Goal: Task Accomplishment & Management: Manage account settings

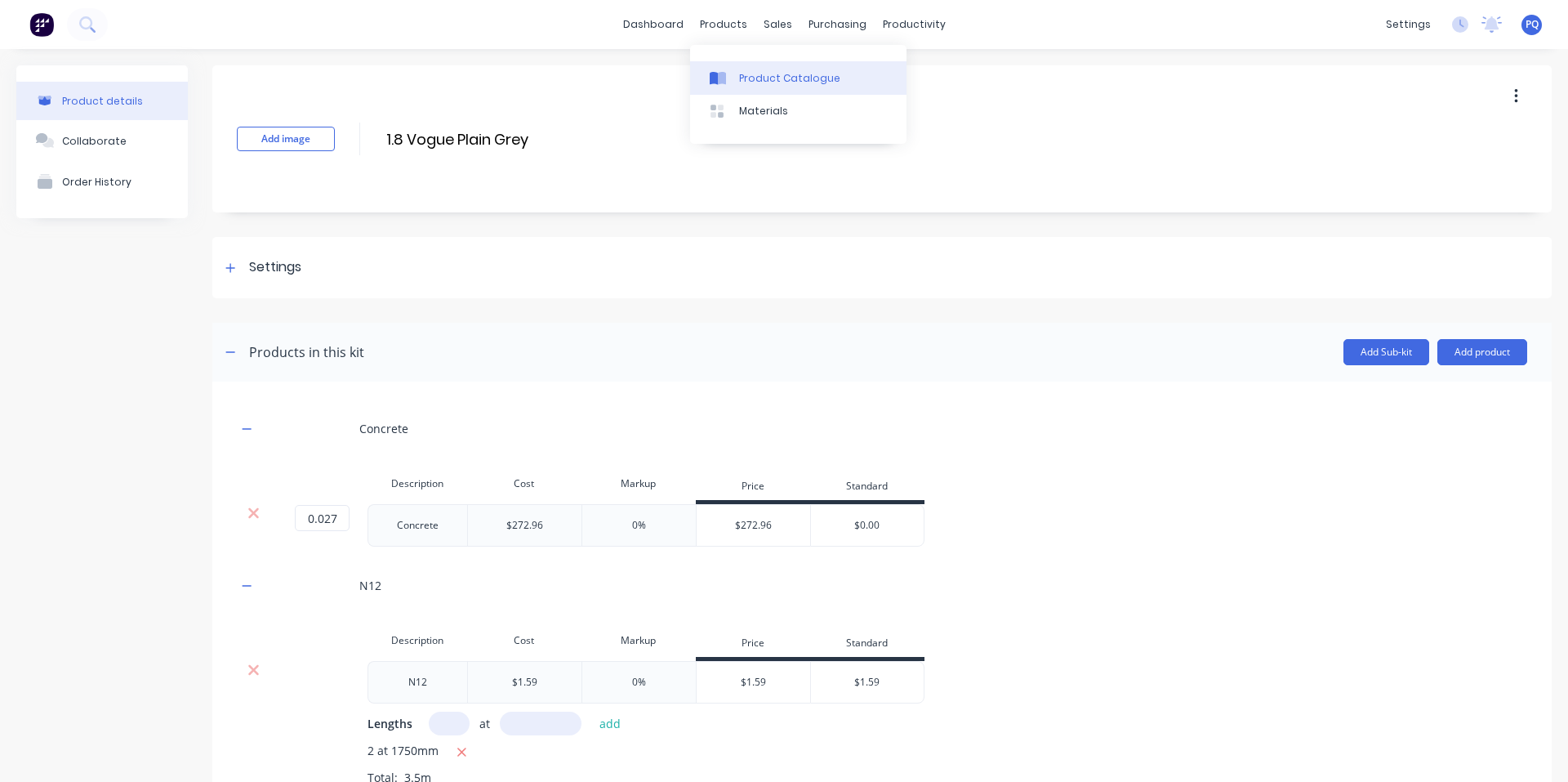
click at [716, 67] on link "Product Catalogue" at bounding box center [798, 77] width 217 height 33
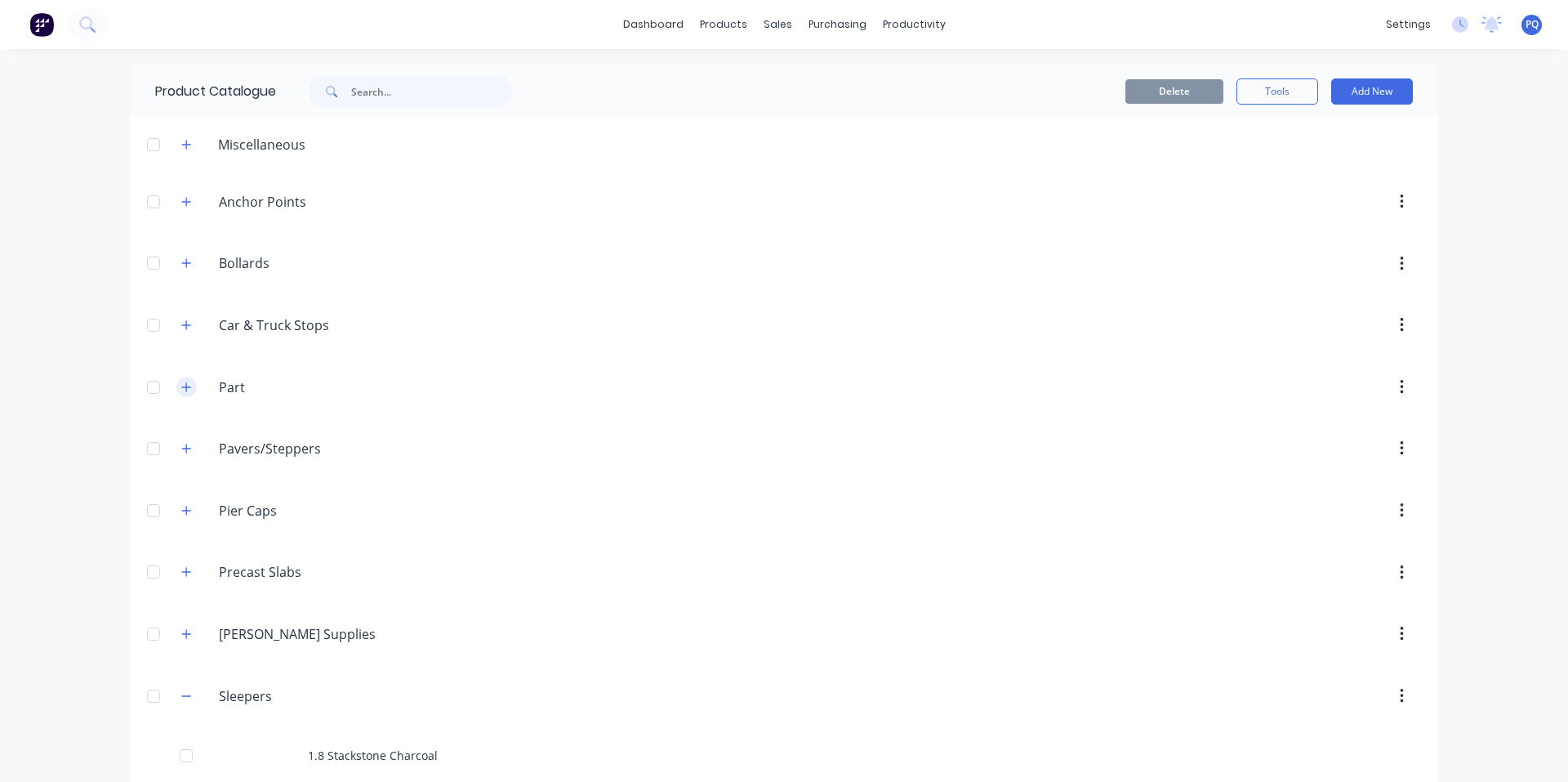
click at [177, 384] on button "button" at bounding box center [187, 387] width 20 height 20
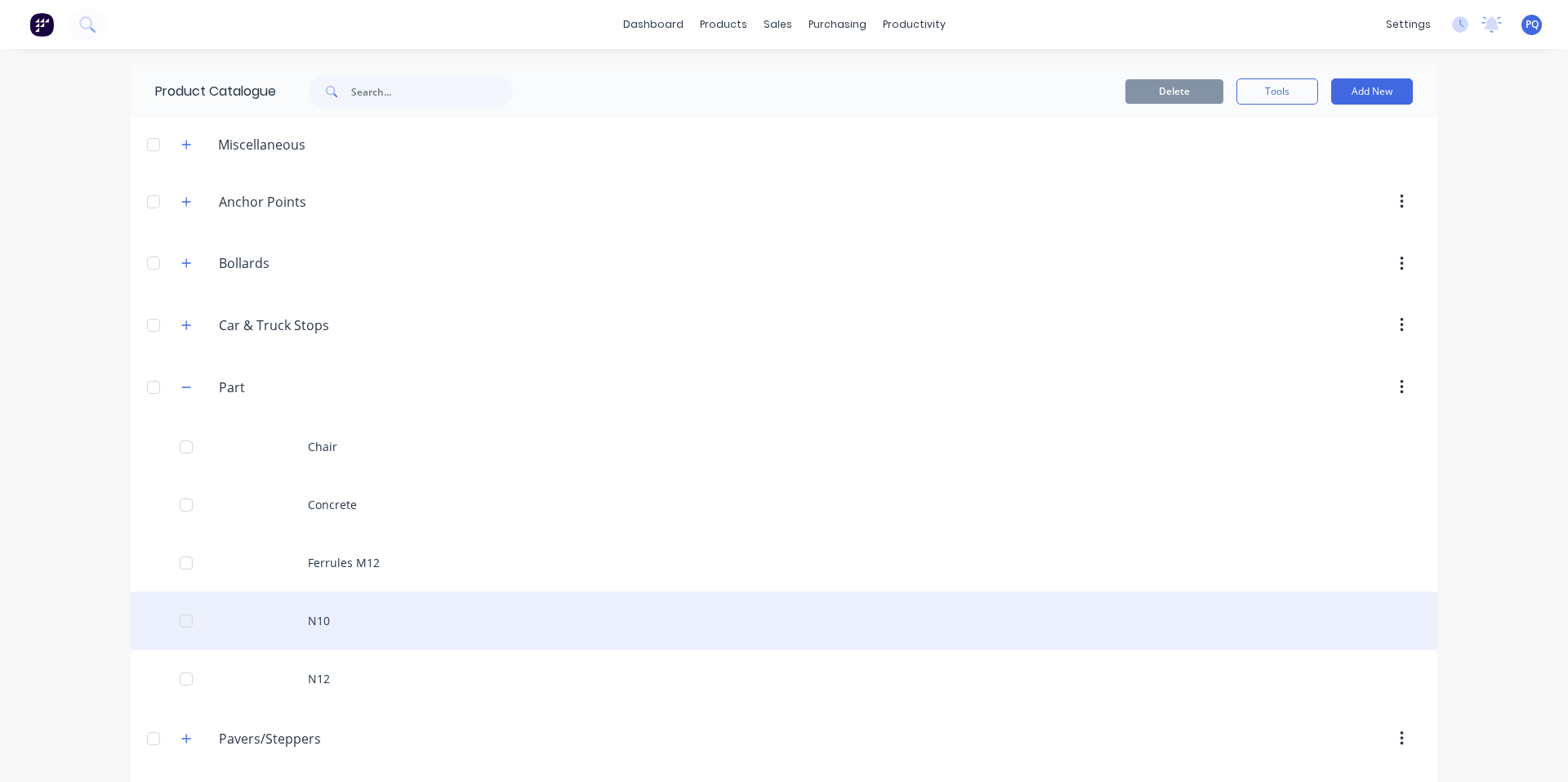
click at [347, 633] on div "N10" at bounding box center [784, 621] width 1307 height 58
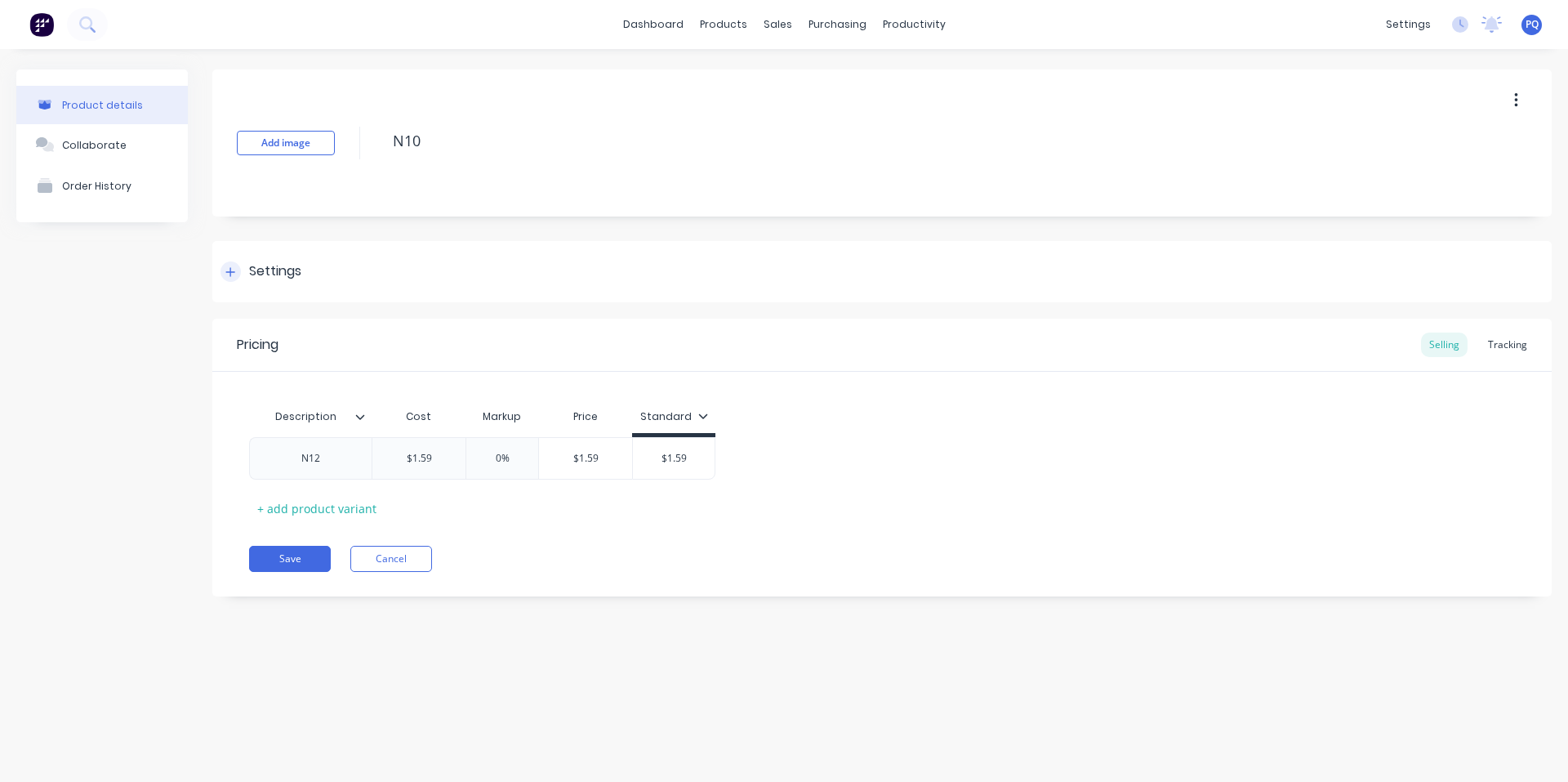
click at [271, 270] on div "Settings" at bounding box center [275, 272] width 52 height 20
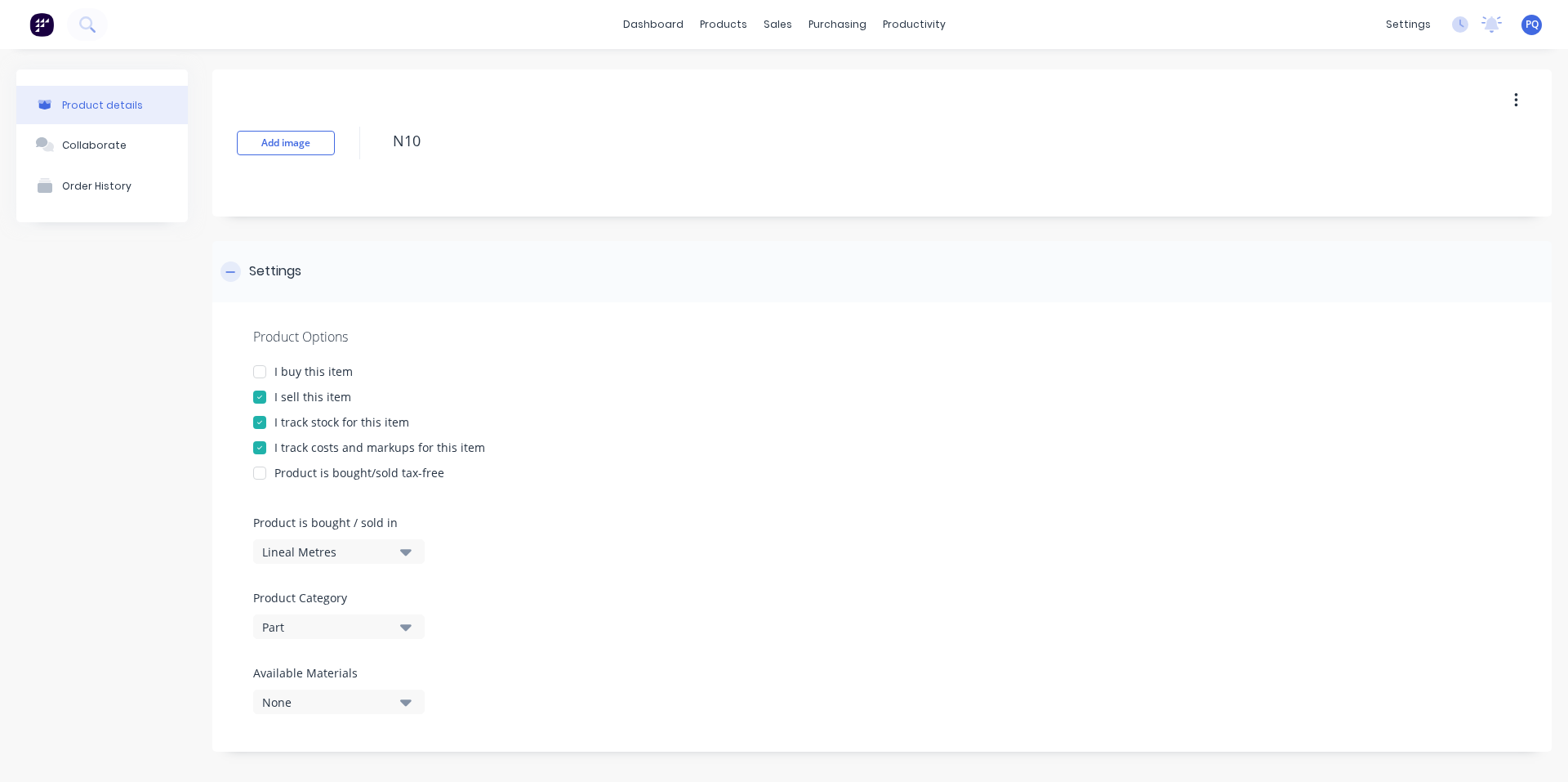
type textarea "x"
click at [271, 270] on div "Settings" at bounding box center [275, 272] width 52 height 20
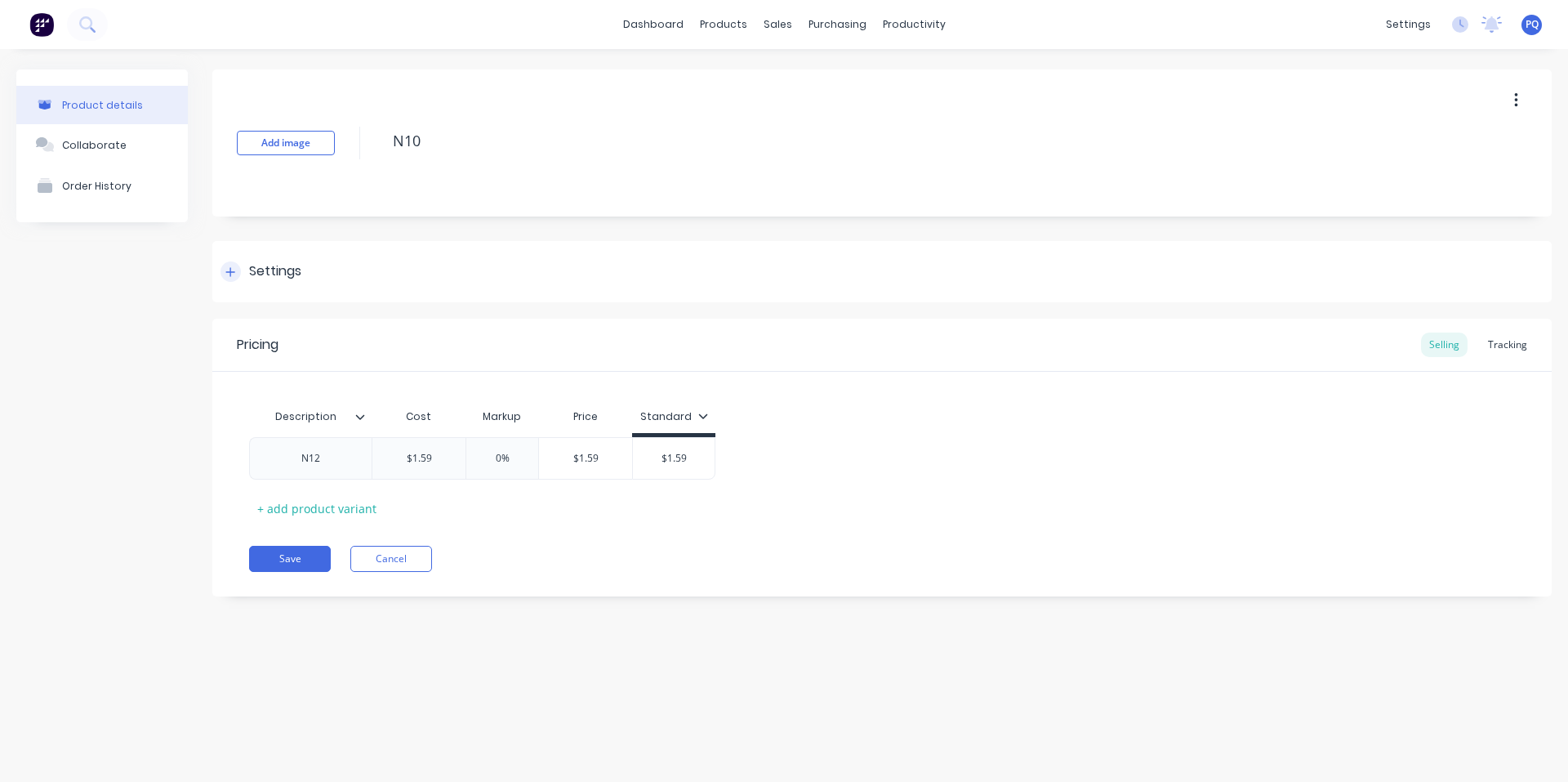
click at [271, 270] on div "Settings" at bounding box center [275, 272] width 52 height 20
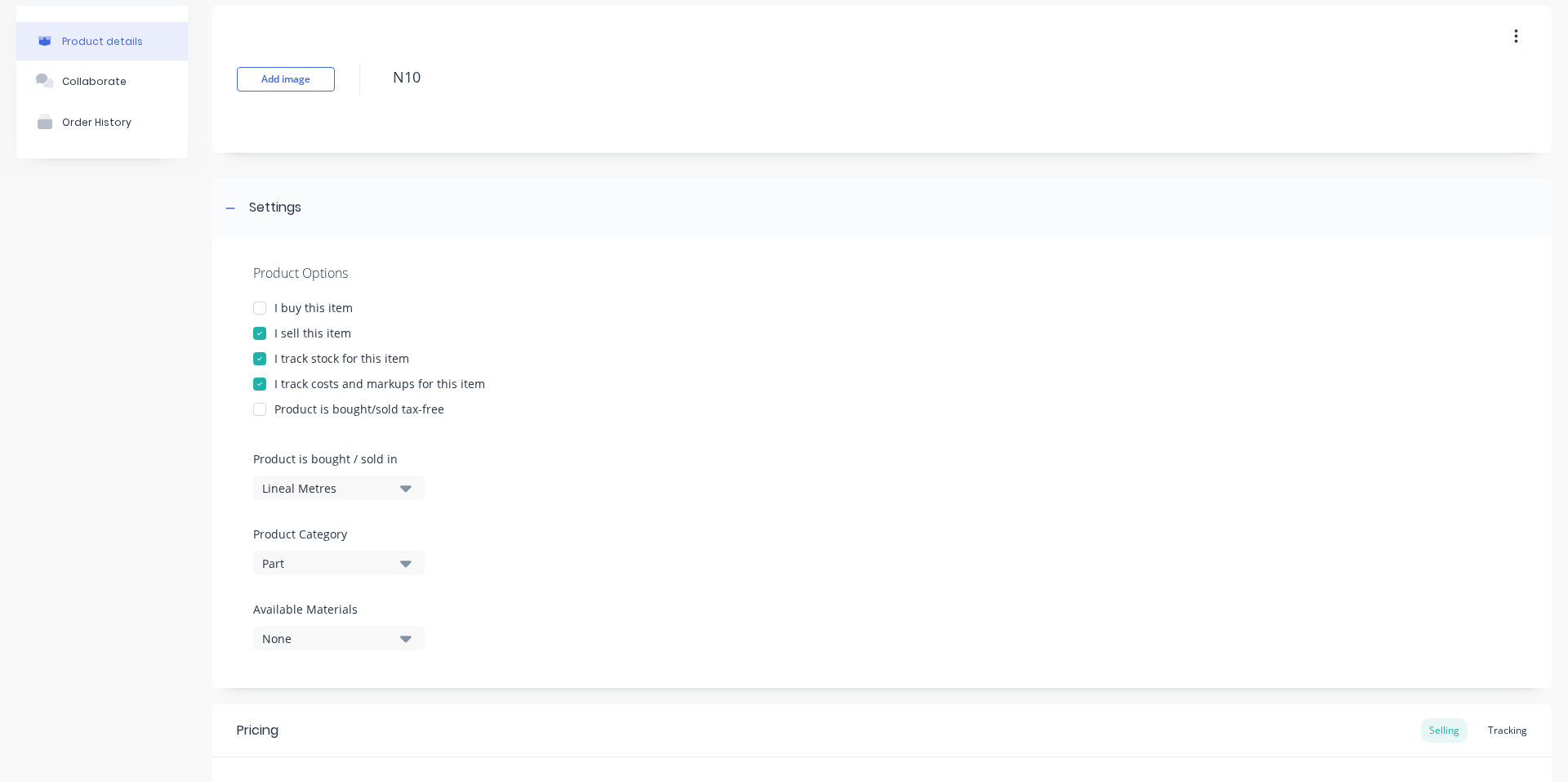
scroll to position [309, 0]
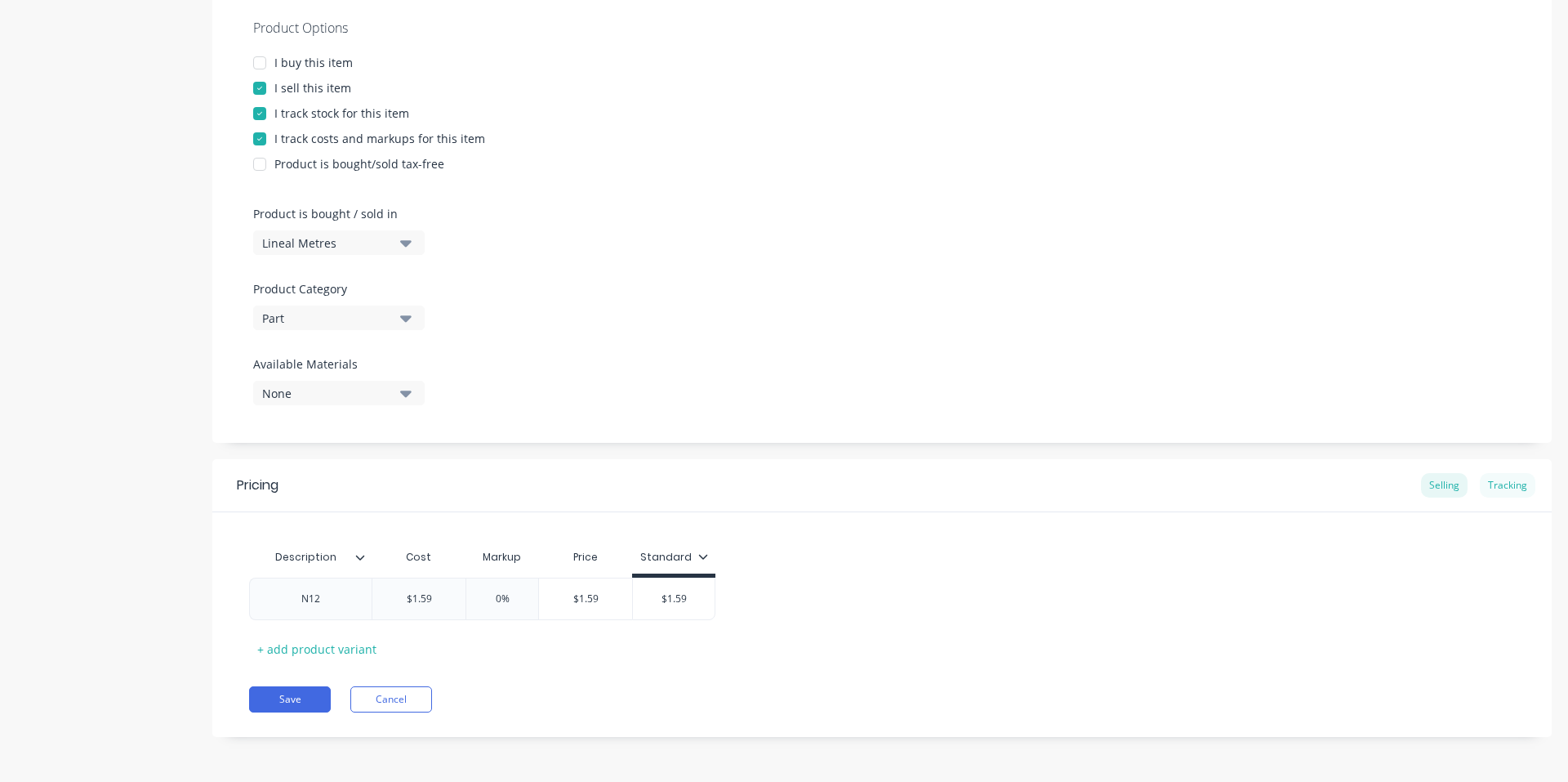
click at [1505, 484] on div "Tracking" at bounding box center [1508, 485] width 56 height 25
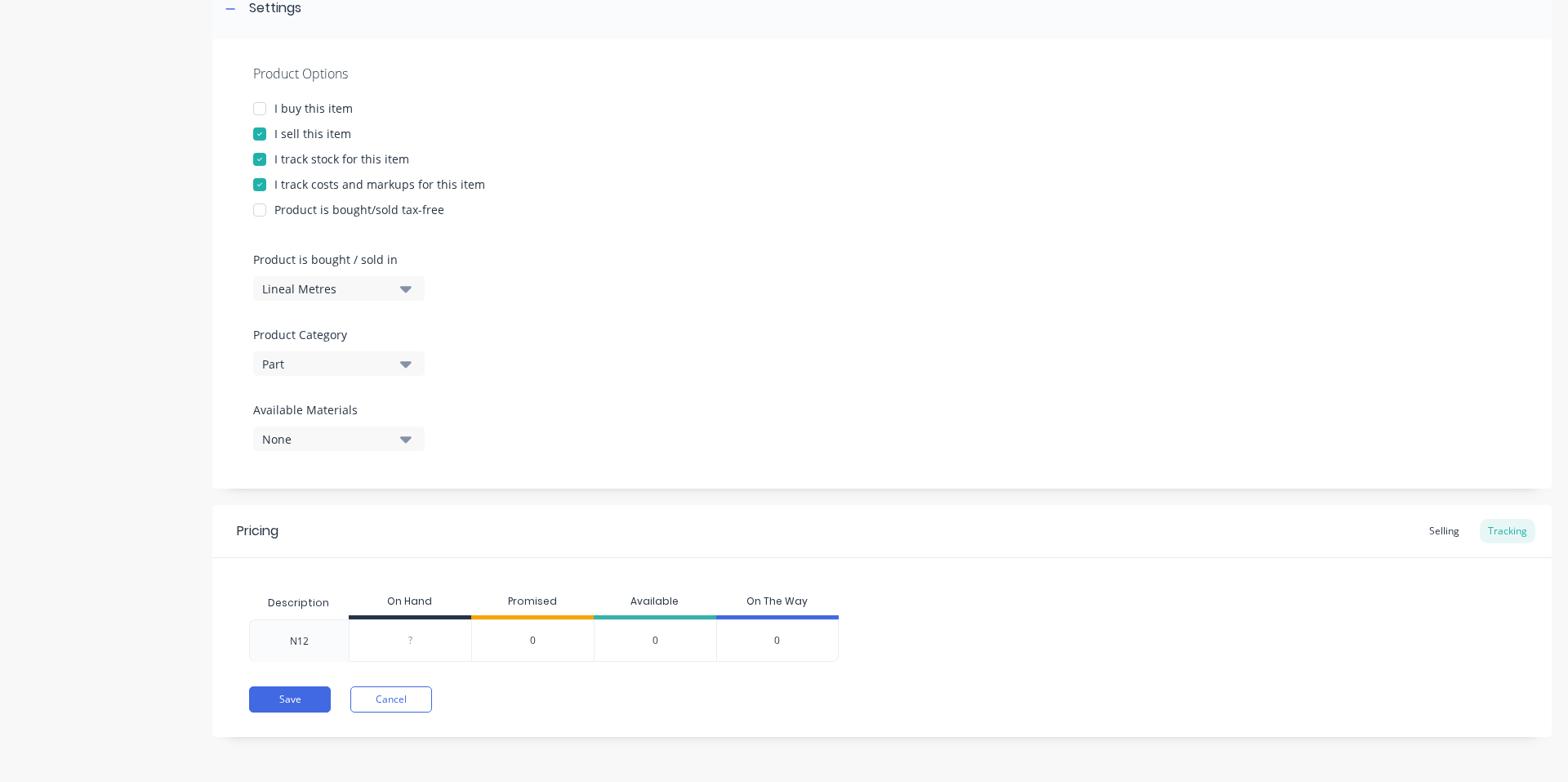
click at [1460, 484] on div "Product Options I buy this item I sell this item I track stock for this item I …" at bounding box center [882, 264] width 1339 height 450
click at [1428, 541] on div "Selling" at bounding box center [1444, 531] width 47 height 25
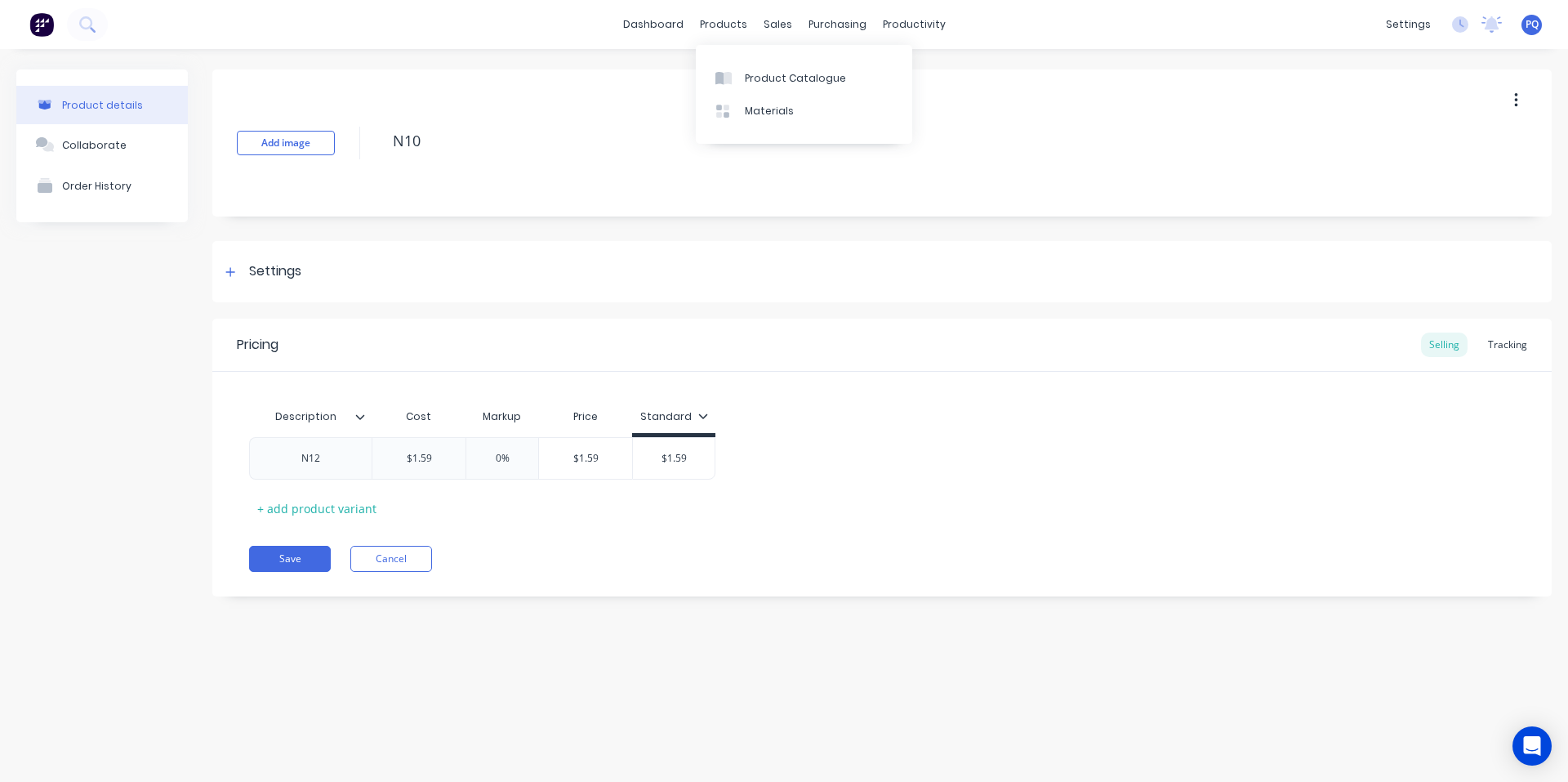
click at [728, 60] on div "Product Catalogue Materials" at bounding box center [803, 94] width 217 height 99
click at [726, 67] on link "Product Catalogue" at bounding box center [803, 77] width 217 height 33
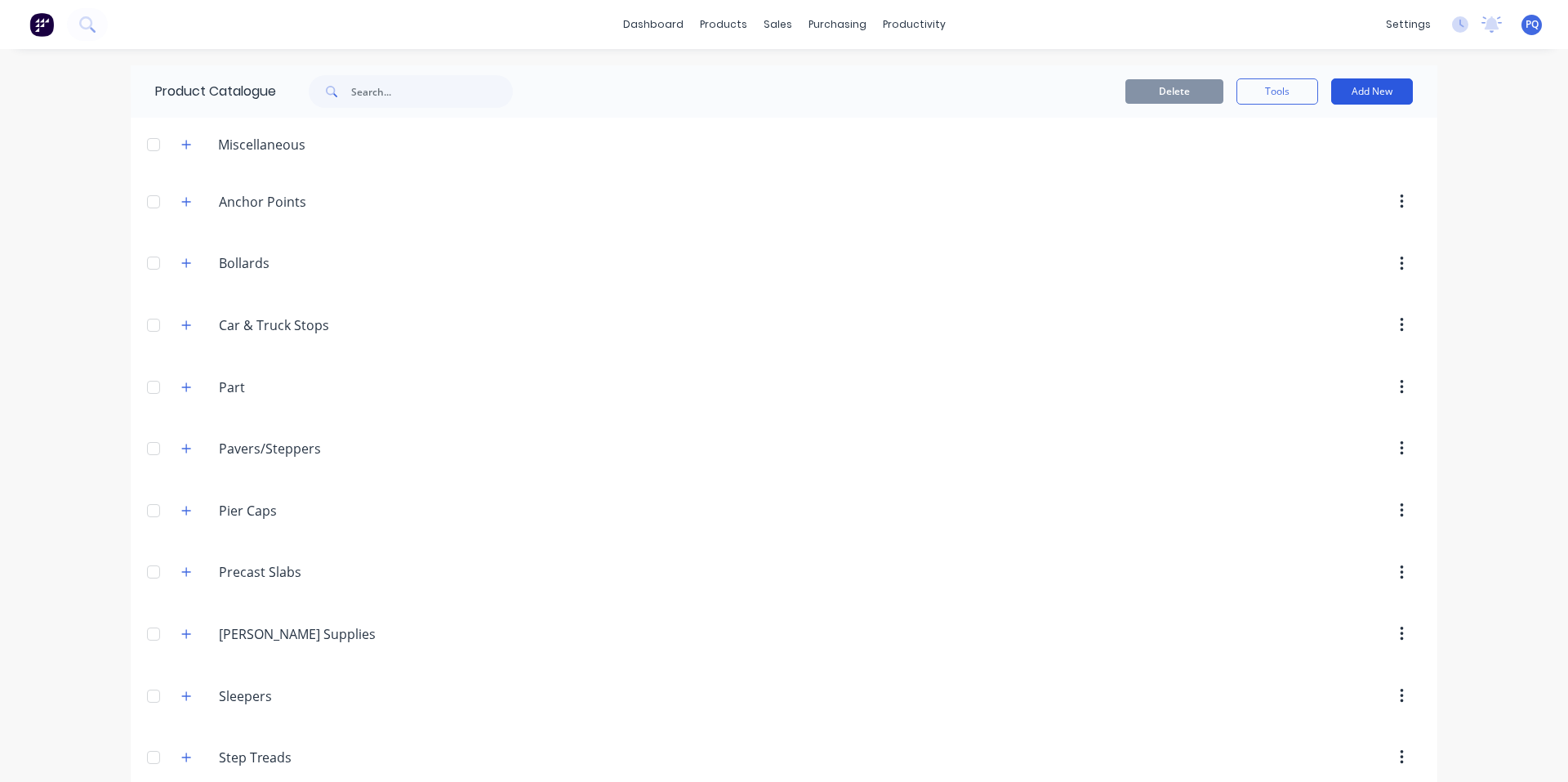
click at [1381, 95] on button "Add New" at bounding box center [1372, 91] width 82 height 26
click at [1309, 164] on div "Product" at bounding box center [1335, 166] width 126 height 24
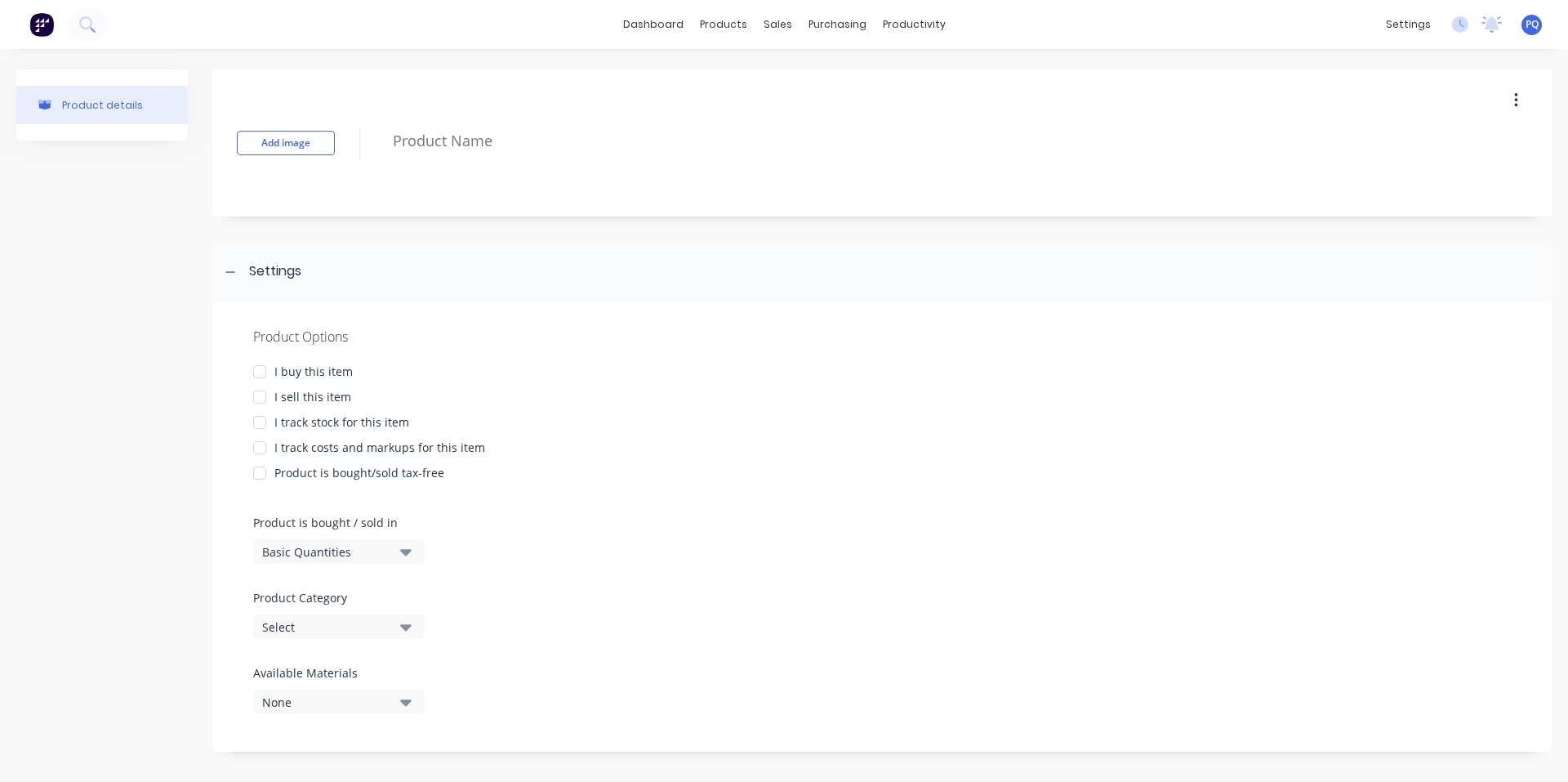
click at [306, 394] on div "I sell this item" at bounding box center [313, 396] width 77 height 17
click at [305, 419] on div "I track stock for this item" at bounding box center [342, 422] width 135 height 17
click at [316, 442] on div "I track costs and markups for this item" at bounding box center [380, 447] width 211 height 17
click at [346, 550] on div "Basic Quantities" at bounding box center [327, 552] width 131 height 17
click at [344, 615] on div "Lineal Metres" at bounding box center [375, 625] width 245 height 33
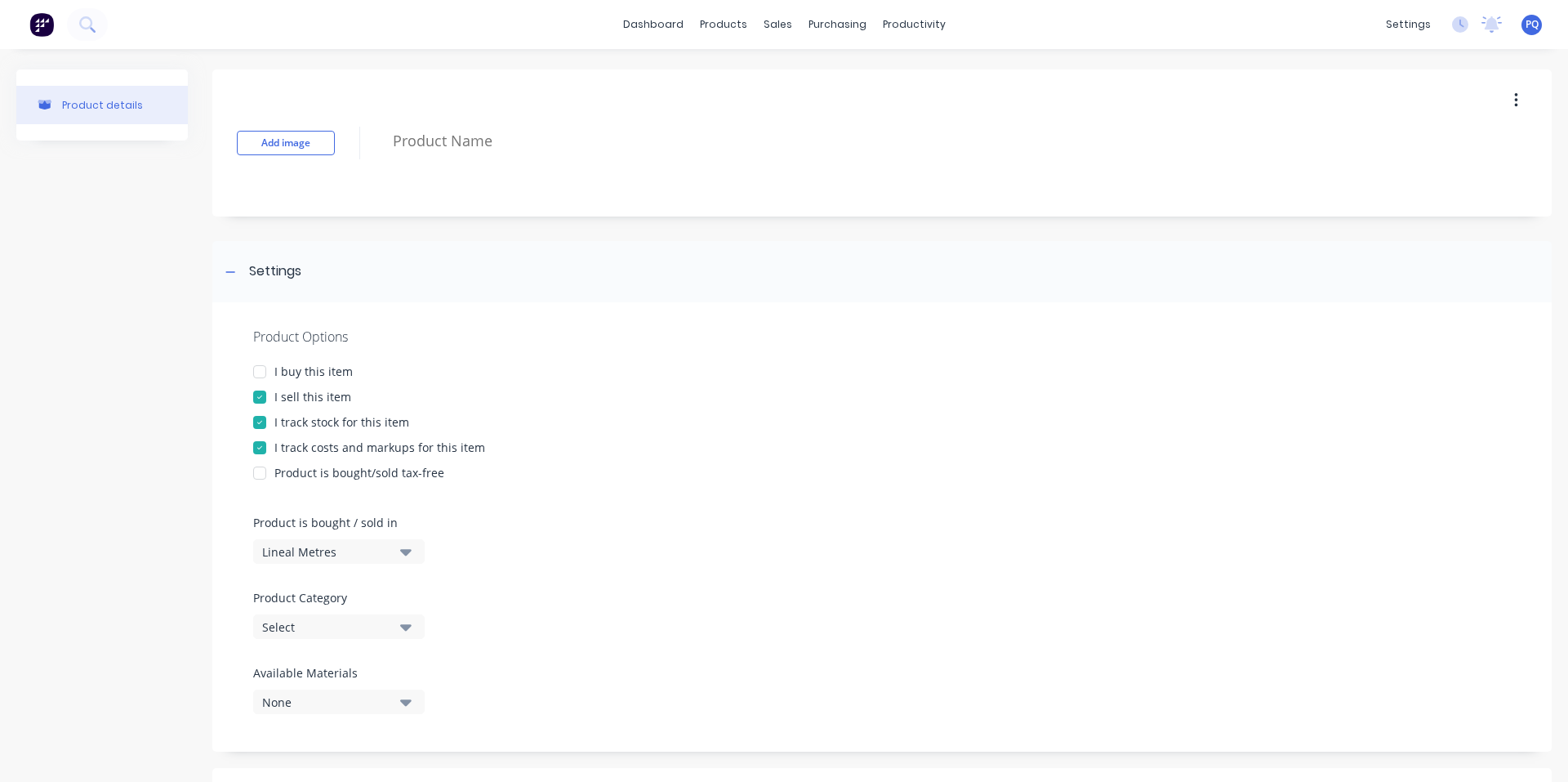
scroll to position [309, 0]
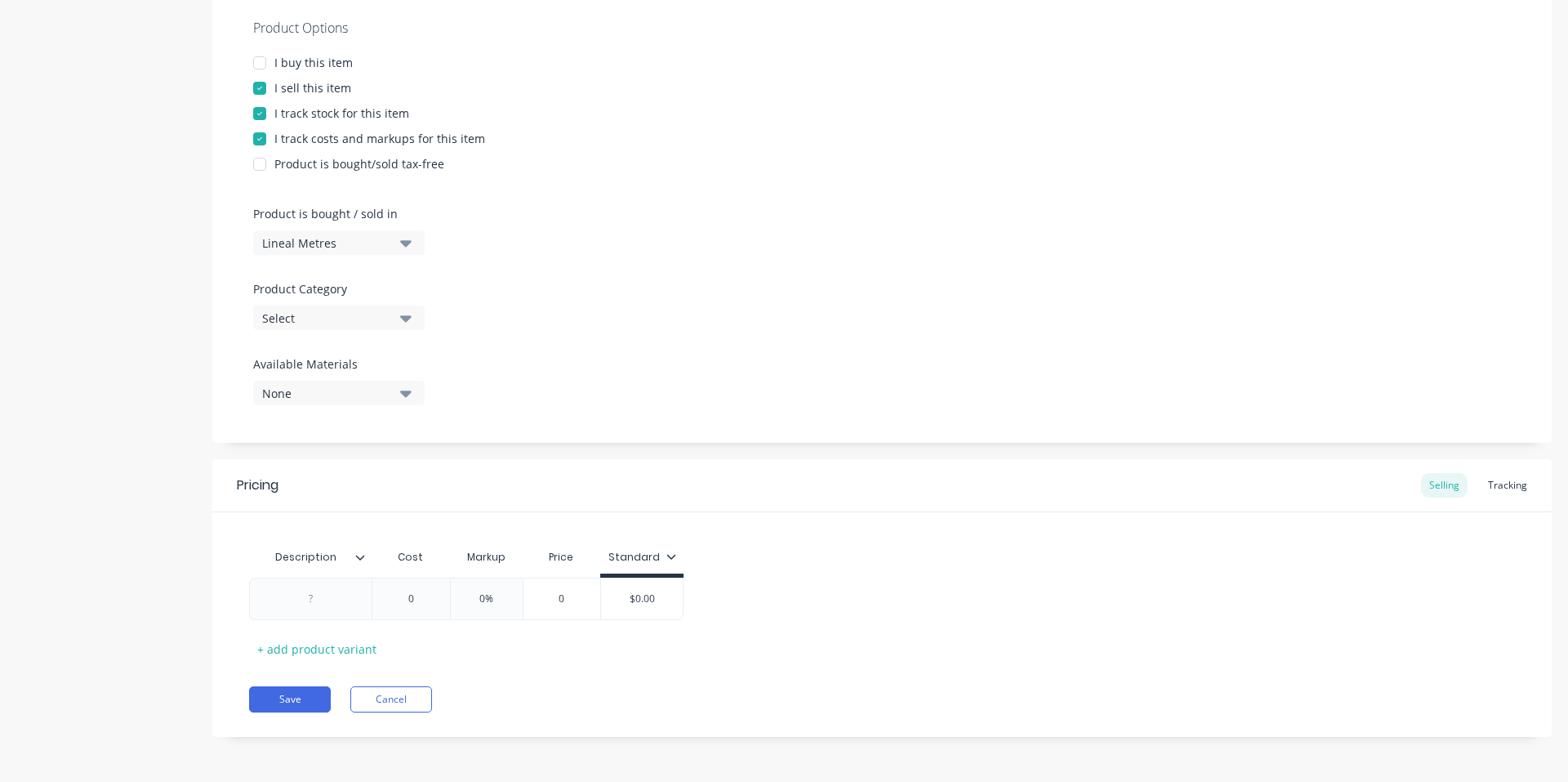
click at [321, 311] on div "Select" at bounding box center [327, 318] width 131 height 17
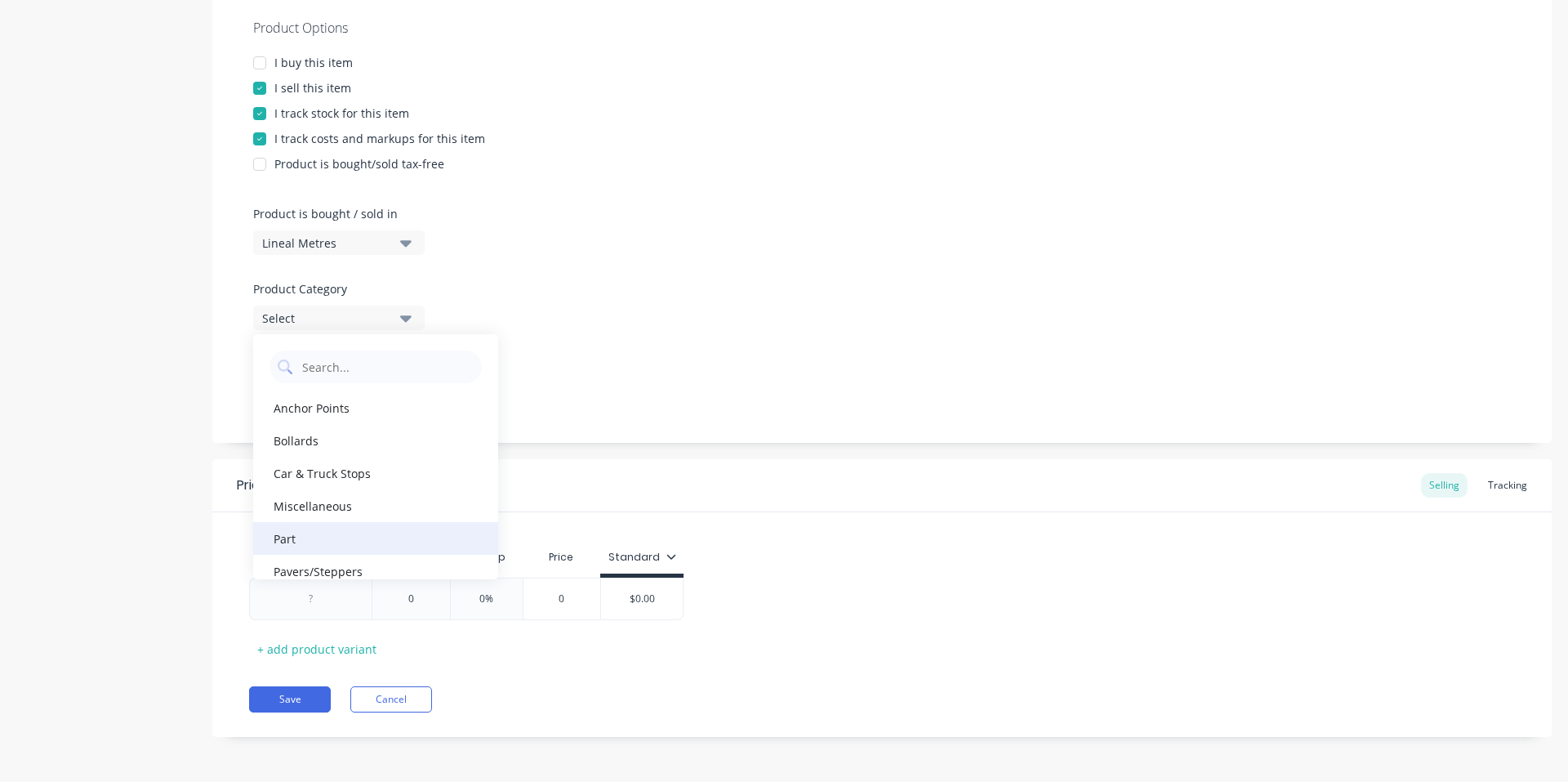
click at [316, 535] on div "Part" at bounding box center [375, 538] width 245 height 33
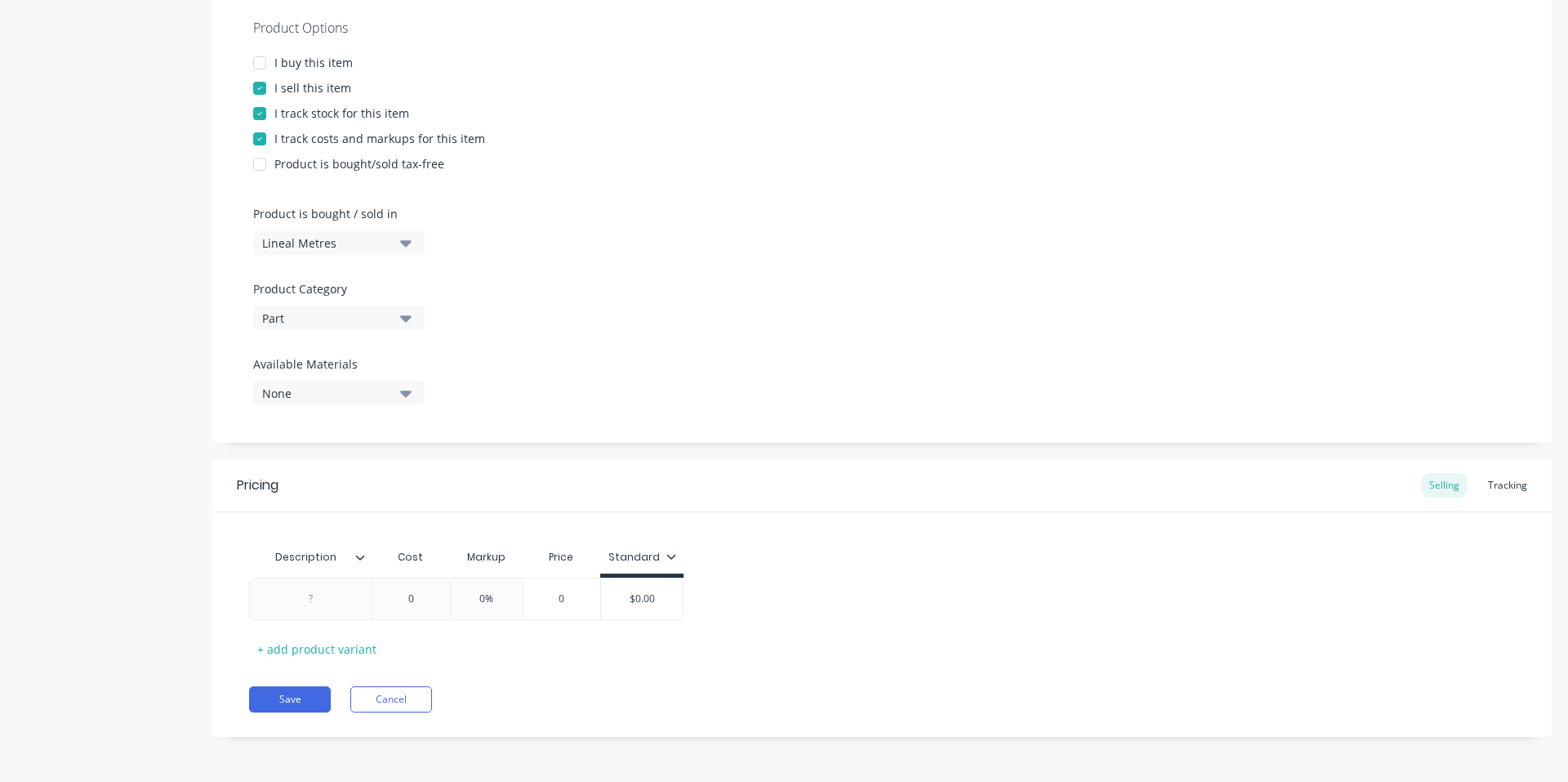
scroll to position [0, 0]
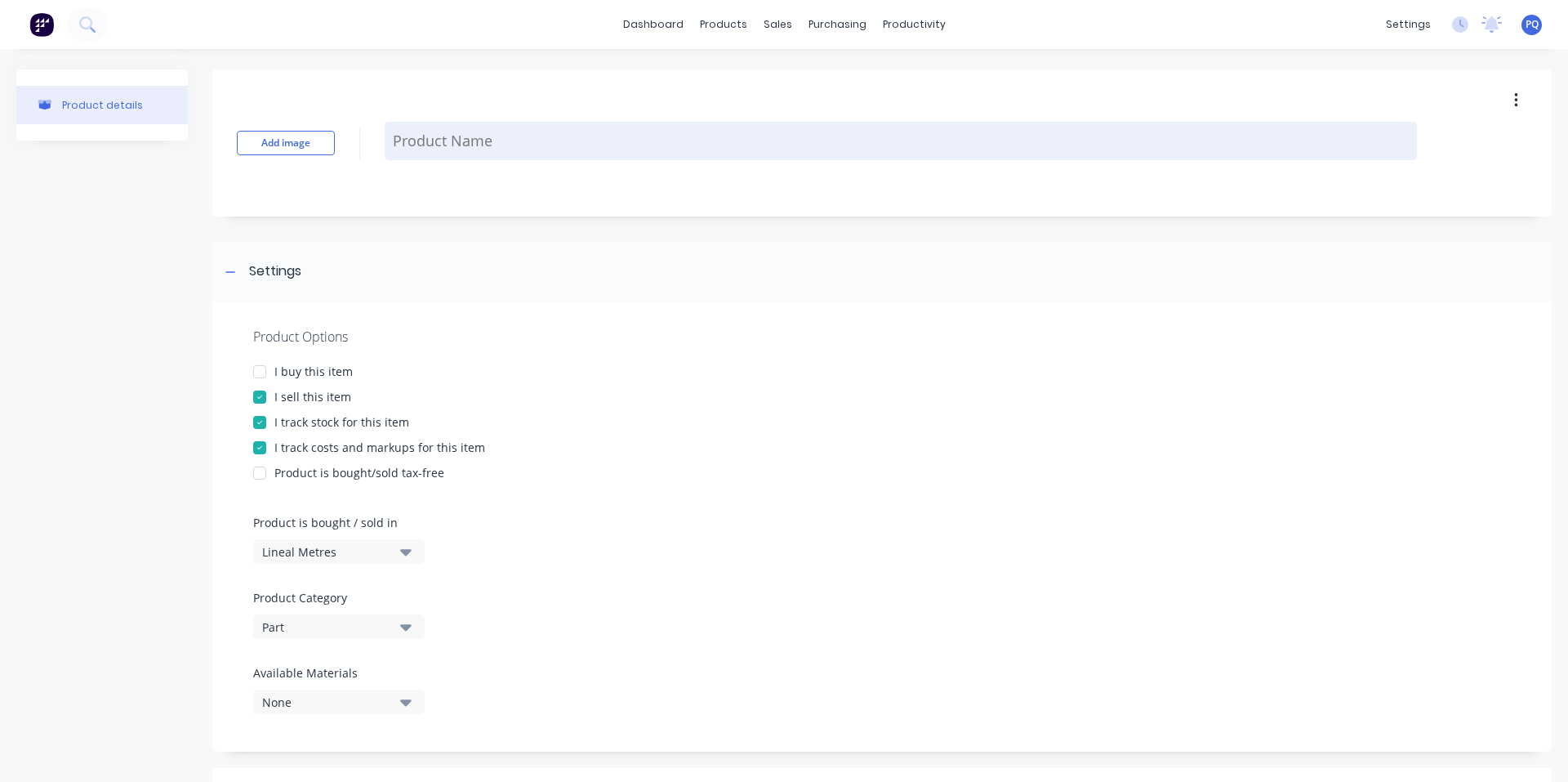
click at [435, 148] on textarea at bounding box center [900, 141] width 1032 height 38
paste textarea "SL 72"
type textarea "x"
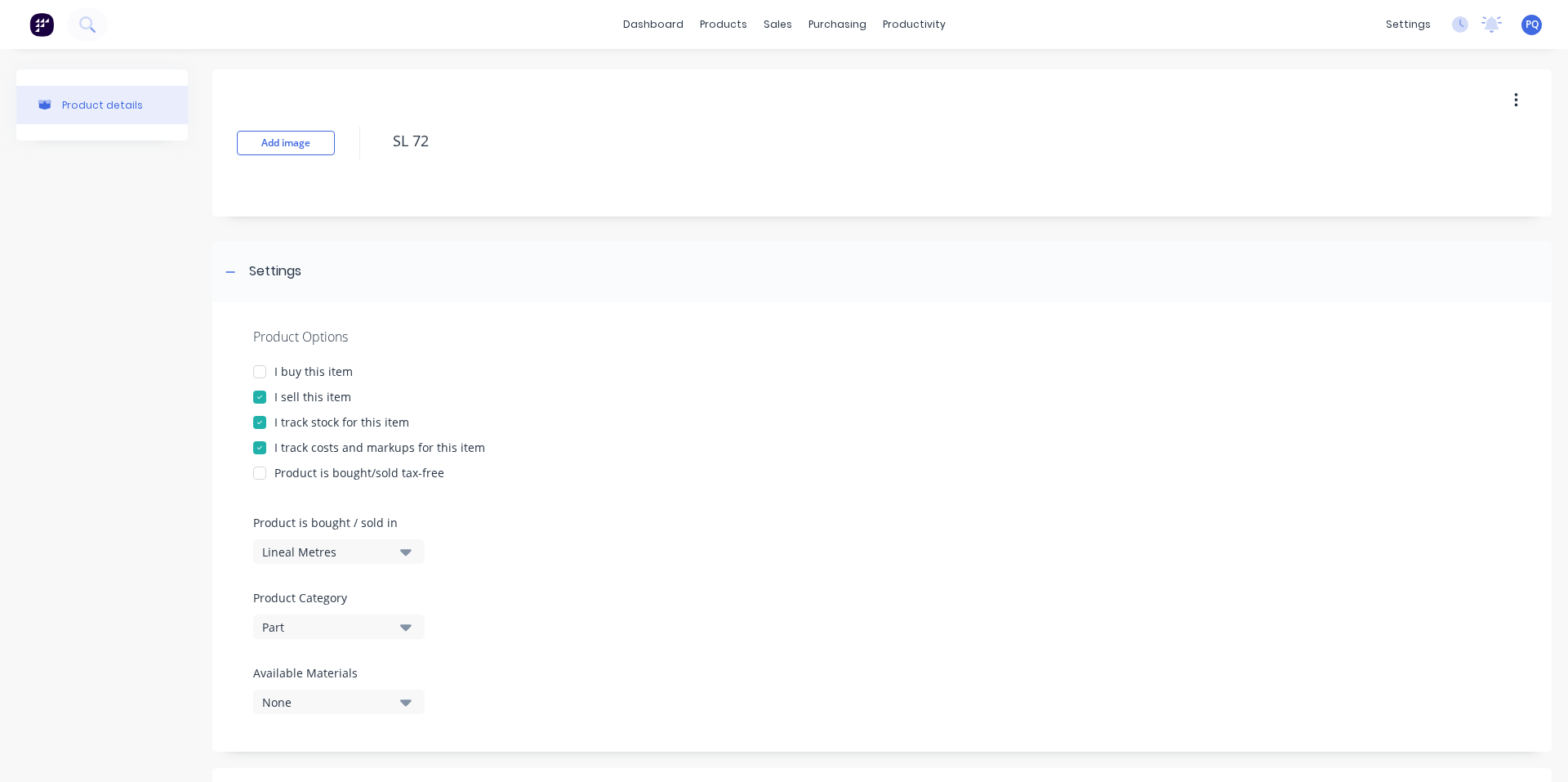
scroll to position [245, 0]
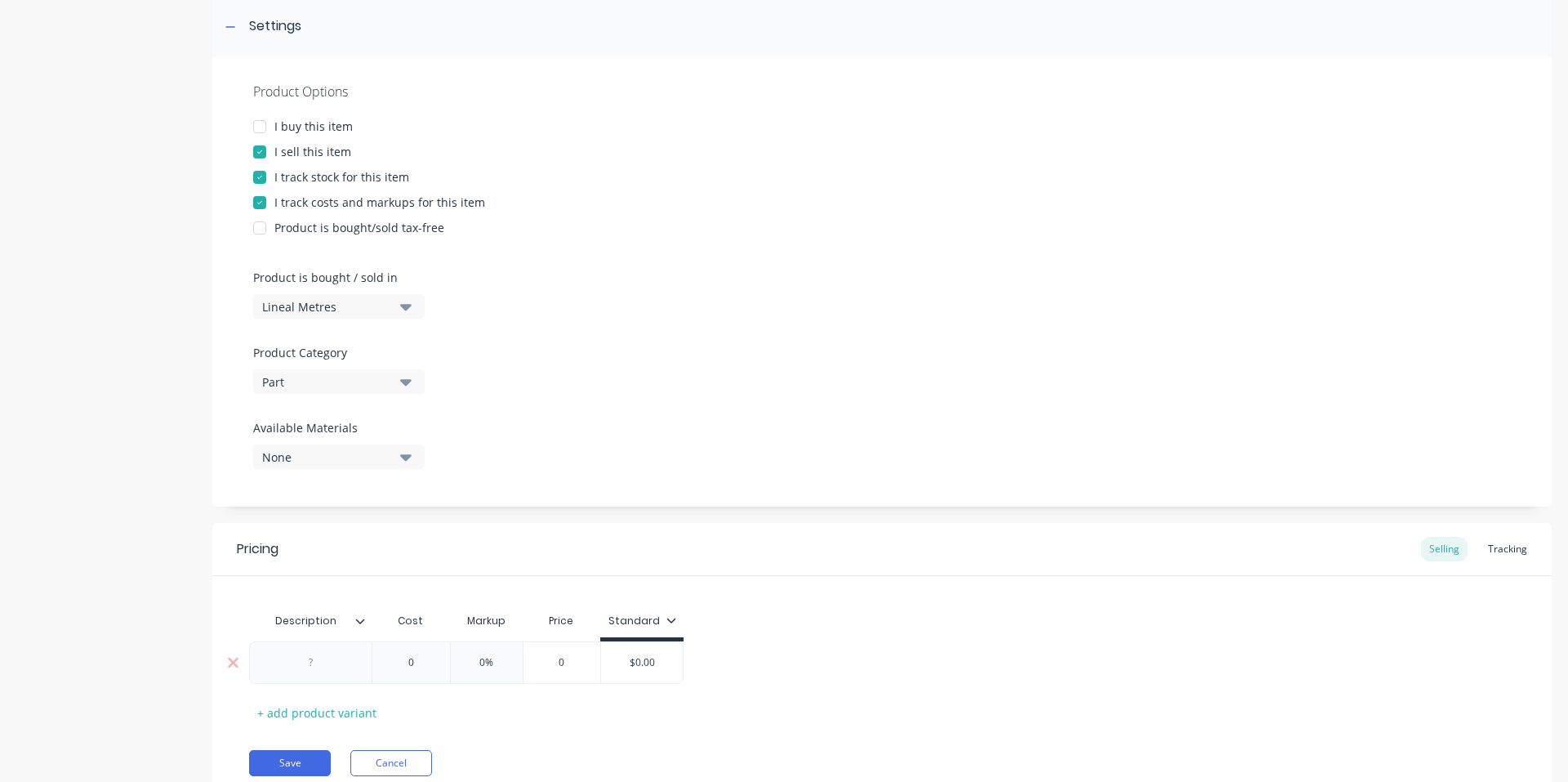
type textarea "SL 72"
type textarea "x"
type textarea "SL 72"
click at [312, 665] on div at bounding box center [312, 662] width 82 height 21
click at [315, 665] on div at bounding box center [312, 662] width 82 height 21
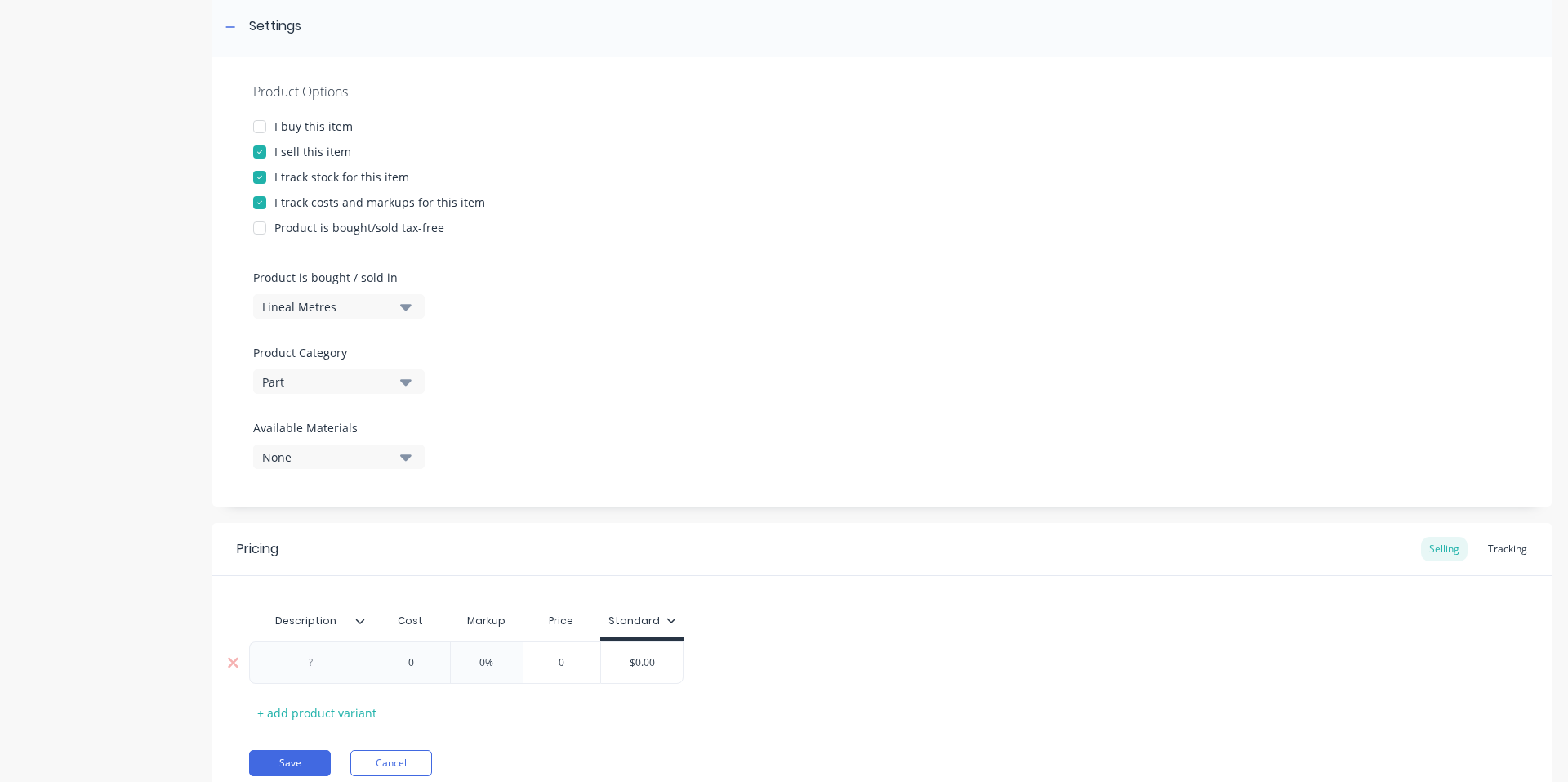
click at [315, 665] on div at bounding box center [312, 662] width 82 height 21
paste div
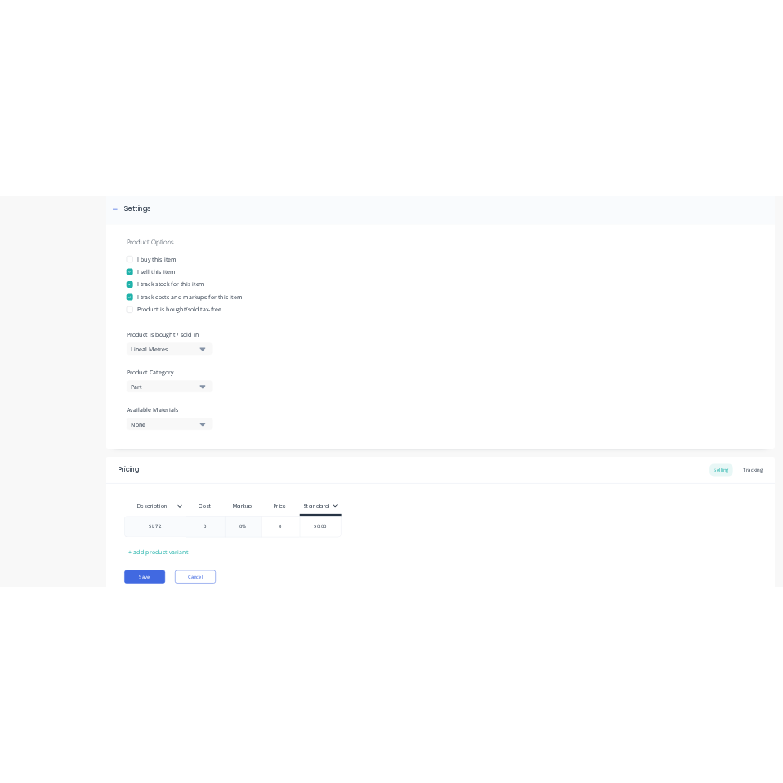
scroll to position [309, 0]
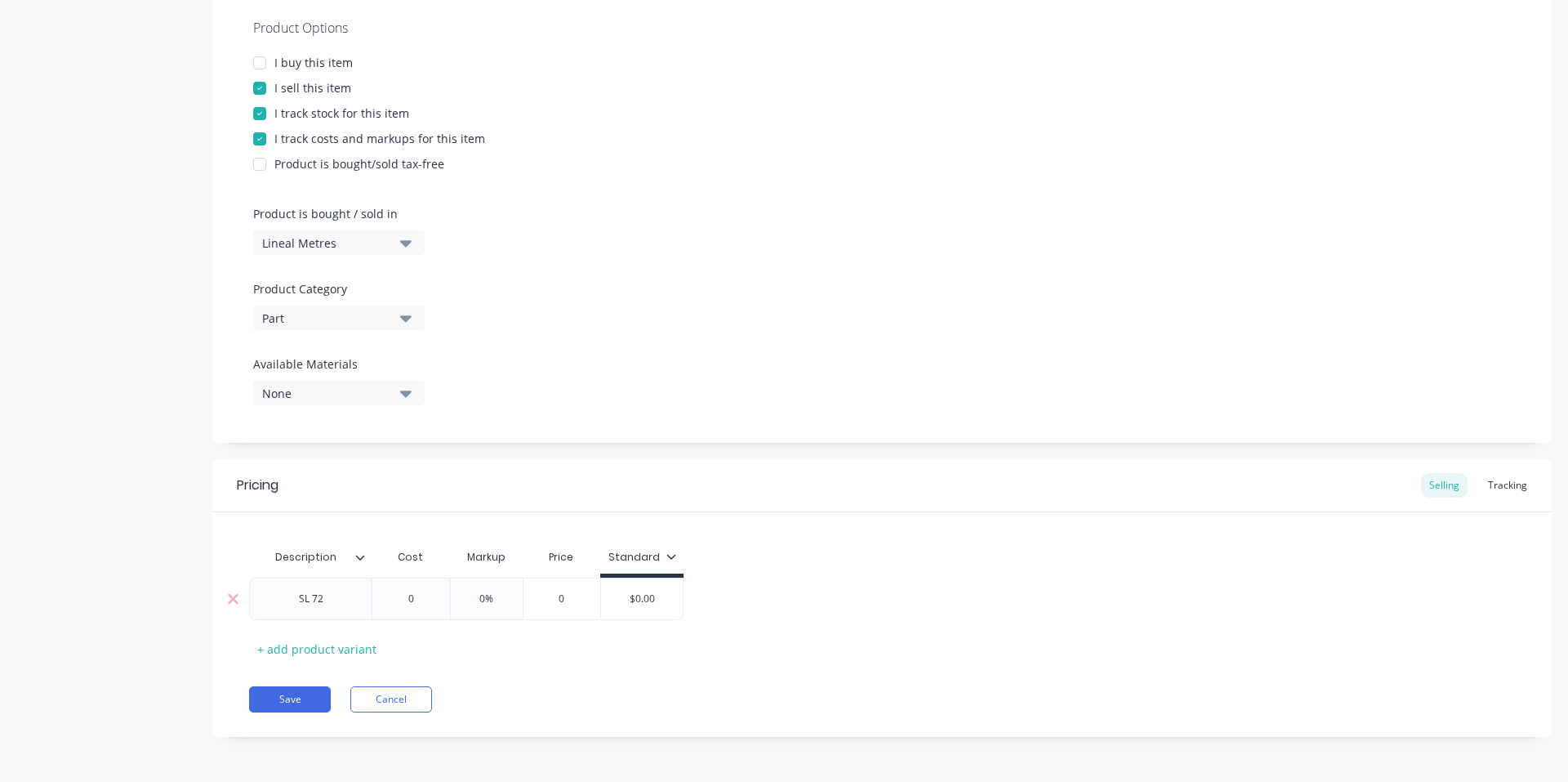
type textarea "x"
type input "0"
drag, startPoint x: 416, startPoint y: 598, endPoint x: 390, endPoint y: 598, distance: 26.0
click at [390, 598] on input "0" at bounding box center [411, 599] width 82 height 15
paste input "$7.5"
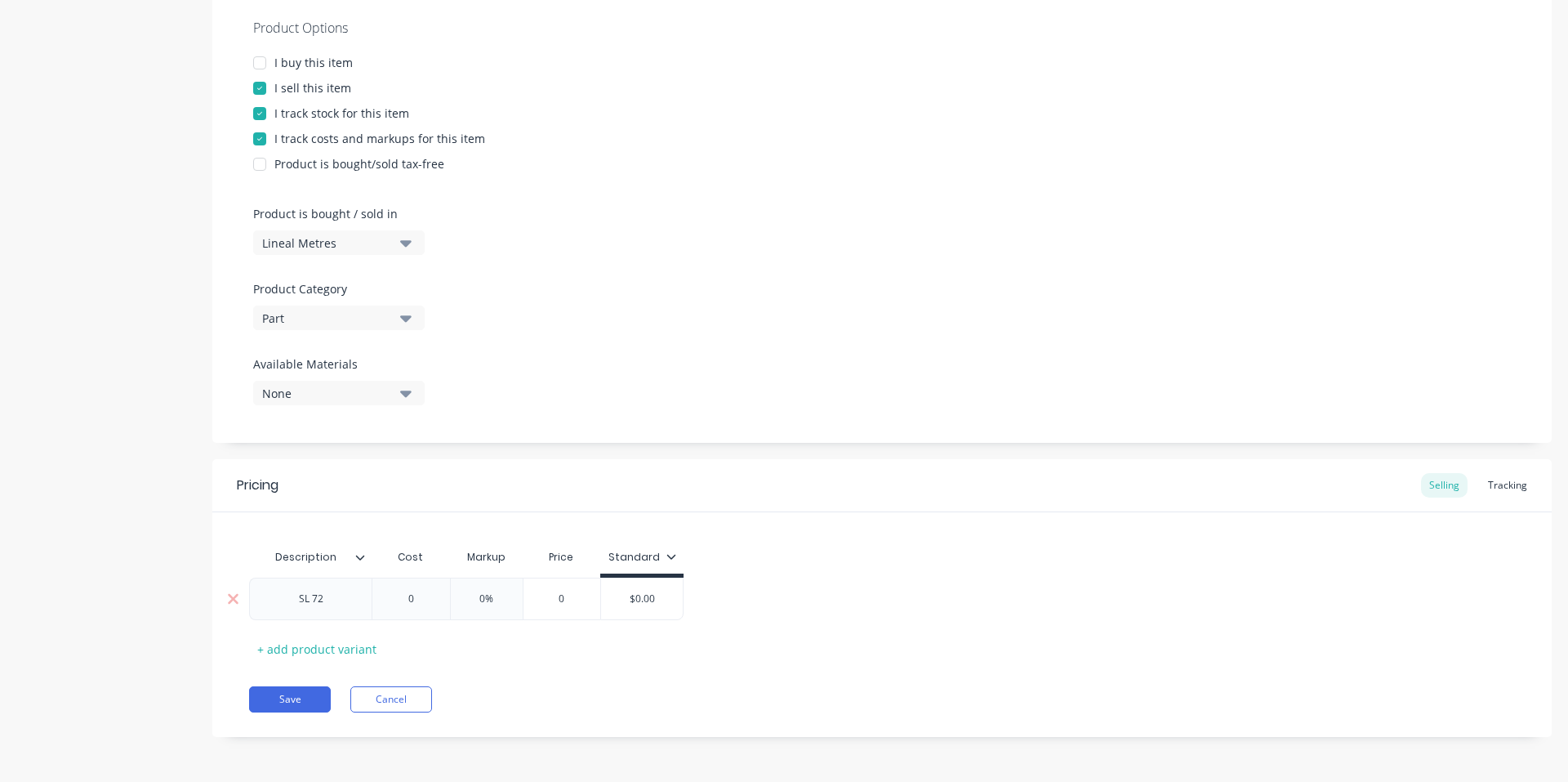
type textarea "x"
type input "$7.50"
click at [584, 678] on div "Pricing Selling Tracking Description Cost Markup Price Standard SL 72 $7.50 $7.…" at bounding box center [882, 598] width 1339 height 278
click at [310, 707] on button "Save" at bounding box center [290, 700] width 82 height 26
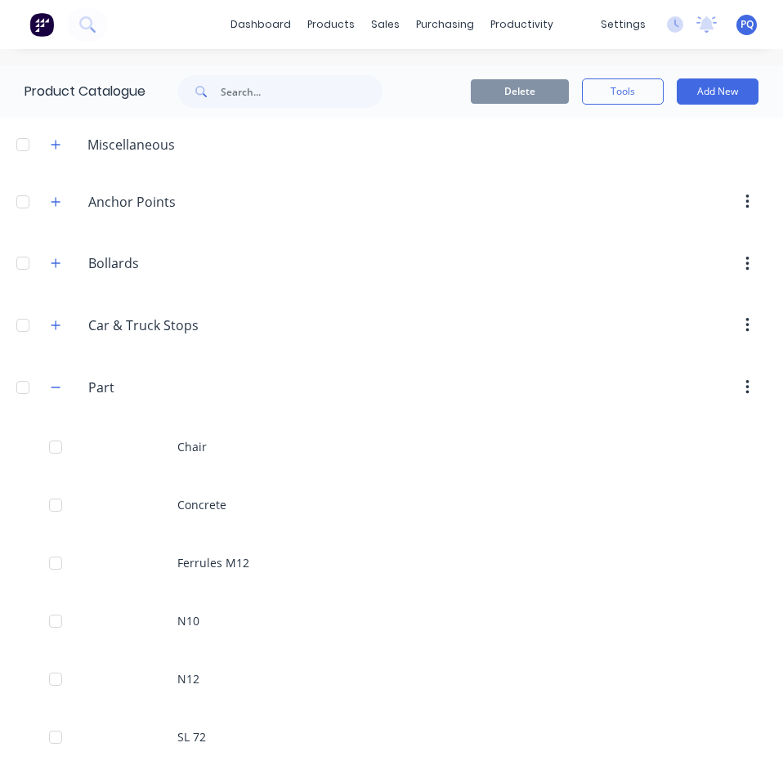
scroll to position [370, 0]
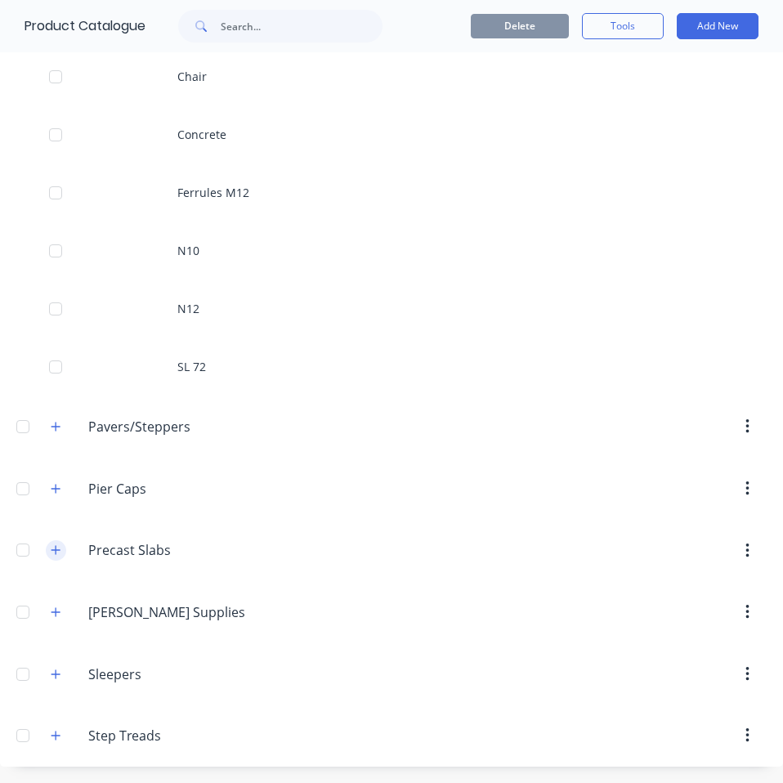
click at [55, 552] on icon "button" at bounding box center [56, 549] width 10 height 11
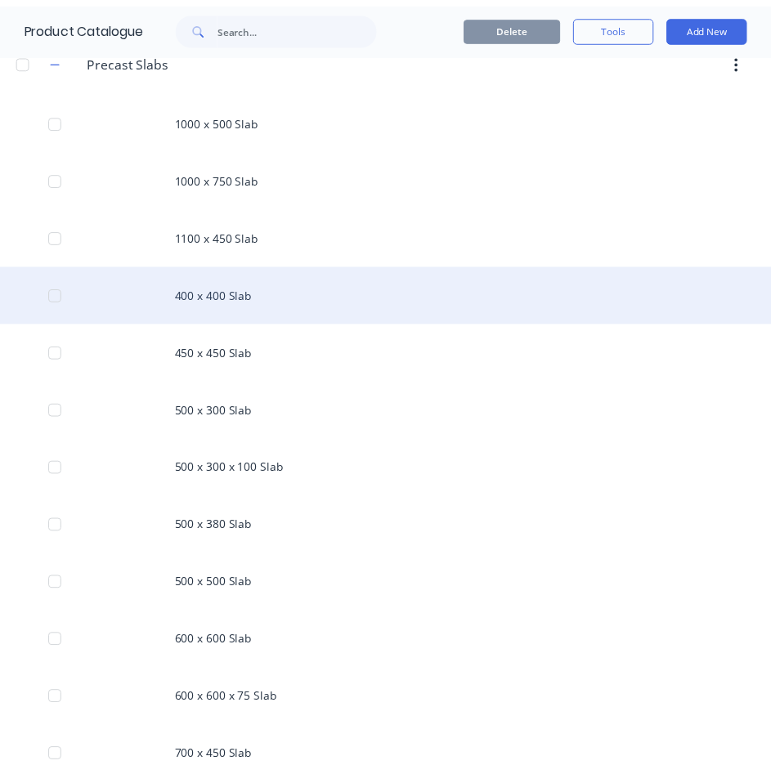
scroll to position [1024, 0]
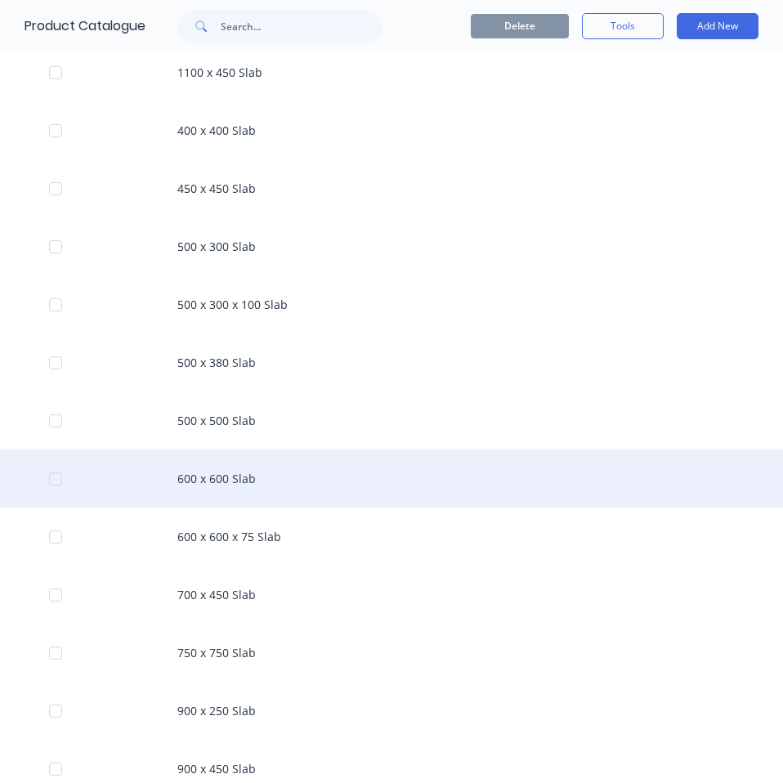
click at [168, 485] on div "600 x 600 Slab" at bounding box center [391, 479] width 783 height 58
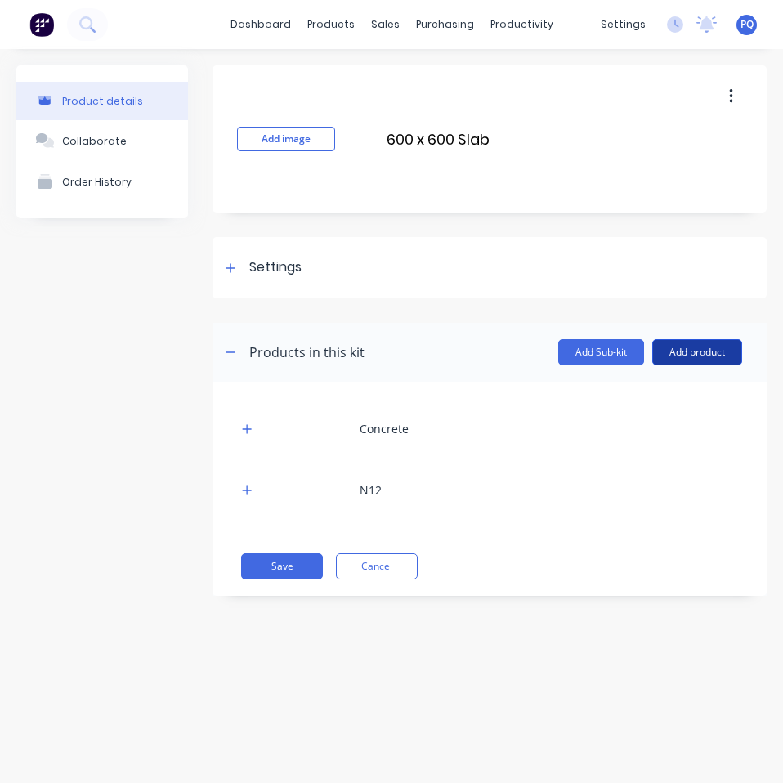
click at [675, 352] on button "Add product" at bounding box center [697, 352] width 90 height 26
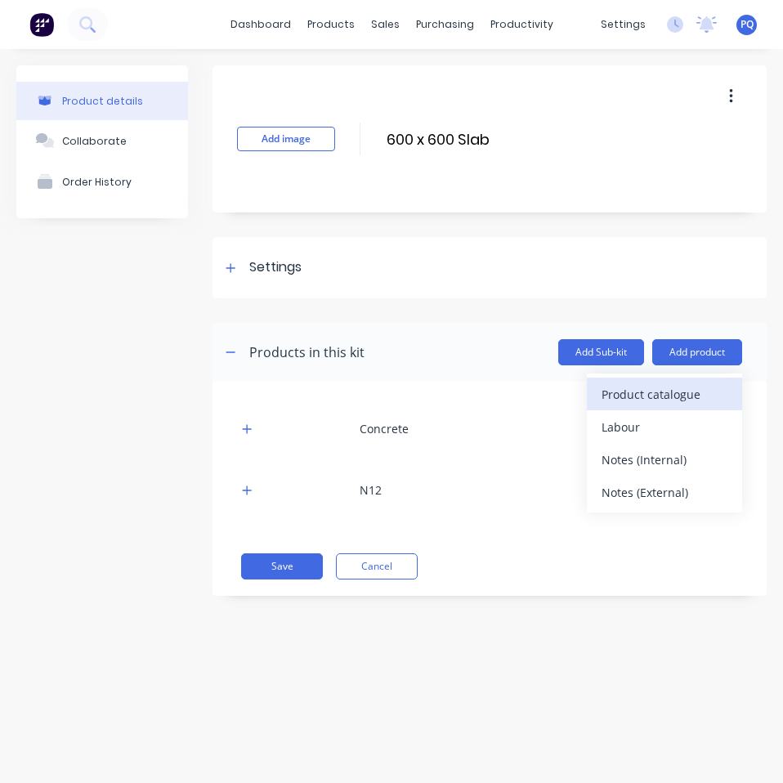
click at [661, 395] on div "Product catalogue" at bounding box center [665, 395] width 126 height 24
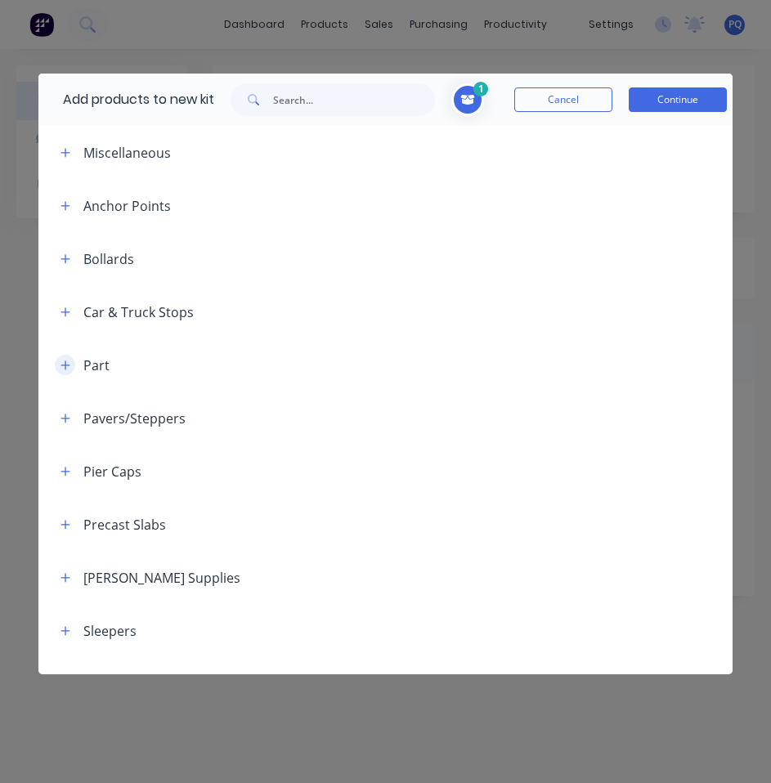
click at [64, 367] on icon "button" at bounding box center [65, 365] width 10 height 11
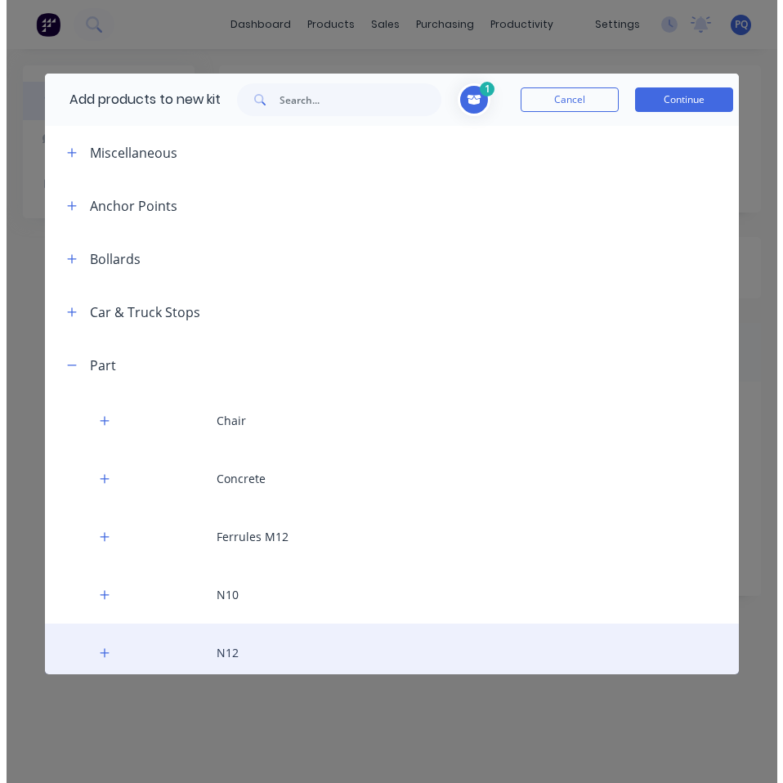
scroll to position [245, 0]
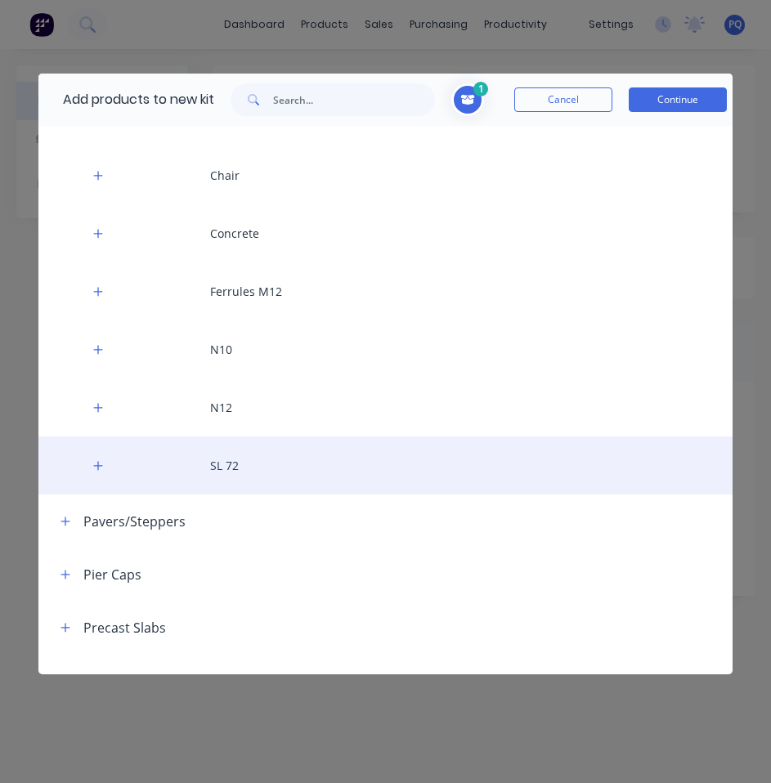
click at [257, 466] on div "SL 72" at bounding box center [385, 465] width 694 height 58
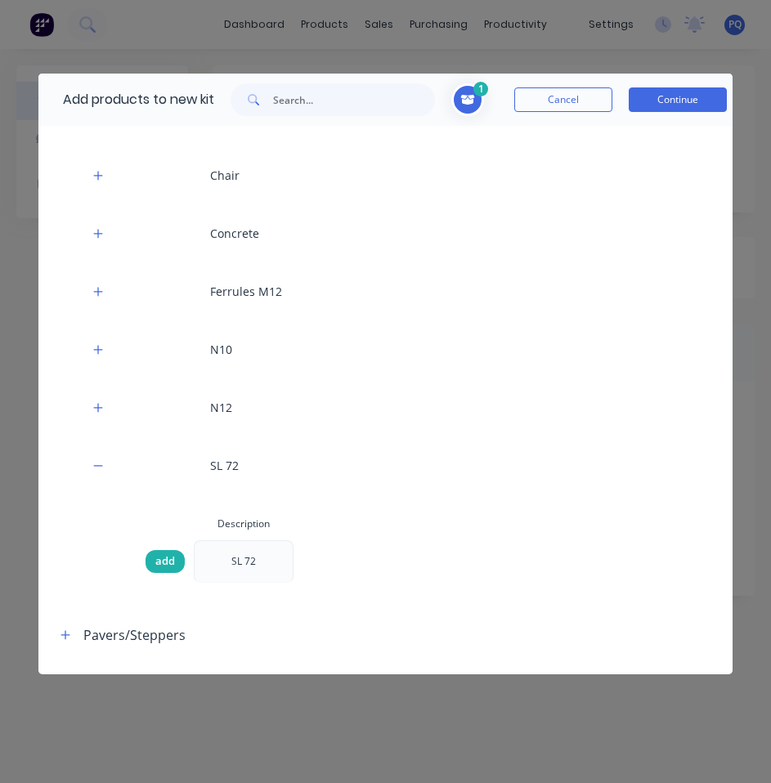
click at [172, 560] on span "add" at bounding box center [165, 561] width 20 height 16
click at [470, 92] on span at bounding box center [467, 99] width 33 height 33
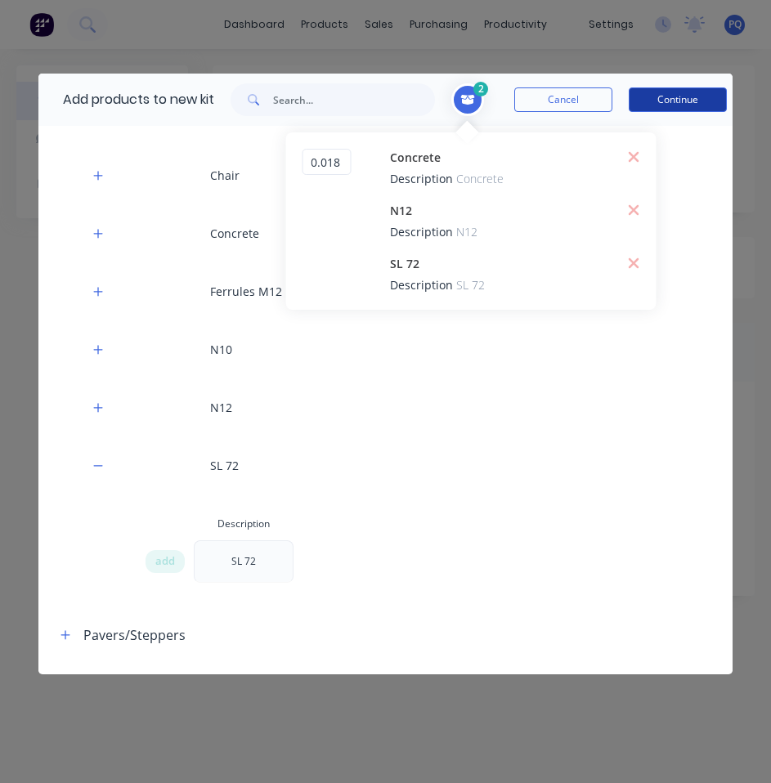
click at [651, 101] on button "Continue" at bounding box center [678, 99] width 98 height 25
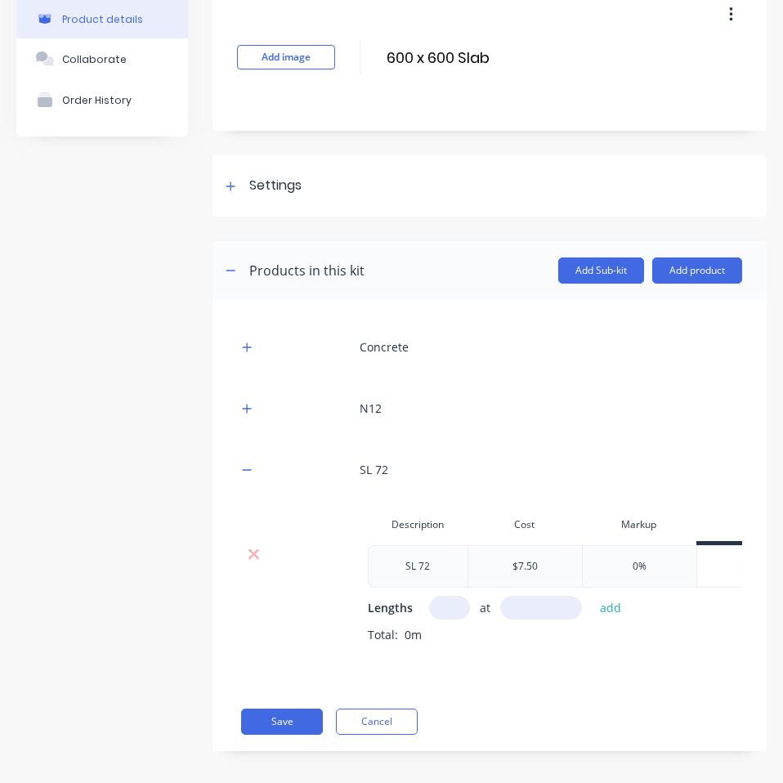
scroll to position [103, 0]
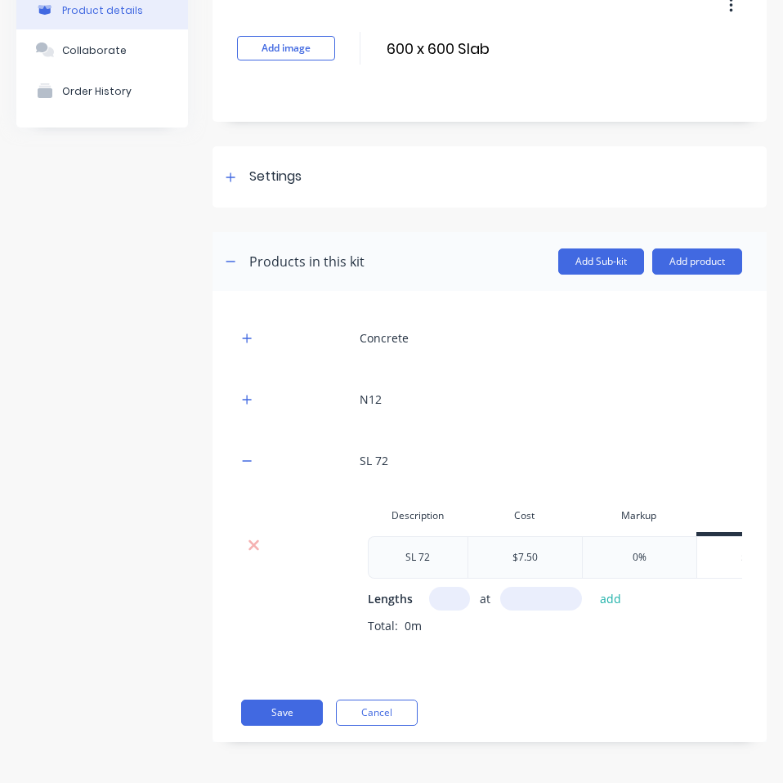
click at [436, 587] on input "text" at bounding box center [449, 599] width 41 height 24
click at [528, 587] on input "text" at bounding box center [541, 599] width 82 height 24
click at [251, 394] on icon "button" at bounding box center [247, 399] width 10 height 11
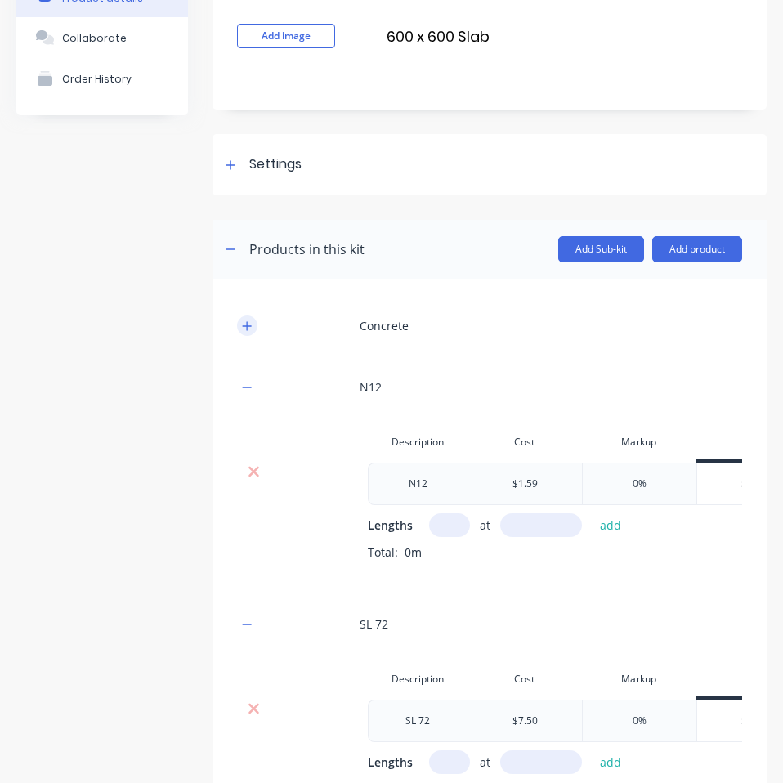
click at [243, 320] on icon "button" at bounding box center [247, 325] width 10 height 11
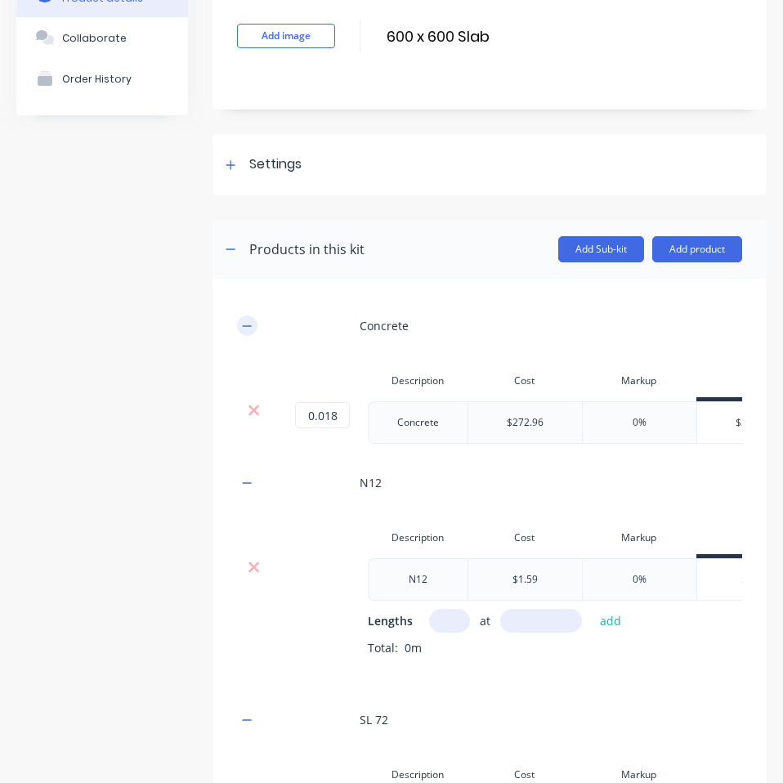
click at [243, 320] on icon "button" at bounding box center [247, 325] width 10 height 11
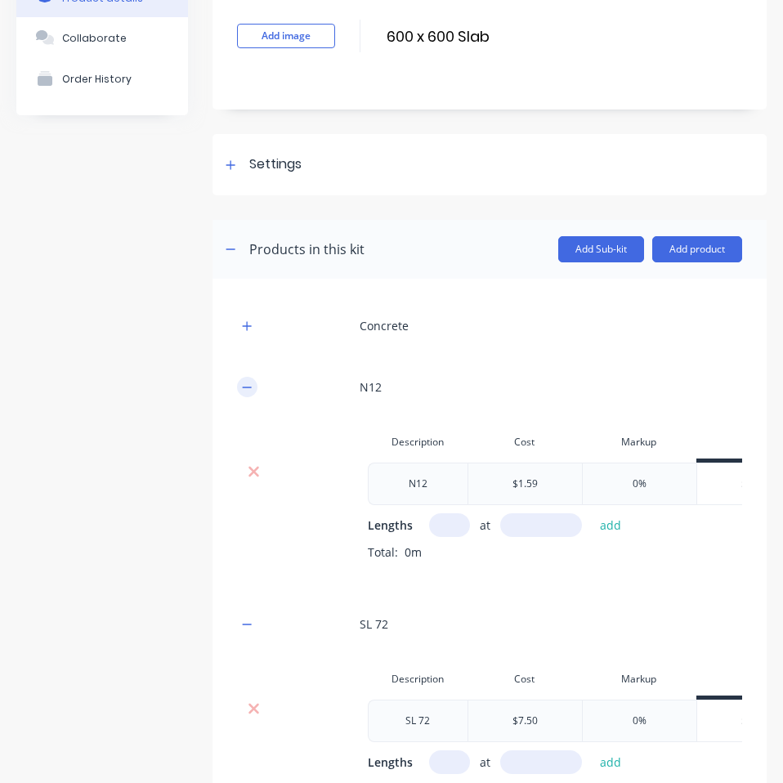
click at [240, 383] on button "button" at bounding box center [247, 387] width 20 height 20
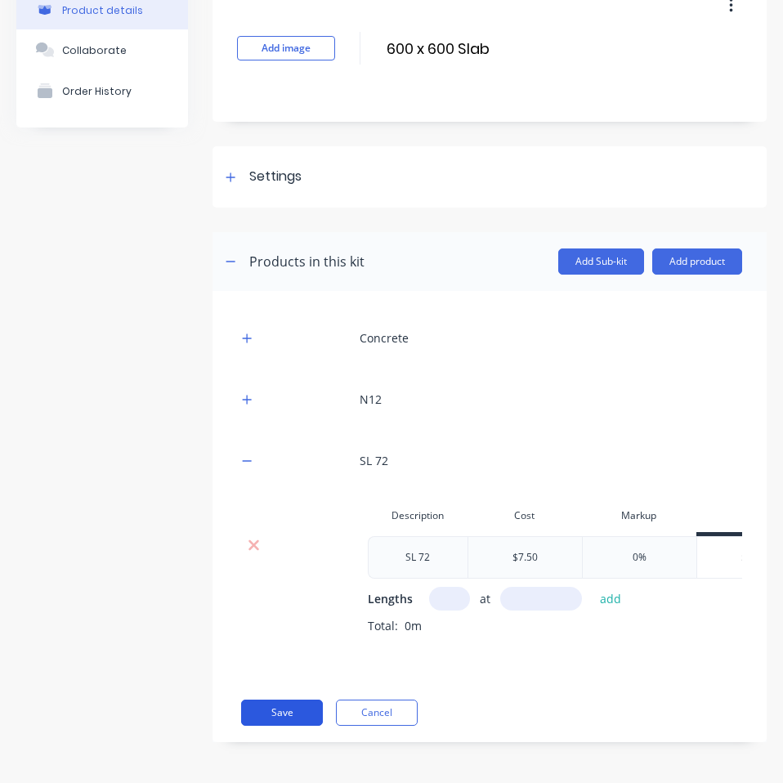
click at [281, 705] on button "Save" at bounding box center [282, 713] width 82 height 26
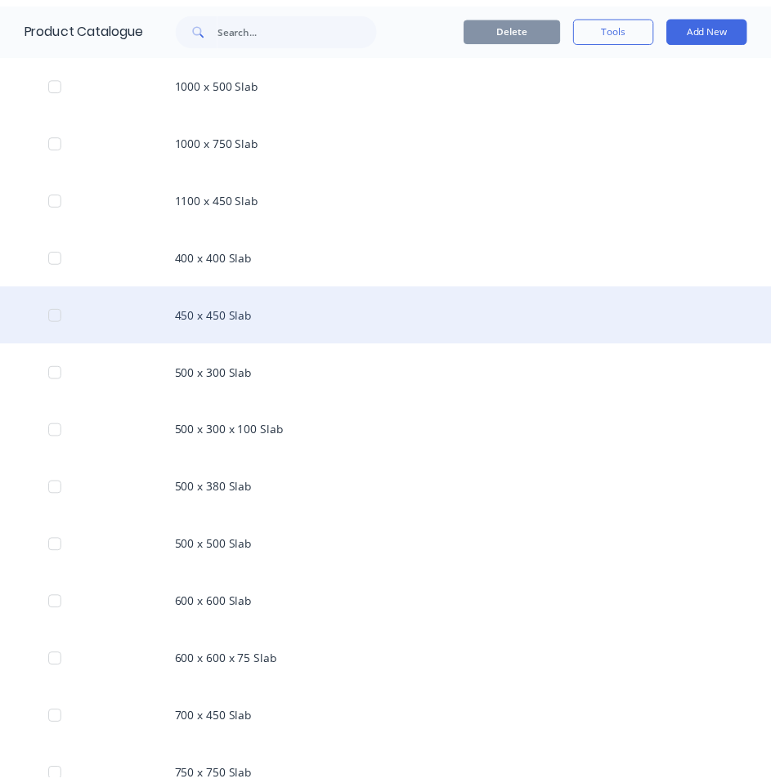
scroll to position [1226, 0]
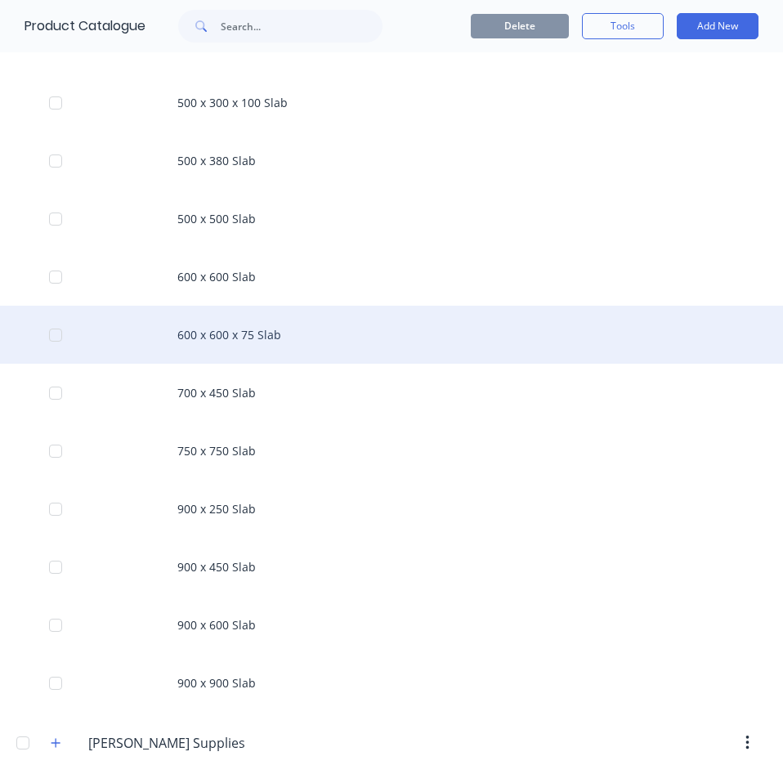
click at [226, 344] on div "600 x 600 x 75 Slab" at bounding box center [391, 335] width 783 height 58
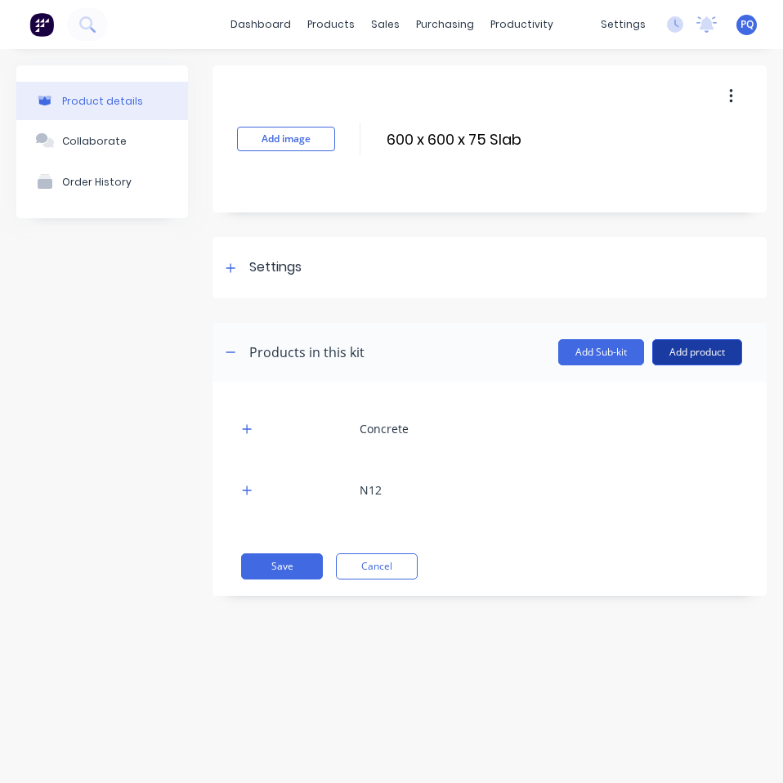
click at [712, 352] on button "Add product" at bounding box center [697, 352] width 90 height 26
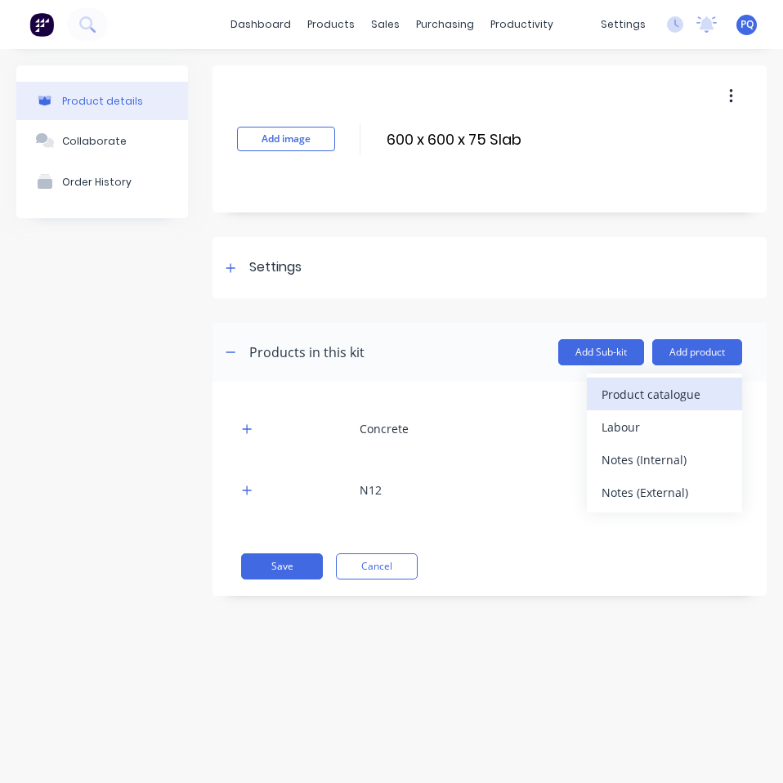
click at [686, 399] on div "Product catalogue" at bounding box center [665, 395] width 126 height 24
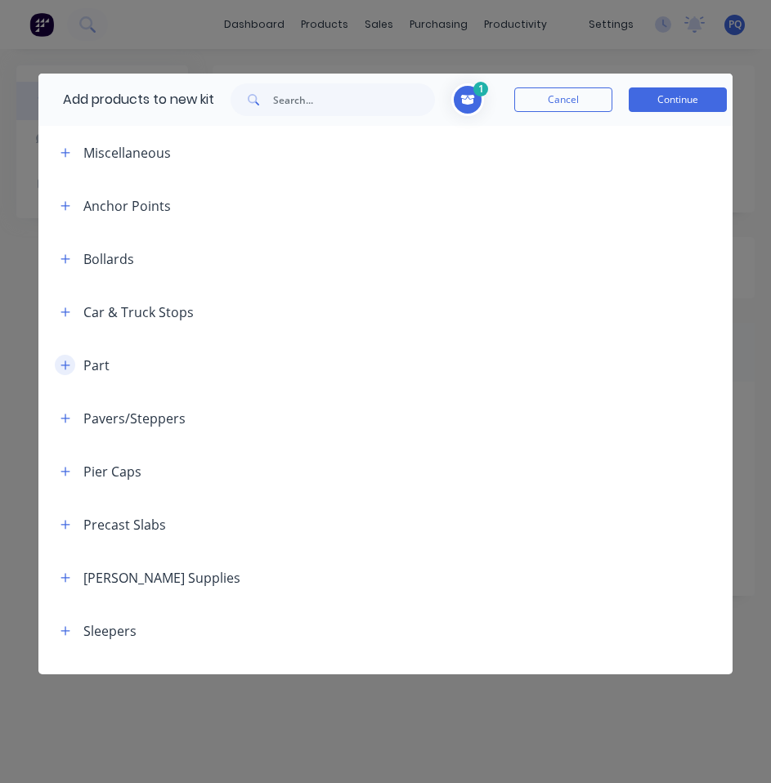
click at [62, 361] on icon "button" at bounding box center [65, 365] width 10 height 11
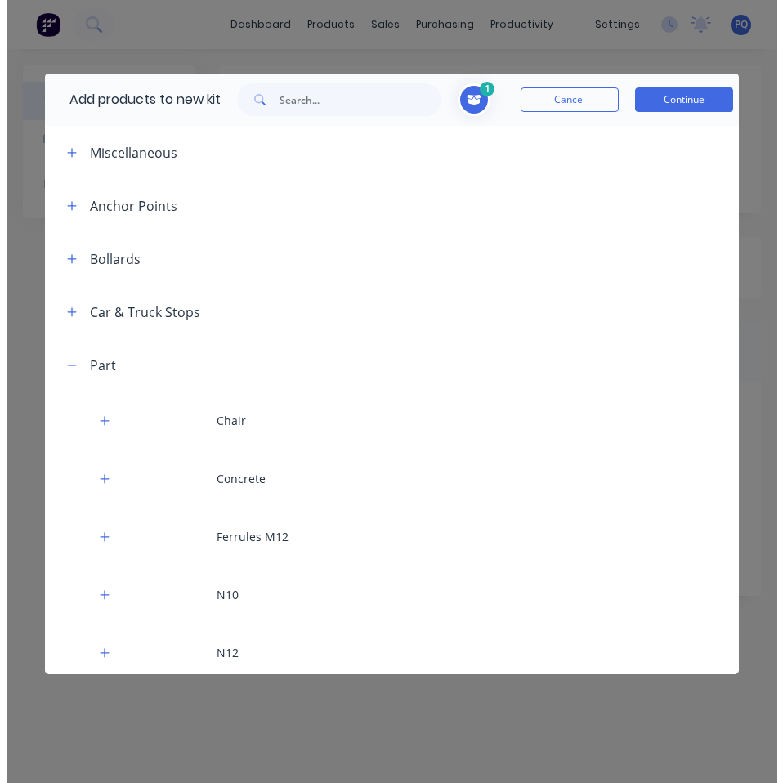
scroll to position [245, 0]
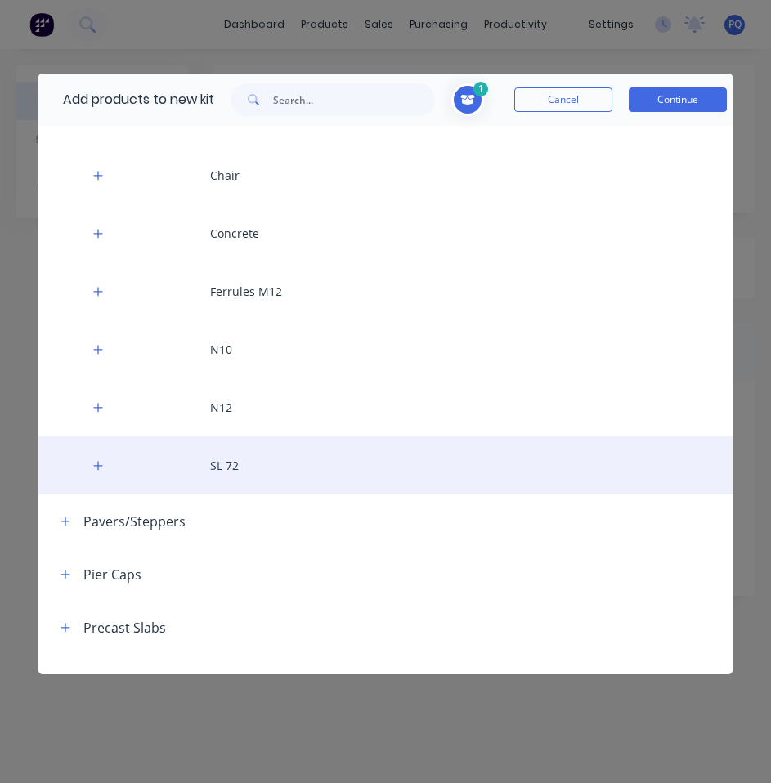
click at [214, 476] on div "SL 72" at bounding box center [385, 465] width 694 height 58
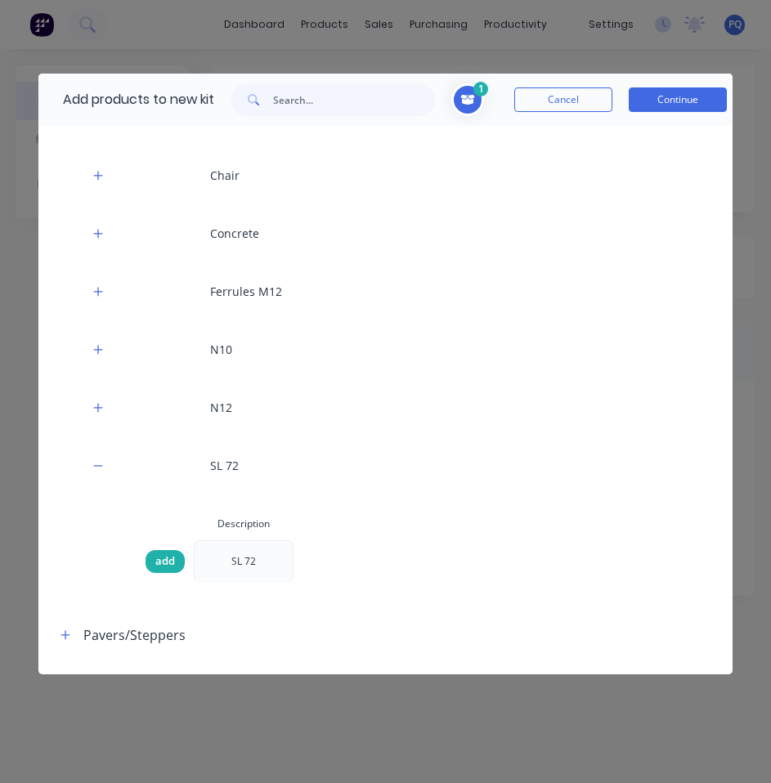
click at [159, 564] on span "add" at bounding box center [165, 561] width 20 height 16
click at [664, 108] on button "Continue" at bounding box center [678, 99] width 98 height 25
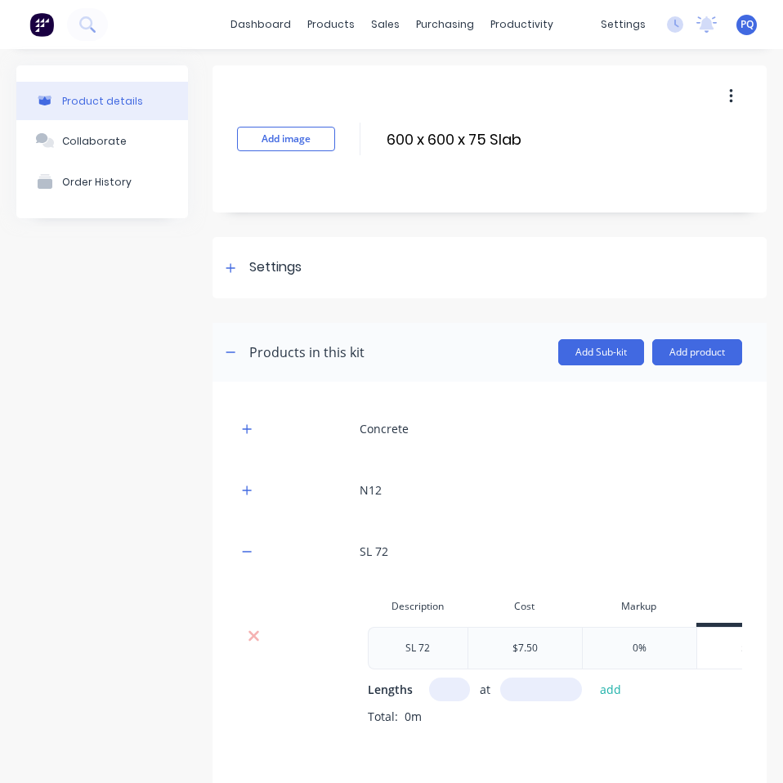
scroll to position [103, 0]
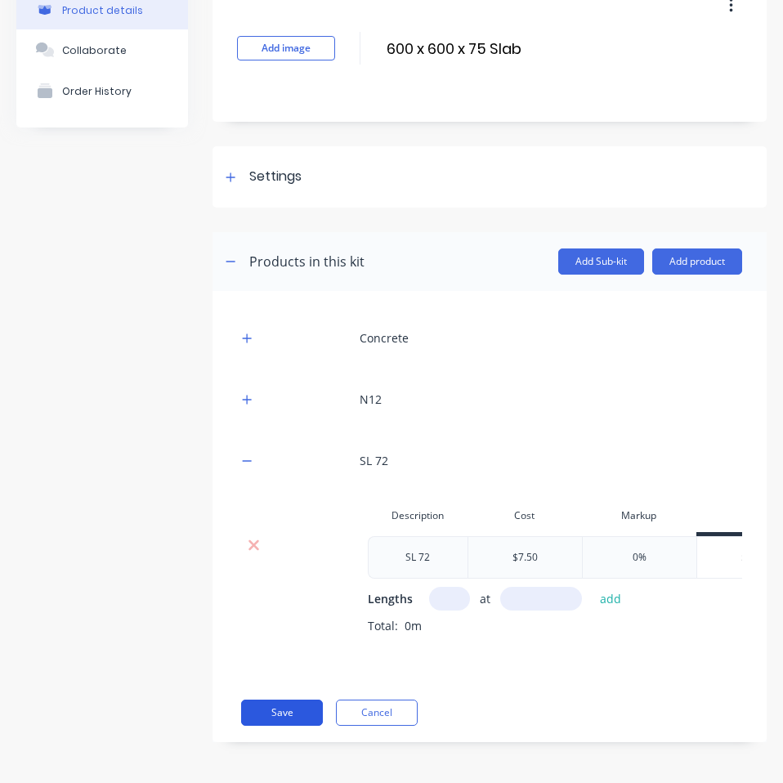
click at [300, 717] on button "Save" at bounding box center [282, 713] width 82 height 26
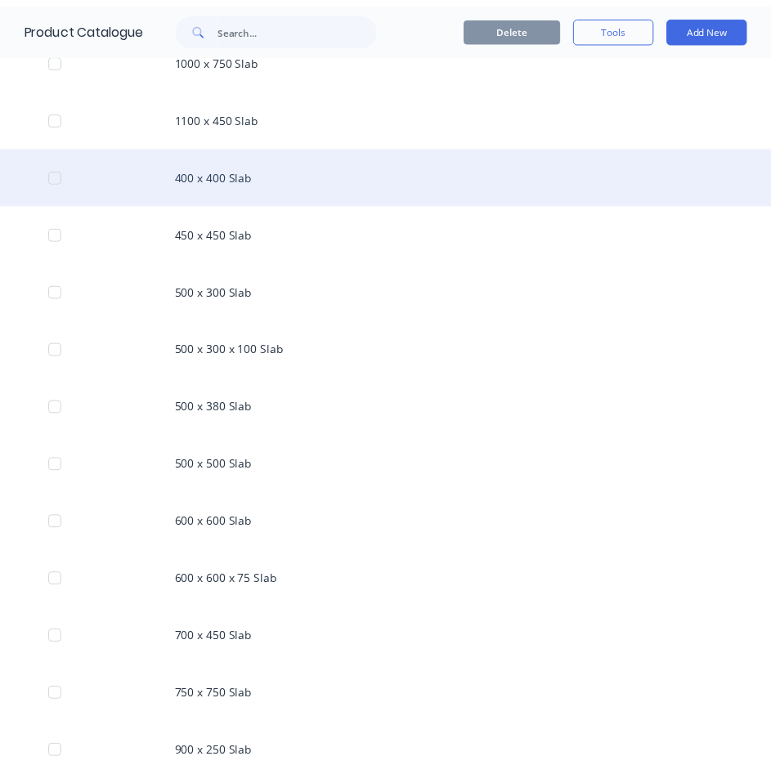
scroll to position [1144, 0]
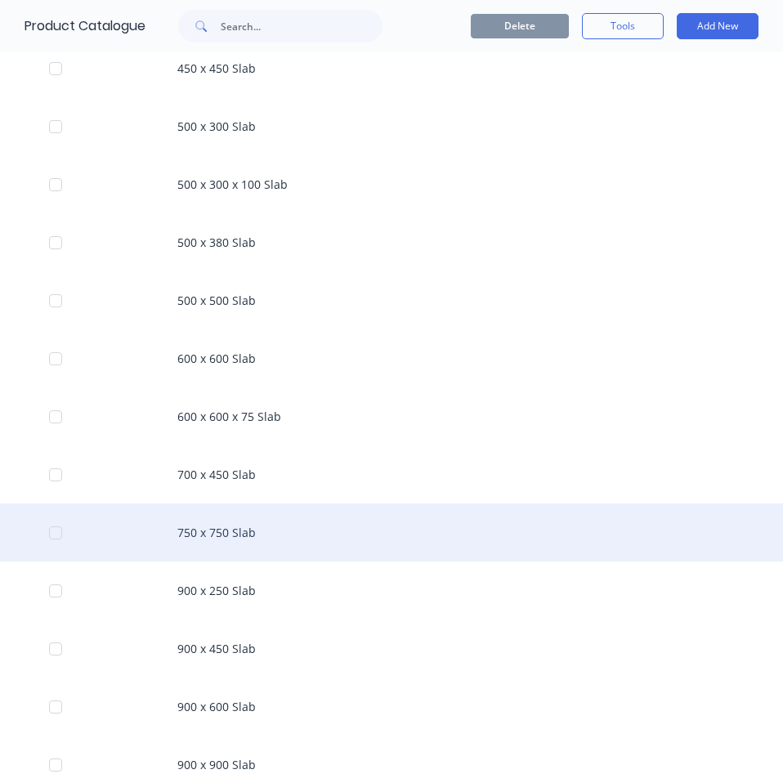
click at [154, 511] on div "750 x 750 Slab" at bounding box center [391, 532] width 783 height 58
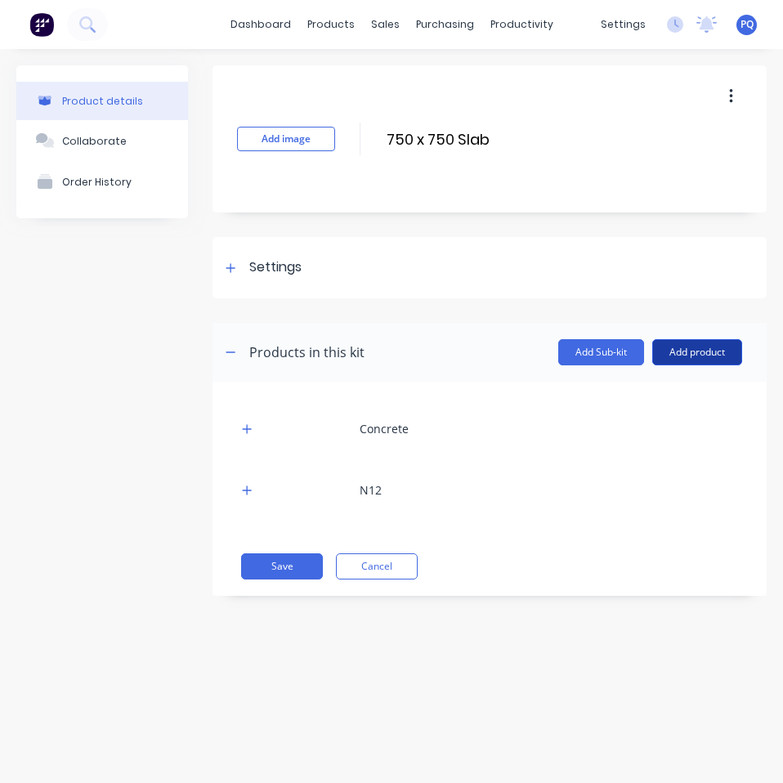
click at [690, 357] on button "Add product" at bounding box center [697, 352] width 90 height 26
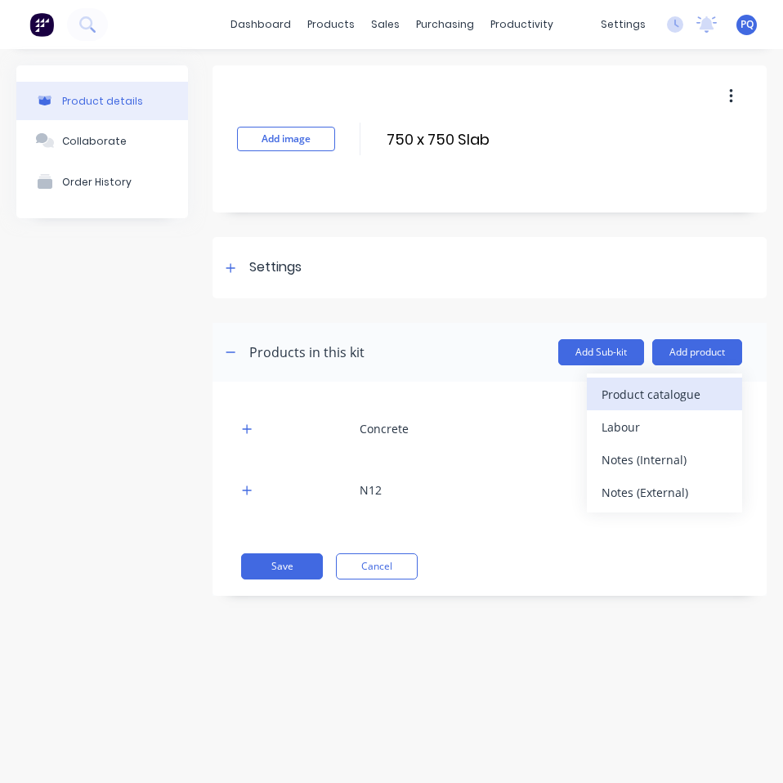
click at [665, 396] on div "Product catalogue" at bounding box center [665, 395] width 126 height 24
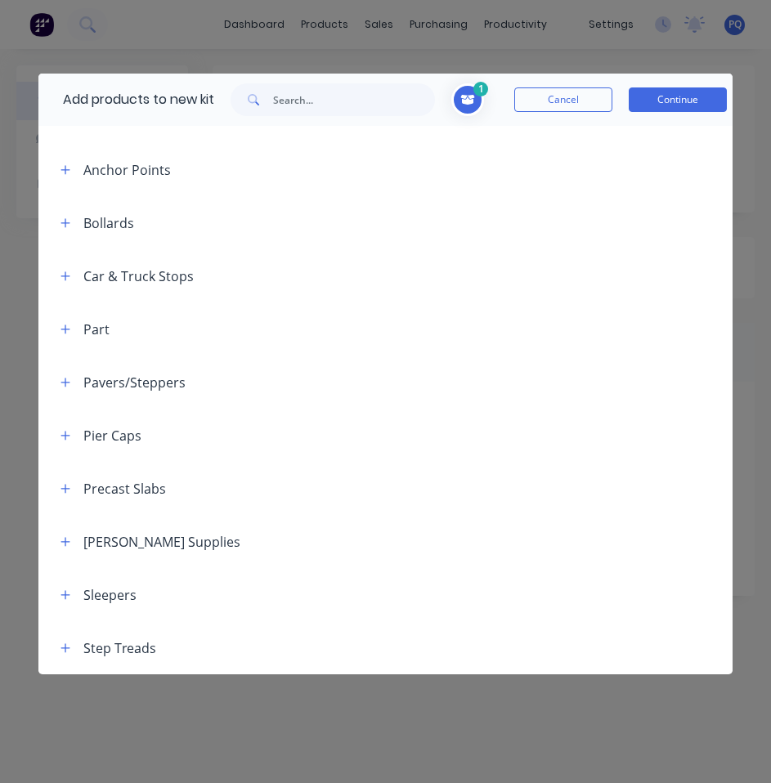
scroll to position [82, 0]
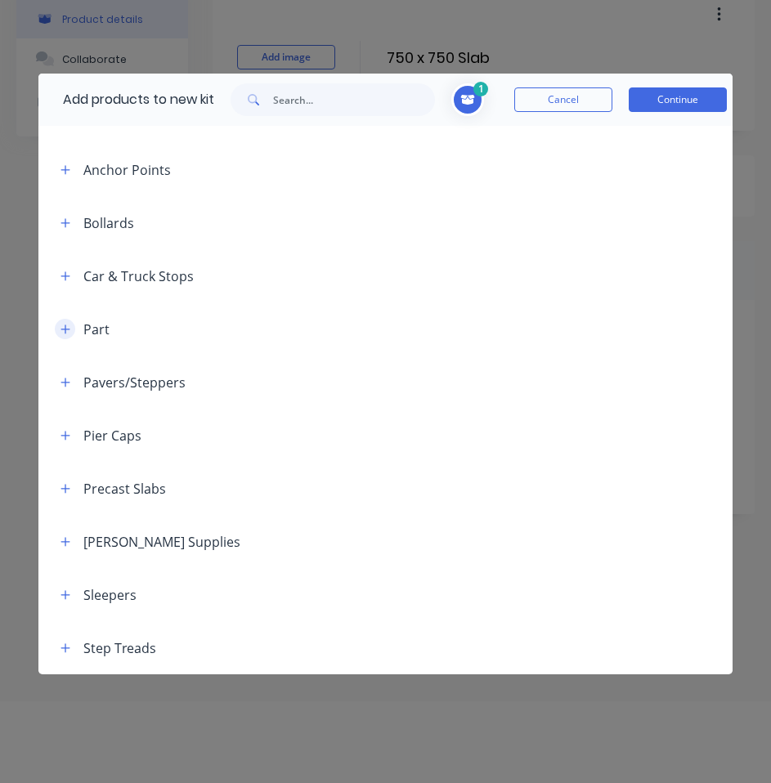
click at [68, 325] on icon "button" at bounding box center [65, 329] width 10 height 11
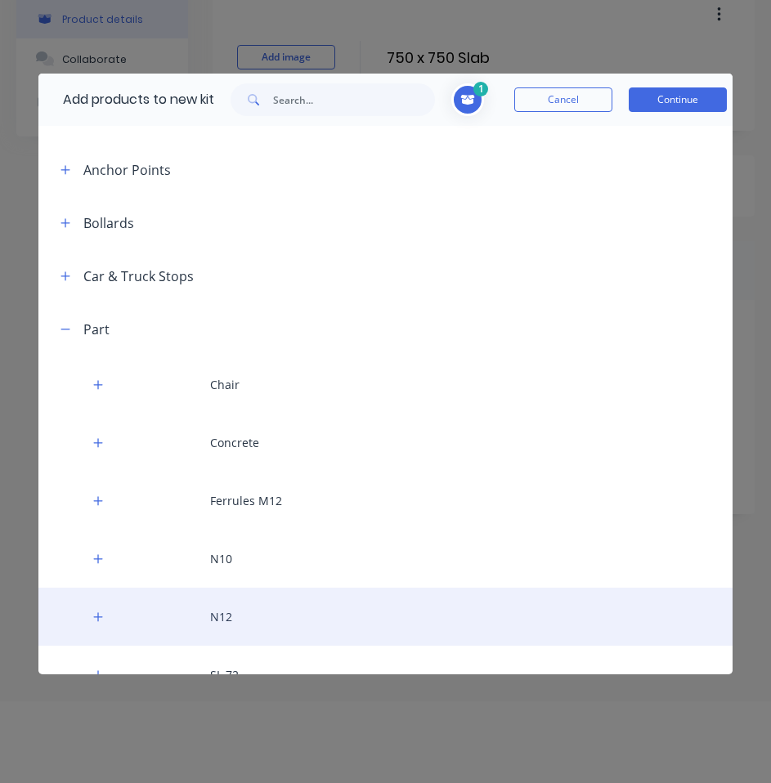
scroll to position [118, 0]
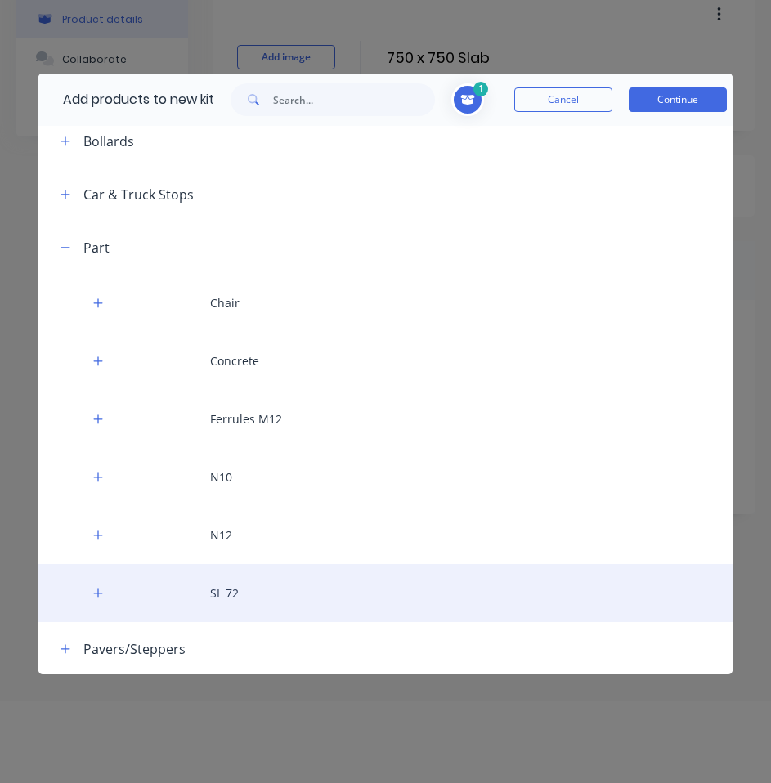
click at [210, 590] on div "SL 72" at bounding box center [385, 593] width 694 height 58
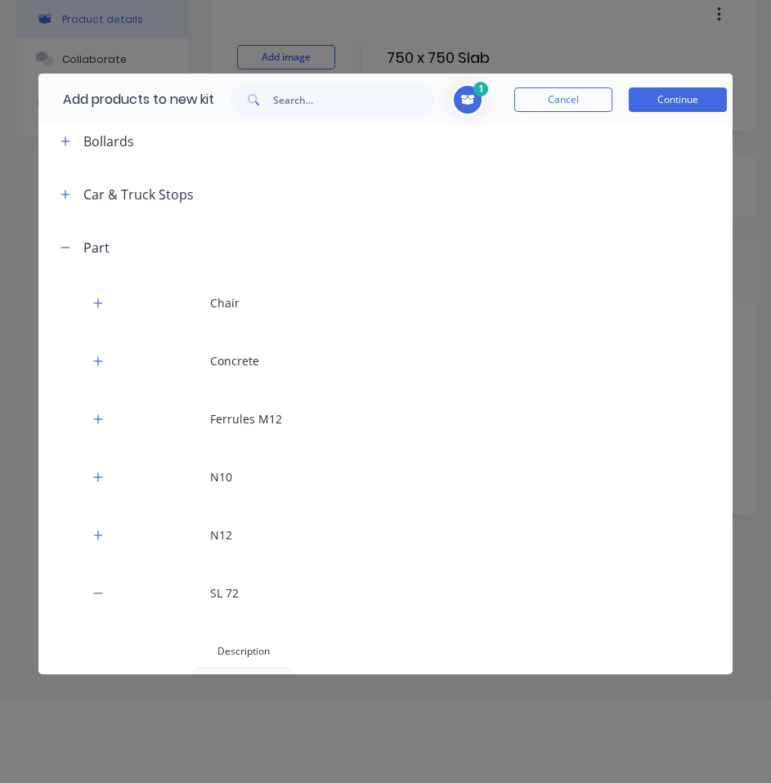
scroll to position [363, 0]
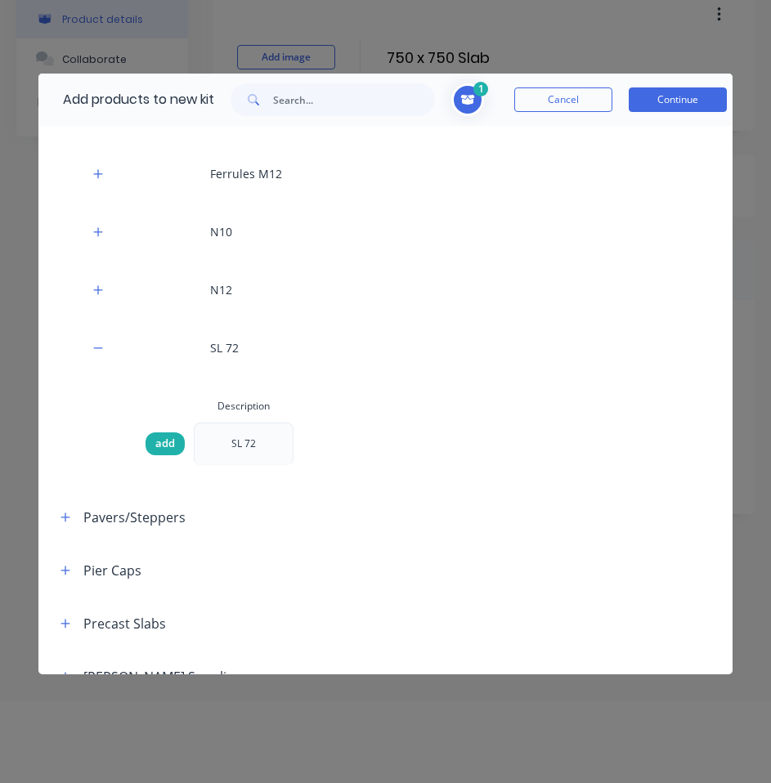
click at [156, 435] on div "add" at bounding box center [164, 443] width 39 height 23
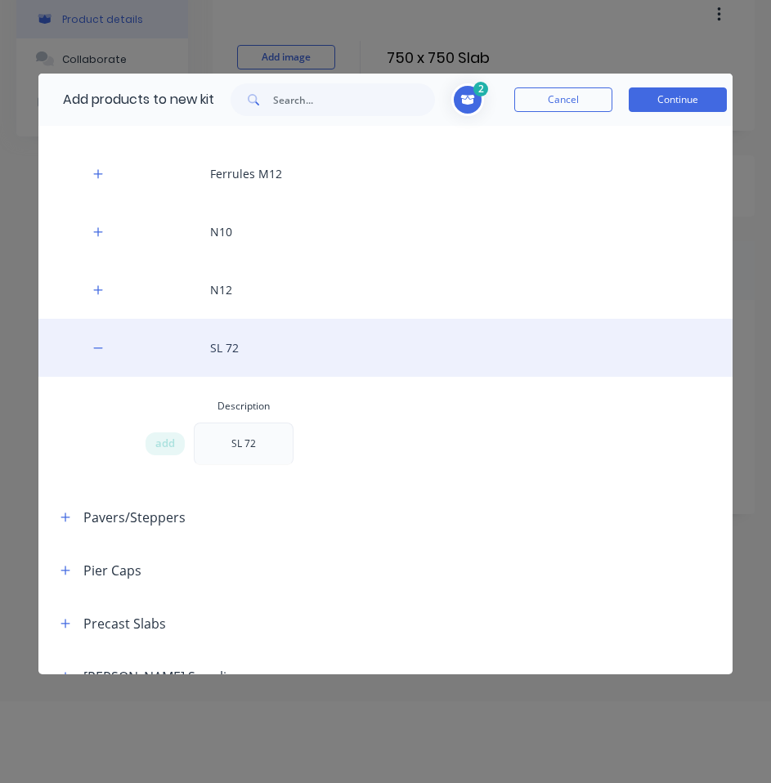
click at [253, 338] on div "SL 72" at bounding box center [385, 348] width 694 height 58
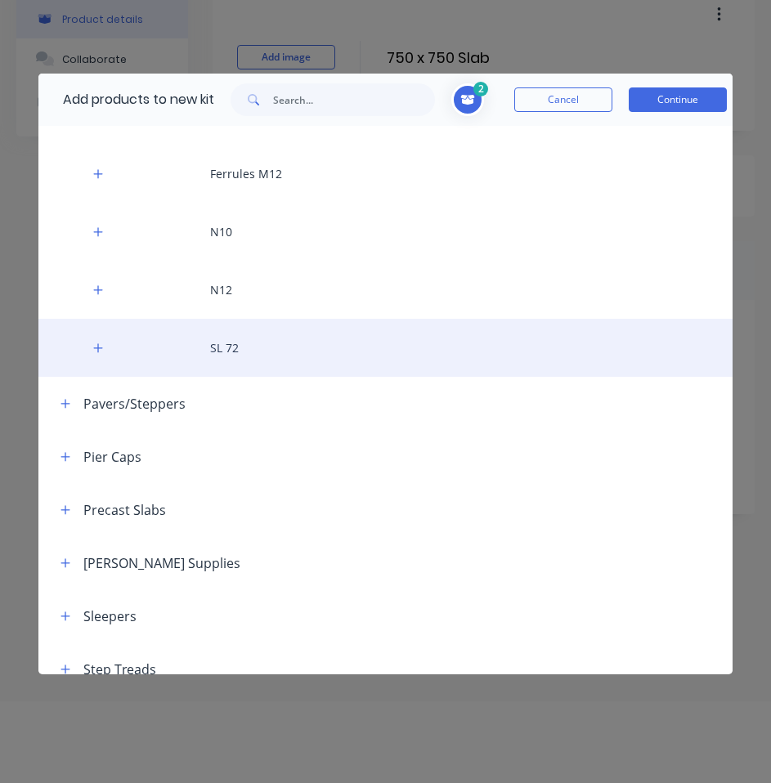
click at [374, 353] on div "SL 72" at bounding box center [385, 348] width 694 height 58
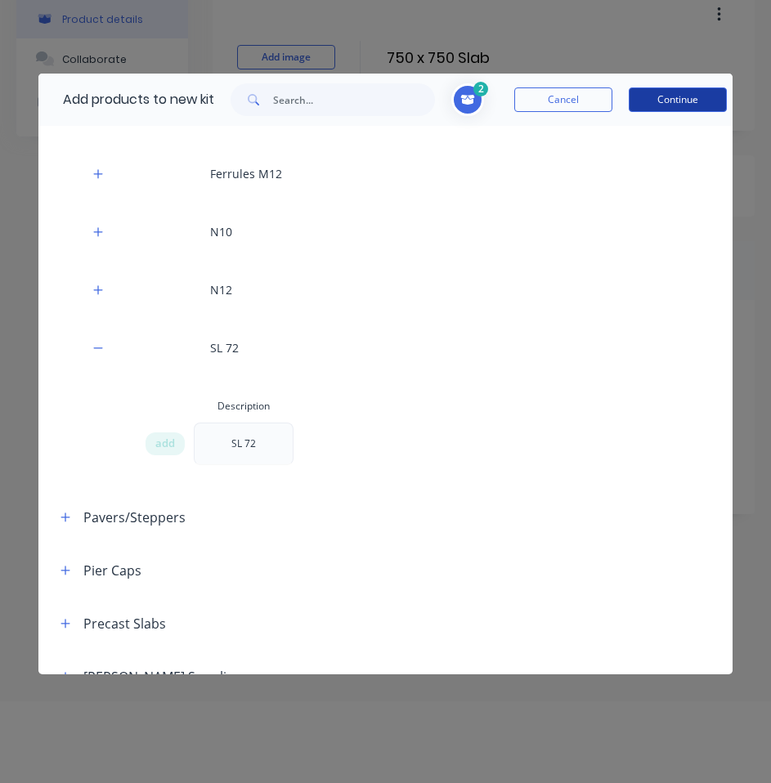
click at [687, 99] on button "Continue" at bounding box center [678, 99] width 98 height 25
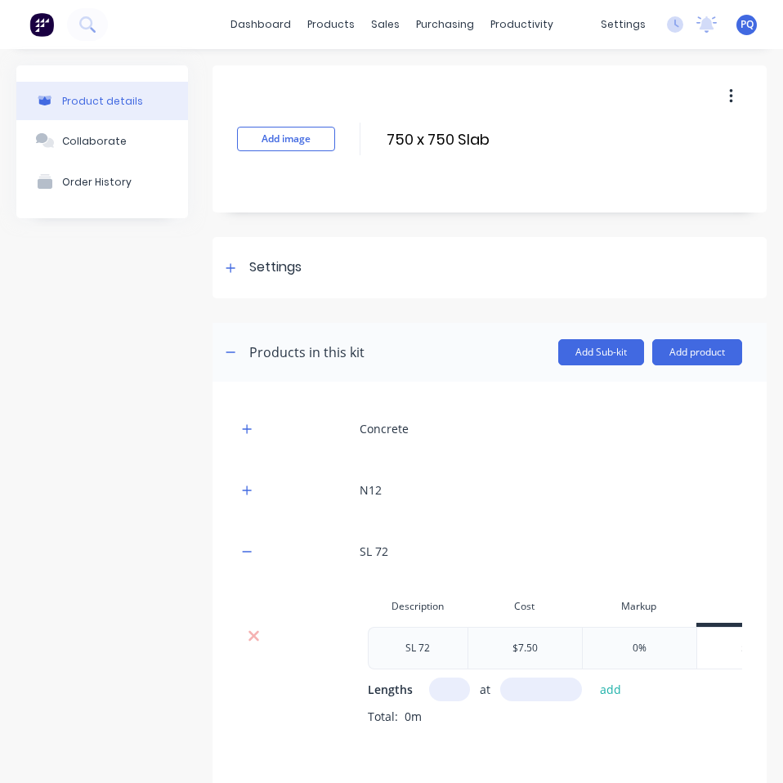
scroll to position [103, 0]
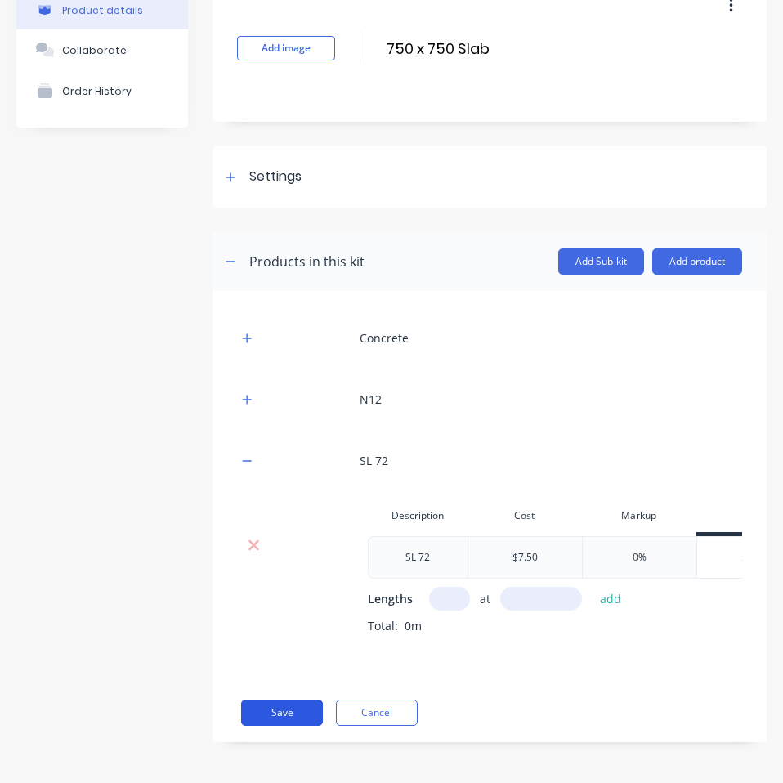
click at [288, 709] on button "Save" at bounding box center [282, 713] width 82 height 26
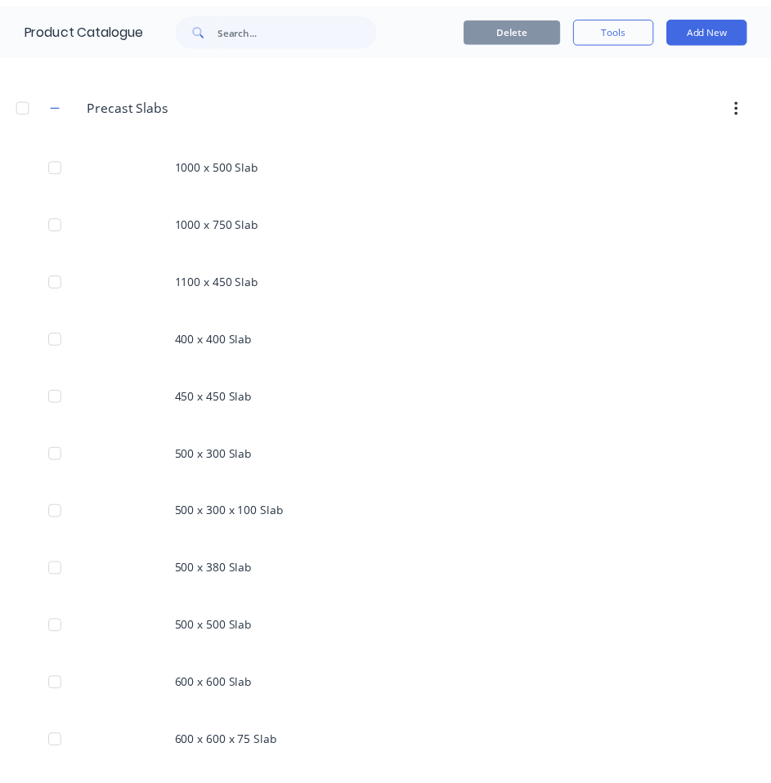
scroll to position [1357, 0]
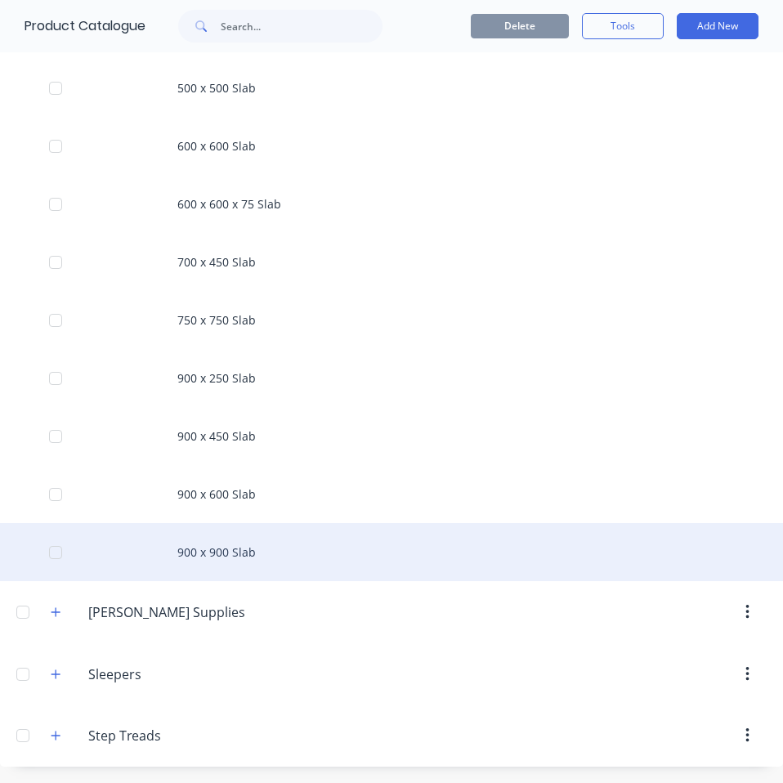
click at [185, 548] on div "900 x 900 Slab" at bounding box center [391, 552] width 783 height 58
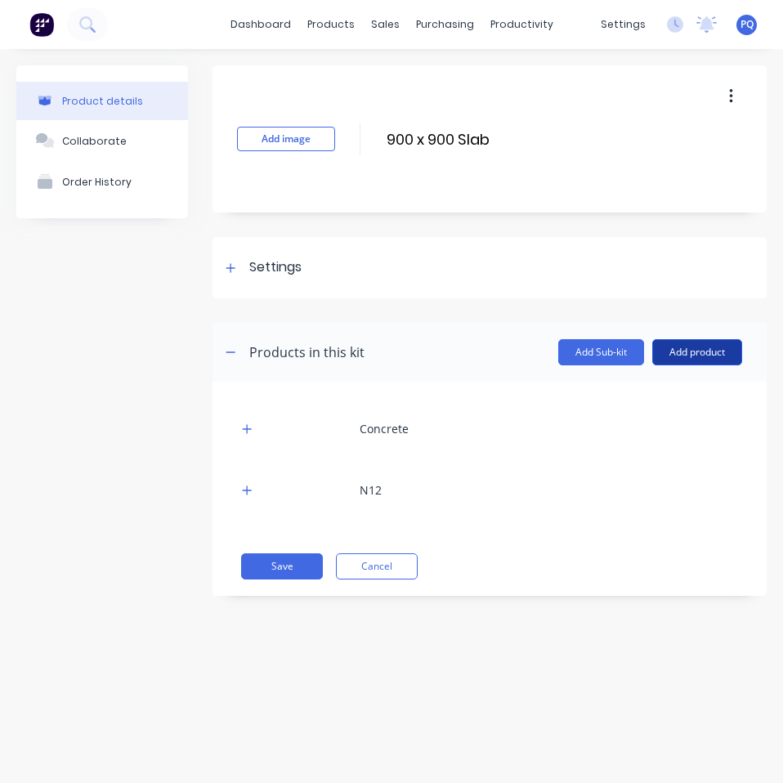
click at [724, 349] on button "Add product" at bounding box center [697, 352] width 90 height 26
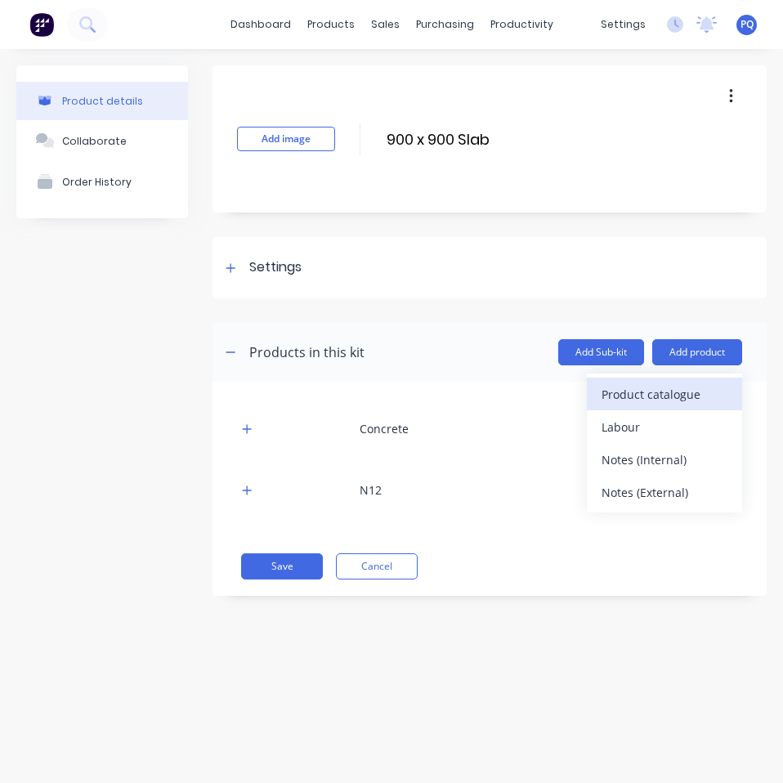
click at [670, 392] on div "Product catalogue" at bounding box center [665, 395] width 126 height 24
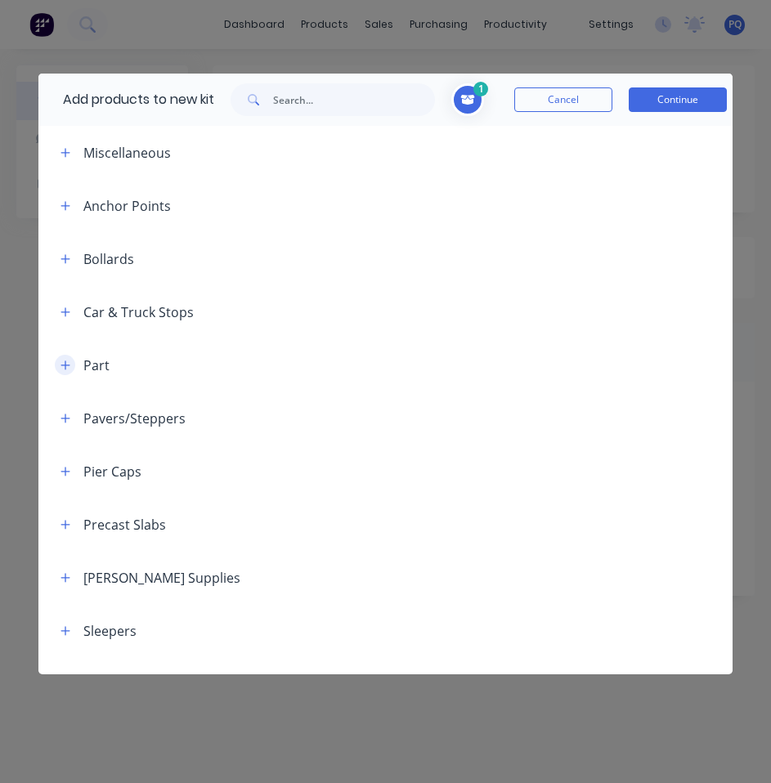
click at [68, 358] on button "button" at bounding box center [65, 365] width 20 height 20
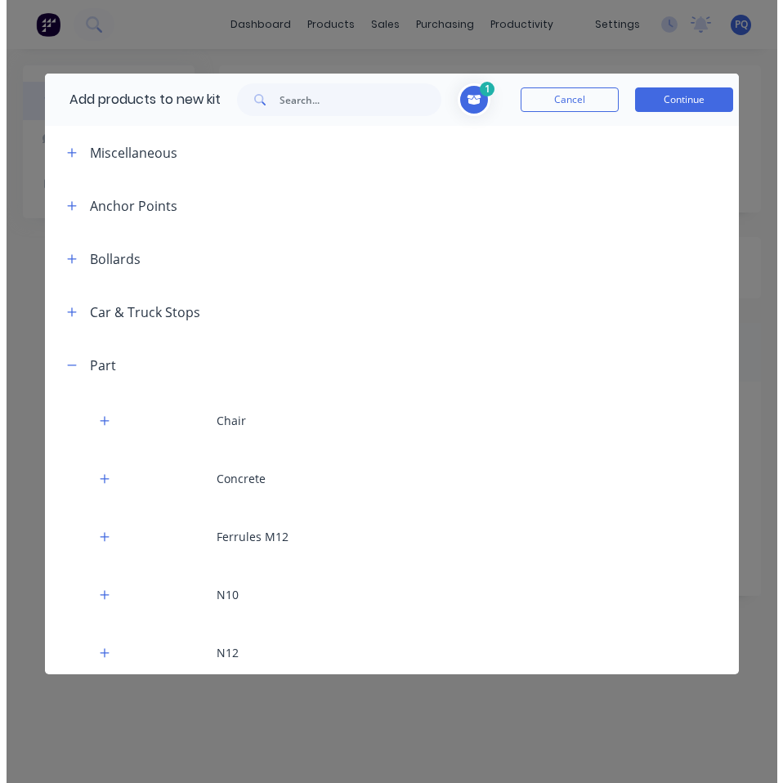
scroll to position [327, 0]
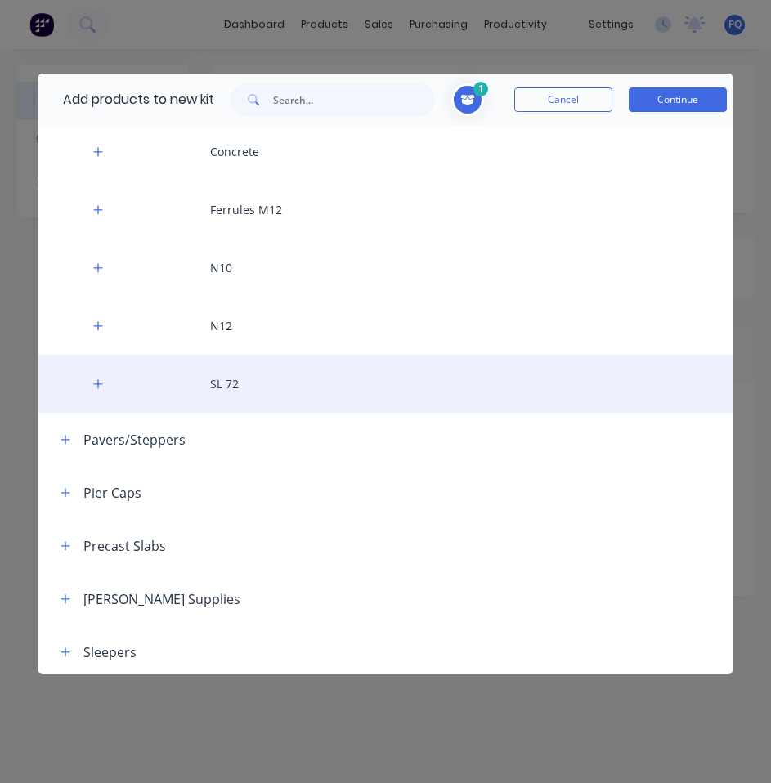
click at [233, 408] on div "SL 72" at bounding box center [385, 384] width 694 height 58
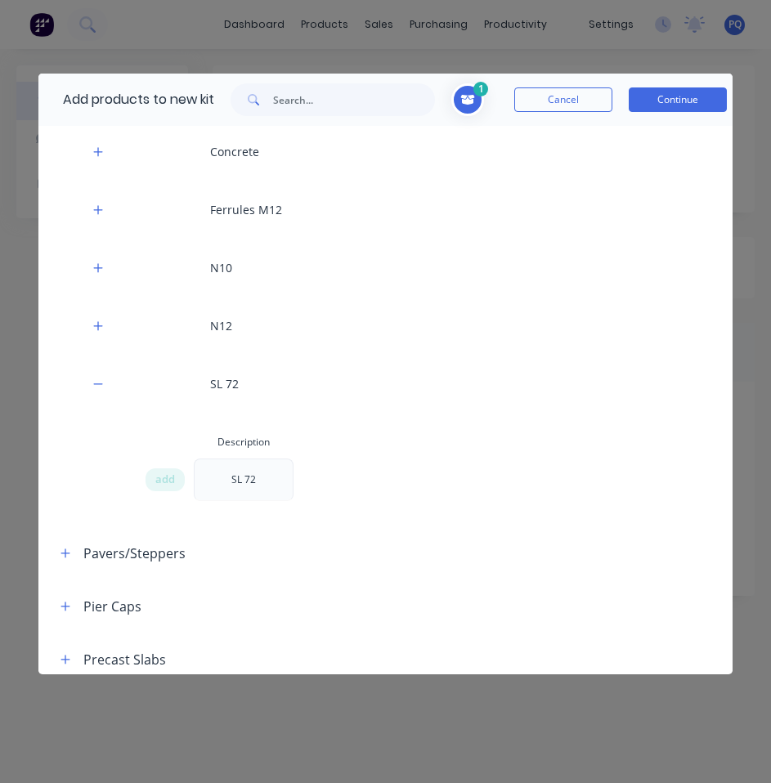
click at [471, 101] on icon at bounding box center [468, 100] width 14 height 11
click at [169, 476] on span "add" at bounding box center [165, 480] width 20 height 16
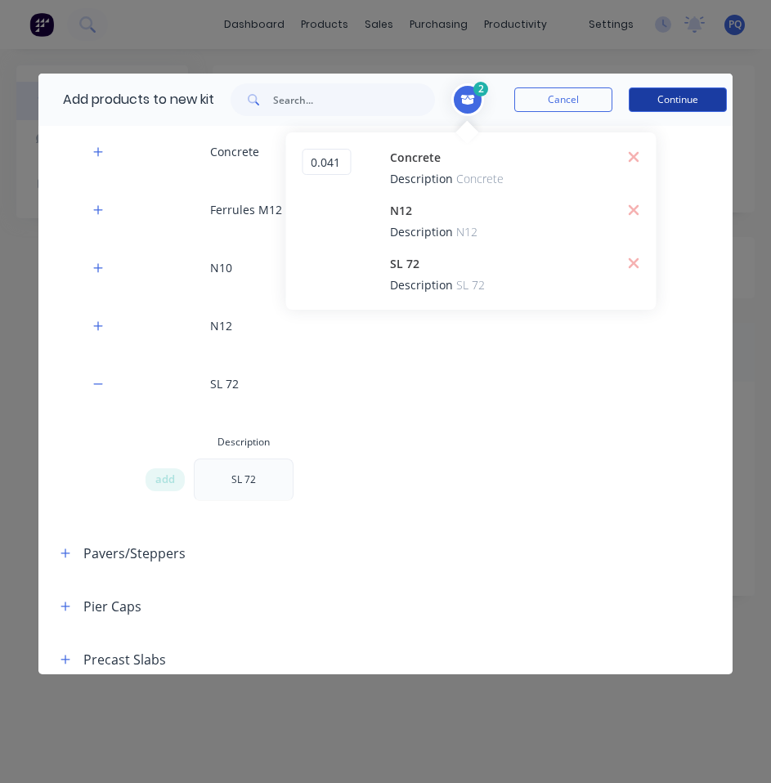
click at [683, 100] on button "Continue" at bounding box center [678, 99] width 98 height 25
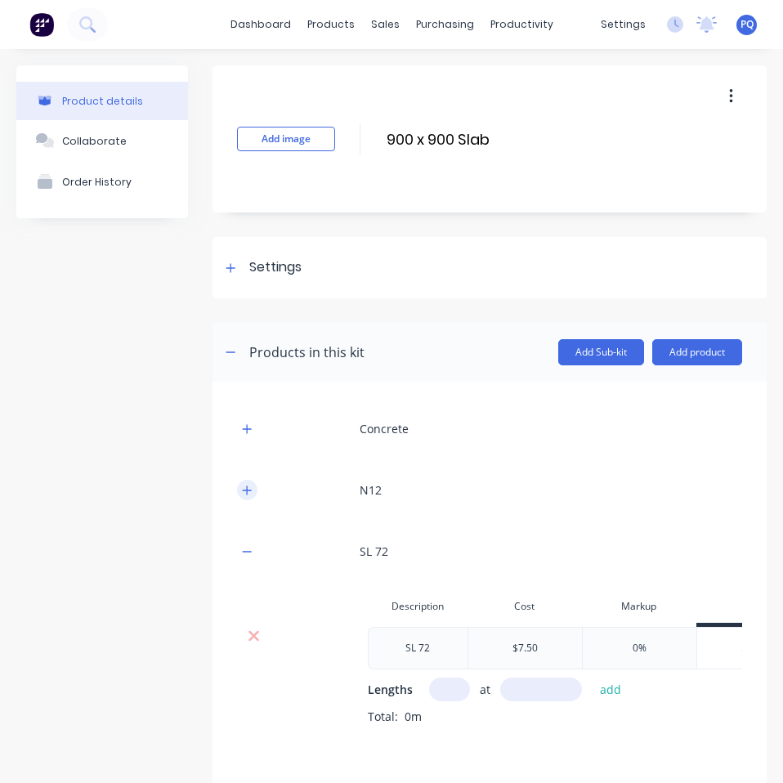
click at [248, 490] on icon "button" at bounding box center [247, 490] width 9 height 9
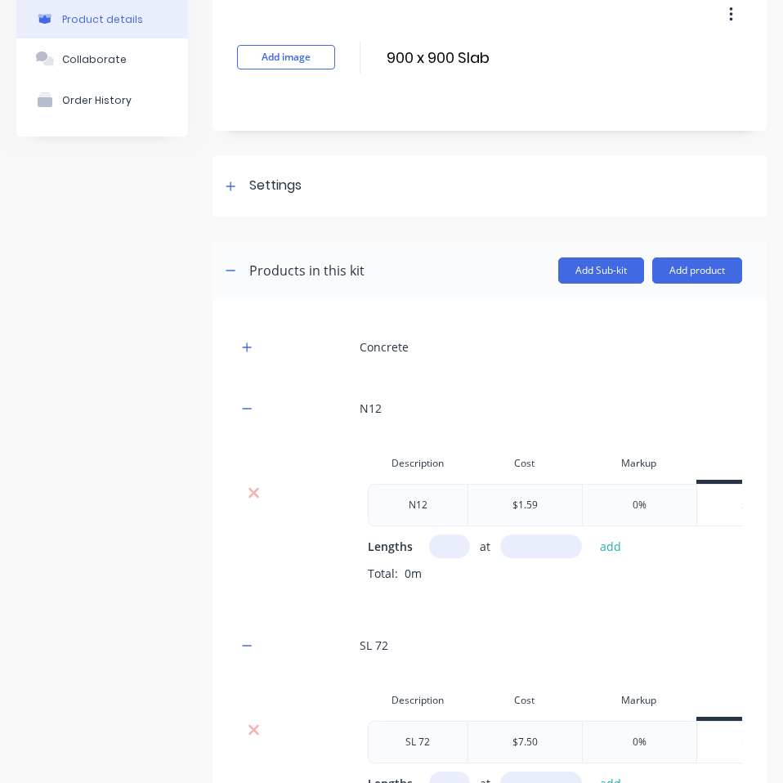
scroll to position [291, 0]
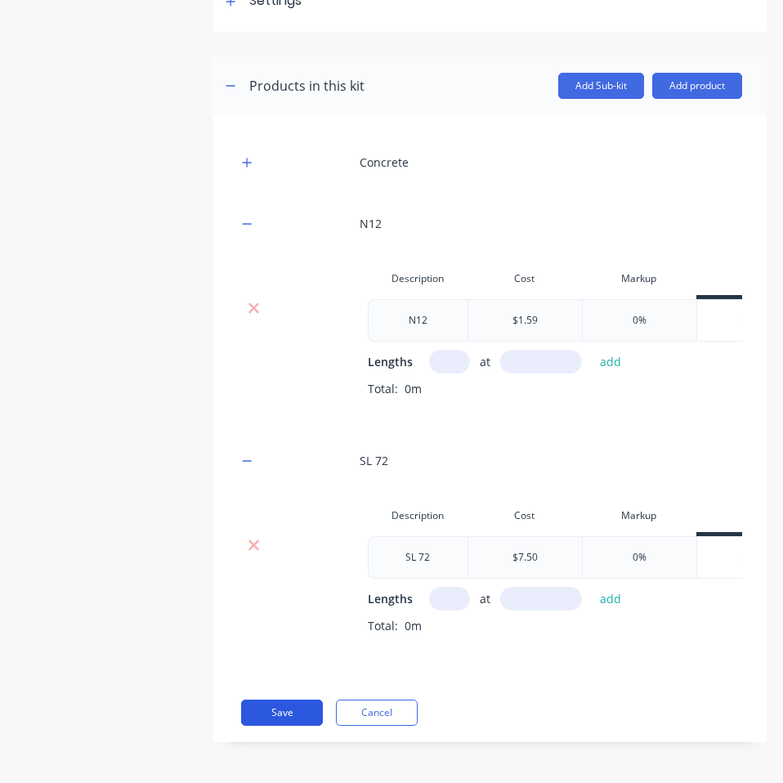
click at [273, 706] on button "Save" at bounding box center [282, 713] width 82 height 26
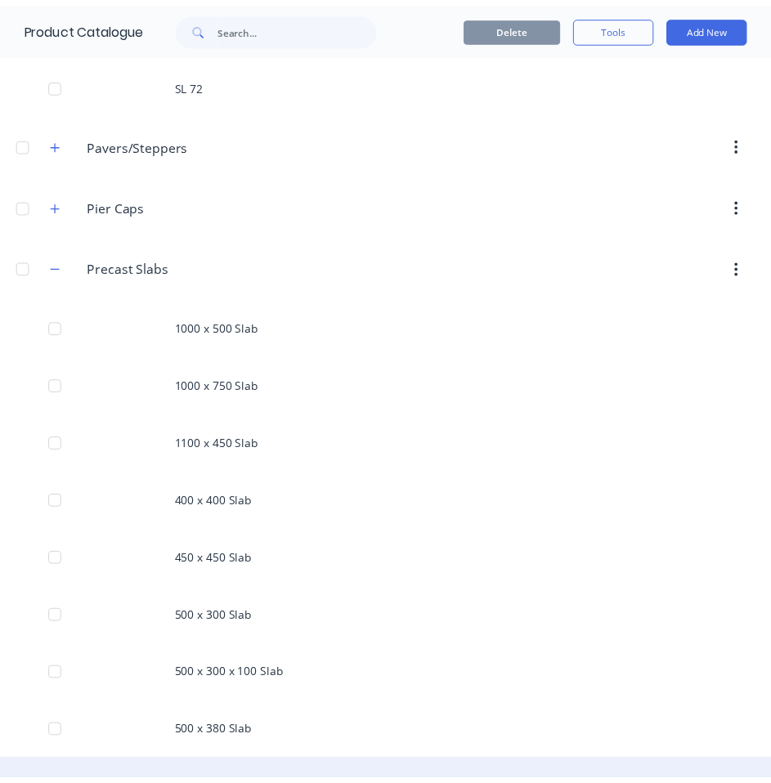
scroll to position [1144, 0]
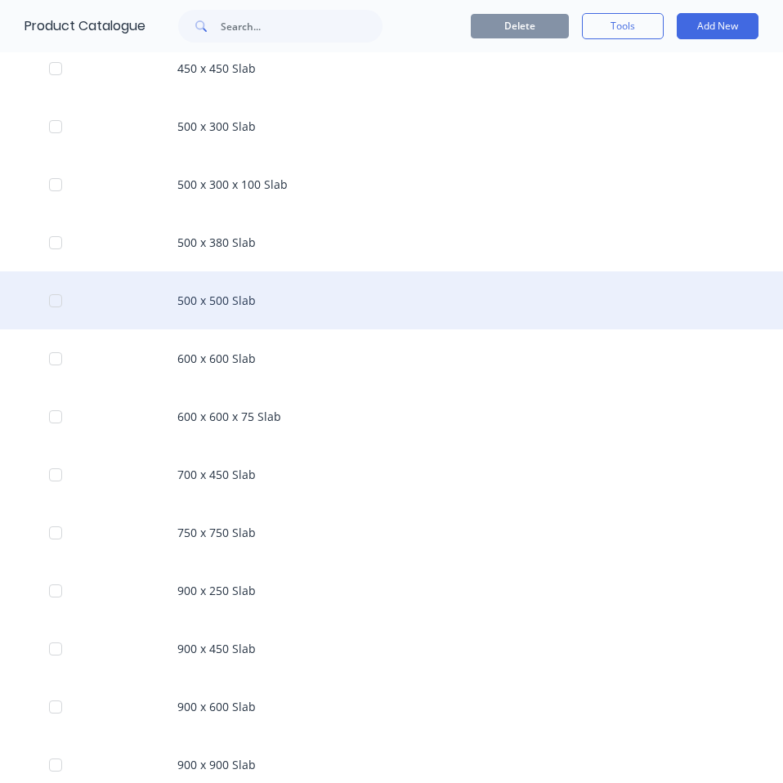
click at [262, 479] on div "700 x 450 Slab" at bounding box center [391, 474] width 783 height 58
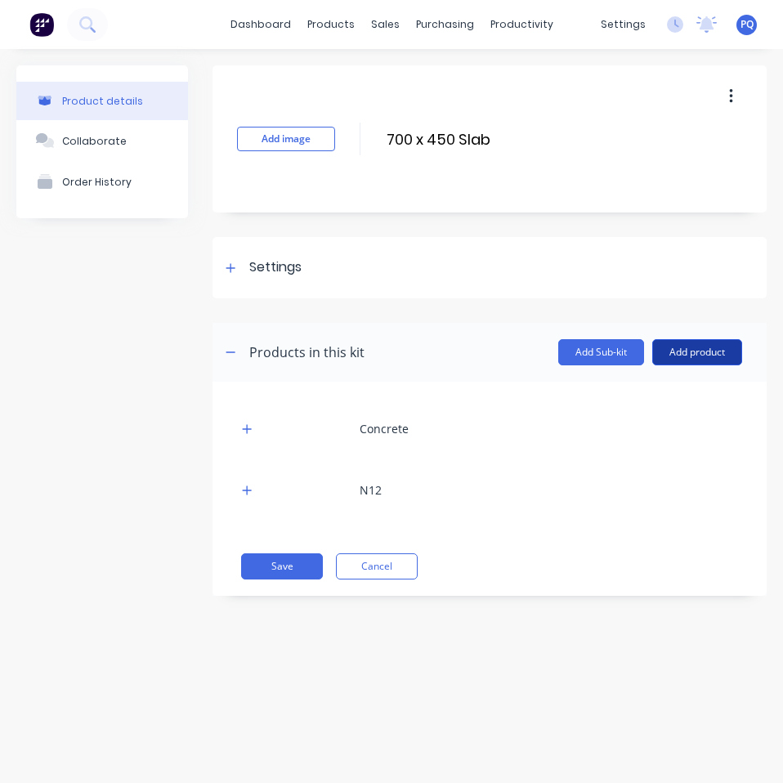
click at [675, 358] on button "Add product" at bounding box center [697, 352] width 90 height 26
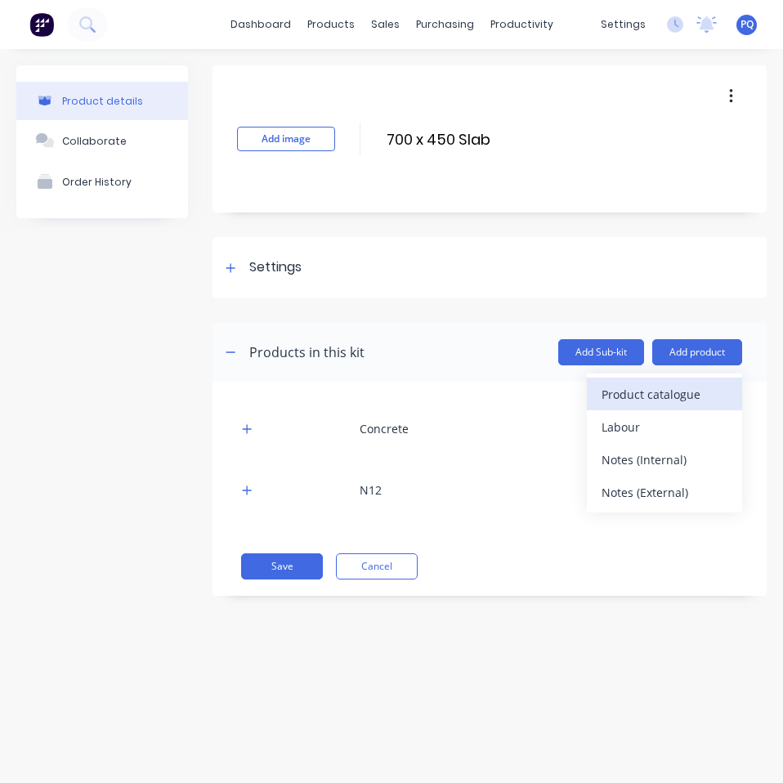
click at [662, 397] on div "Product catalogue" at bounding box center [665, 395] width 126 height 24
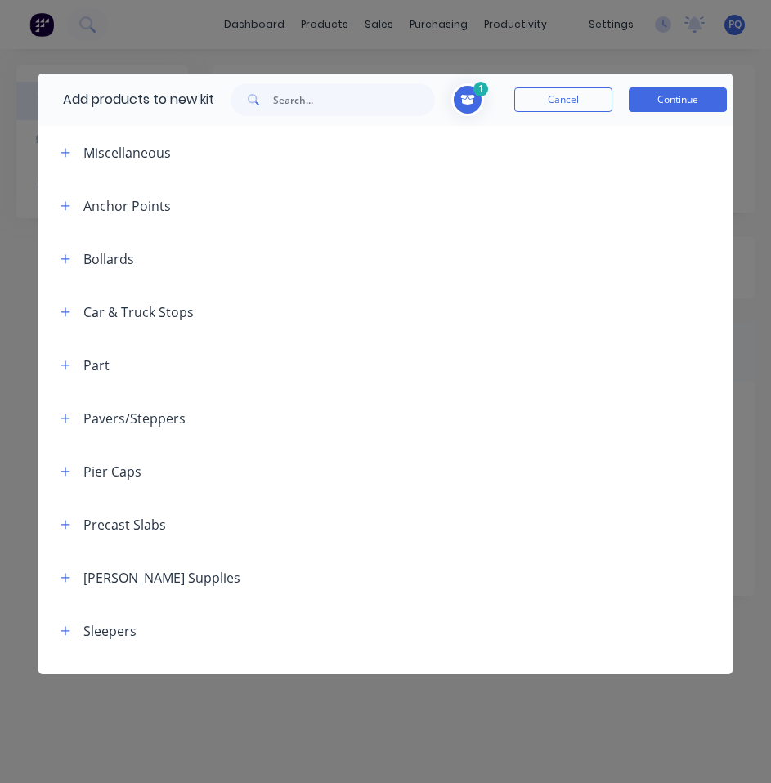
scroll to position [36, 0]
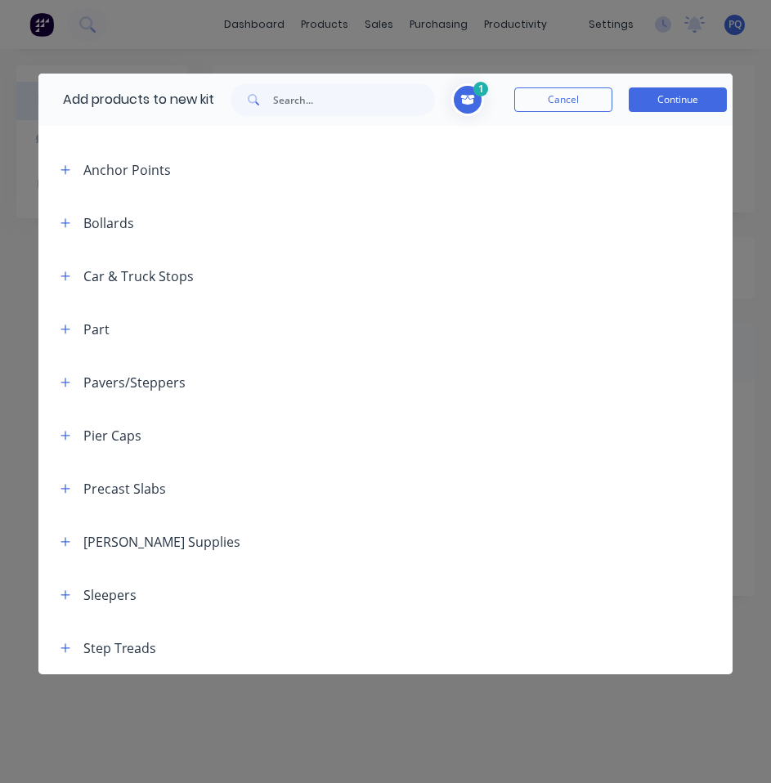
click at [56, 319] on span at bounding box center [65, 329] width 20 height 20
click at [59, 324] on button "button" at bounding box center [65, 329] width 20 height 20
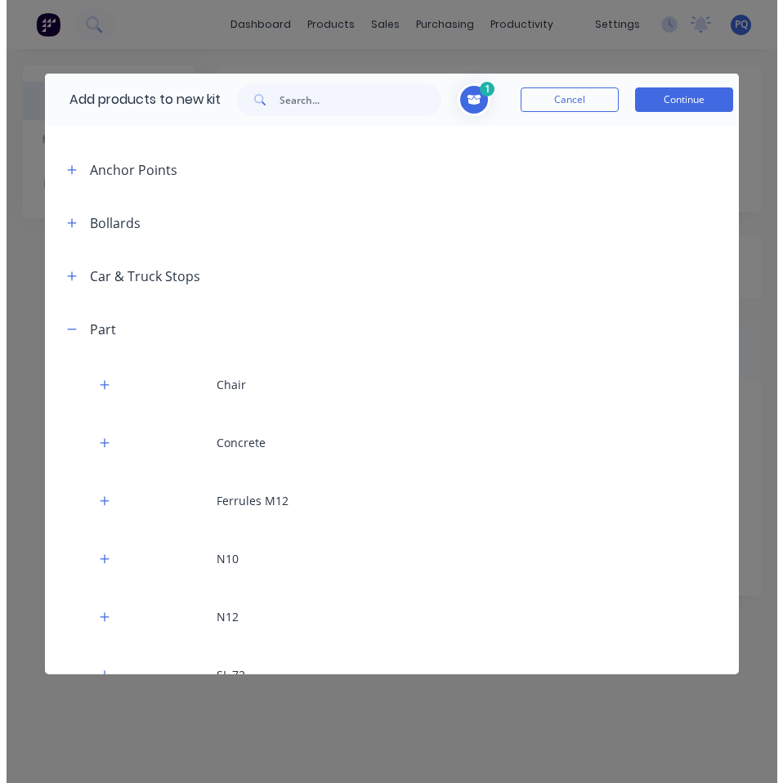
scroll to position [363, 0]
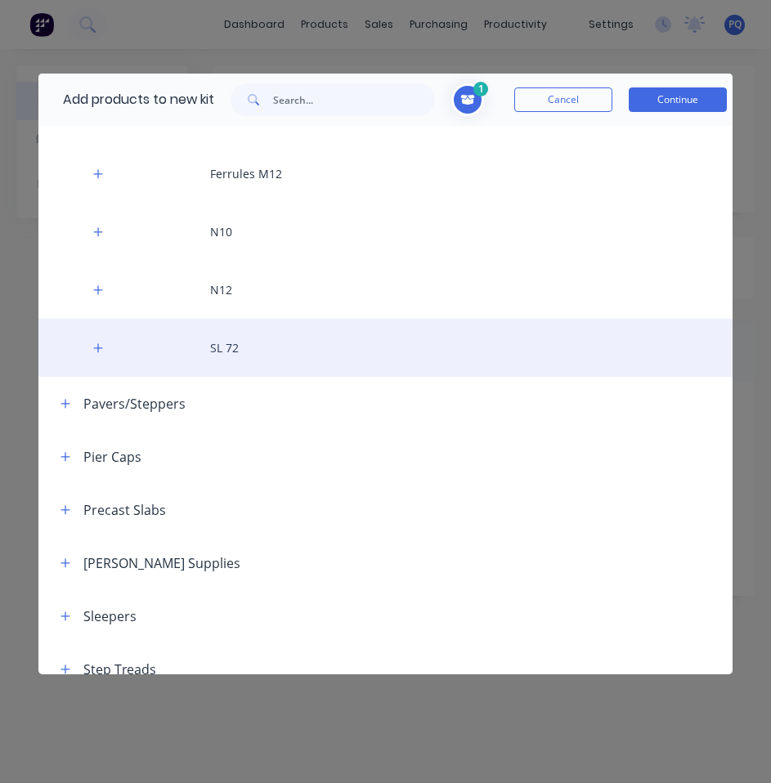
click at [208, 352] on div "SL 72" at bounding box center [385, 348] width 694 height 58
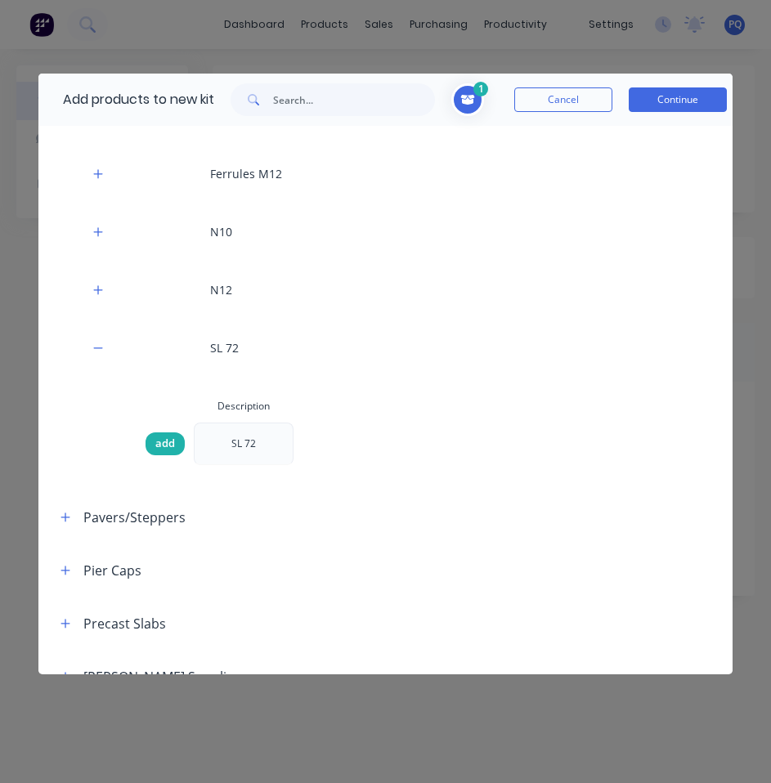
click at [165, 437] on span "add" at bounding box center [165, 444] width 20 height 16
click at [472, 94] on icon at bounding box center [467, 99] width 15 height 11
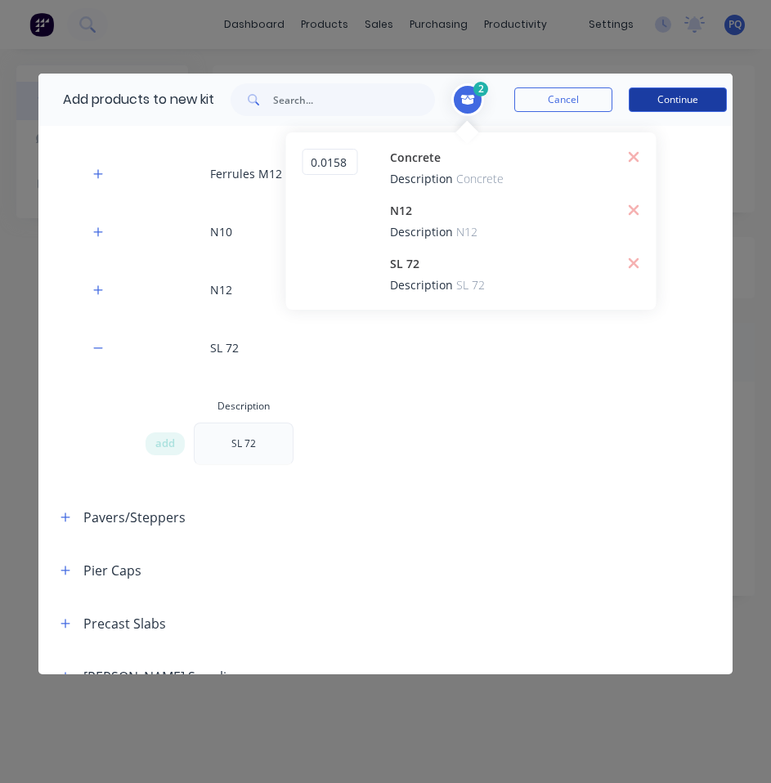
click at [682, 97] on button "Continue" at bounding box center [678, 99] width 98 height 25
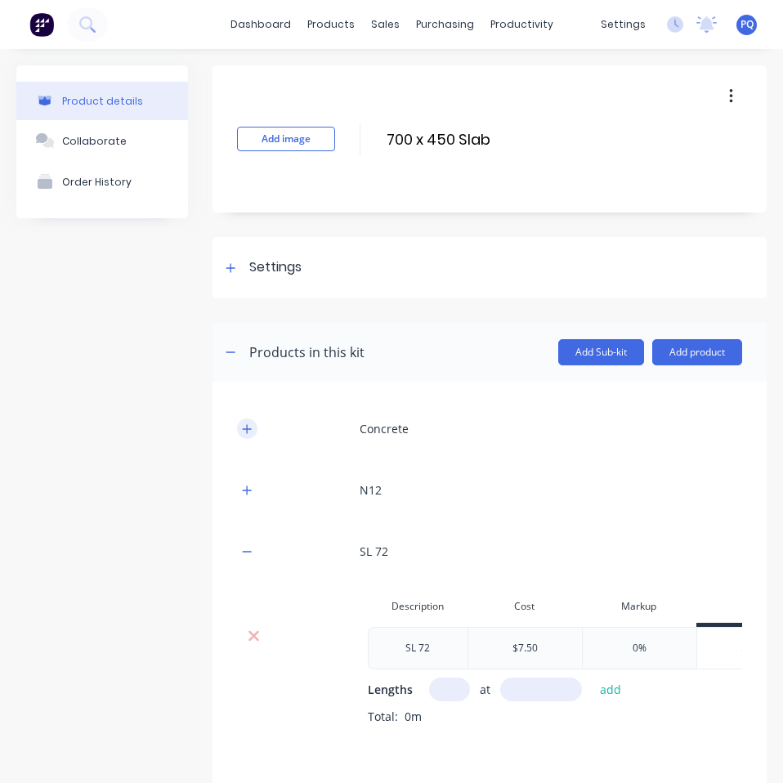
click at [254, 423] on button "button" at bounding box center [247, 428] width 20 height 20
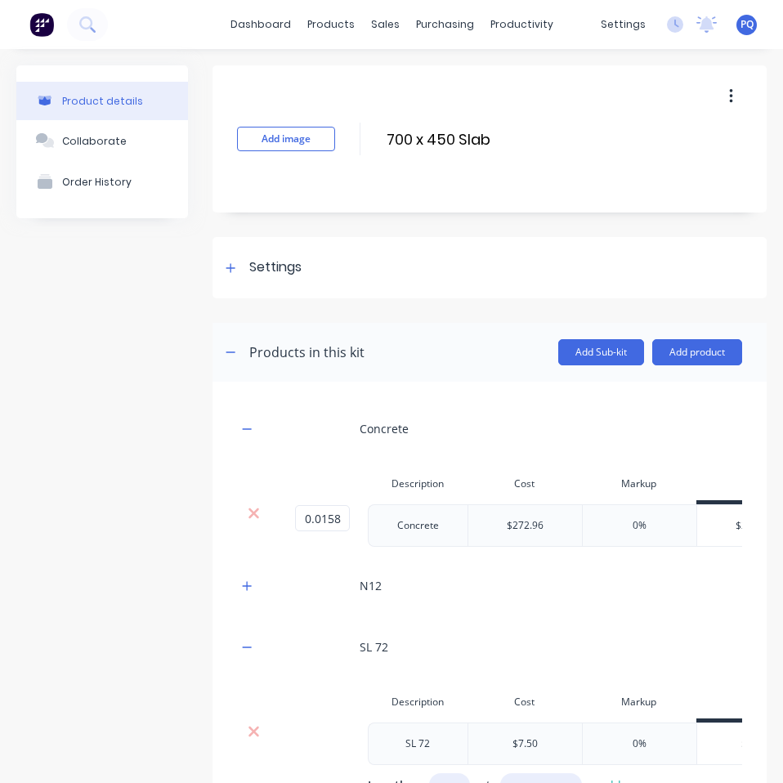
scroll to position [163, 0]
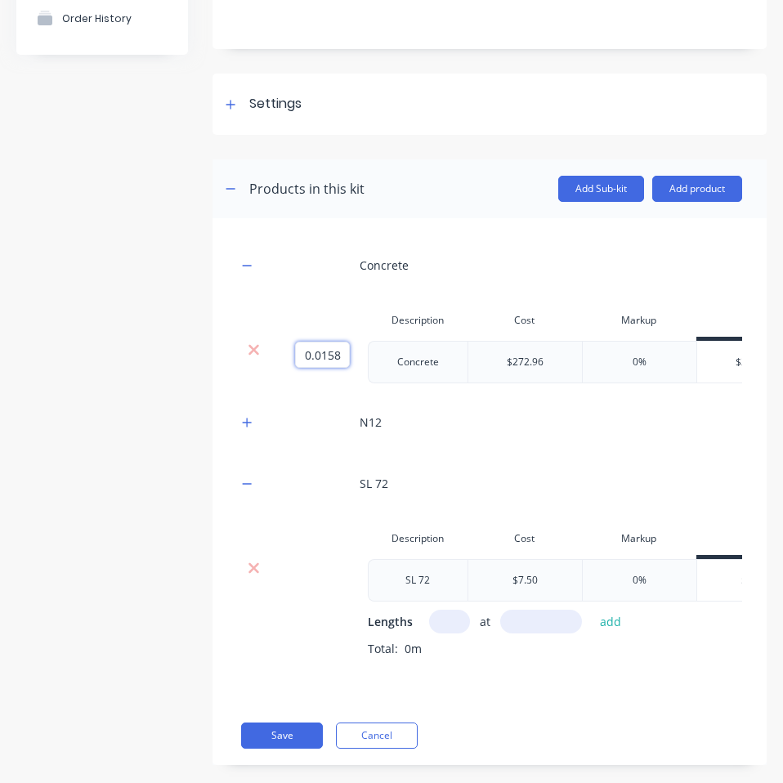
click at [339, 354] on input "0.0158" at bounding box center [322, 355] width 55 height 26
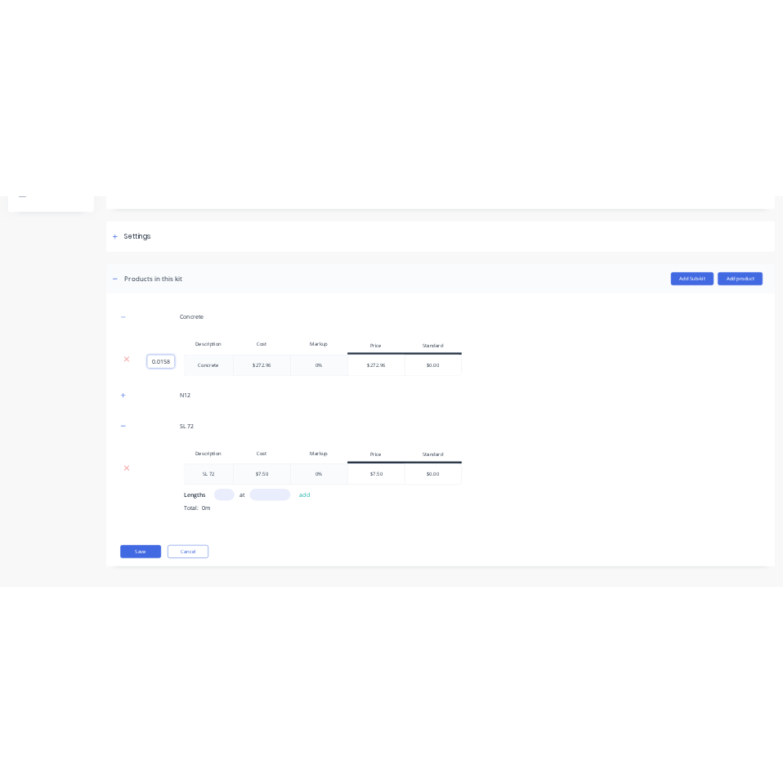
scroll to position [105, 0]
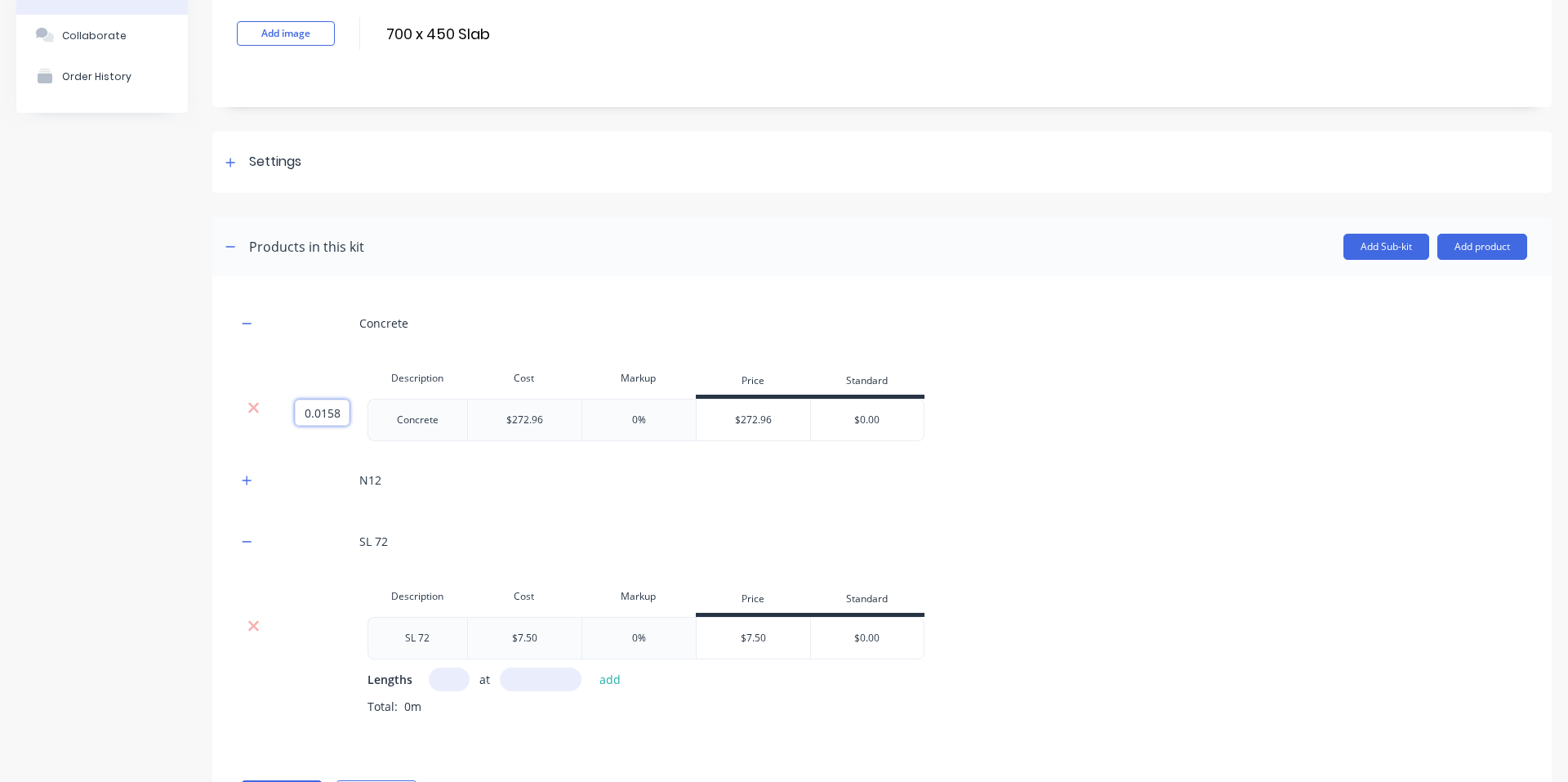
click at [342, 404] on input "0.0158" at bounding box center [322, 413] width 55 height 26
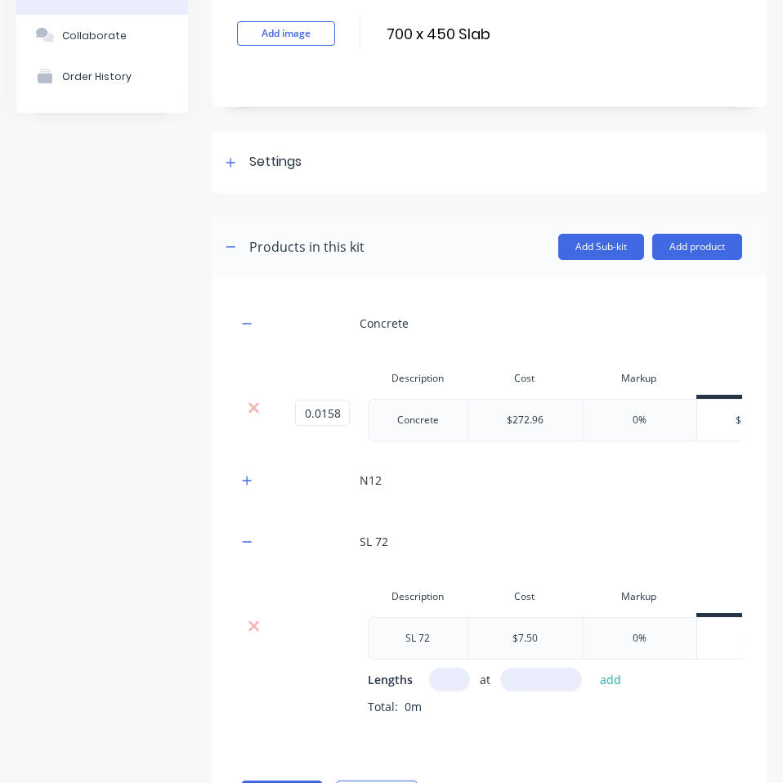
scroll to position [211, 0]
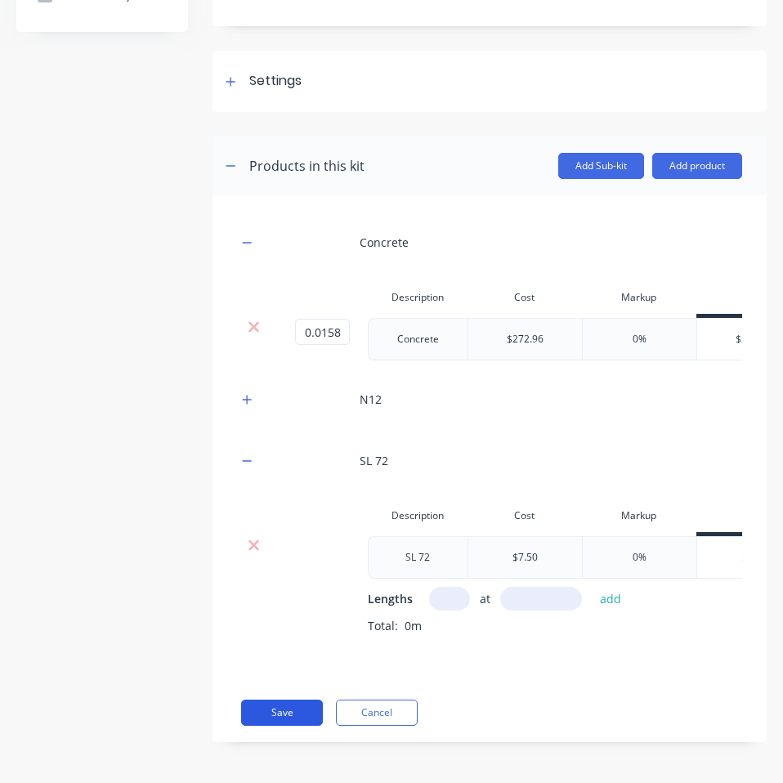
click at [297, 704] on button "Save" at bounding box center [282, 713] width 82 height 26
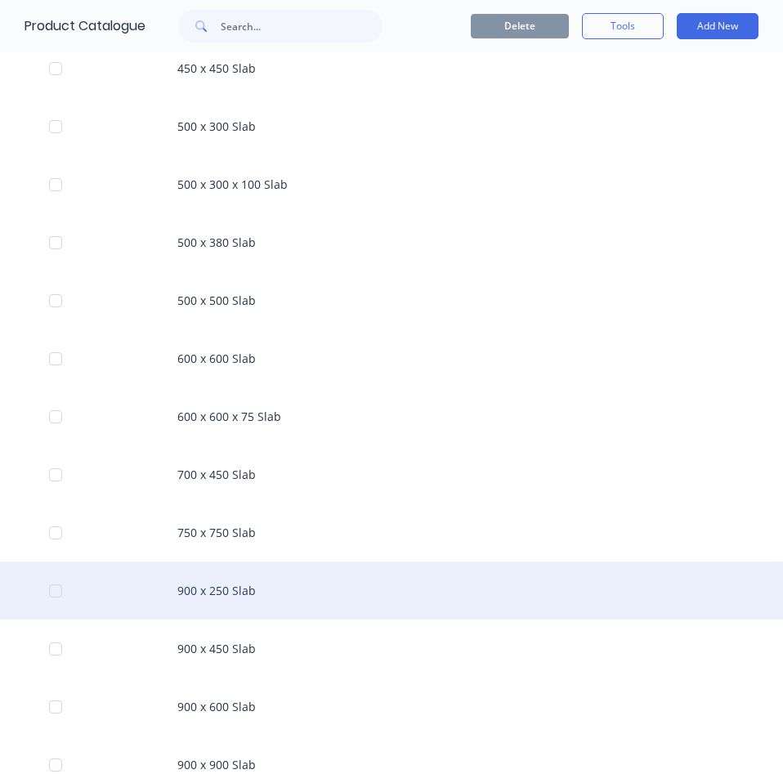
scroll to position [1226, 0]
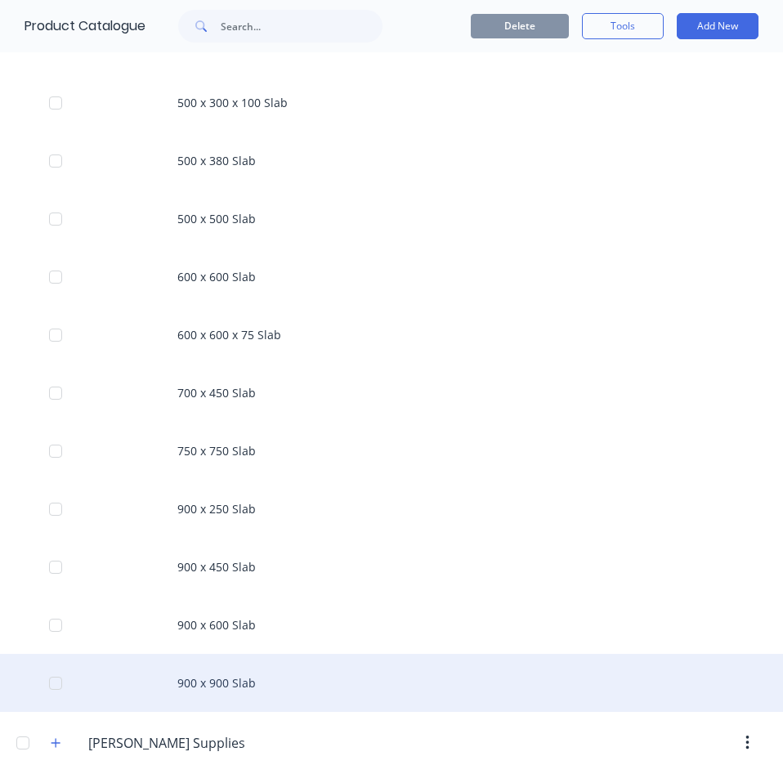
click at [313, 674] on div "900 x 900 Slab" at bounding box center [391, 683] width 783 height 58
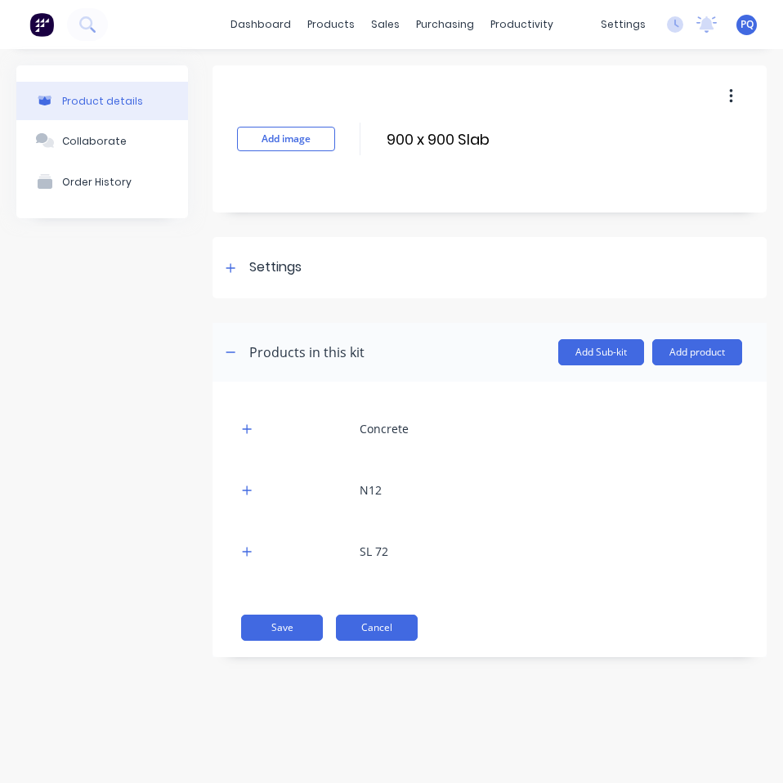
click at [361, 629] on button "Cancel" at bounding box center [377, 628] width 82 height 26
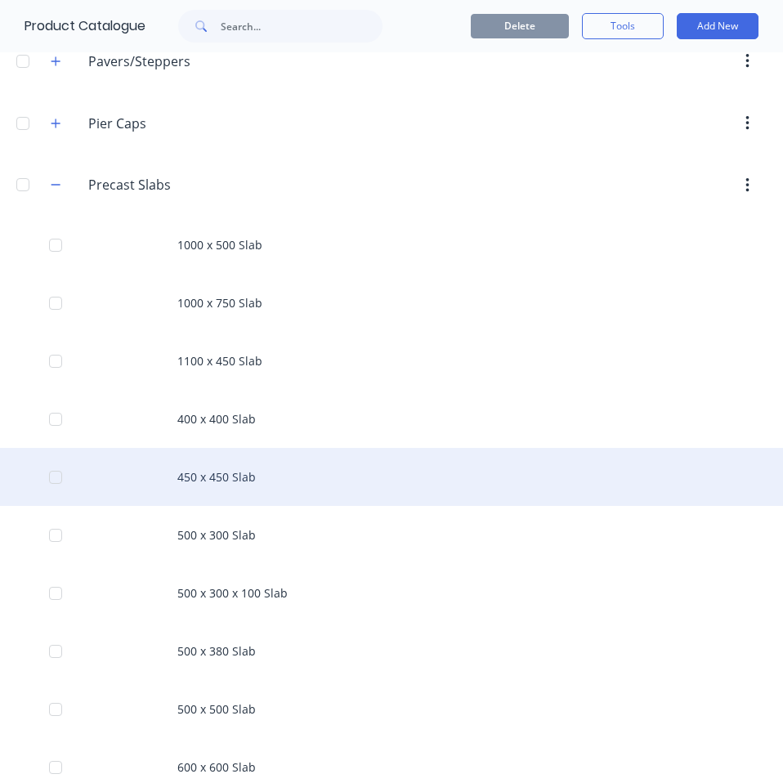
scroll to position [1144, 0]
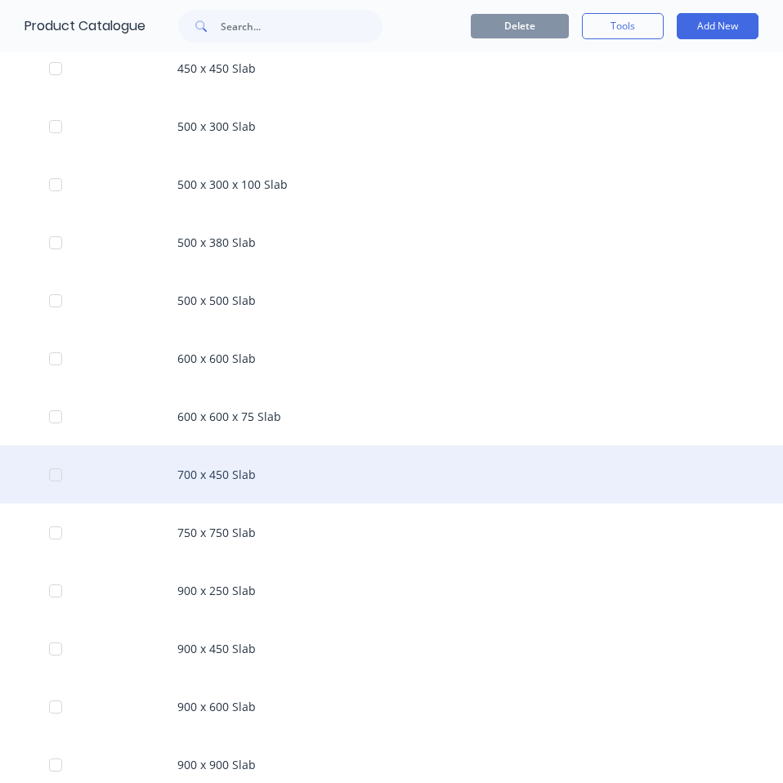
click at [344, 463] on div "700 x 450 Slab" at bounding box center [391, 474] width 783 height 58
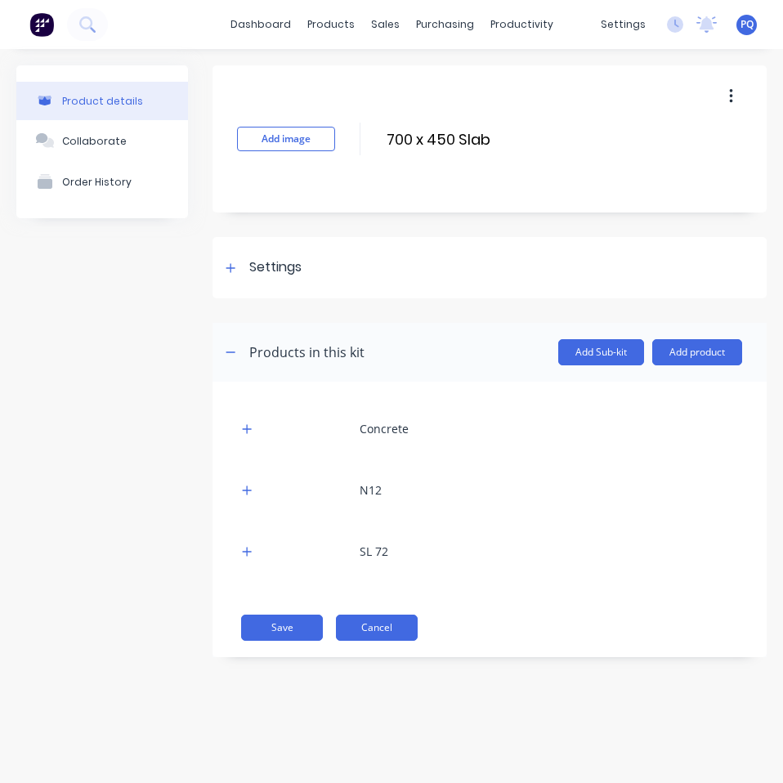
click at [373, 624] on button "Cancel" at bounding box center [377, 628] width 82 height 26
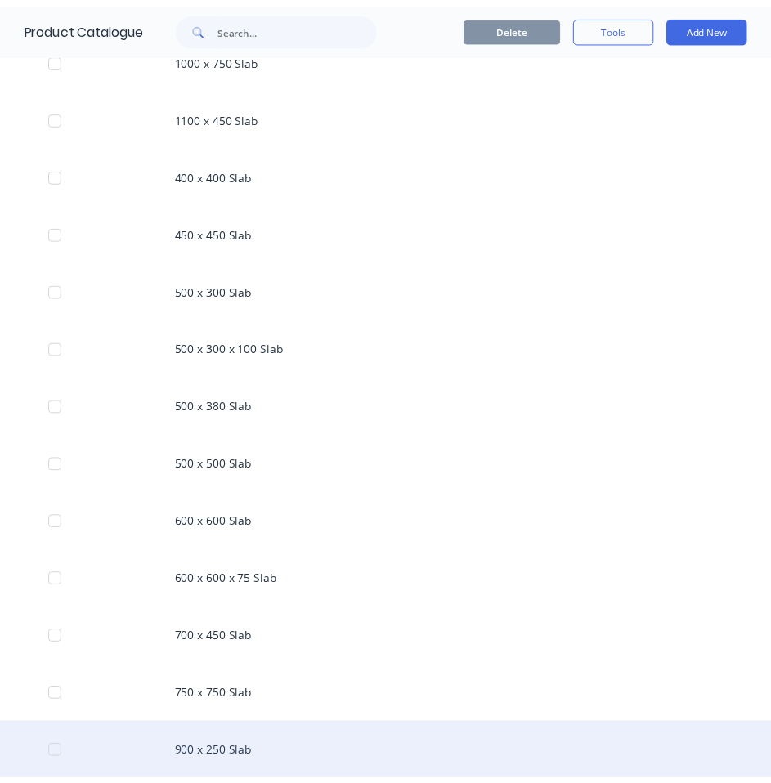
scroll to position [1226, 0]
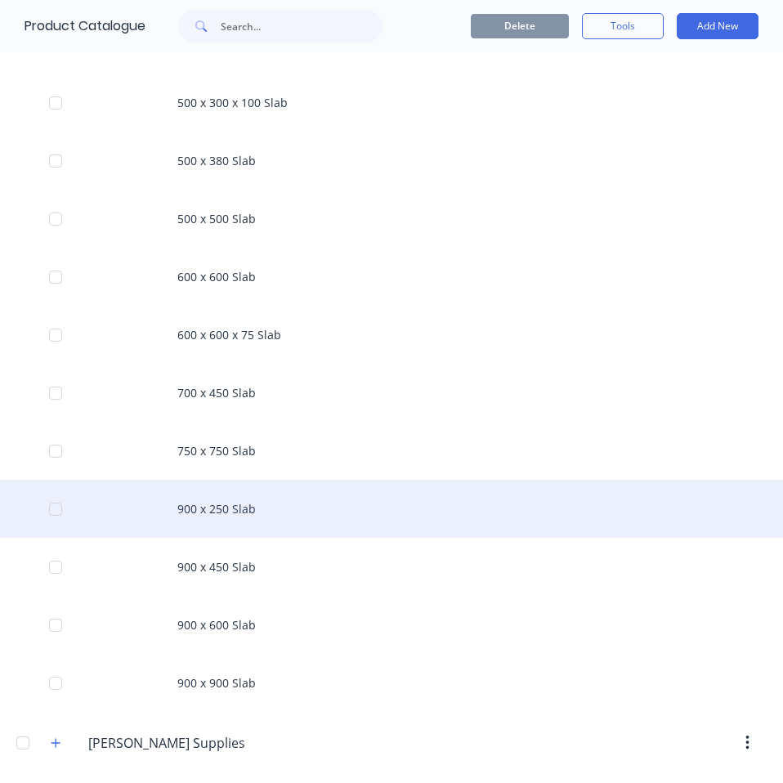
click at [228, 516] on div "900 x 250 Slab" at bounding box center [391, 509] width 783 height 58
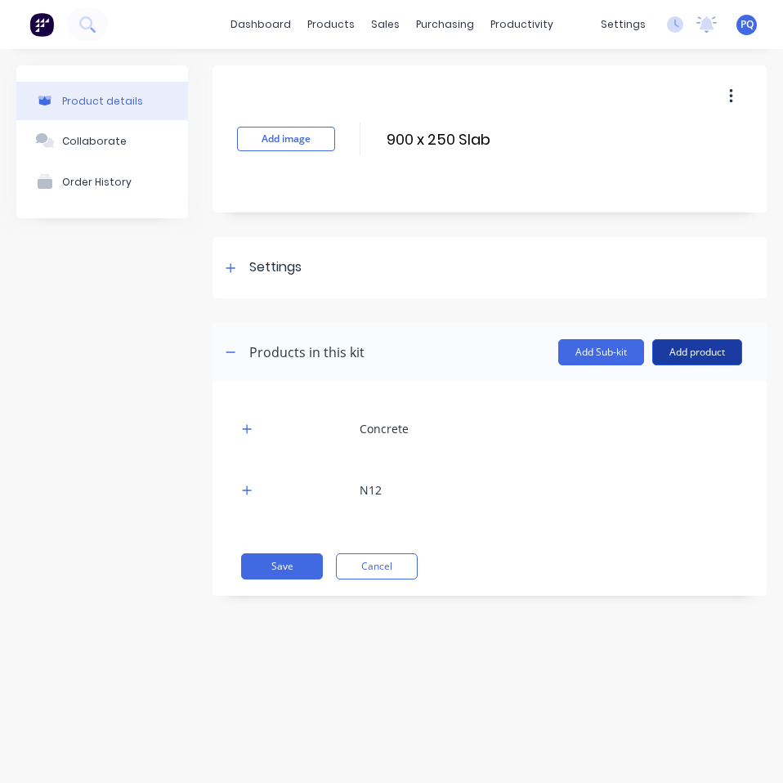
click at [688, 356] on button "Add product" at bounding box center [697, 352] width 90 height 26
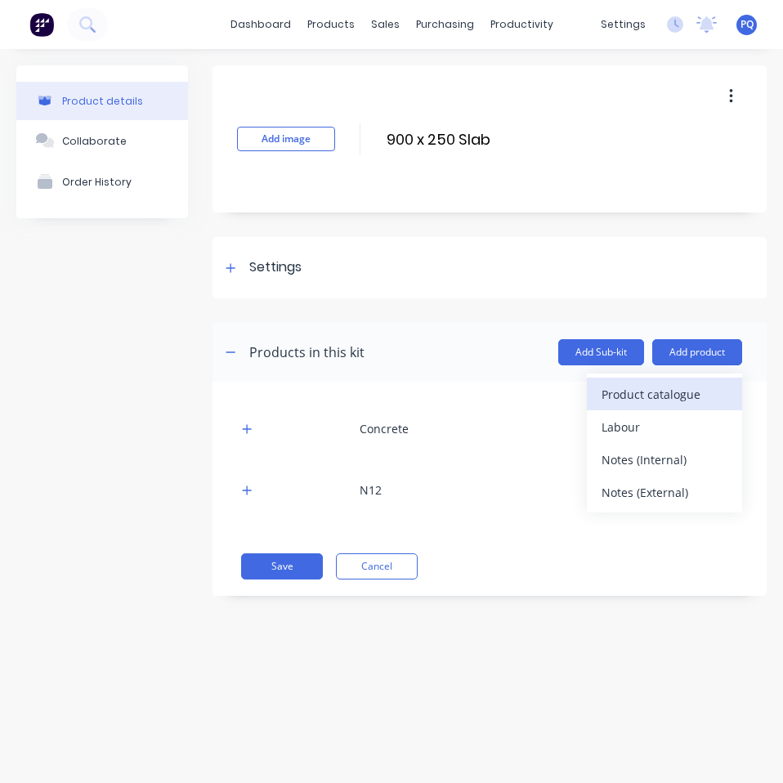
click at [666, 406] on button "Product catalogue" at bounding box center [664, 394] width 155 height 33
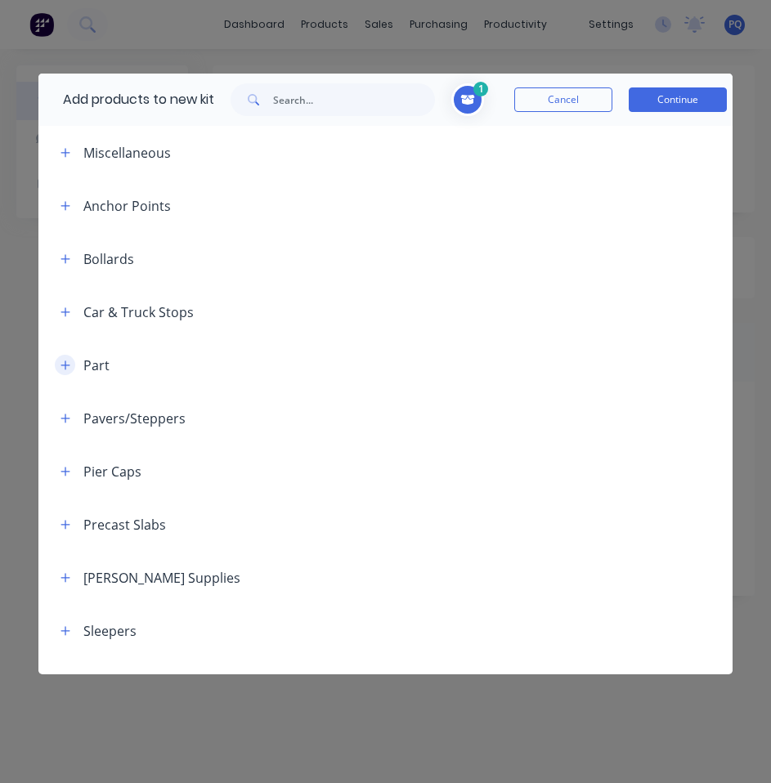
click at [64, 360] on icon "button" at bounding box center [65, 365] width 10 height 11
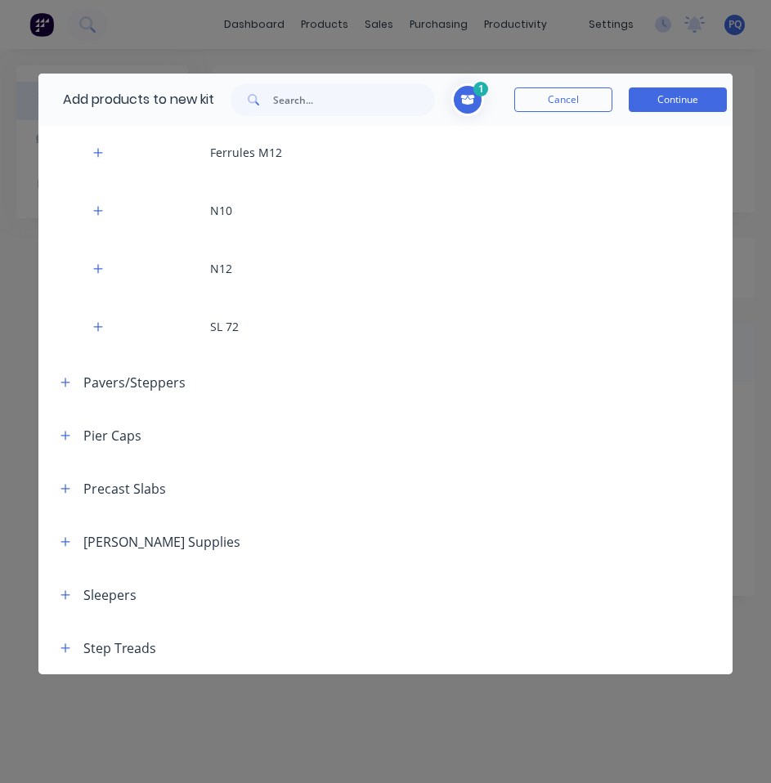
scroll to position [82, 0]
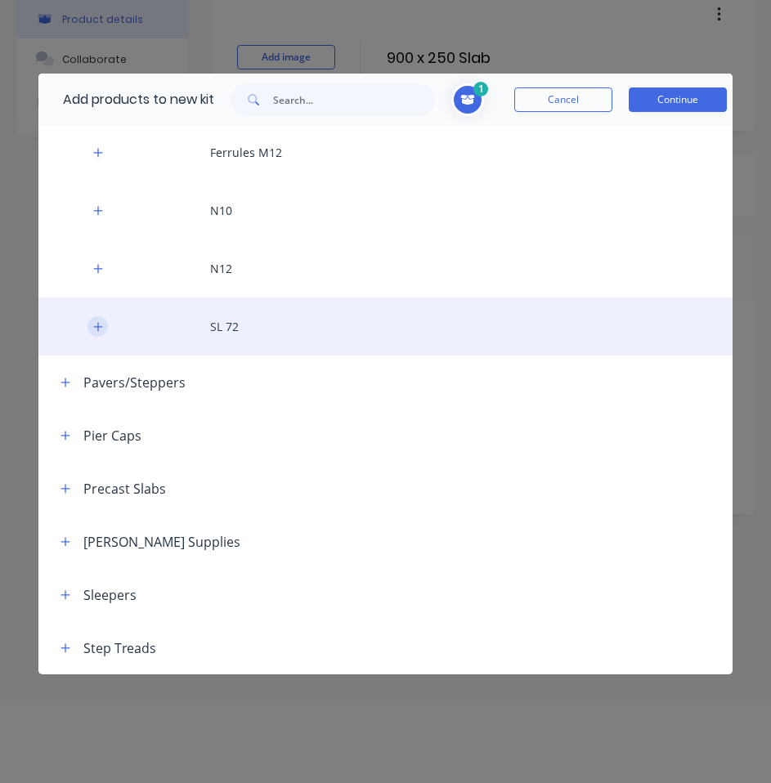
click at [102, 331] on icon "button" at bounding box center [98, 326] width 10 height 11
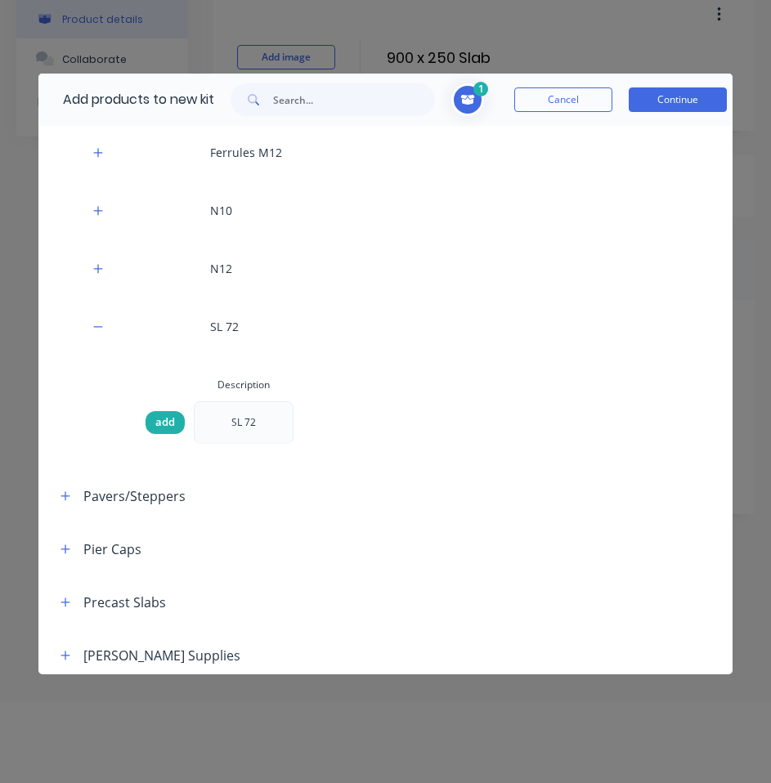
click at [176, 421] on div "add" at bounding box center [164, 422] width 39 height 23
click at [672, 90] on button "Continue" at bounding box center [678, 99] width 98 height 25
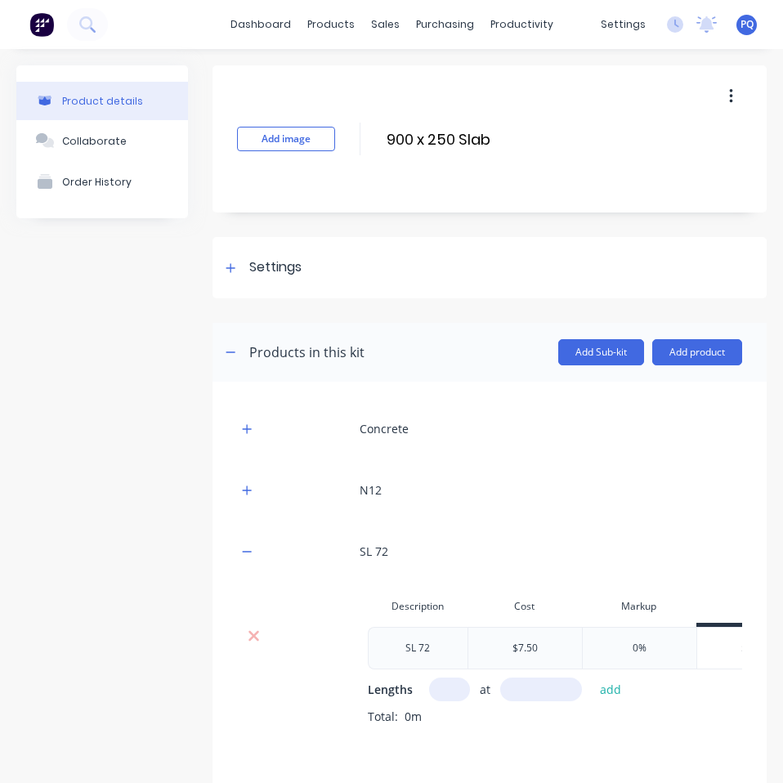
scroll to position [103, 0]
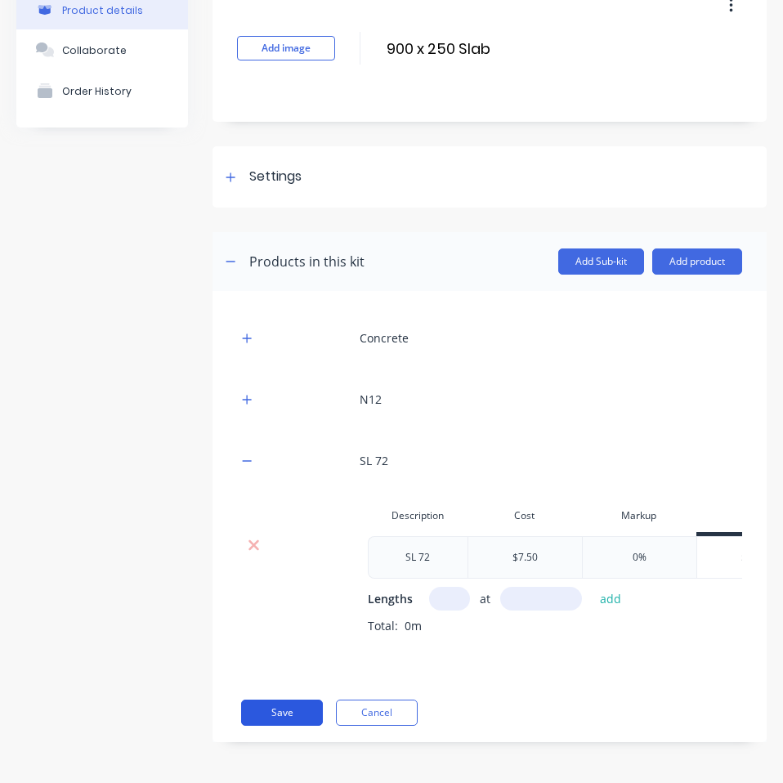
click at [305, 714] on button "Save" at bounding box center [282, 713] width 82 height 26
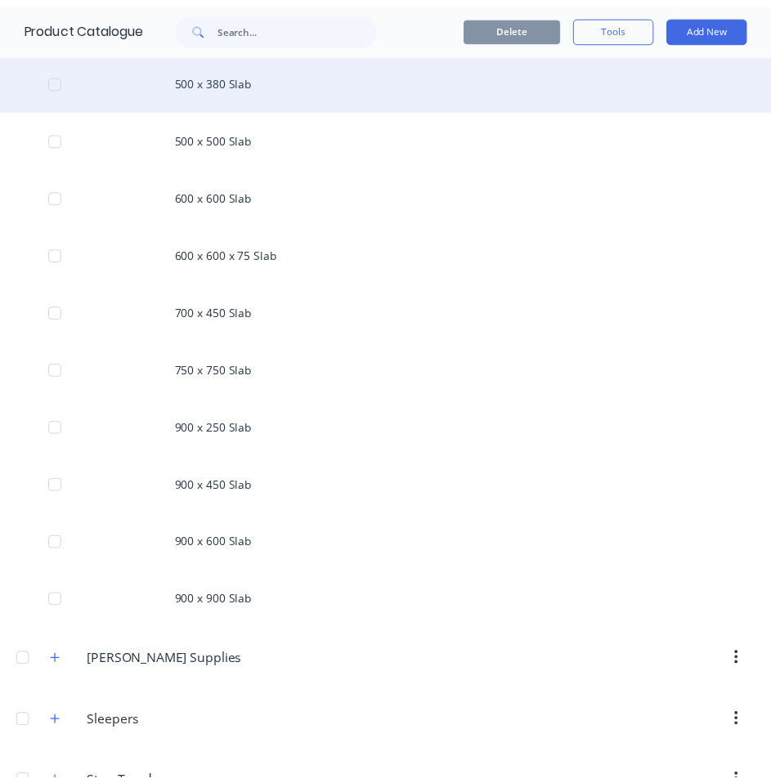
scroll to position [1357, 0]
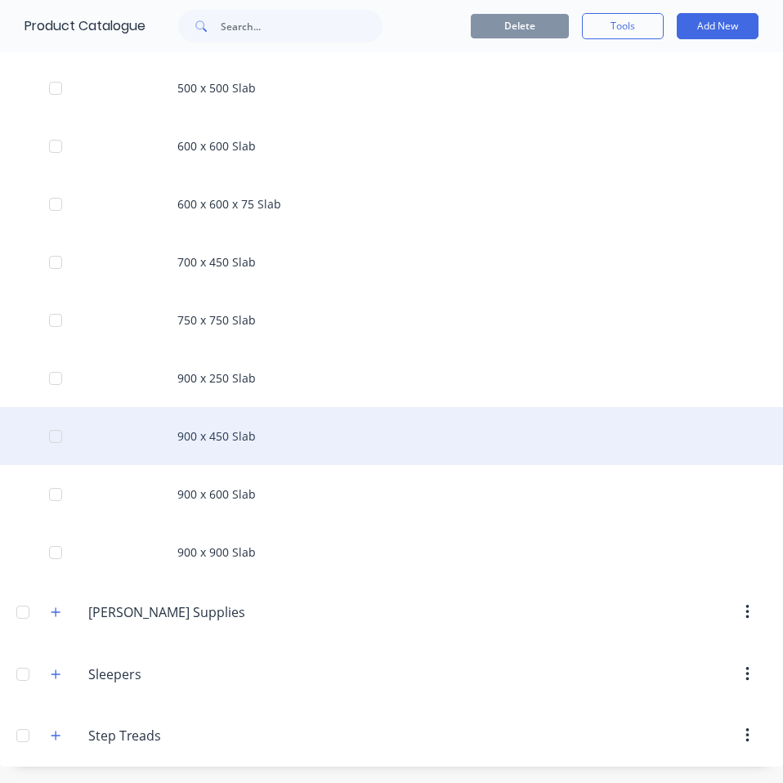
click at [230, 424] on div "900 x 450 Slab" at bounding box center [391, 436] width 783 height 58
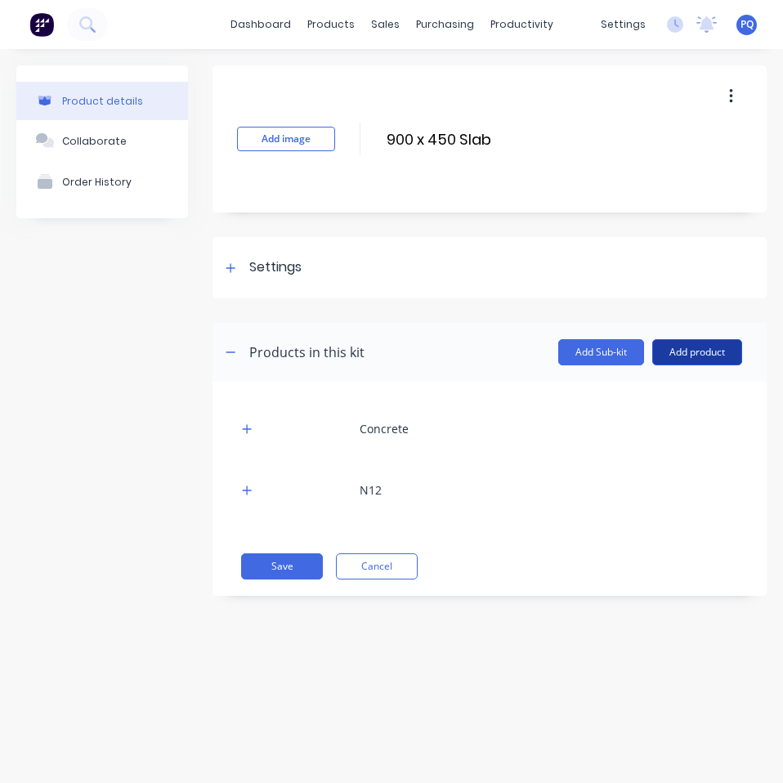
click at [705, 351] on button "Add product" at bounding box center [697, 352] width 90 height 26
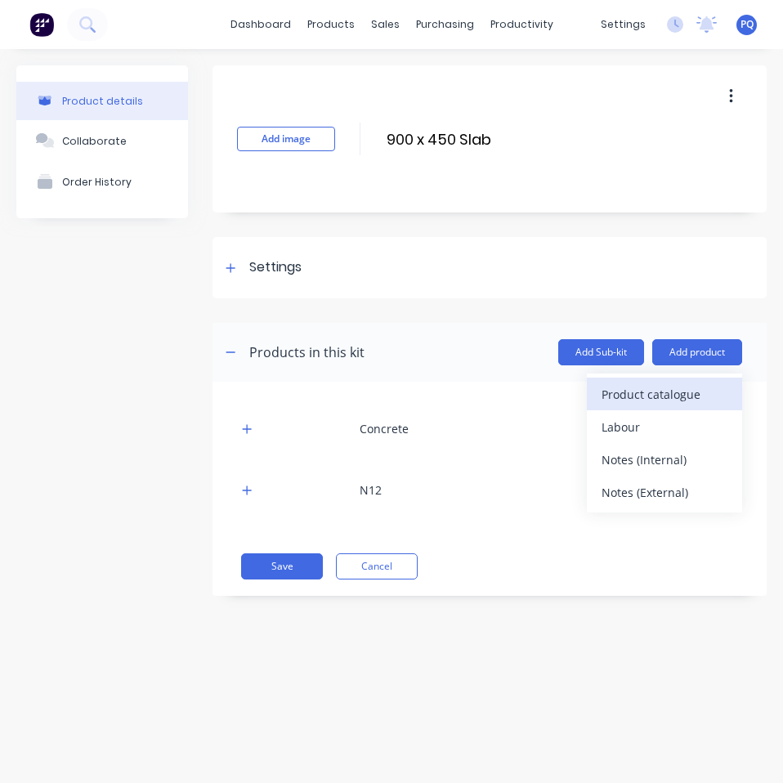
click at [687, 398] on div "Product catalogue" at bounding box center [665, 395] width 126 height 24
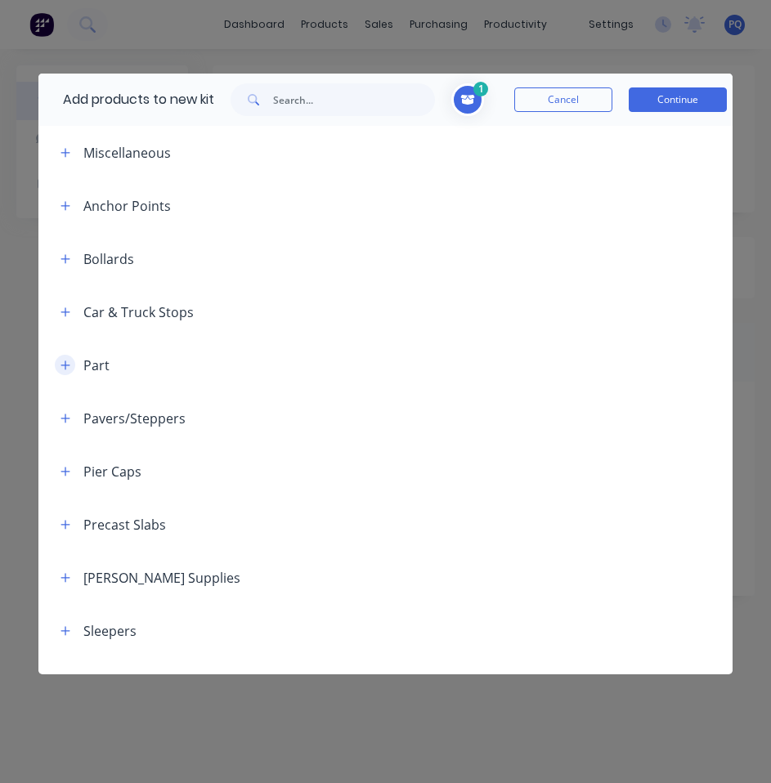
click at [58, 363] on button "button" at bounding box center [65, 365] width 20 height 20
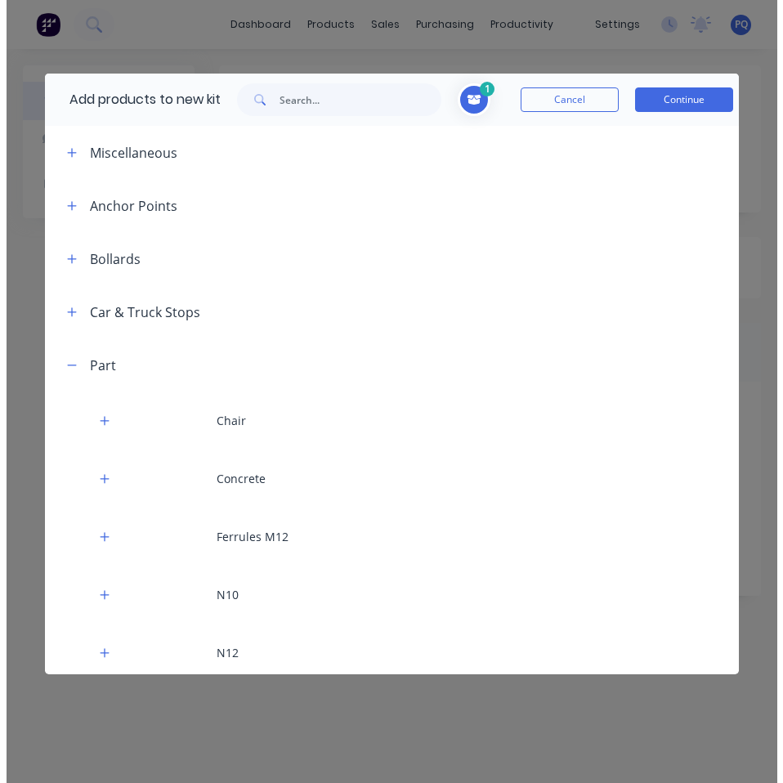
scroll to position [384, 0]
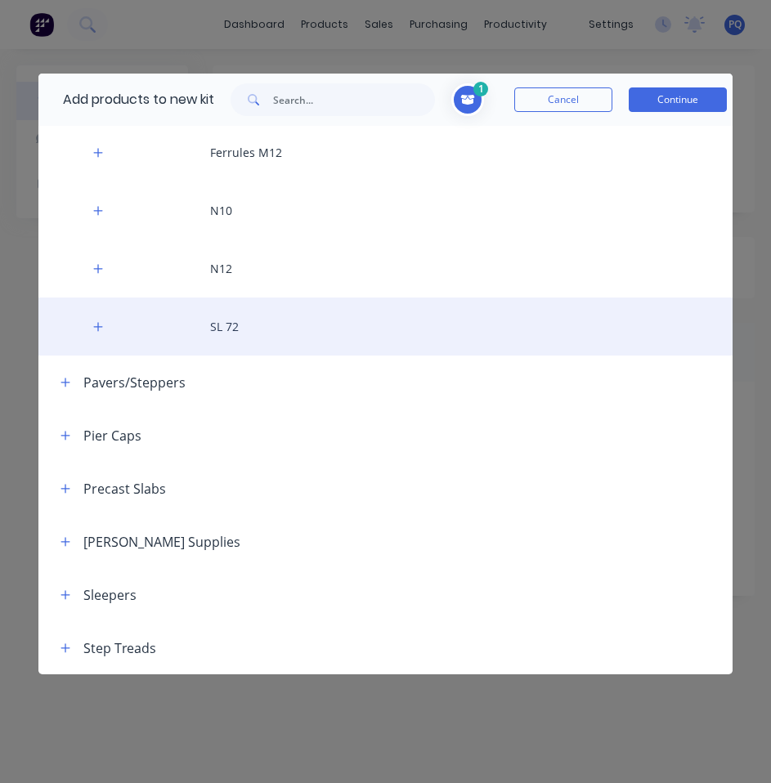
click at [104, 315] on div "SL 72" at bounding box center [385, 327] width 694 height 58
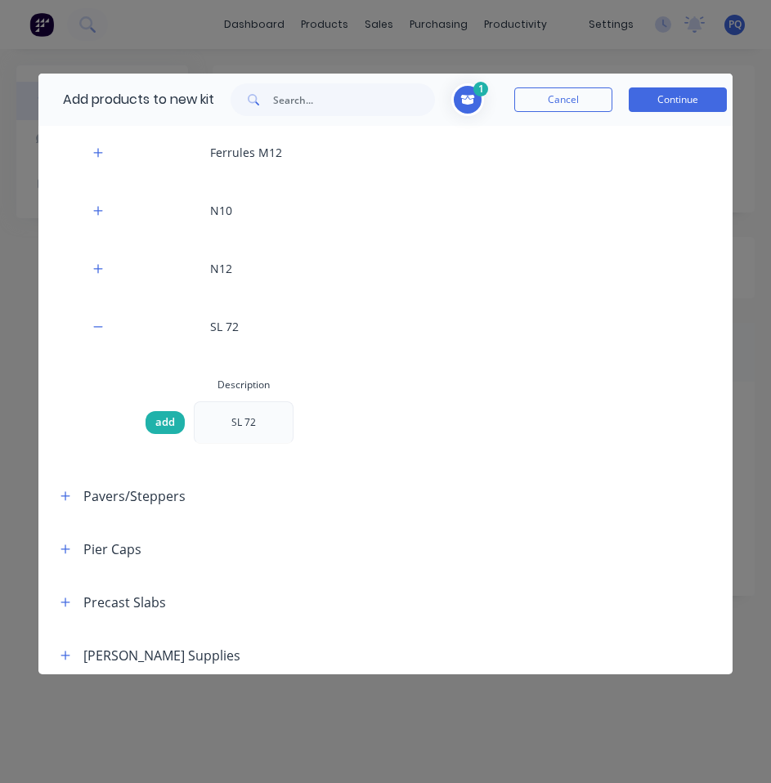
click at [168, 421] on span "add" at bounding box center [165, 422] width 20 height 16
click at [714, 95] on button "Continue" at bounding box center [678, 99] width 98 height 25
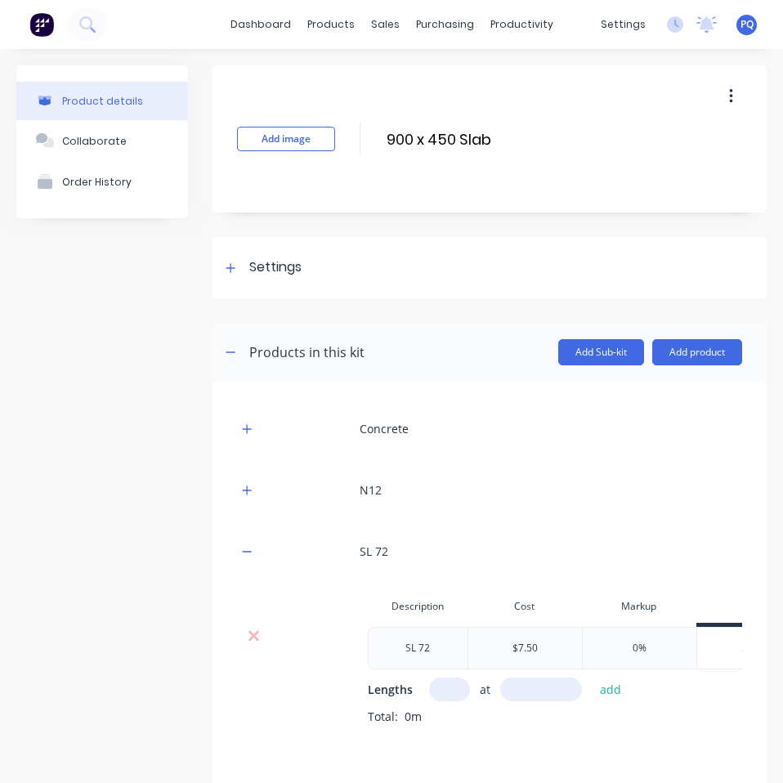
scroll to position [103, 0]
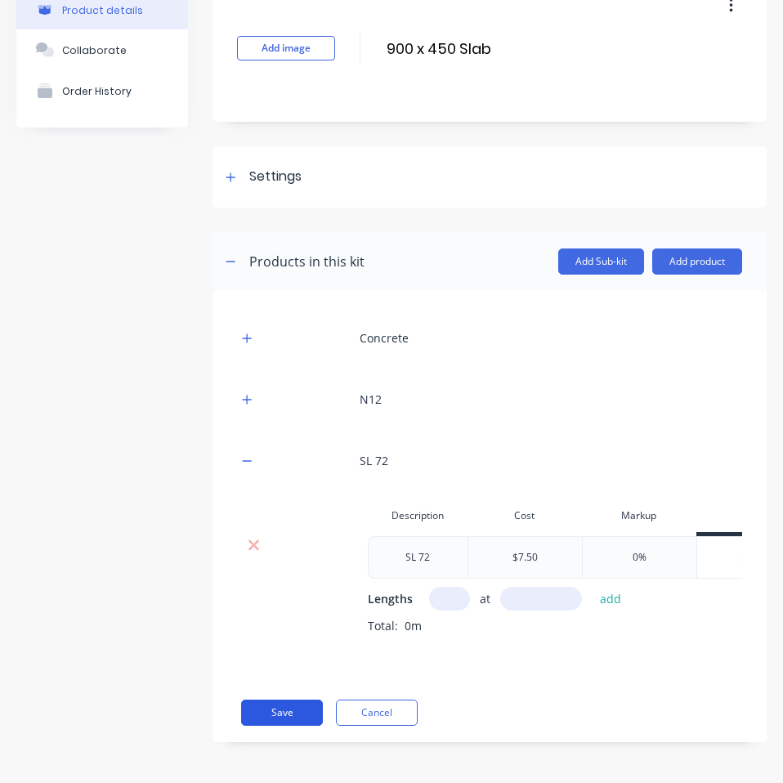
click at [283, 721] on button "Save" at bounding box center [282, 713] width 82 height 26
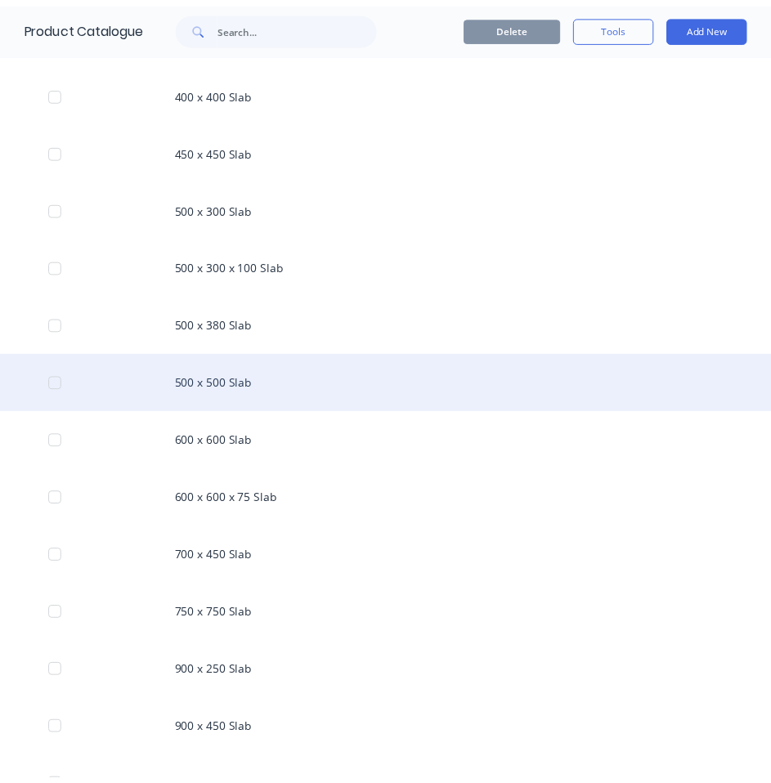
scroll to position [1226, 0]
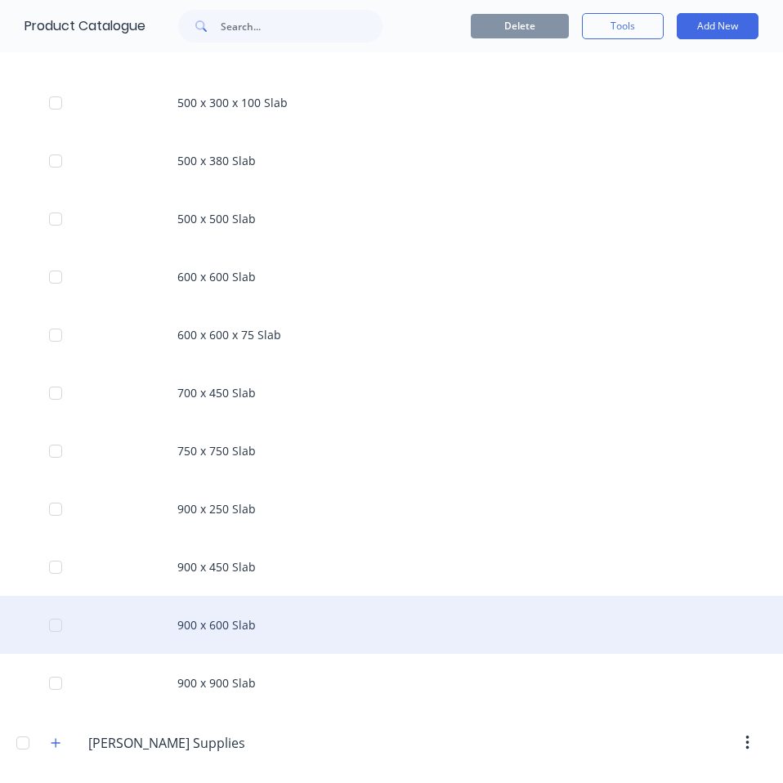
click at [226, 613] on div "900 x 600 Slab" at bounding box center [391, 625] width 783 height 58
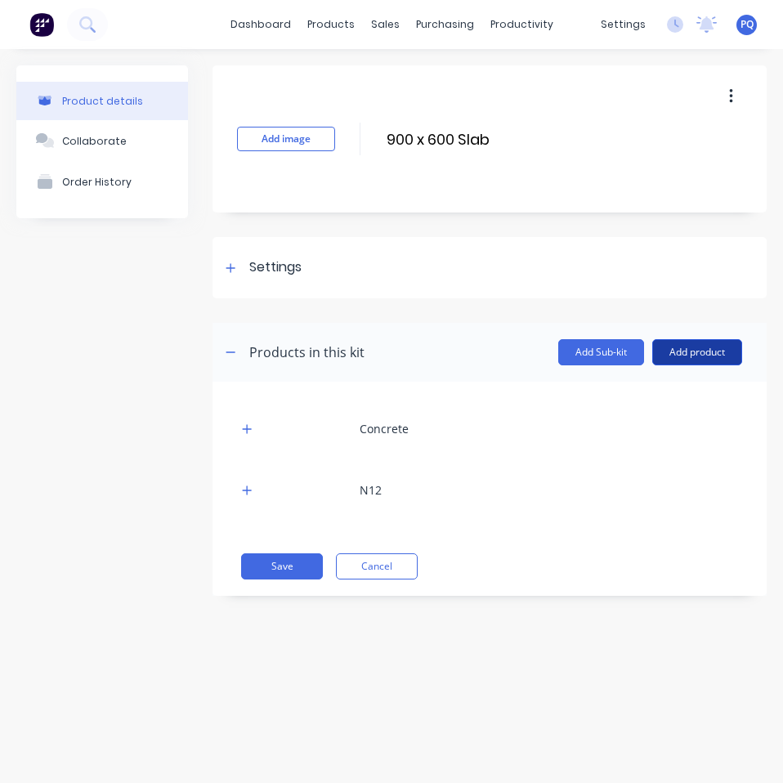
click at [726, 351] on button "Add product" at bounding box center [697, 352] width 90 height 26
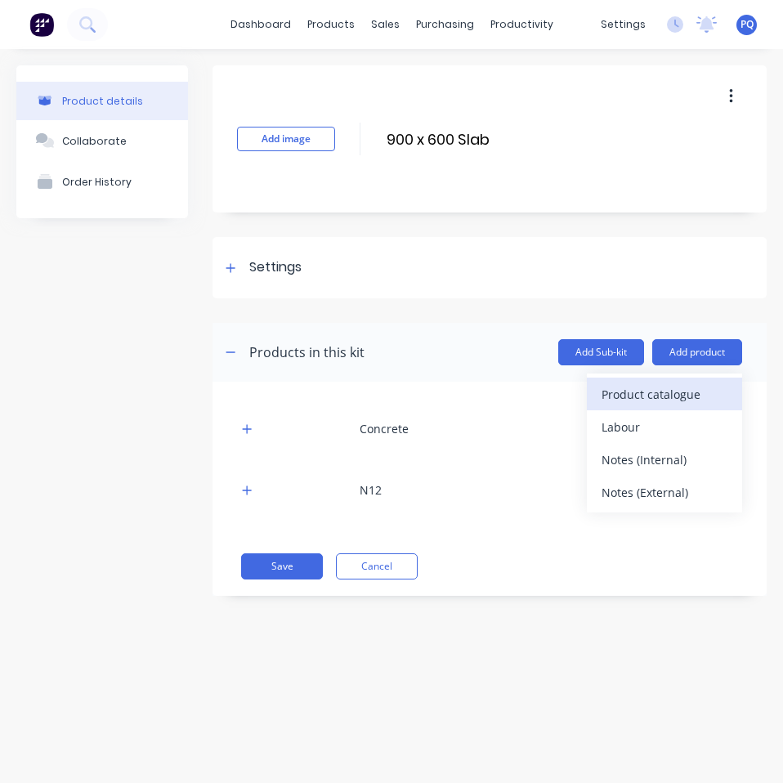
click at [709, 386] on div "Product catalogue" at bounding box center [665, 395] width 126 height 24
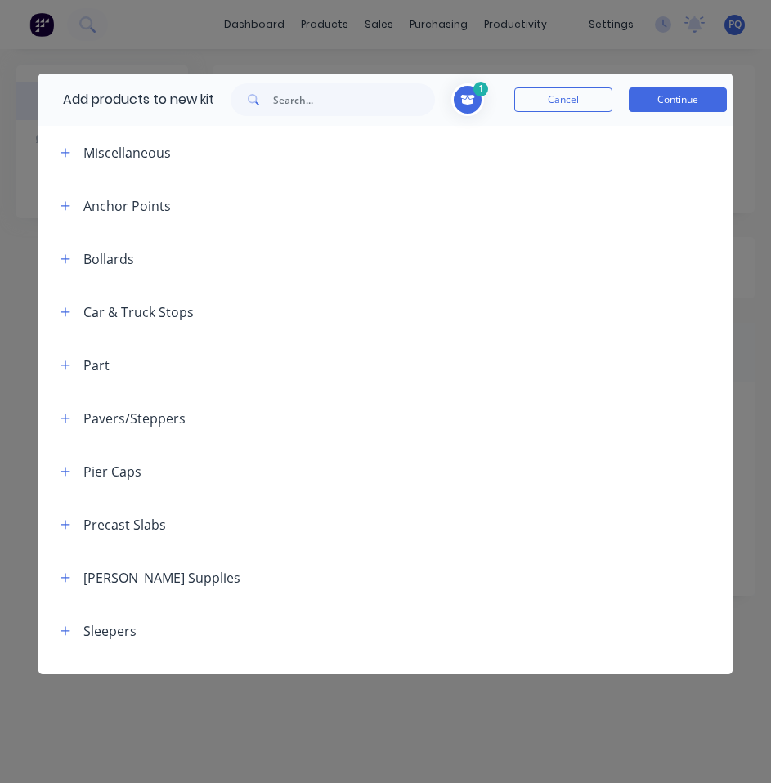
scroll to position [82, 0]
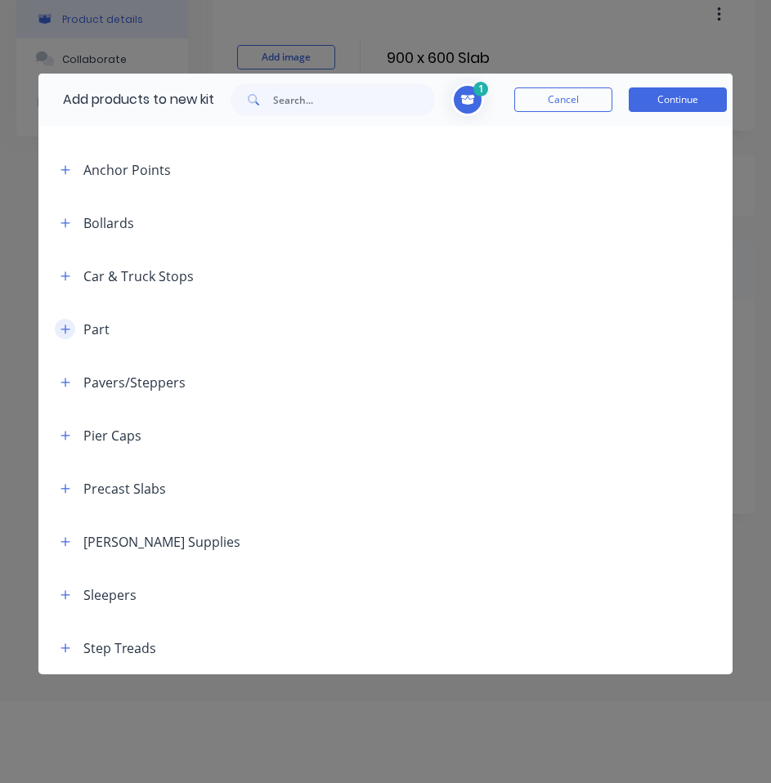
click at [60, 328] on icon "button" at bounding box center [65, 329] width 10 height 11
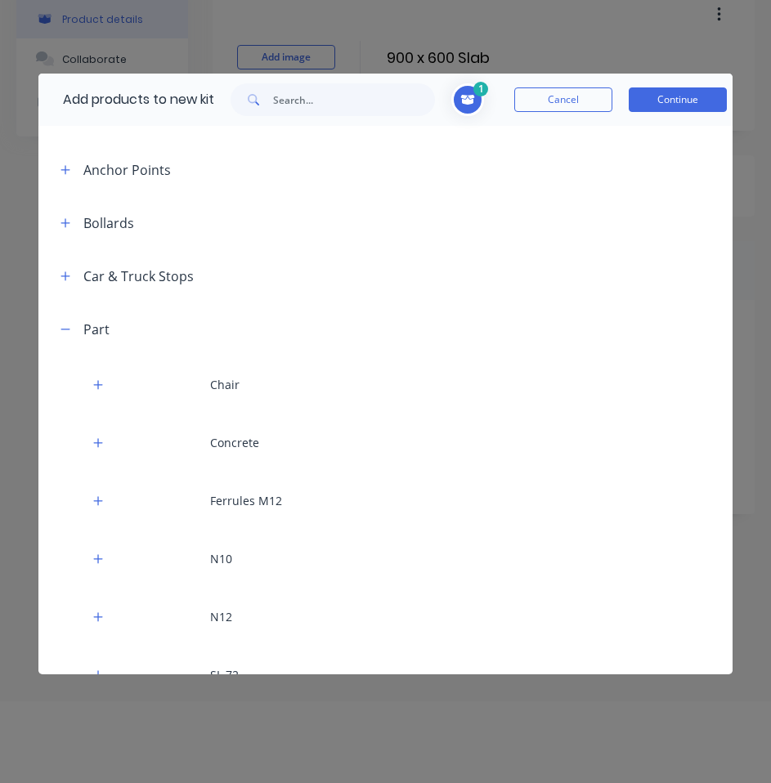
scroll to position [384, 0]
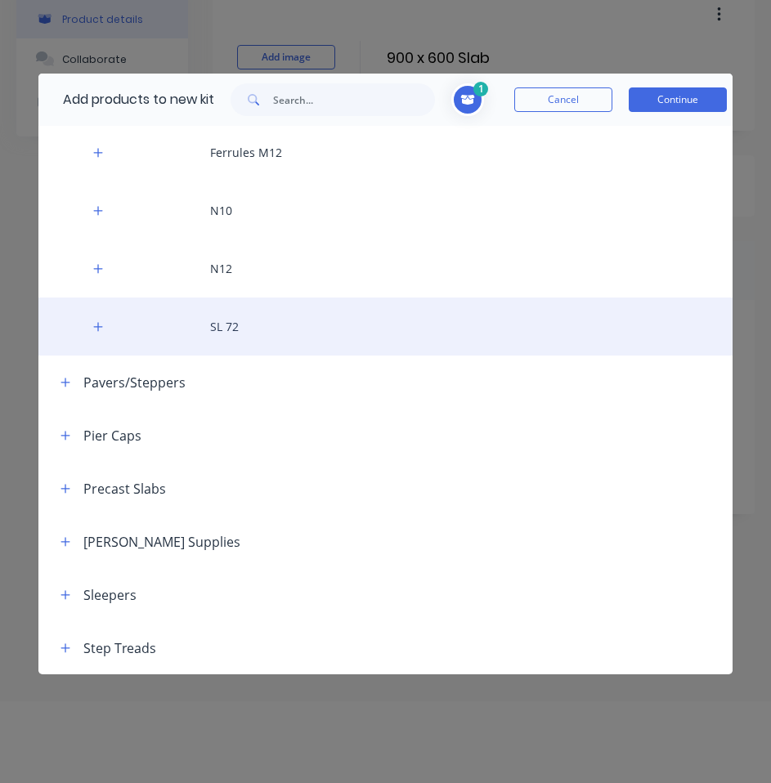
click at [213, 320] on div "SL 72" at bounding box center [385, 327] width 694 height 58
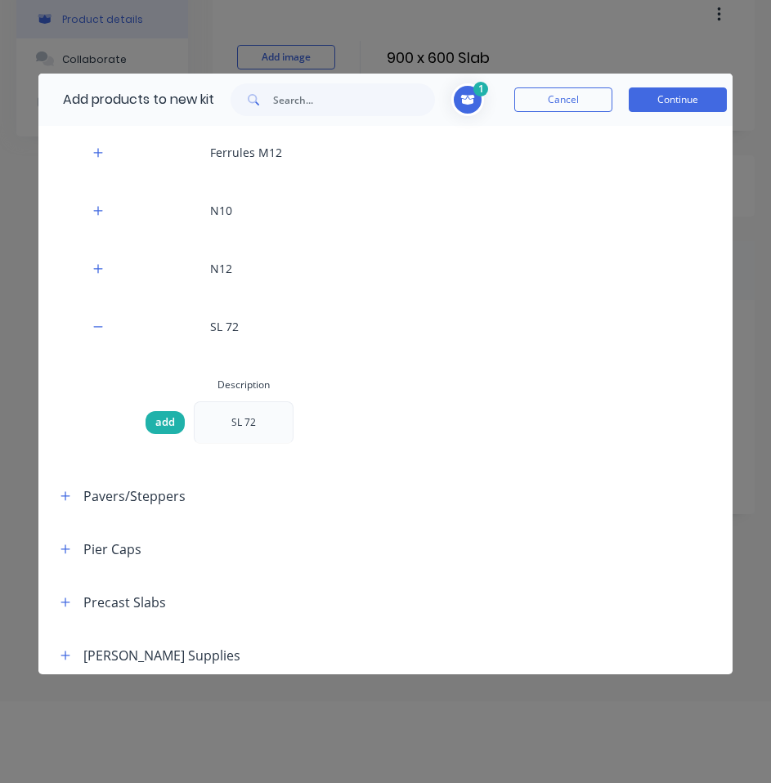
click at [171, 417] on span "add" at bounding box center [165, 422] width 20 height 16
click at [675, 91] on button "Continue" at bounding box center [678, 99] width 98 height 25
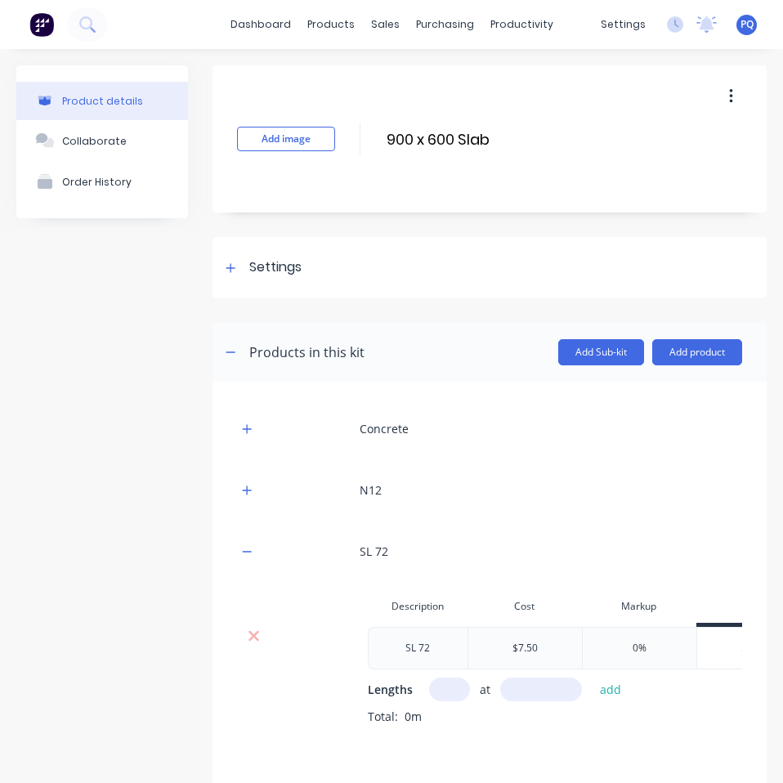
scroll to position [103, 0]
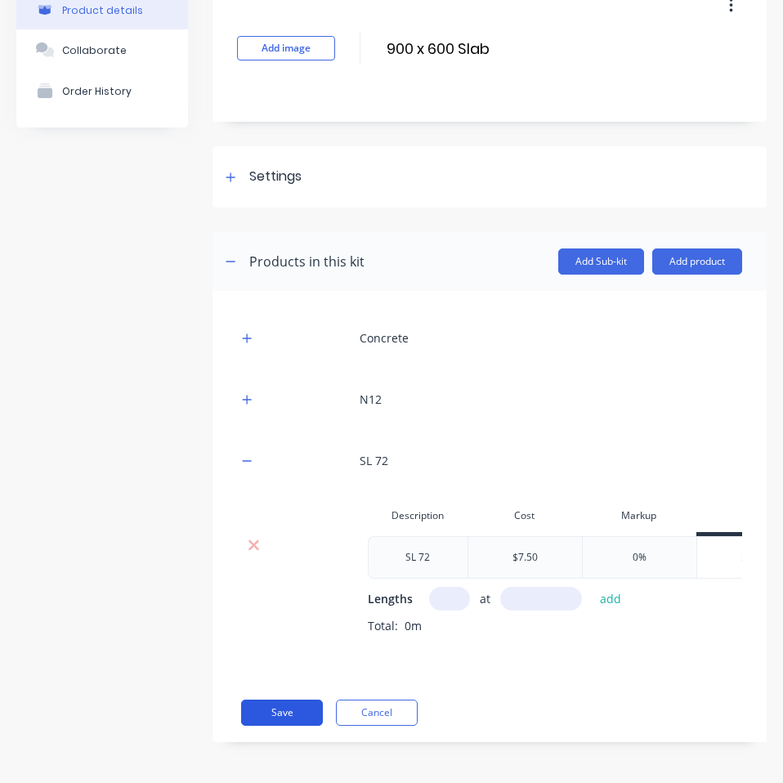
click at [280, 707] on button "Save" at bounding box center [282, 713] width 82 height 26
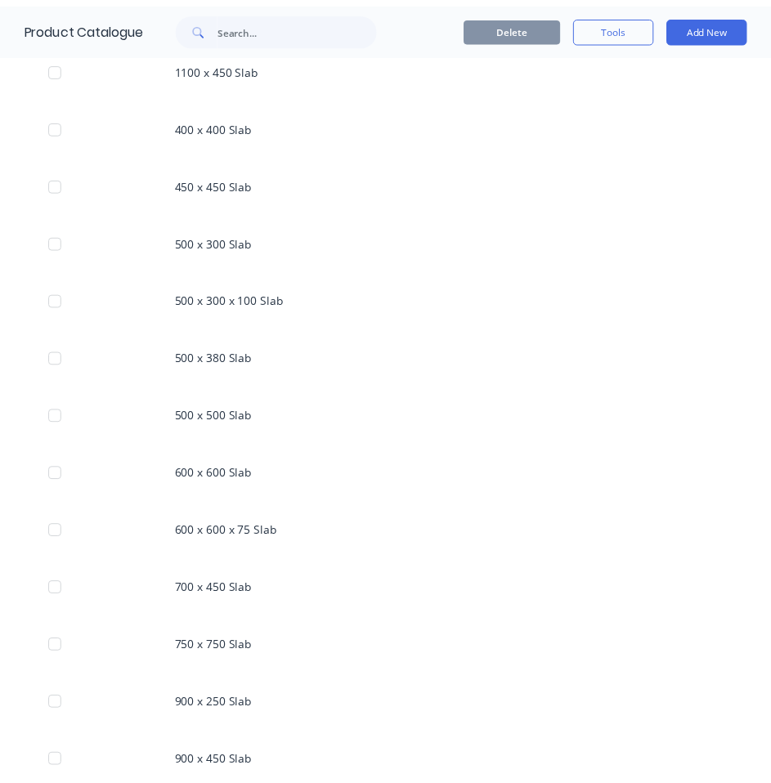
scroll to position [866, 0]
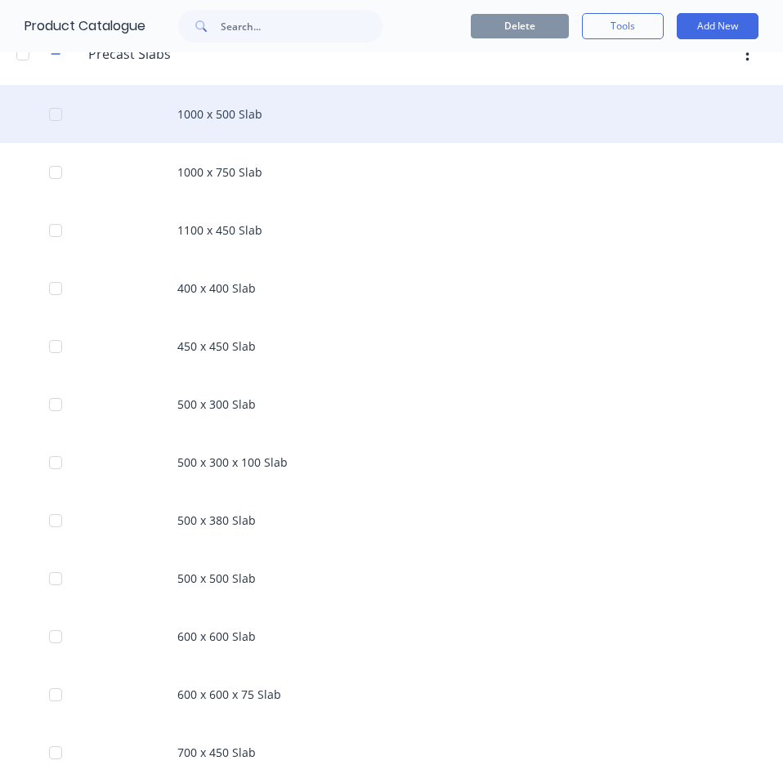
click at [186, 128] on div "1000 x 500 Slab" at bounding box center [391, 114] width 783 height 58
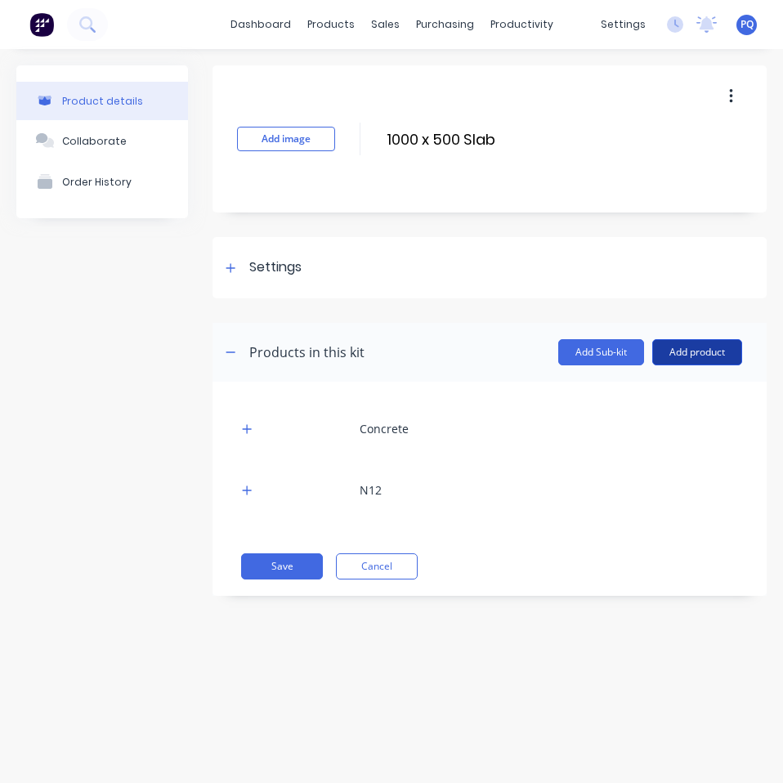
click at [718, 356] on button "Add product" at bounding box center [697, 352] width 90 height 26
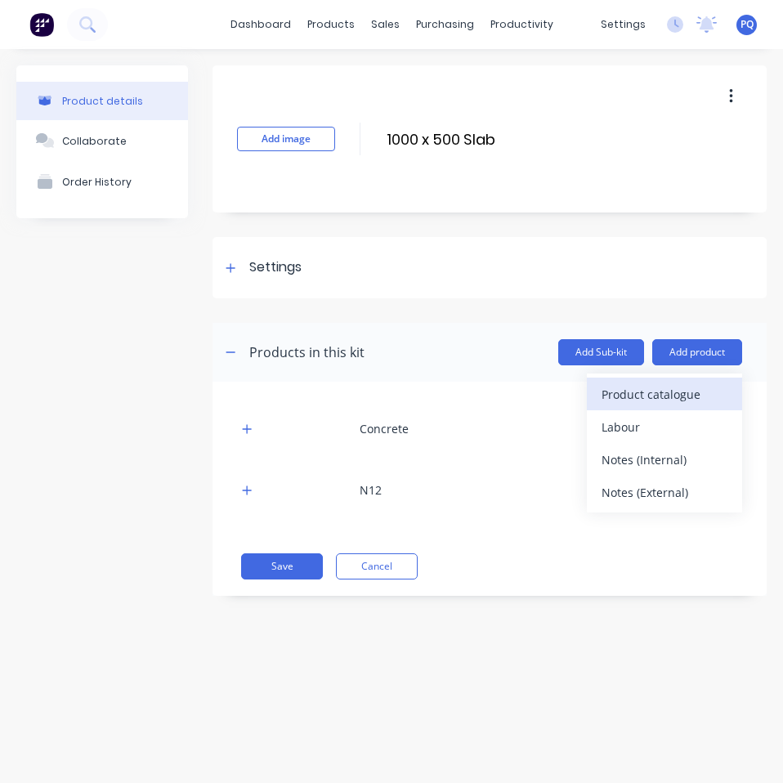
click at [704, 383] on div "Product catalogue" at bounding box center [665, 395] width 126 height 24
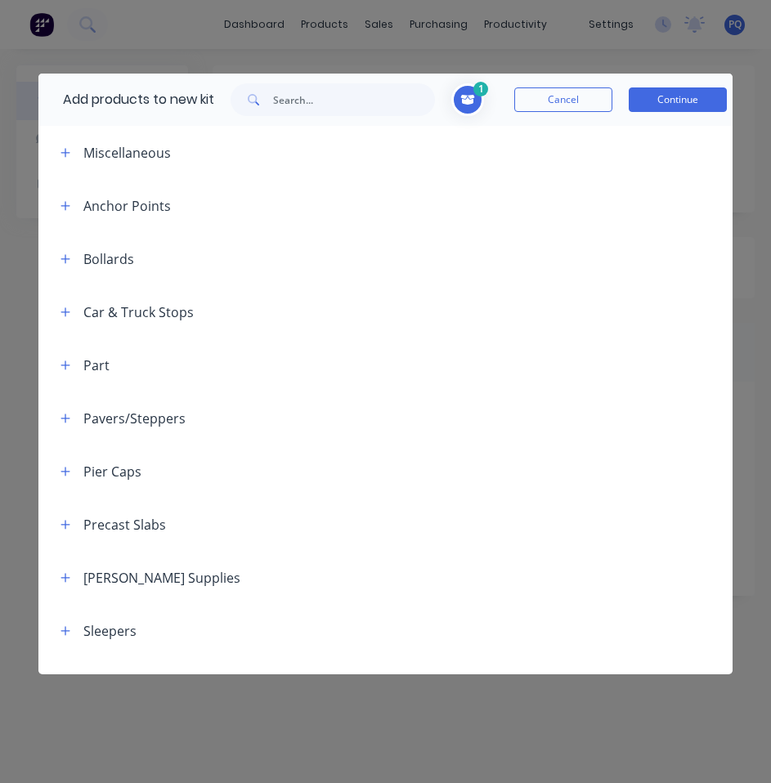
scroll to position [36, 0]
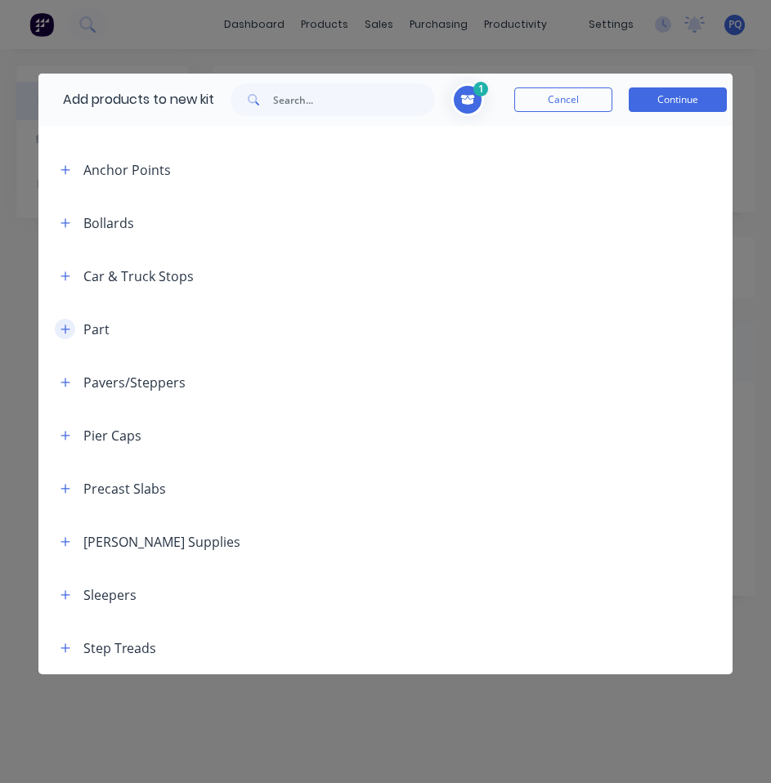
click at [60, 321] on button "button" at bounding box center [65, 329] width 20 height 20
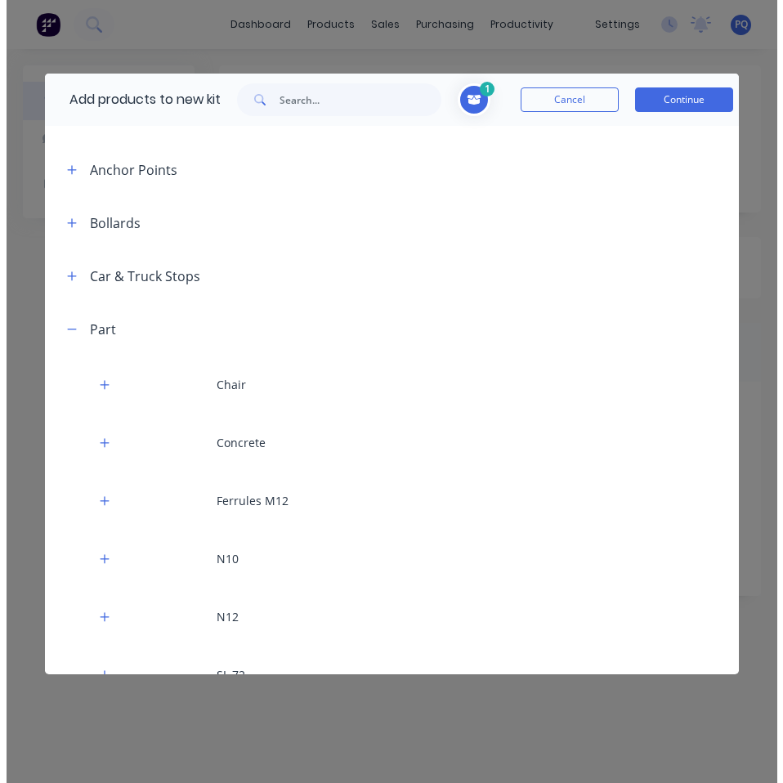
scroll to position [384, 0]
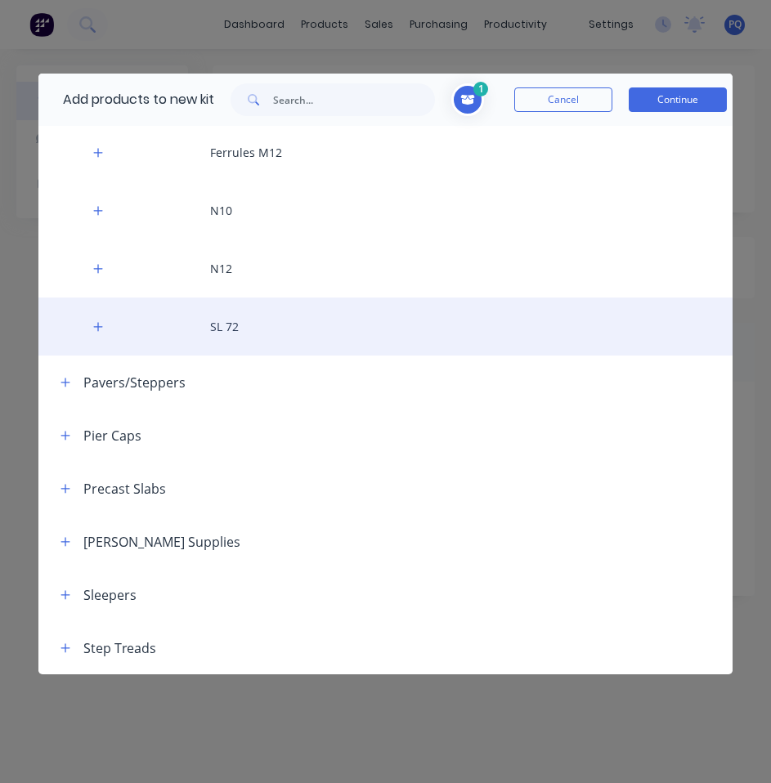
click at [205, 329] on div "SL 72" at bounding box center [385, 327] width 694 height 58
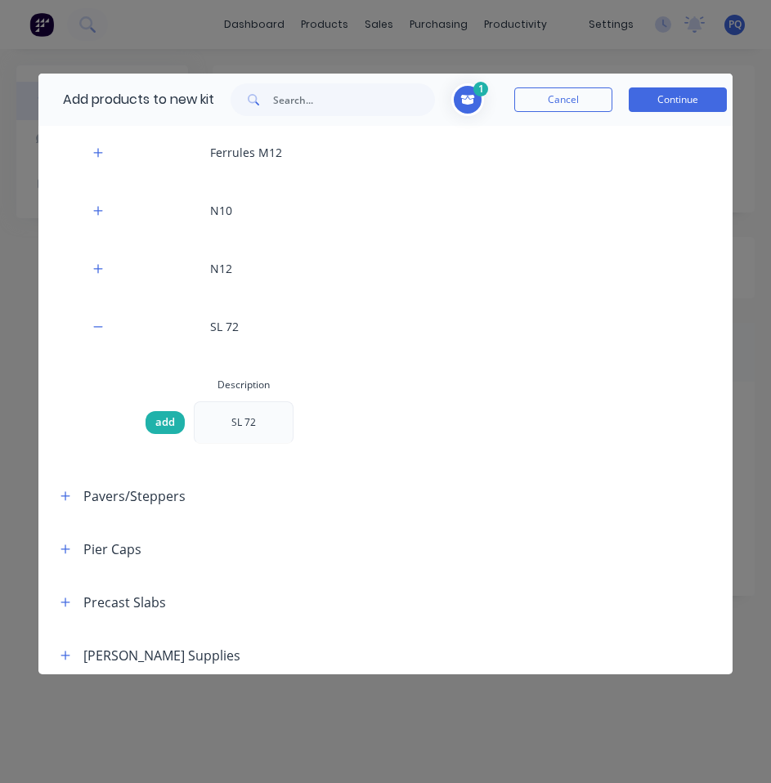
click at [157, 423] on span "add" at bounding box center [165, 422] width 20 height 16
click at [693, 106] on button "Continue" at bounding box center [678, 99] width 98 height 25
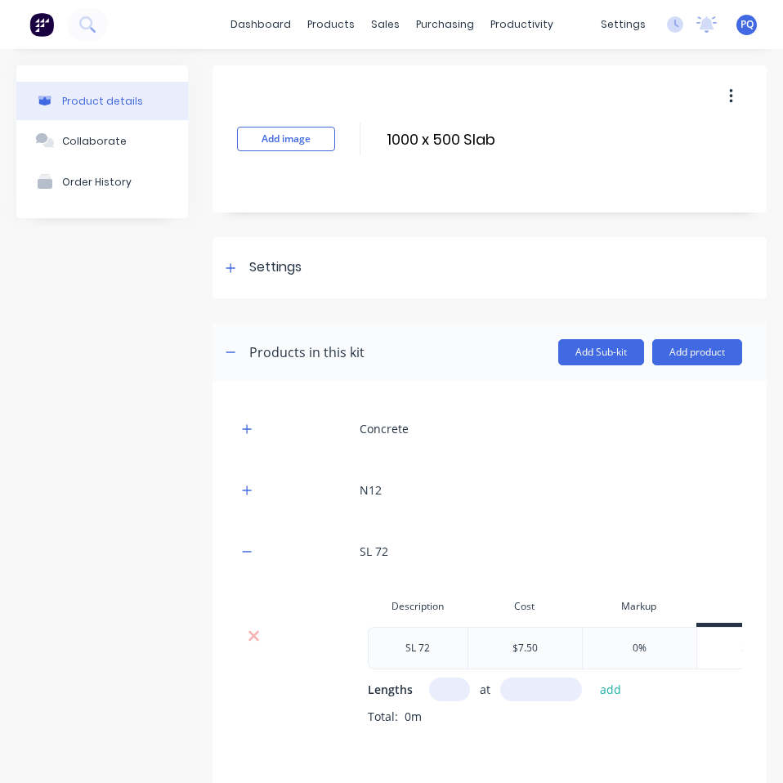
scroll to position [103, 0]
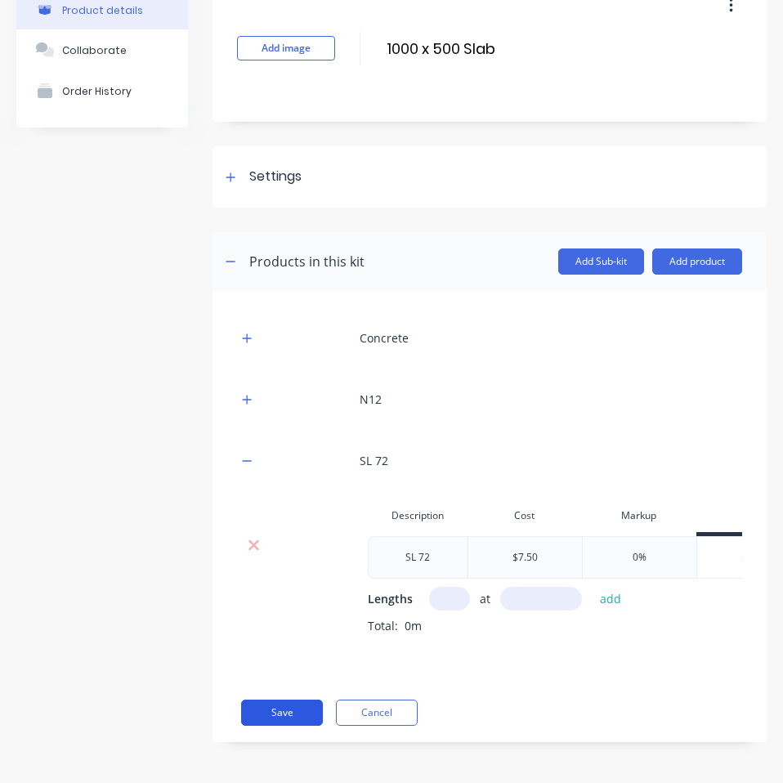
click at [274, 709] on button "Save" at bounding box center [282, 713] width 82 height 26
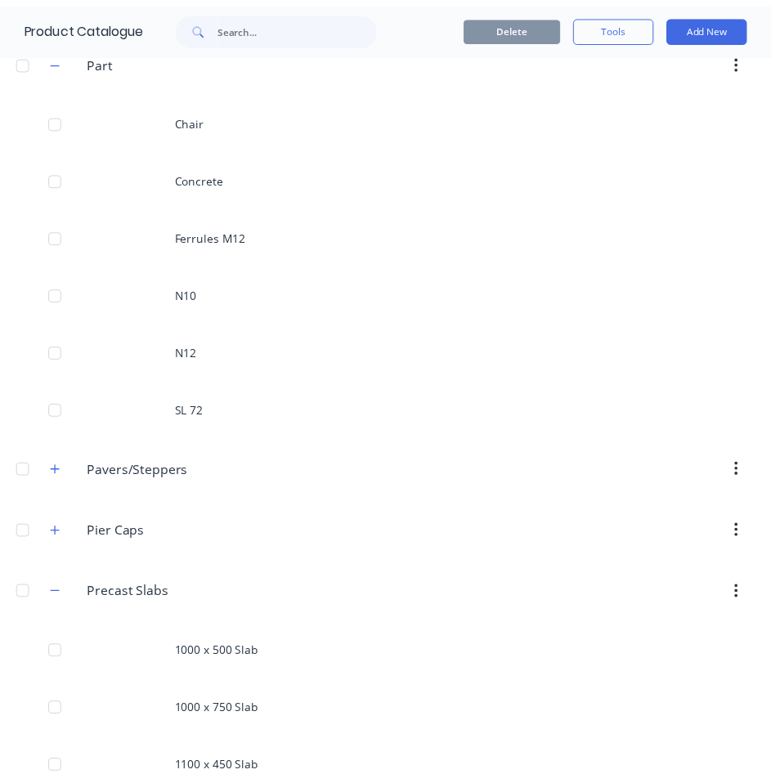
scroll to position [572, 0]
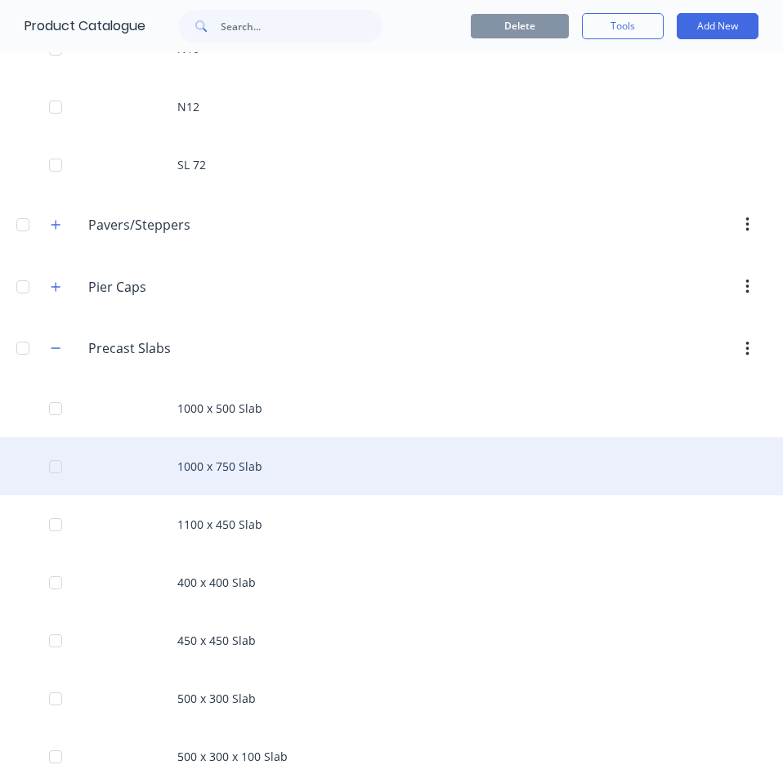
click at [272, 470] on div "1000 x 750 Slab" at bounding box center [391, 466] width 783 height 58
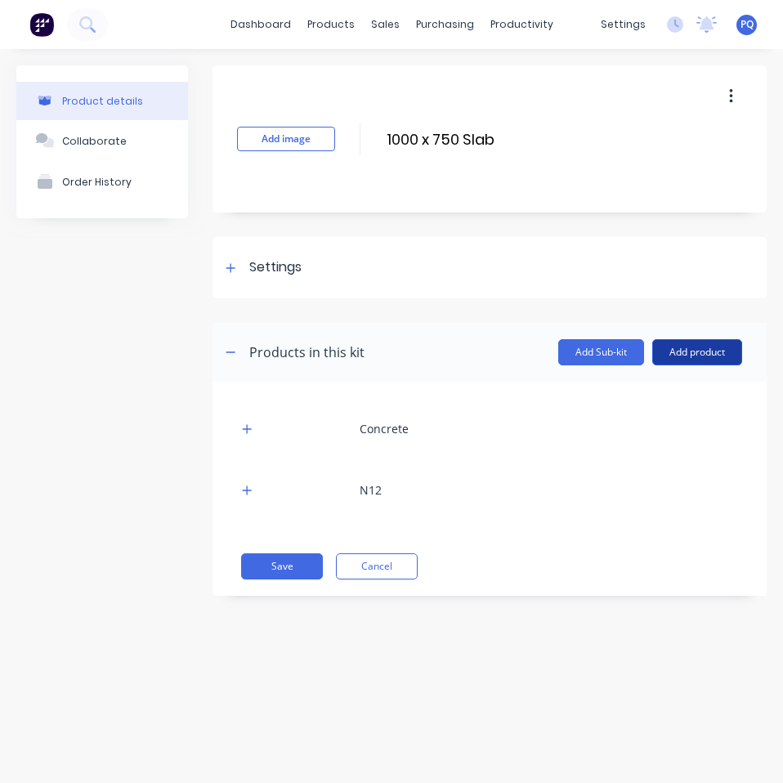
click at [705, 349] on button "Add product" at bounding box center [697, 352] width 90 height 26
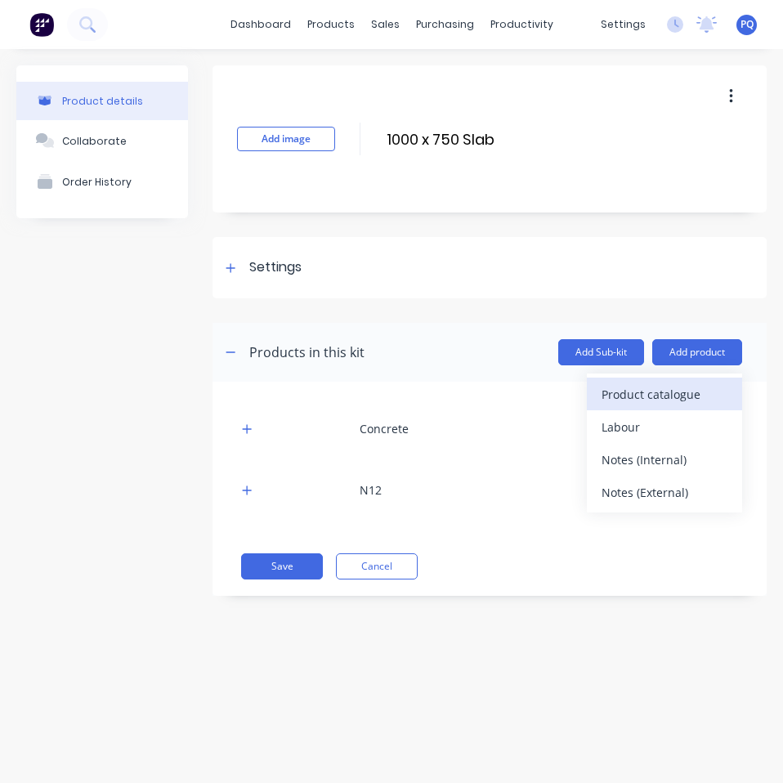
click at [718, 393] on div "Product catalogue" at bounding box center [665, 395] width 126 height 24
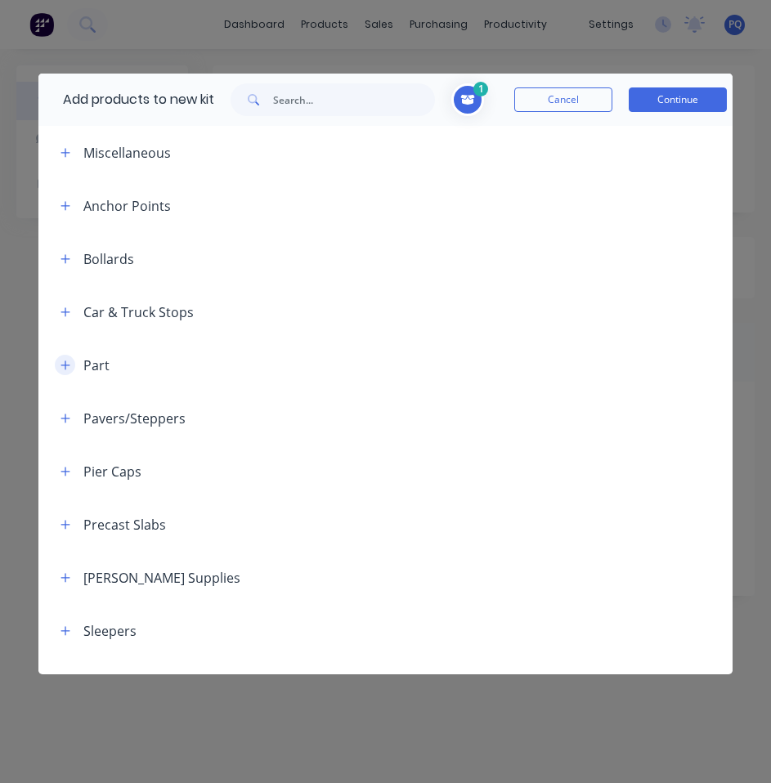
click at [65, 360] on icon "button" at bounding box center [64, 364] width 9 height 9
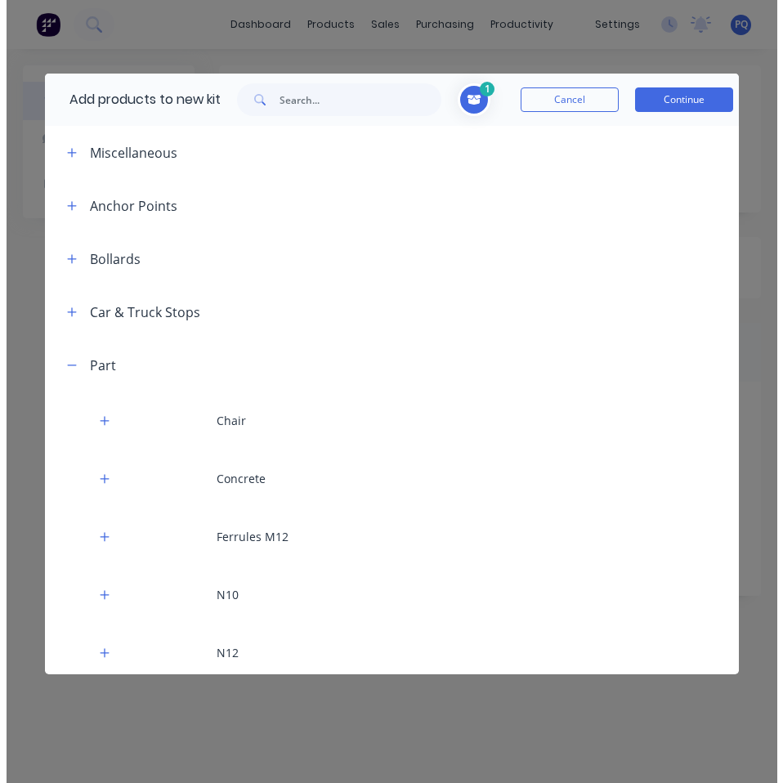
scroll to position [327, 0]
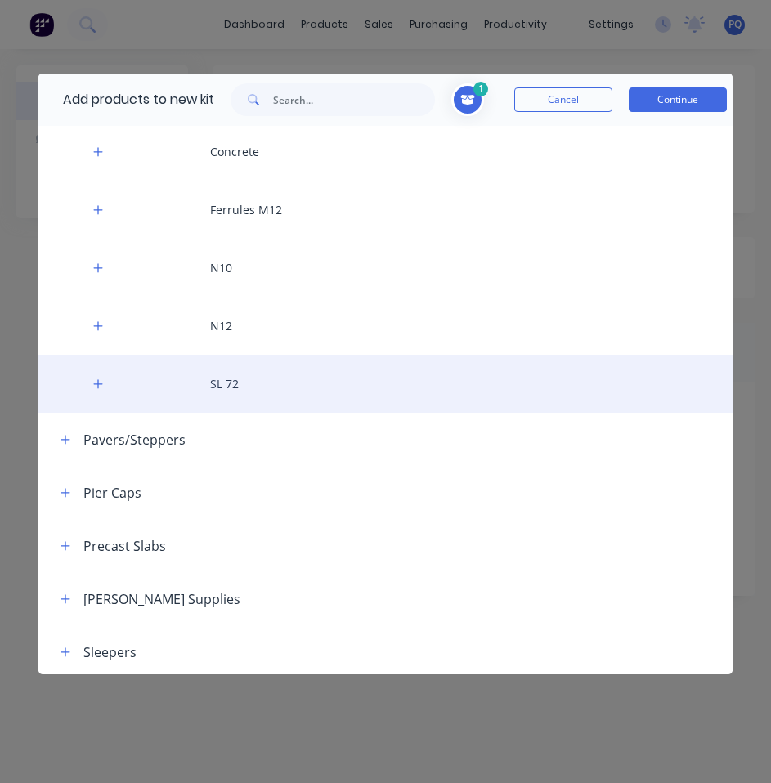
click at [215, 378] on div "SL 72" at bounding box center [385, 384] width 694 height 58
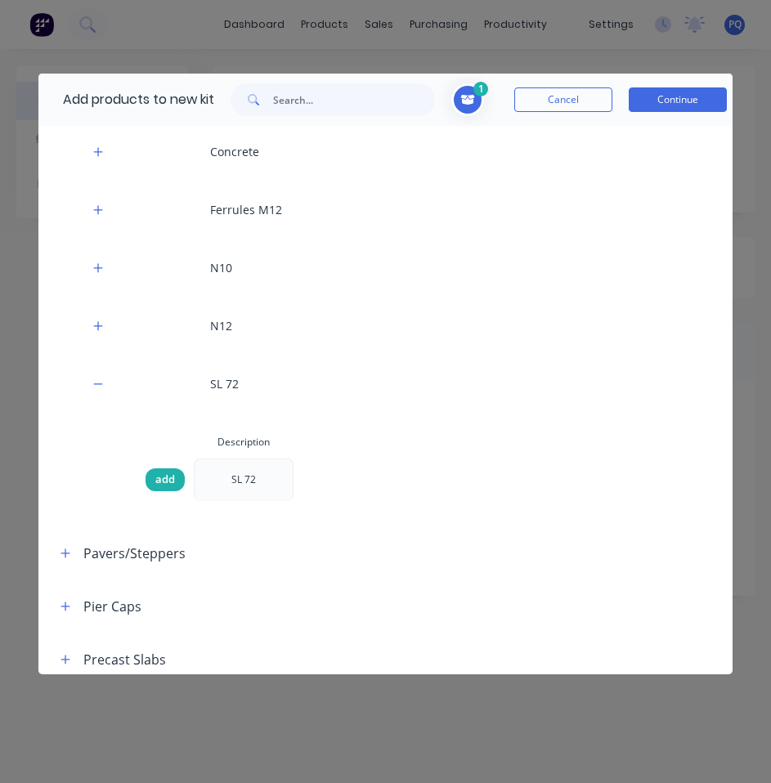
click at [163, 489] on div "add" at bounding box center [164, 479] width 39 height 23
click at [668, 95] on button "Continue" at bounding box center [678, 99] width 98 height 25
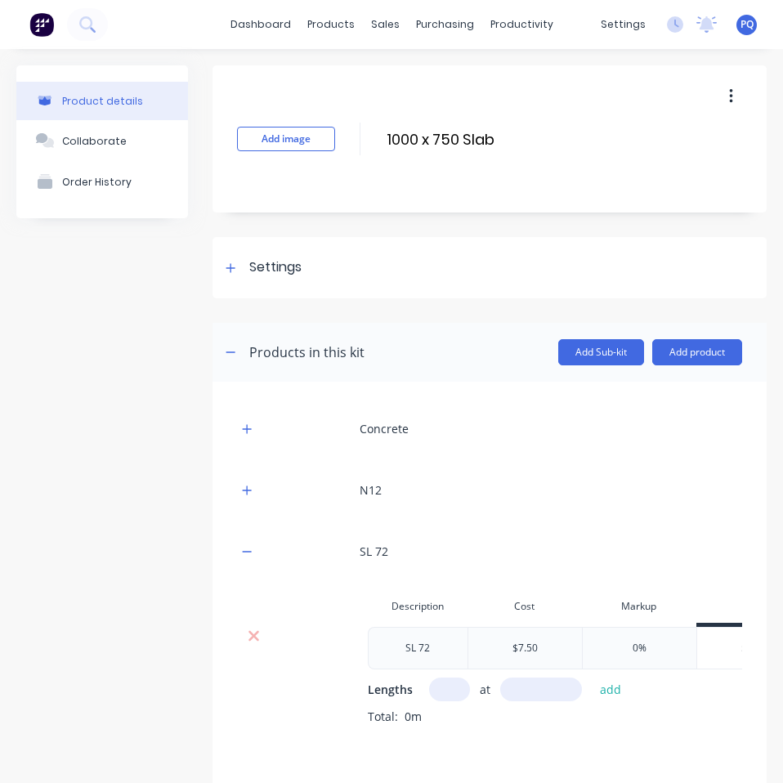
scroll to position [103, 0]
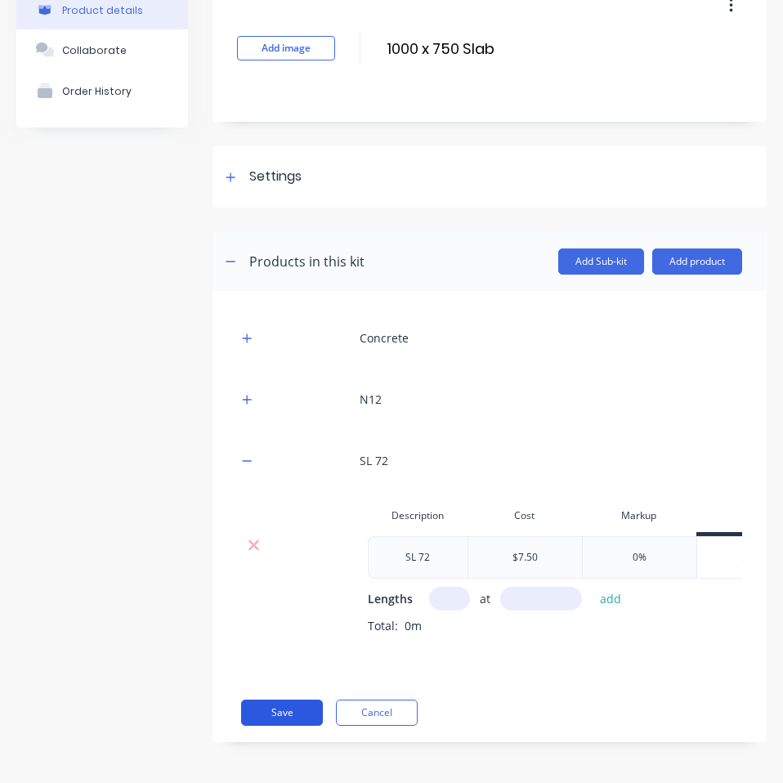
click at [275, 705] on button "Save" at bounding box center [282, 713] width 82 height 26
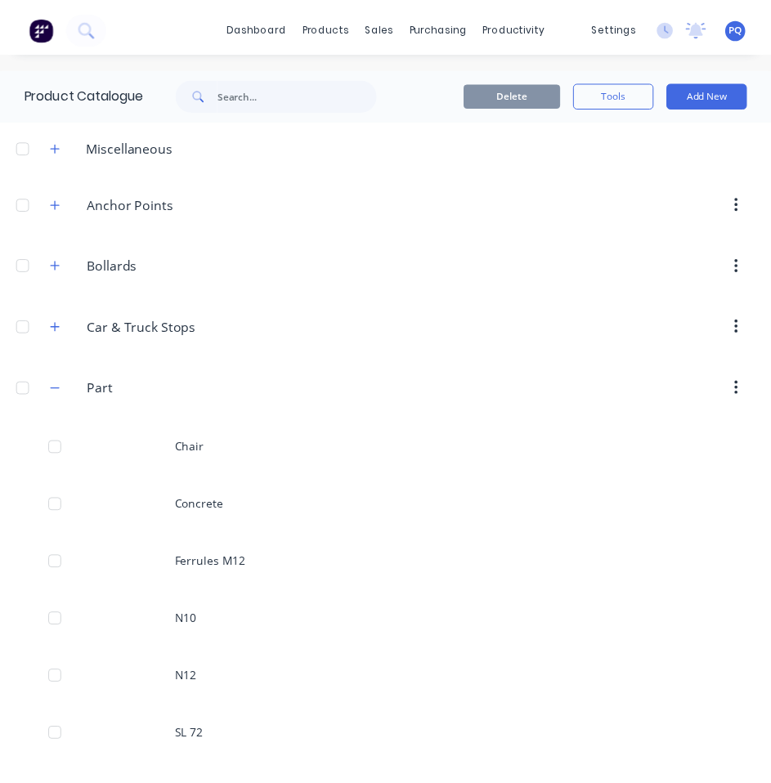
scroll to position [736, 0]
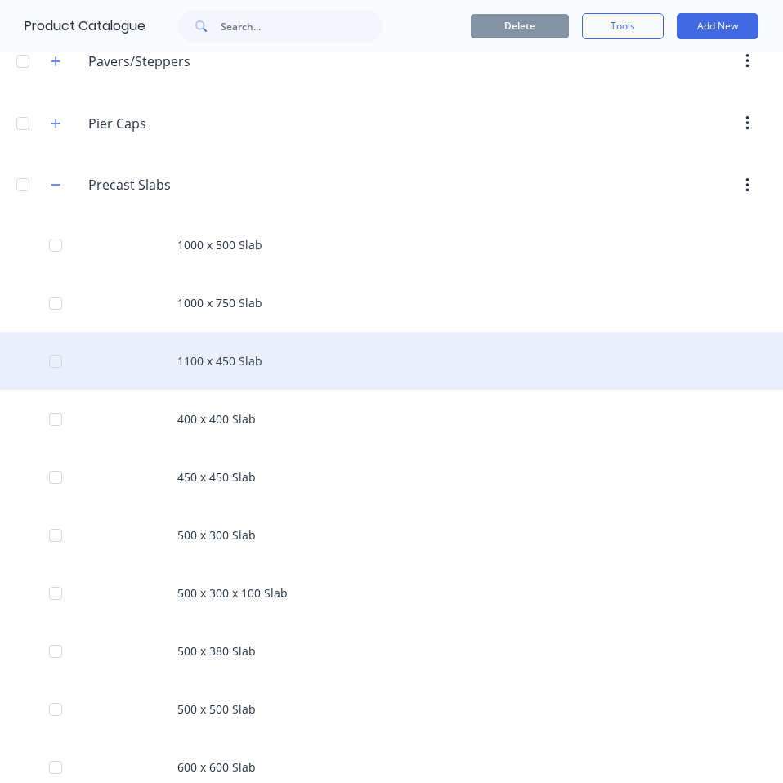
click at [231, 344] on div "1100 x 450 Slab" at bounding box center [391, 361] width 783 height 58
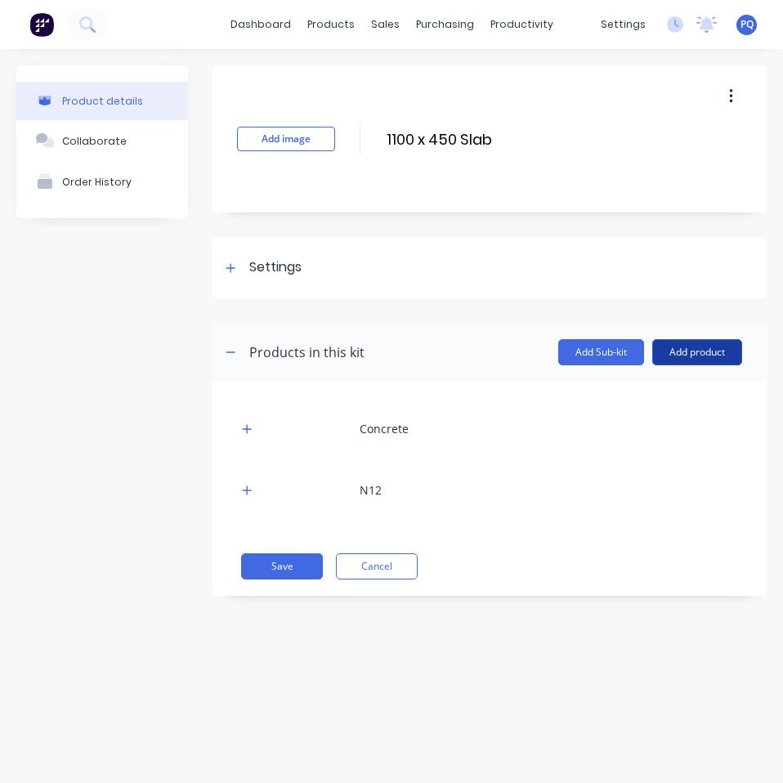
click at [718, 344] on button "Add product" at bounding box center [697, 352] width 90 height 26
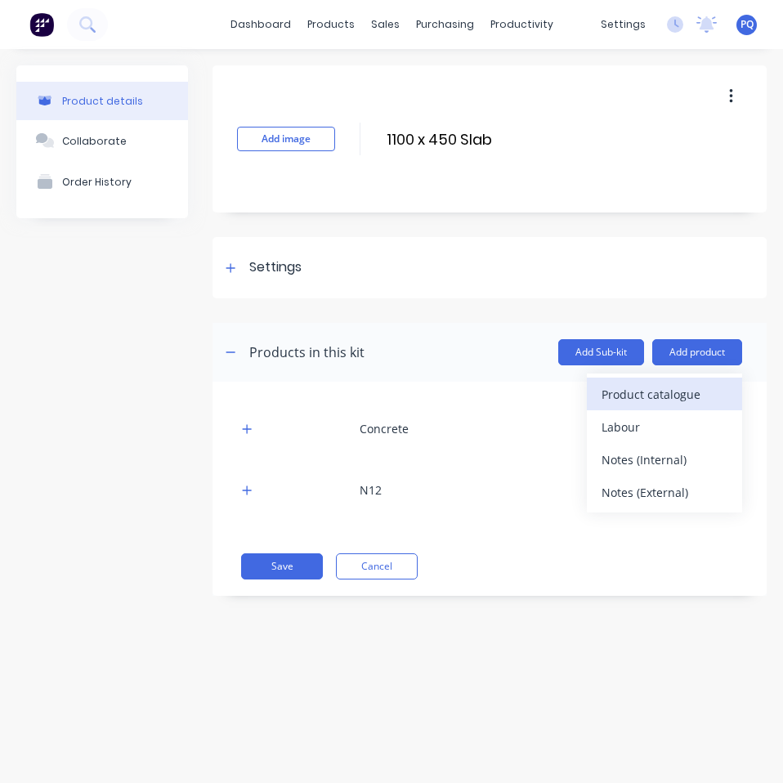
click at [715, 390] on div "Product catalogue" at bounding box center [665, 395] width 126 height 24
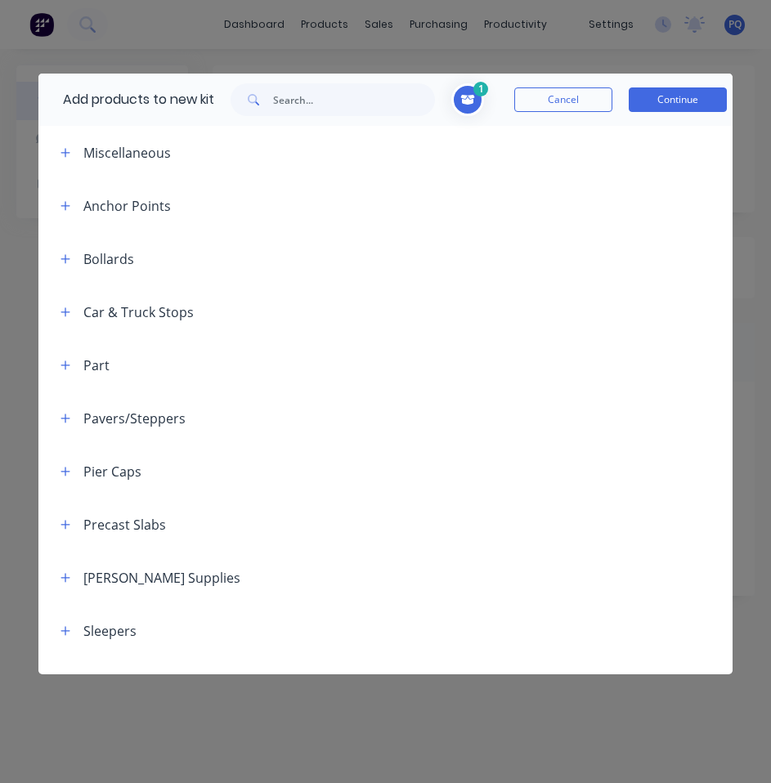
scroll to position [36, 0]
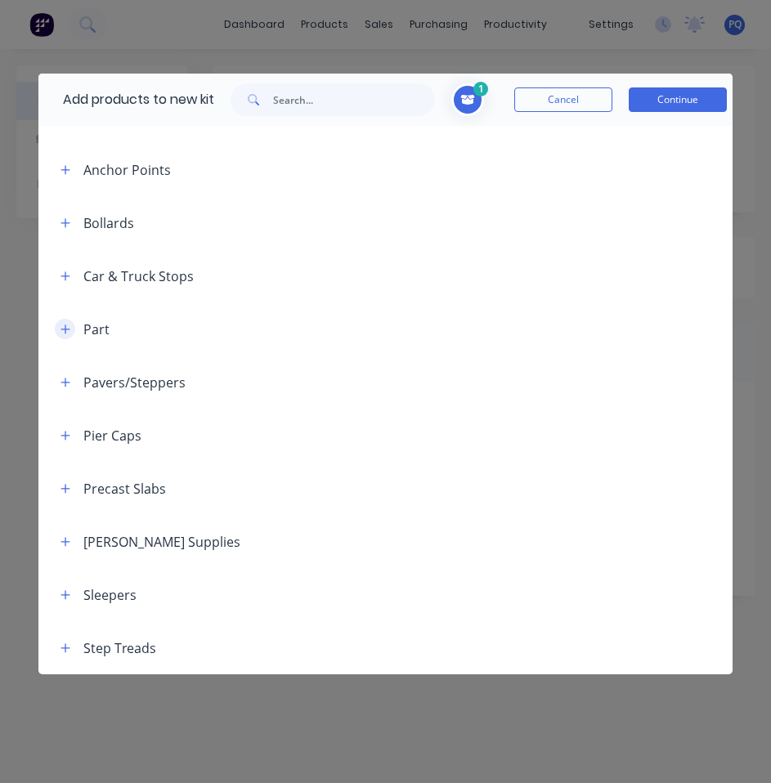
click at [64, 330] on icon "button" at bounding box center [65, 329] width 10 height 11
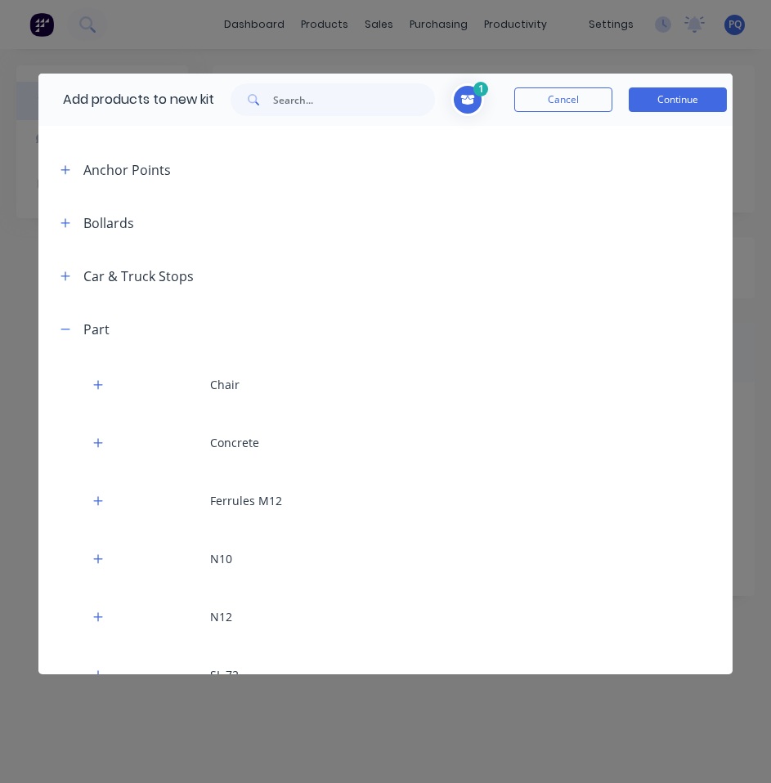
scroll to position [363, 0]
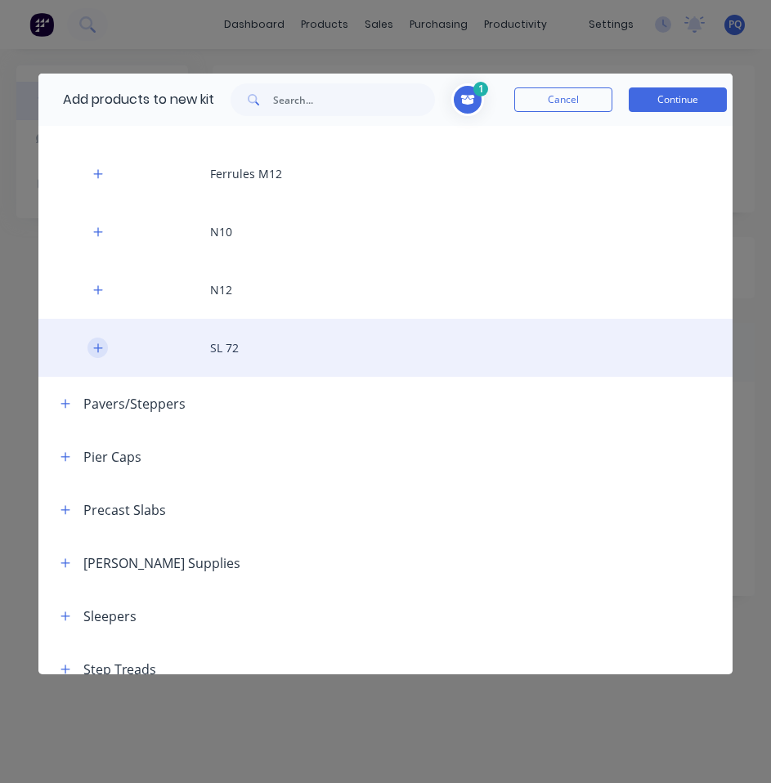
click at [93, 344] on icon "button" at bounding box center [98, 347] width 10 height 11
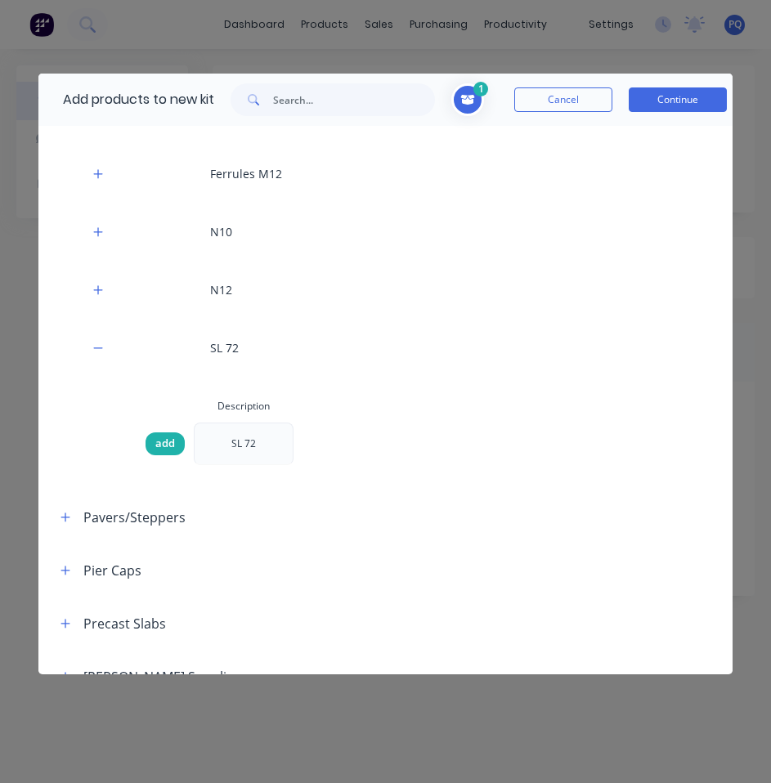
click at [163, 441] on span "add" at bounding box center [165, 444] width 20 height 16
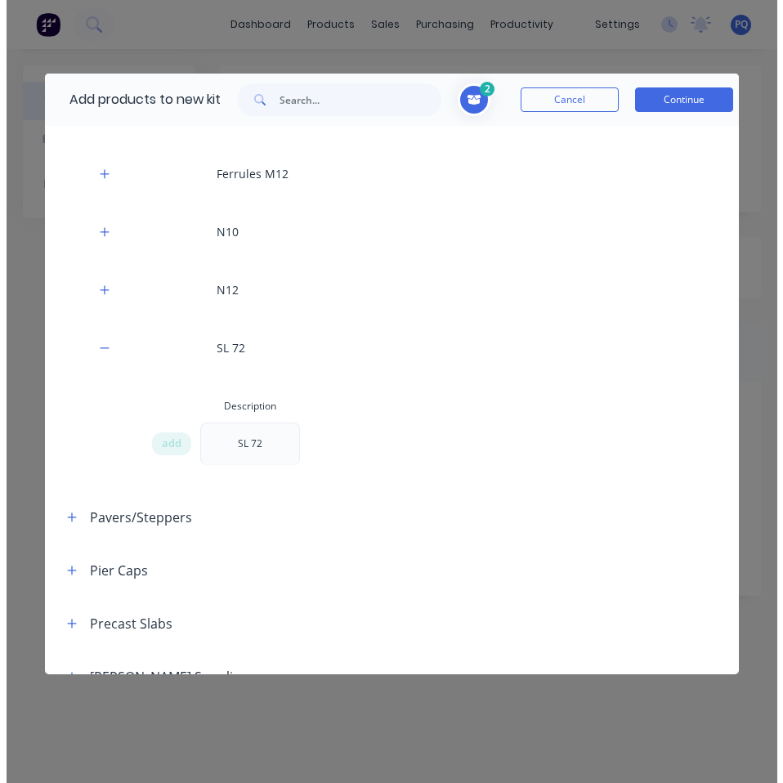
scroll to position [498, 0]
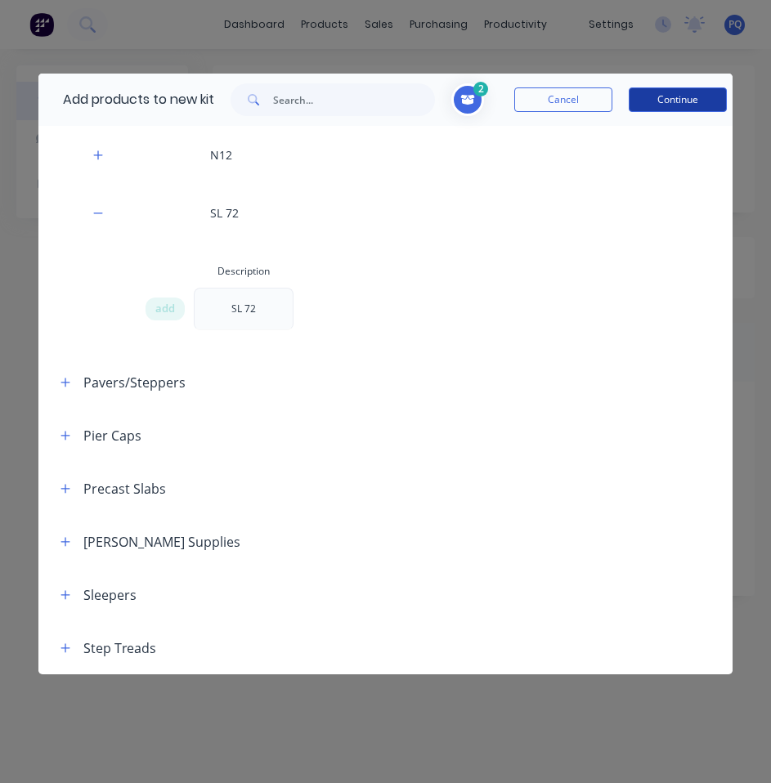
click at [683, 92] on button "Continue" at bounding box center [678, 99] width 98 height 25
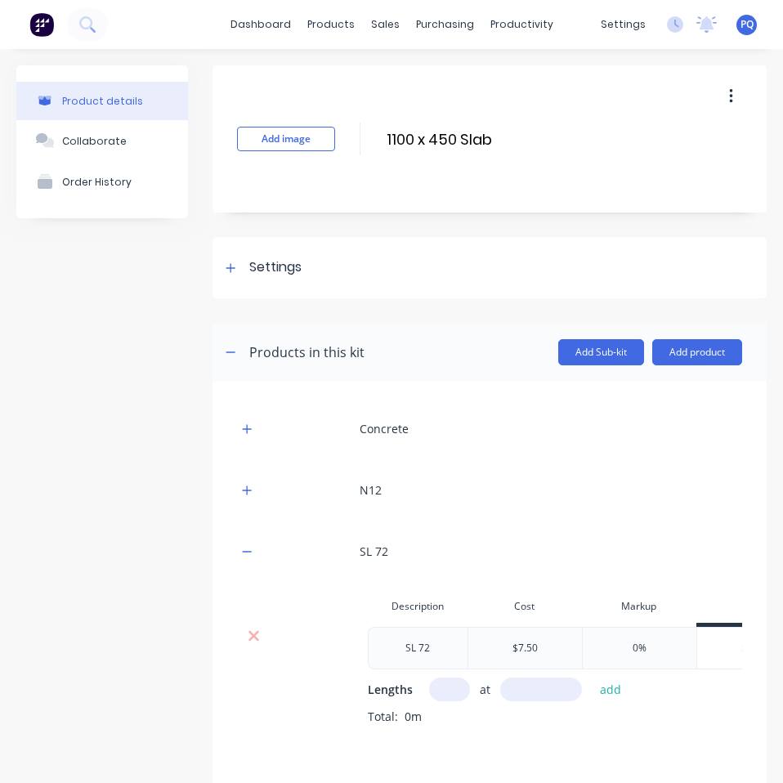
scroll to position [103, 0]
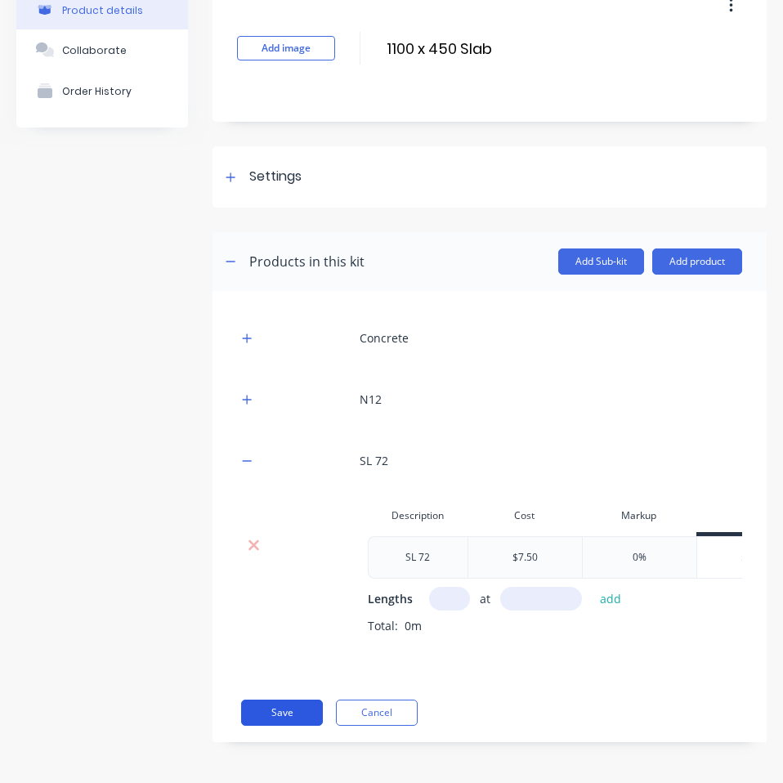
click at [284, 709] on button "Save" at bounding box center [282, 713] width 82 height 26
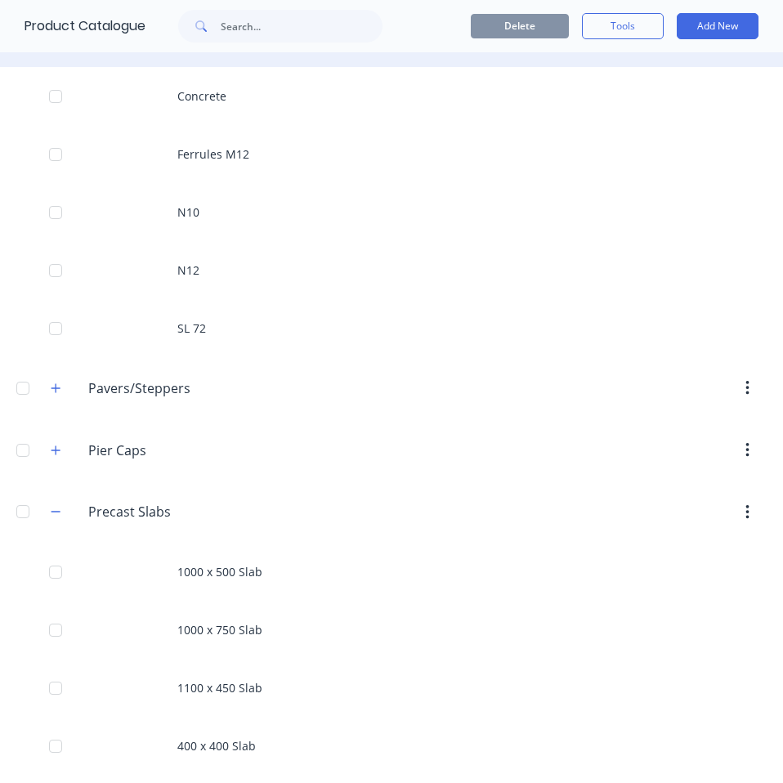
scroll to position [490, 0]
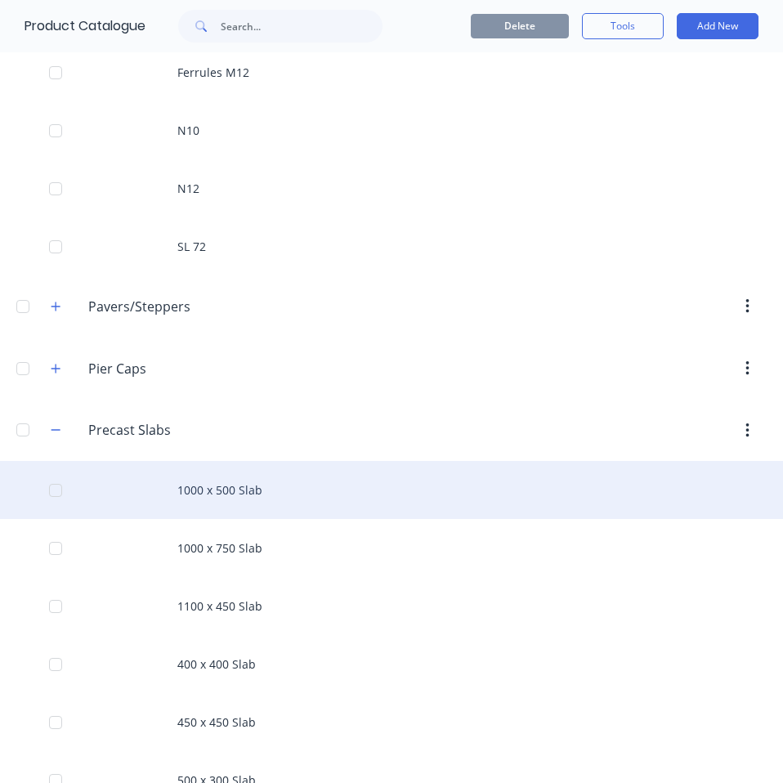
click at [223, 481] on div "1000 x 500 Slab" at bounding box center [391, 490] width 783 height 58
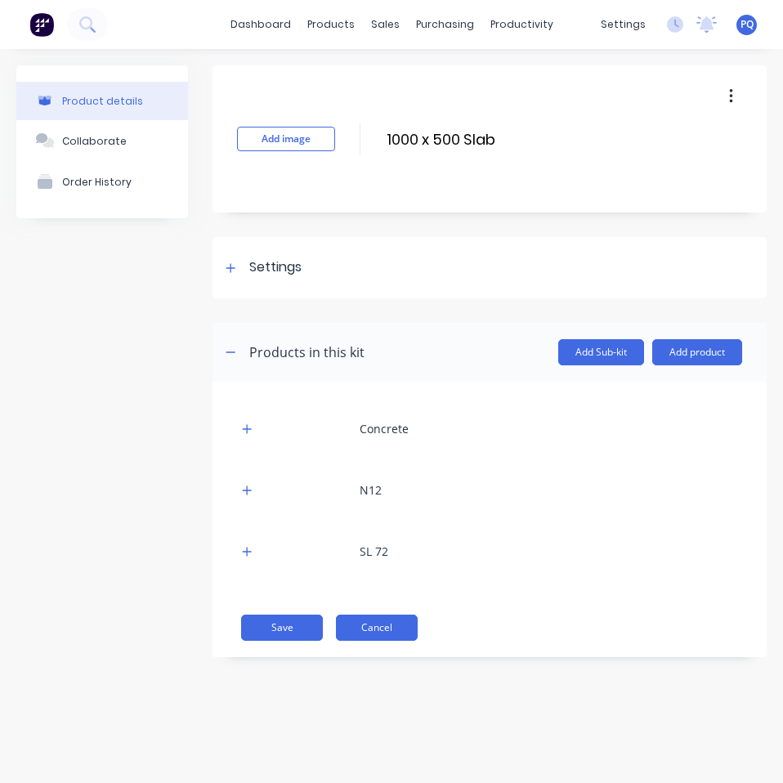
click at [382, 620] on button "Cancel" at bounding box center [377, 628] width 82 height 26
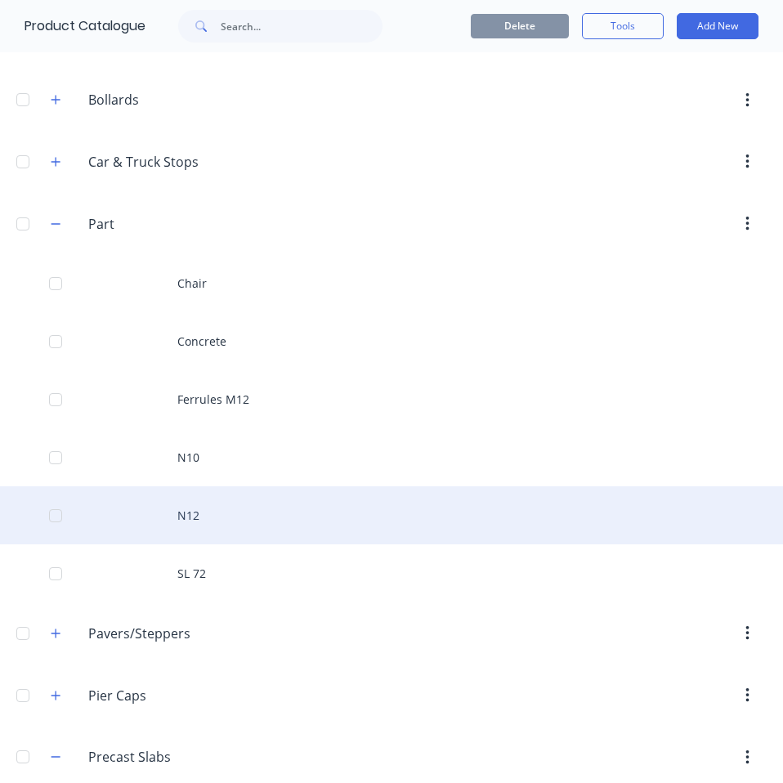
scroll to position [490, 0]
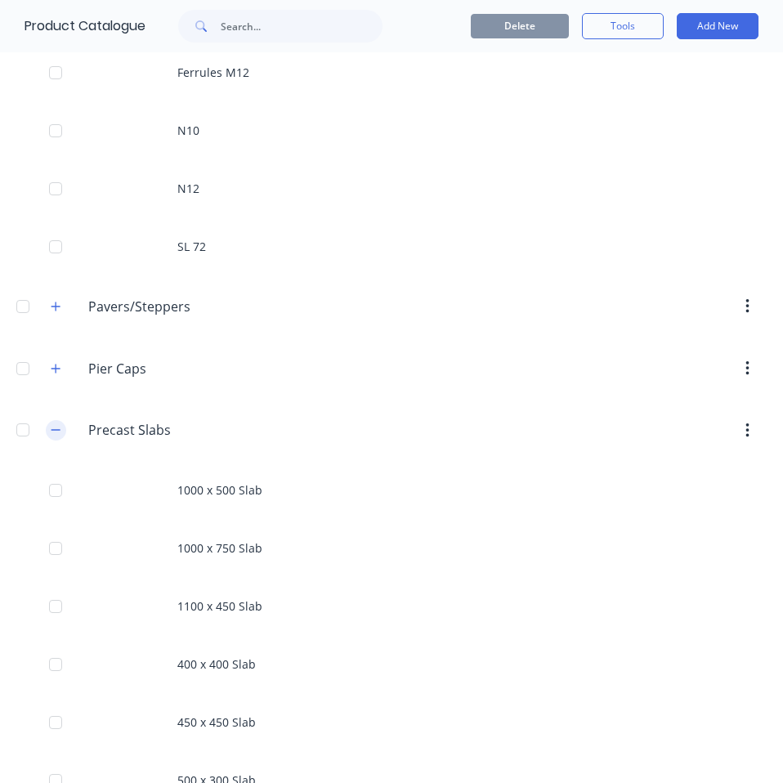
click at [47, 431] on button "button" at bounding box center [56, 430] width 20 height 20
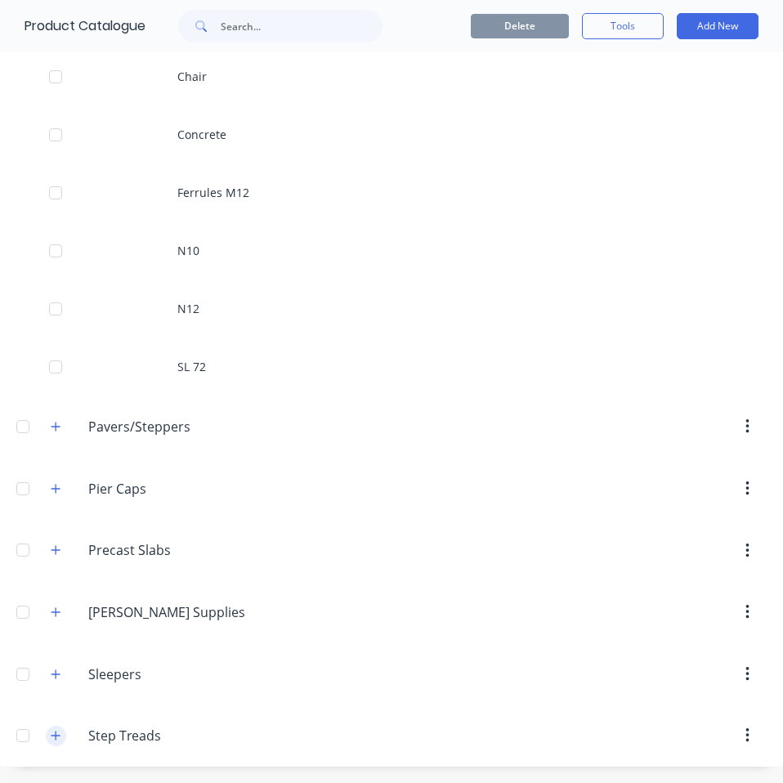
click at [53, 736] on icon "button" at bounding box center [56, 735] width 10 height 11
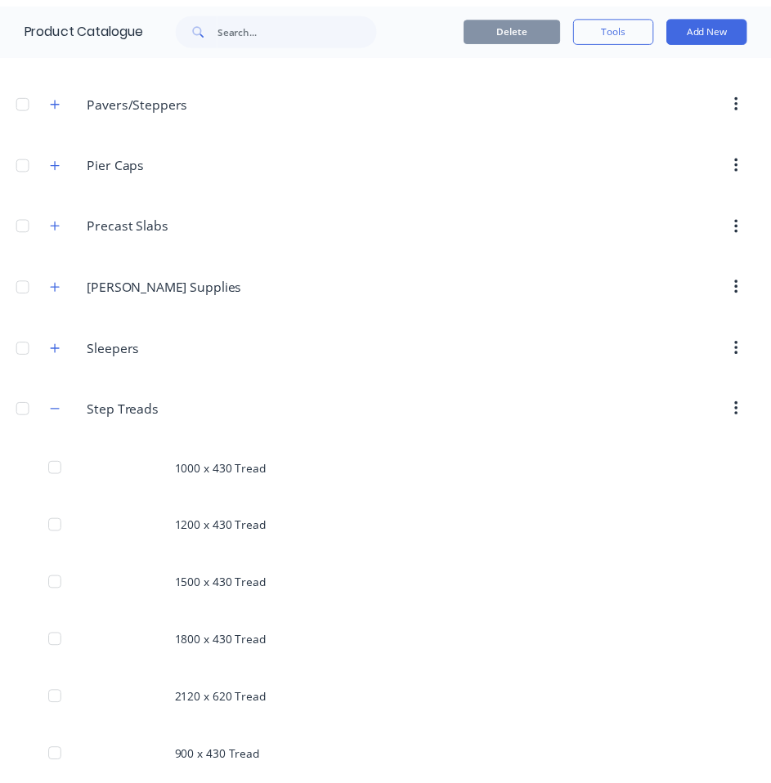
scroll to position [776, 0]
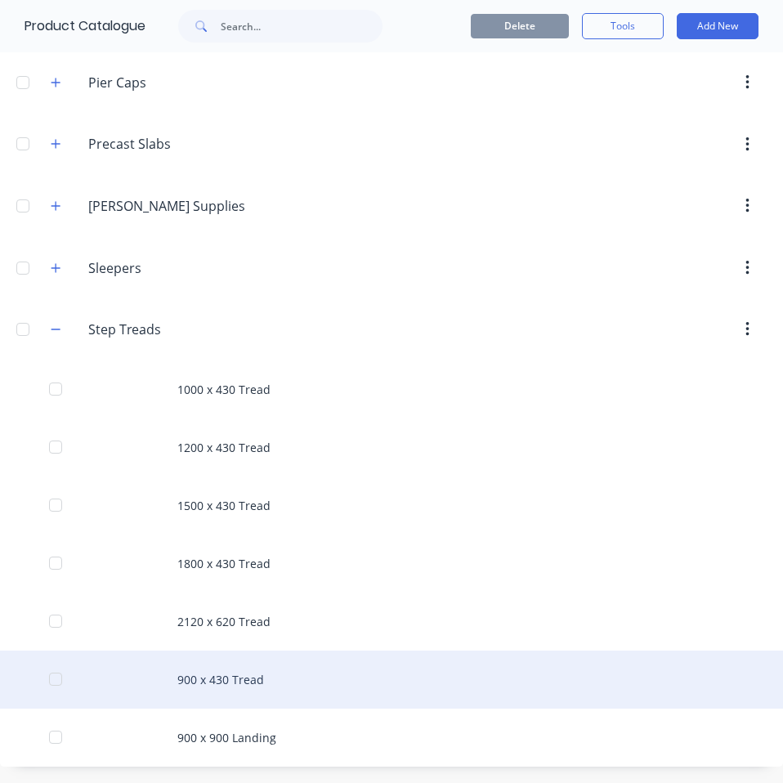
click at [230, 682] on div "900 x 430 Tread" at bounding box center [391, 680] width 783 height 58
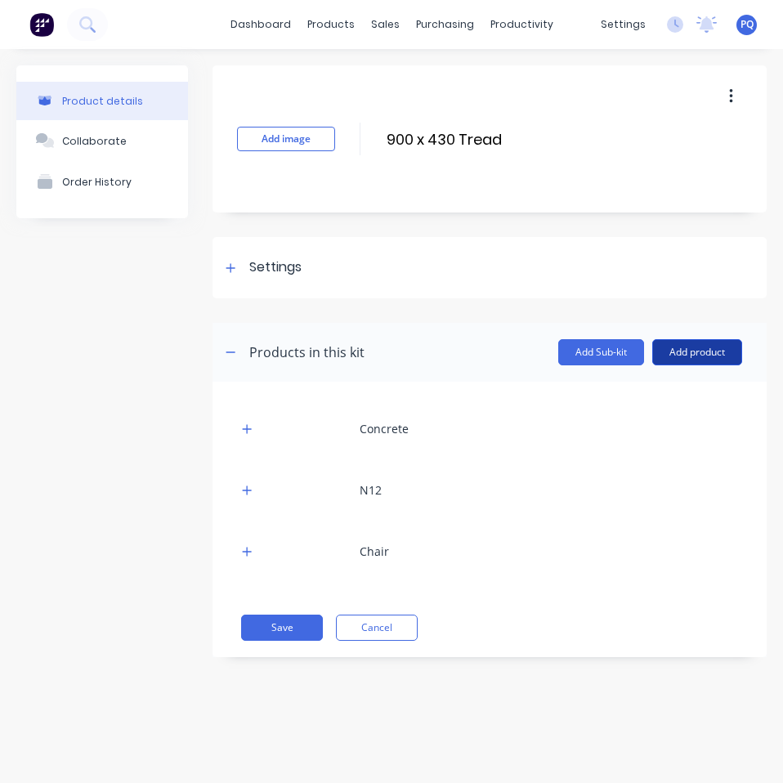
click at [692, 340] on button "Add product" at bounding box center [697, 352] width 90 height 26
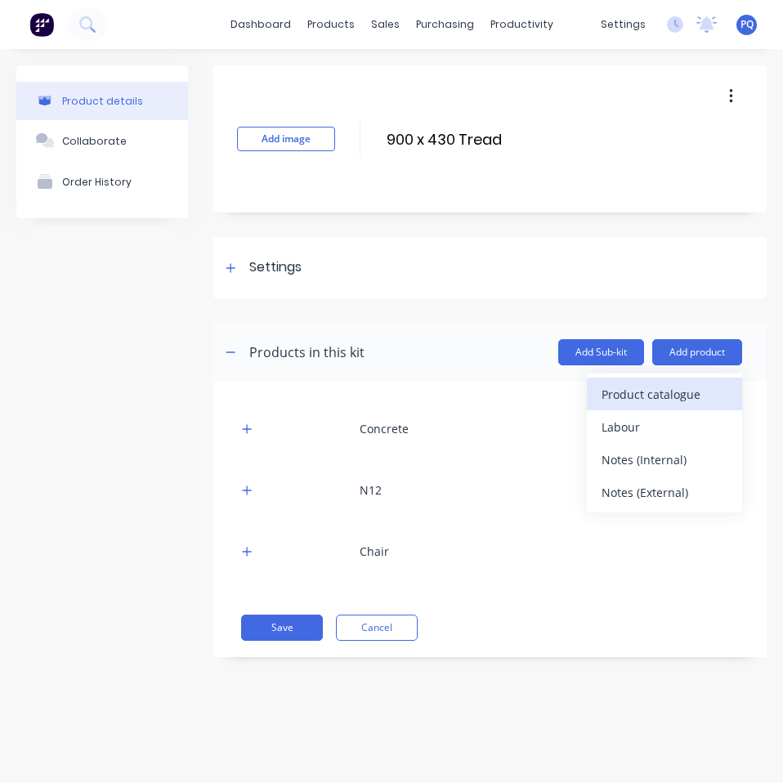
click at [694, 397] on div "Product catalogue" at bounding box center [665, 395] width 126 height 24
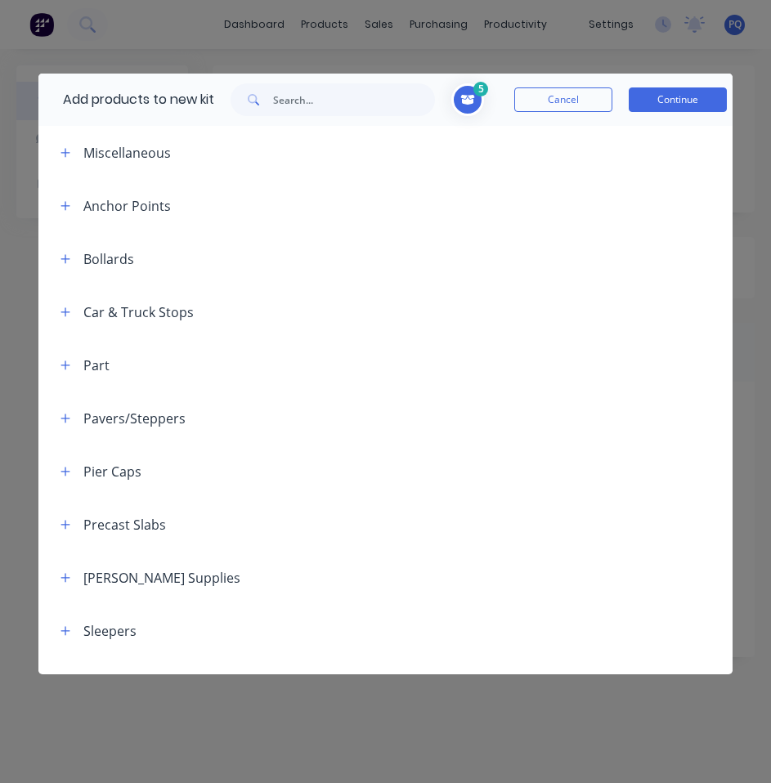
click at [51, 352] on header "Part" at bounding box center [385, 364] width 694 height 53
click at [60, 360] on icon "button" at bounding box center [65, 365] width 10 height 11
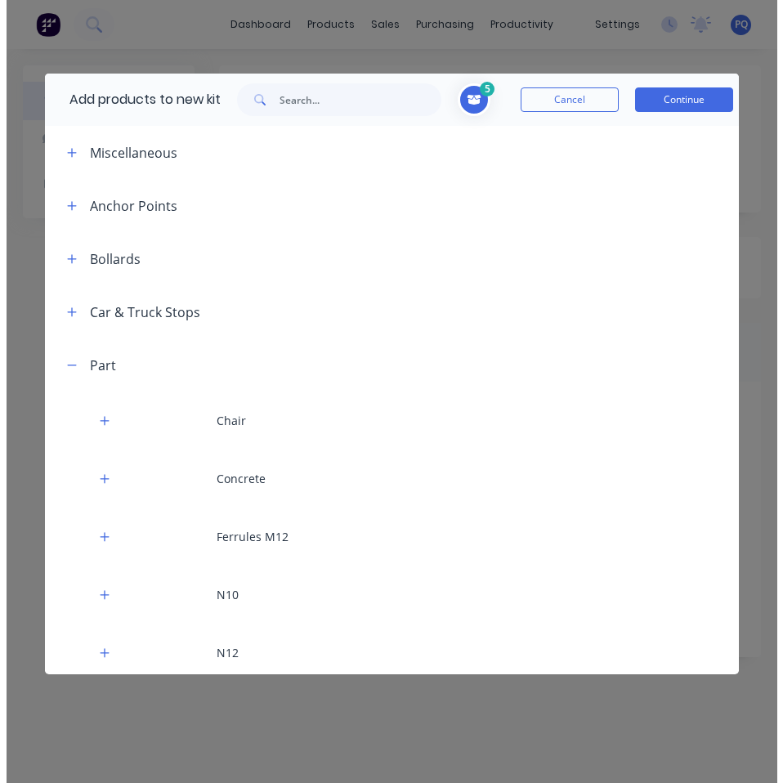
scroll to position [245, 0]
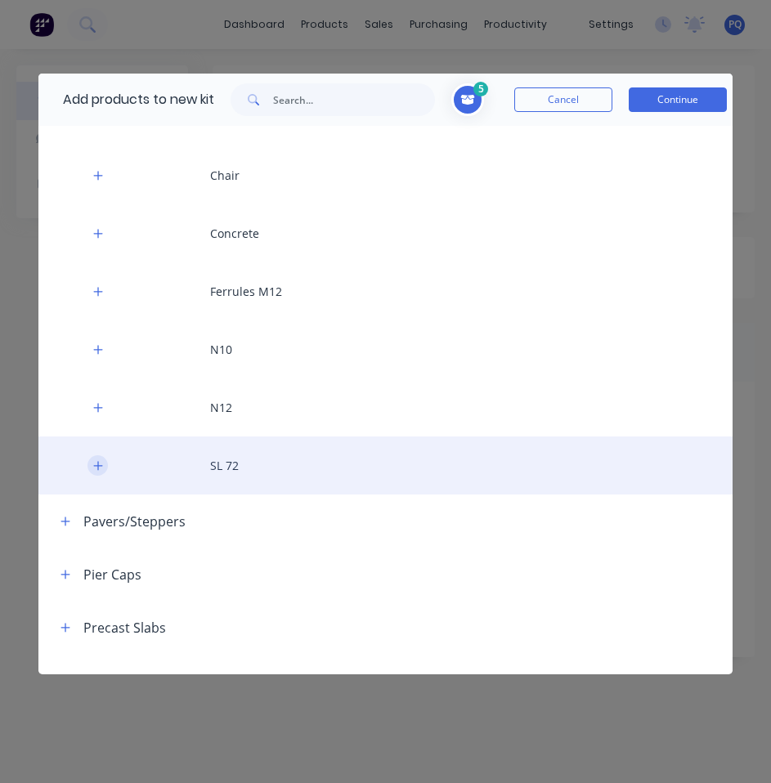
click at [96, 460] on icon "button" at bounding box center [98, 465] width 10 height 11
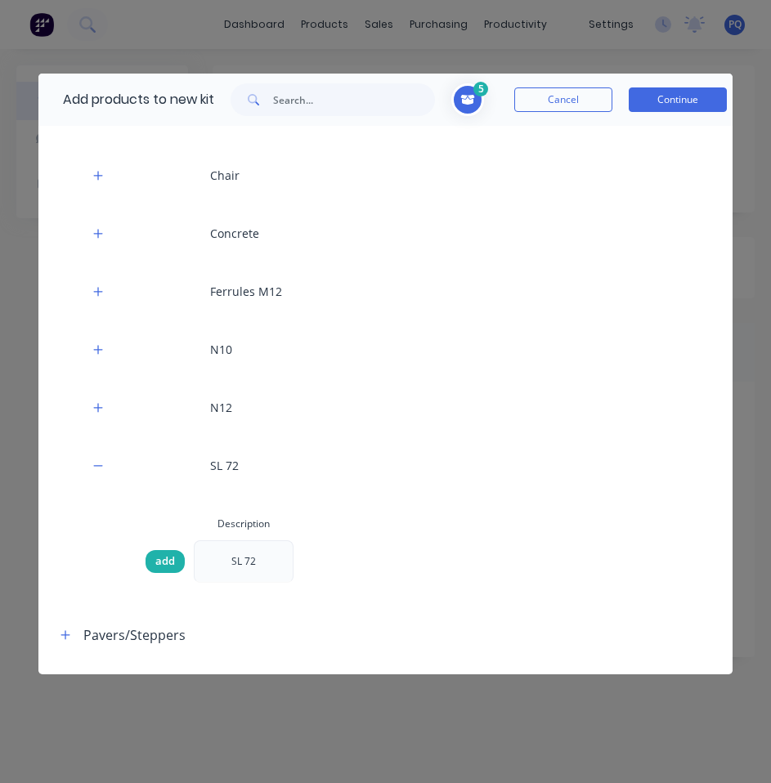
click at [168, 559] on span "add" at bounding box center [165, 561] width 20 height 16
click at [678, 97] on button "Continue" at bounding box center [678, 99] width 98 height 25
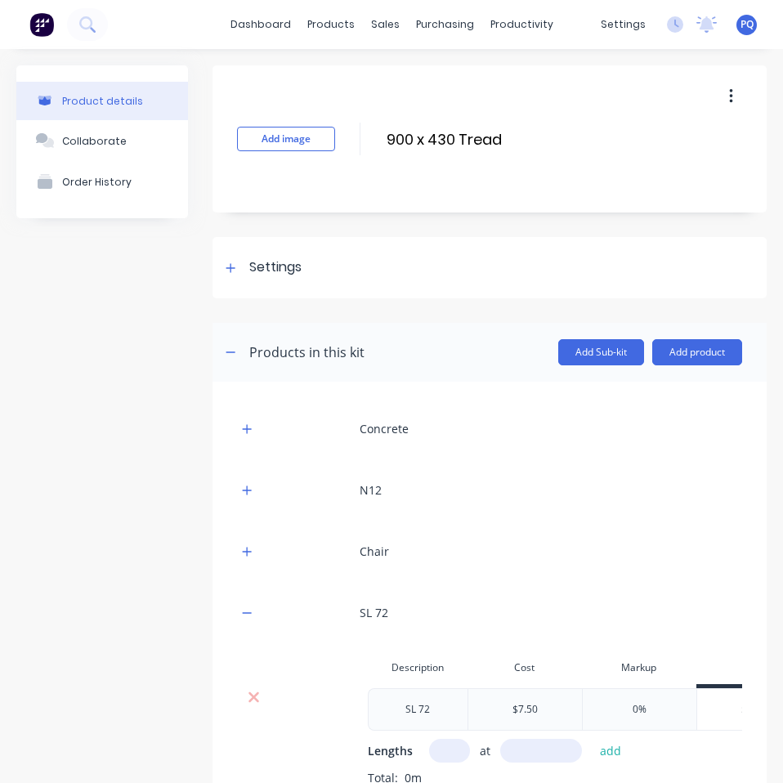
scroll to position [164, 0]
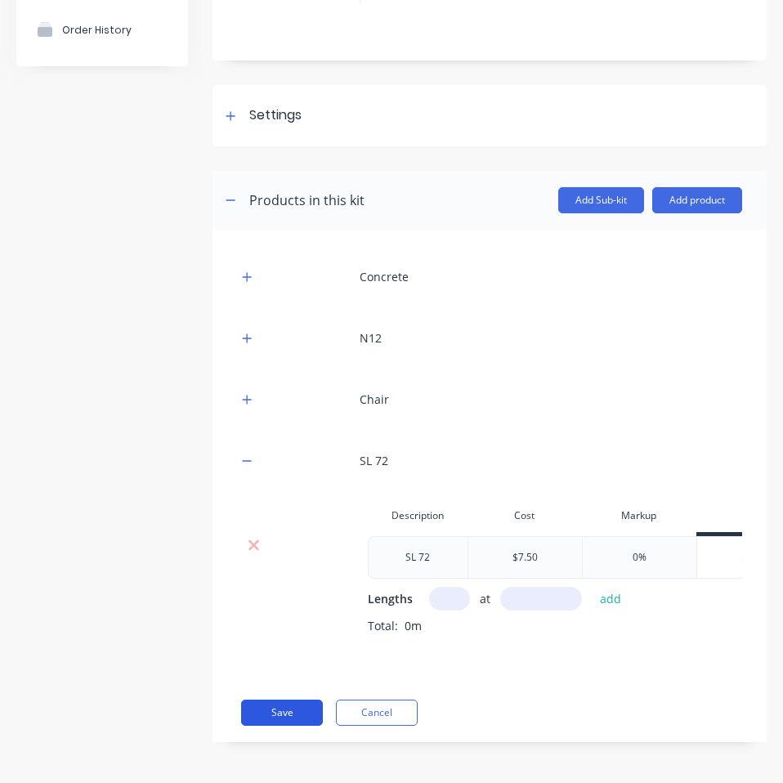
click at [275, 712] on button "Save" at bounding box center [282, 713] width 82 height 26
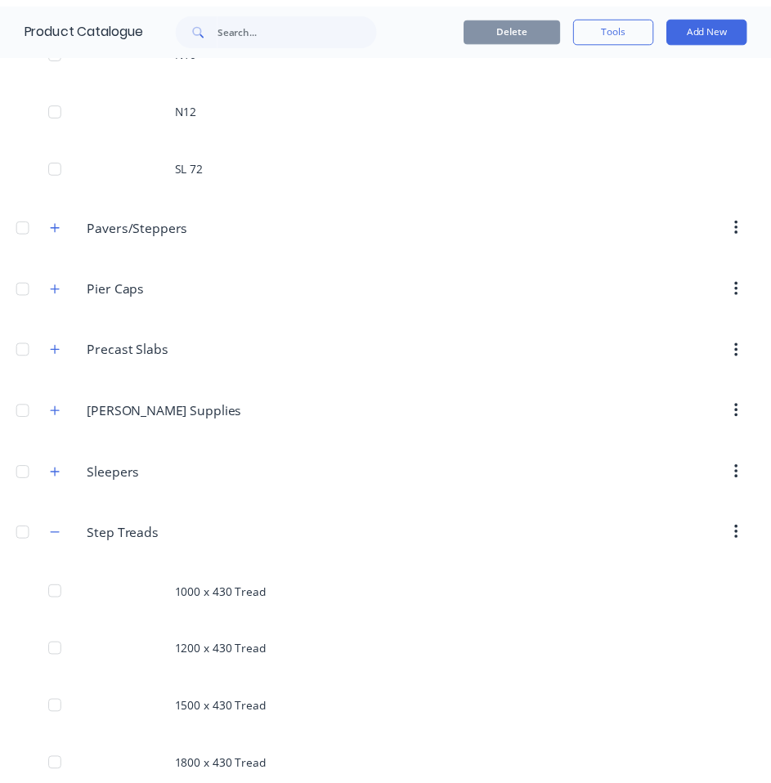
scroll to position [776, 0]
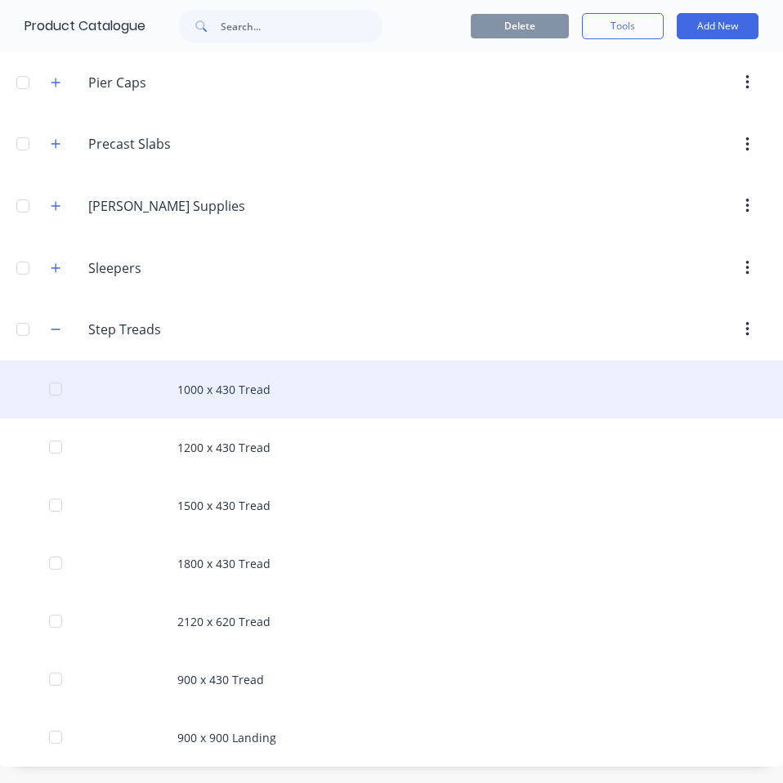
click at [271, 386] on div "1000 x 430 Tread" at bounding box center [391, 389] width 783 height 58
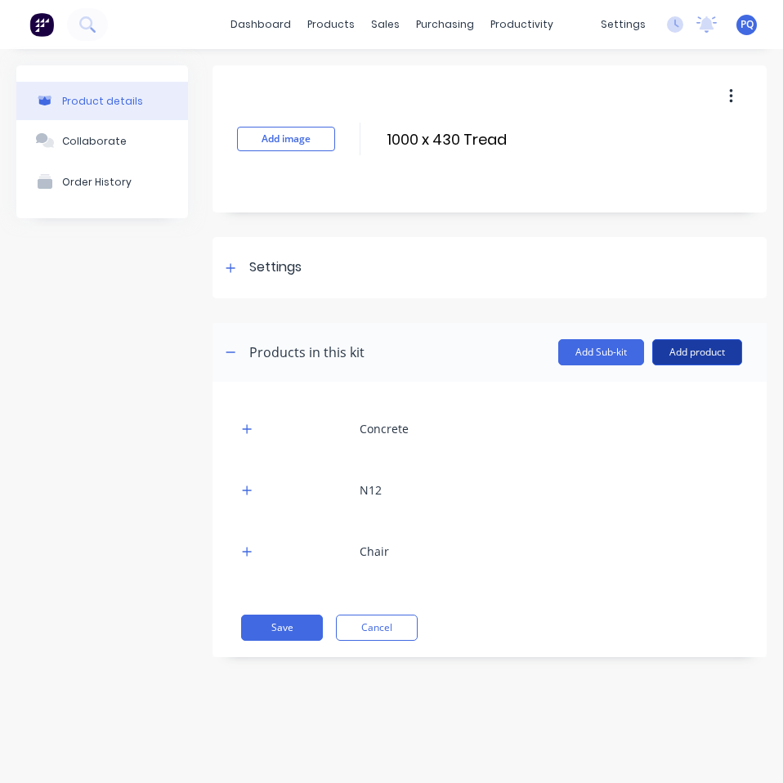
click at [702, 350] on button "Add product" at bounding box center [697, 352] width 90 height 26
click at [705, 390] on div "Product catalogue" at bounding box center [665, 395] width 126 height 24
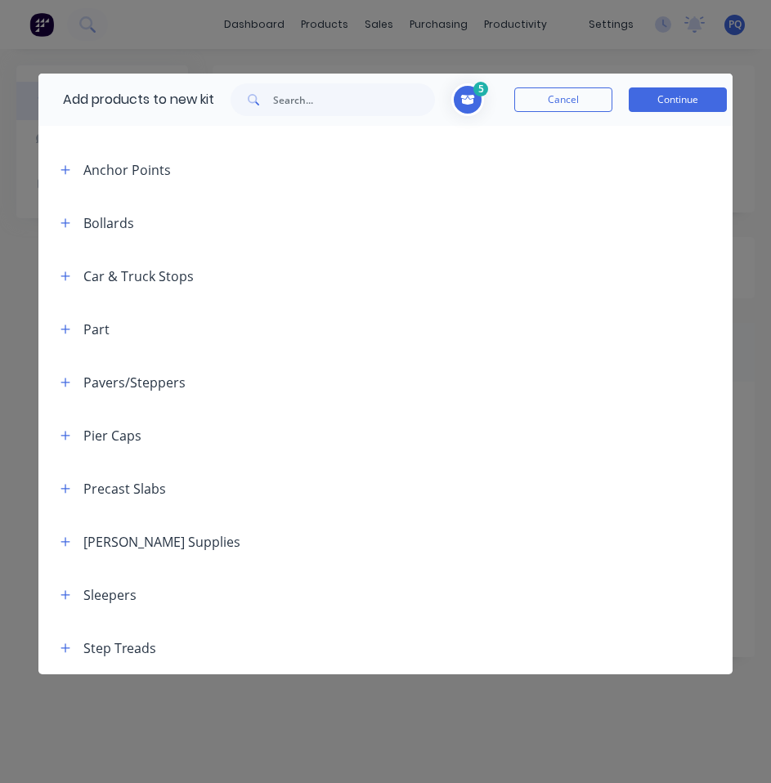
scroll to position [82, 0]
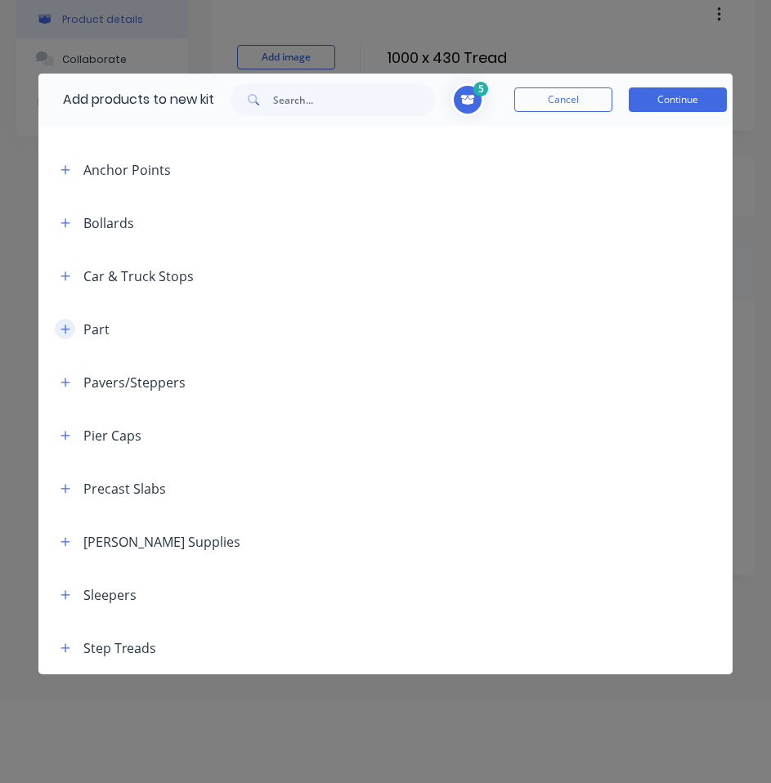
click at [62, 333] on icon "button" at bounding box center [65, 329] width 10 height 11
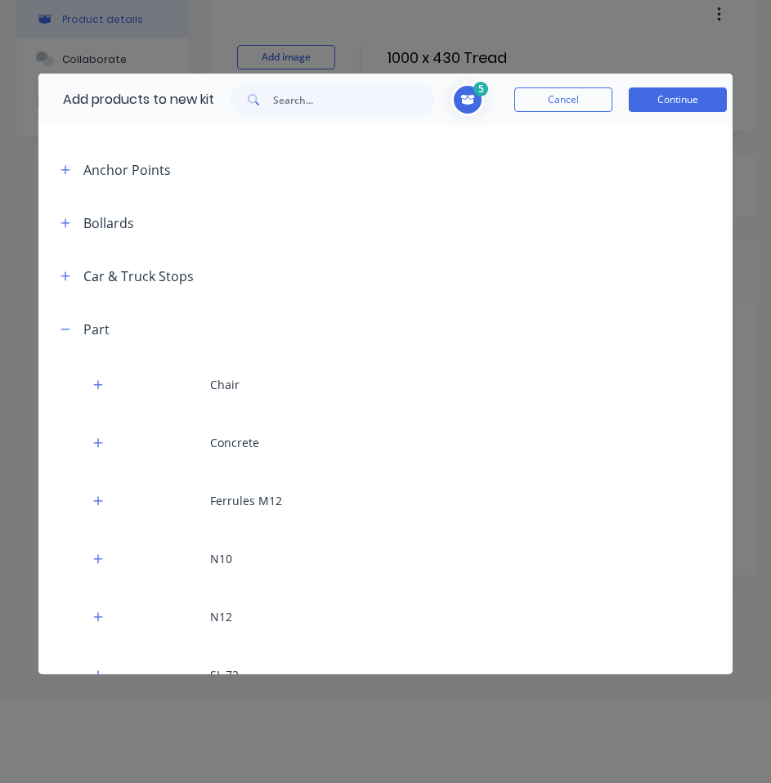
scroll to position [384, 0]
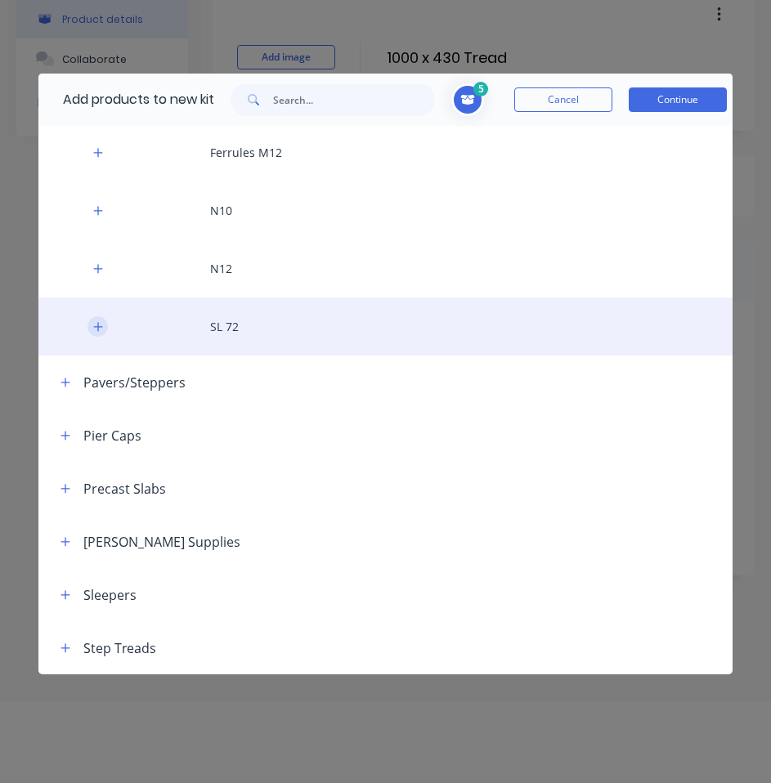
click at [94, 323] on icon "button" at bounding box center [98, 326] width 10 height 11
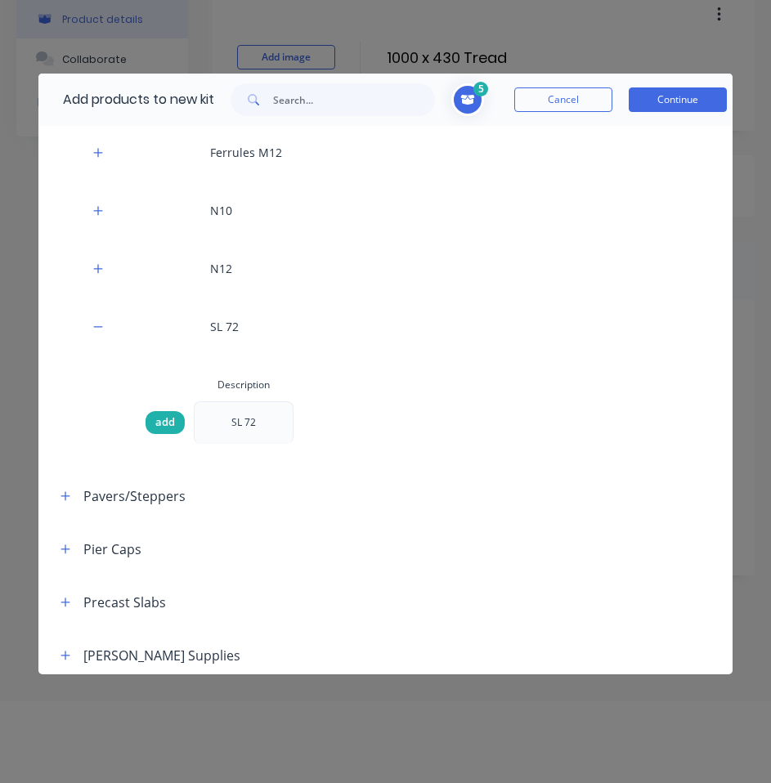
click at [164, 417] on span "add" at bounding box center [165, 422] width 20 height 16
click at [665, 91] on button "Continue" at bounding box center [678, 99] width 98 height 25
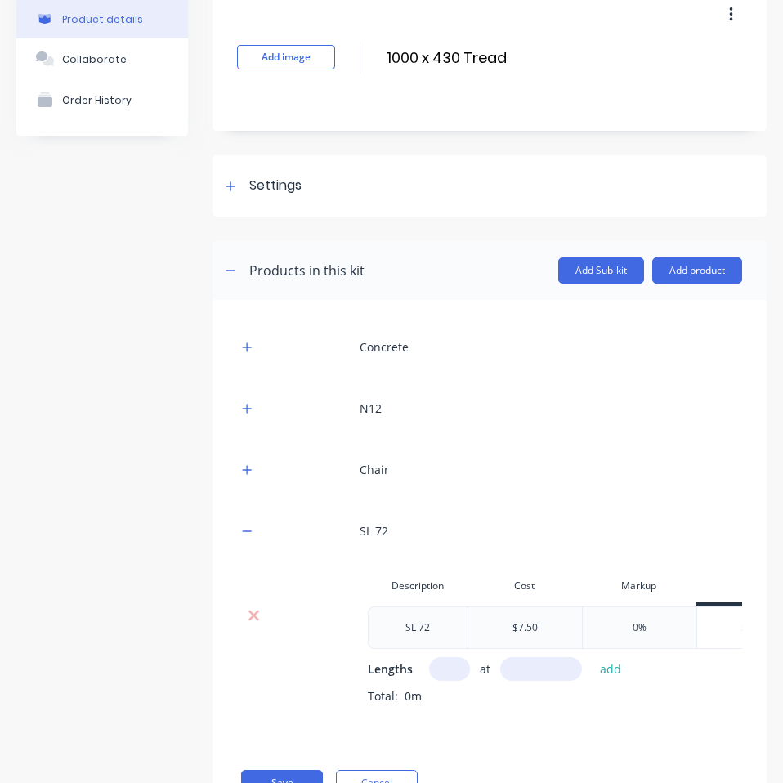
scroll to position [164, 0]
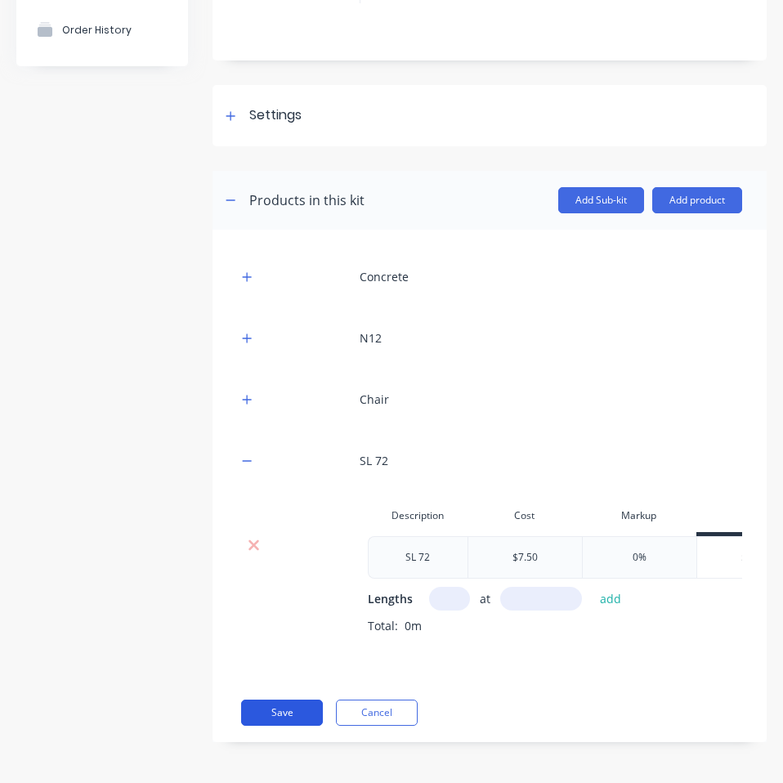
drag, startPoint x: 278, startPoint y: 718, endPoint x: 310, endPoint y: 706, distance: 33.9
click at [280, 718] on button "Save" at bounding box center [282, 713] width 82 height 26
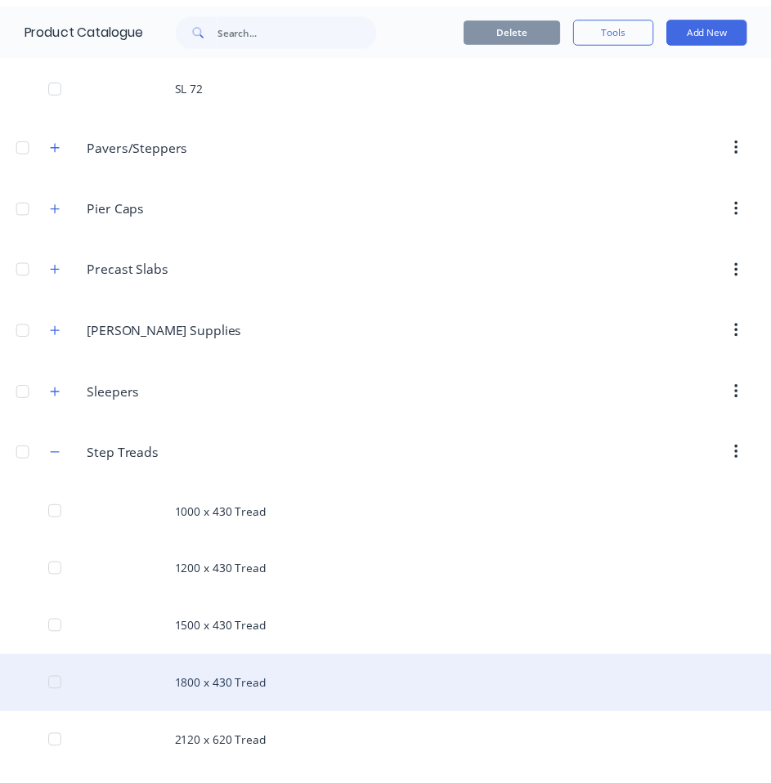
scroll to position [776, 0]
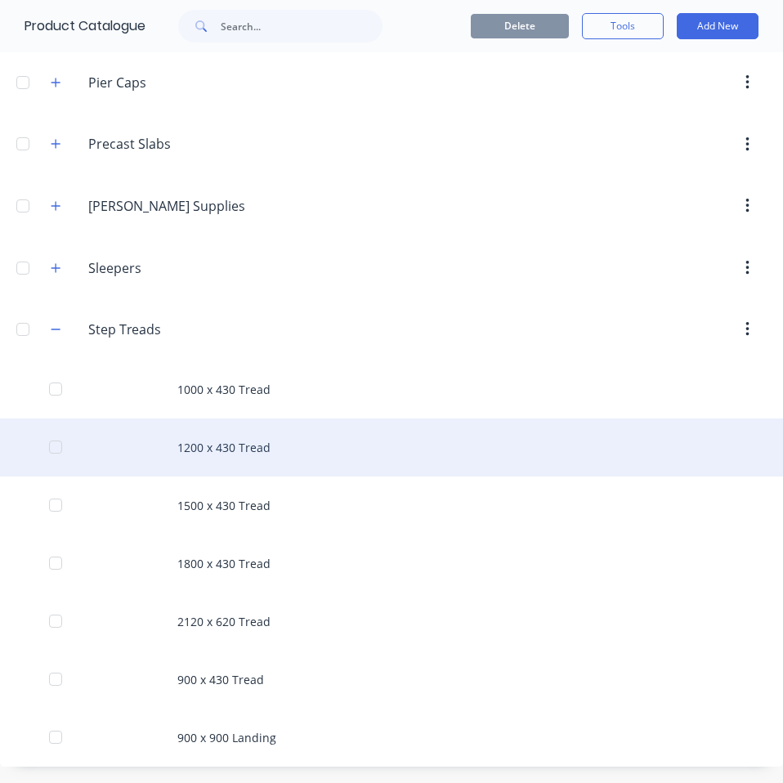
click at [304, 460] on div "1200 x 430 Tread" at bounding box center [391, 447] width 783 height 58
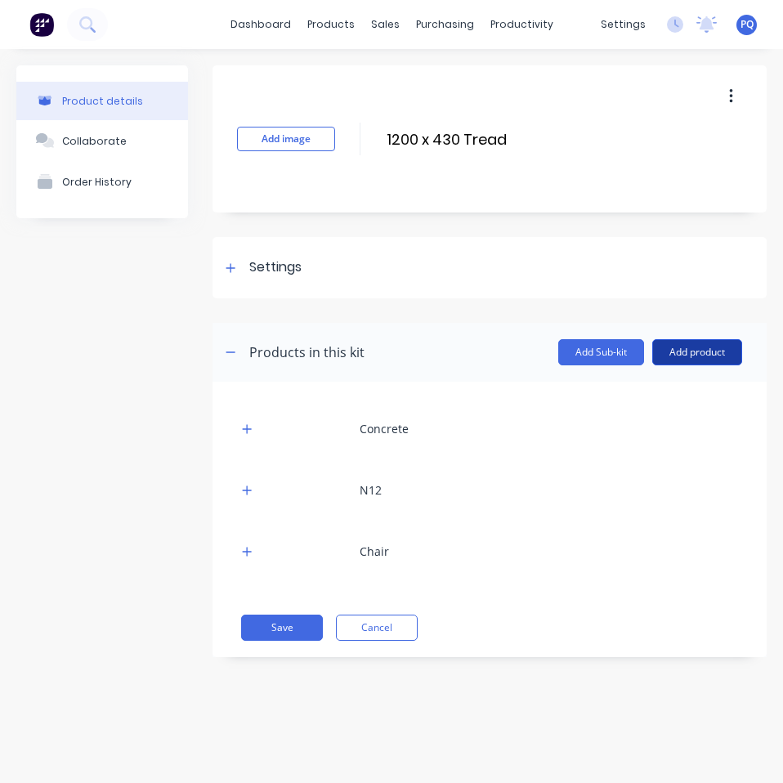
click at [710, 362] on button "Add product" at bounding box center [697, 352] width 90 height 26
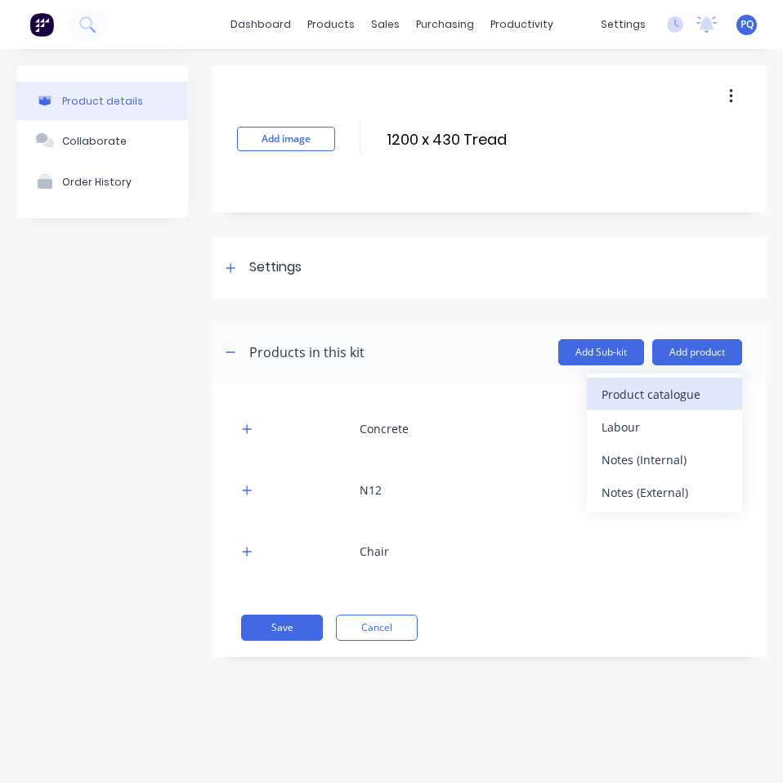
click at [706, 400] on div "Product catalogue" at bounding box center [665, 395] width 126 height 24
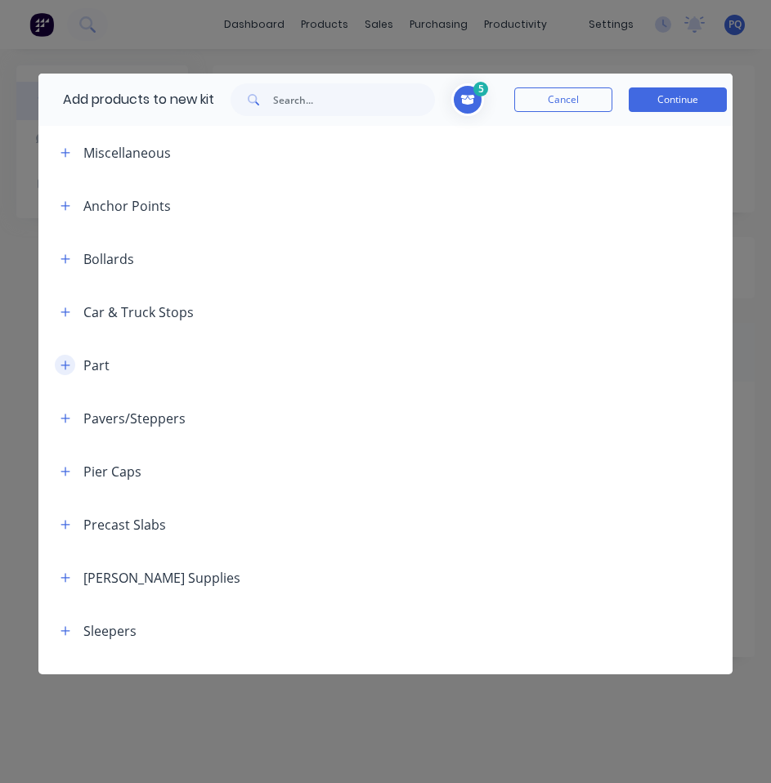
click at [64, 365] on icon "button" at bounding box center [64, 364] width 9 height 9
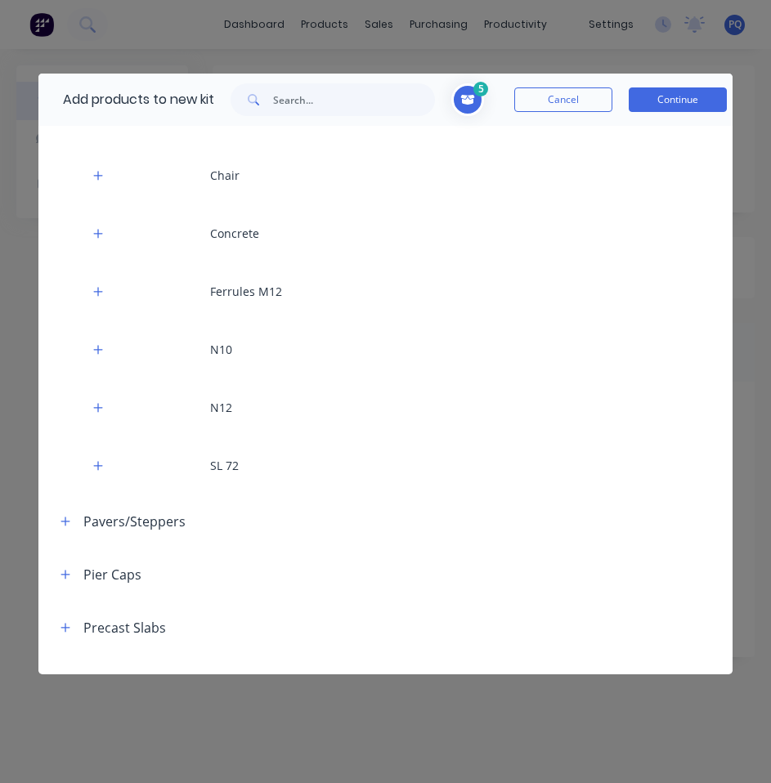
scroll to position [327, 0]
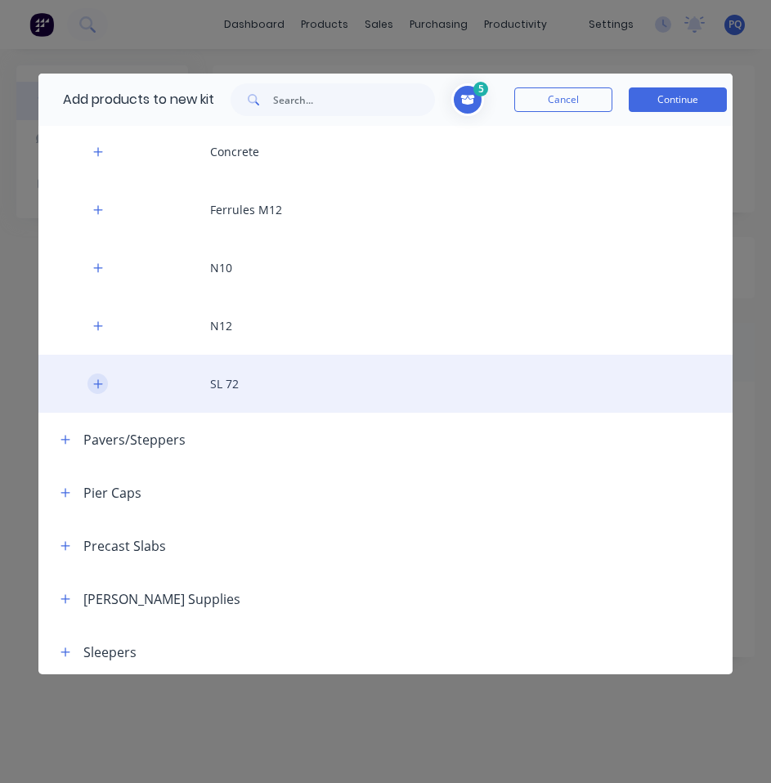
click at [98, 393] on button "button" at bounding box center [97, 384] width 20 height 20
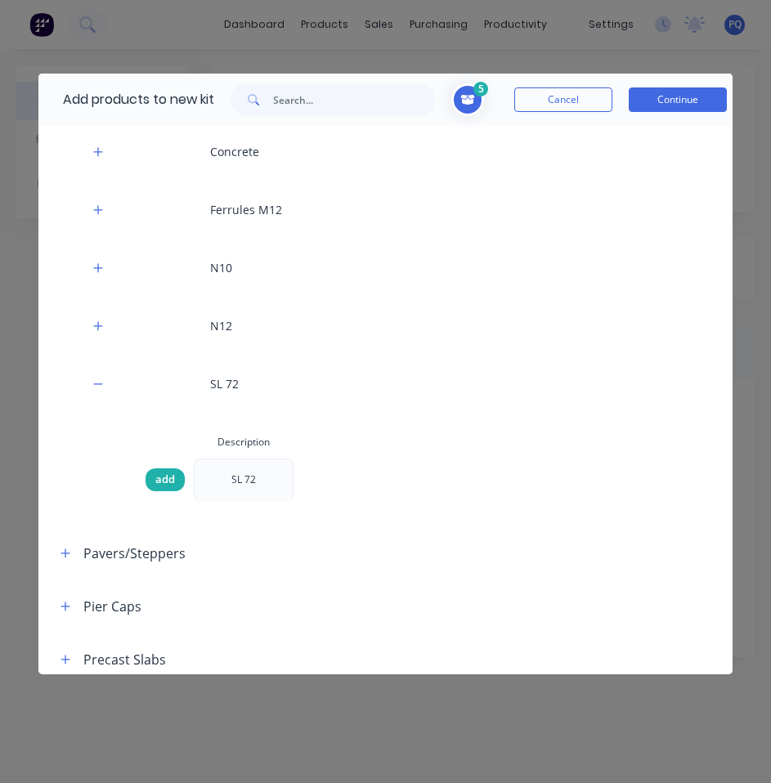
click at [165, 476] on span "add" at bounding box center [165, 480] width 20 height 16
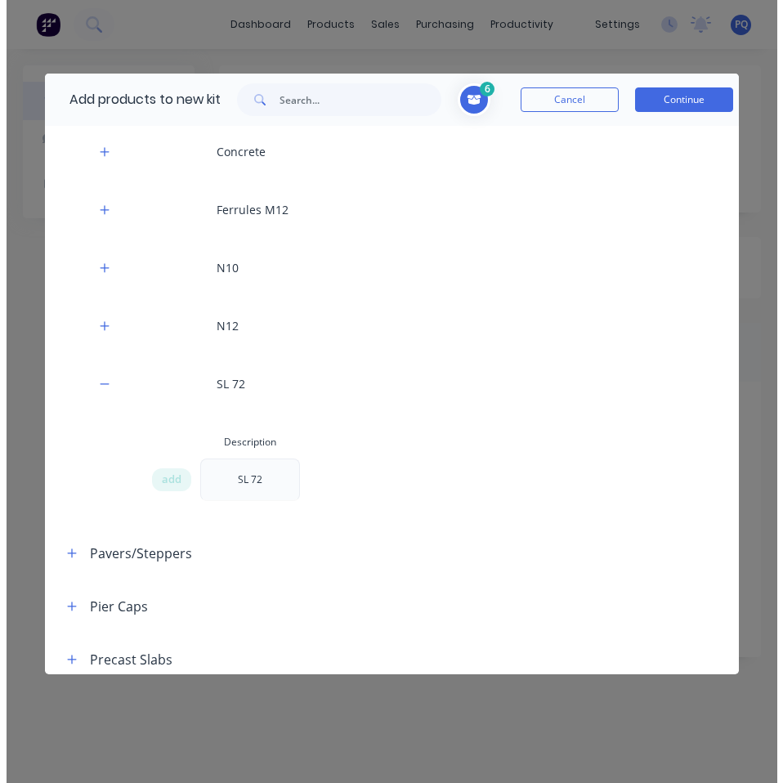
scroll to position [0, 0]
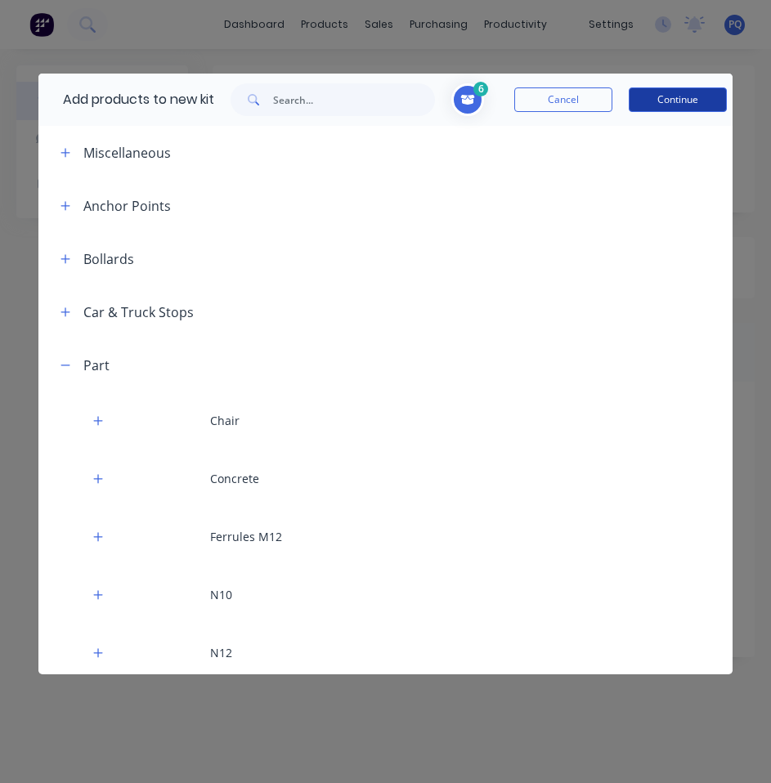
click at [665, 91] on button "Continue" at bounding box center [678, 99] width 98 height 25
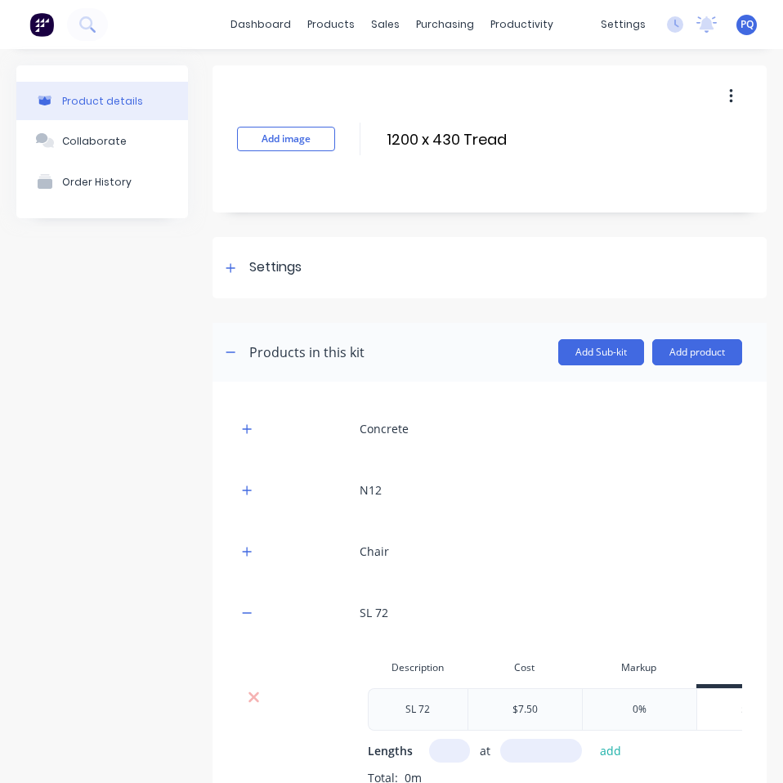
scroll to position [163, 0]
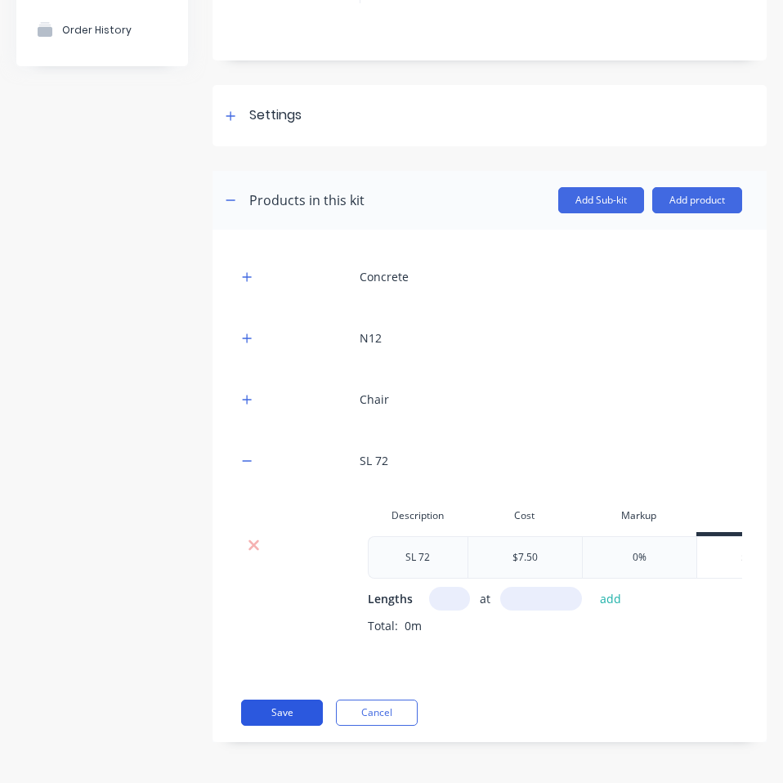
click at [271, 712] on button "Save" at bounding box center [282, 713] width 82 height 26
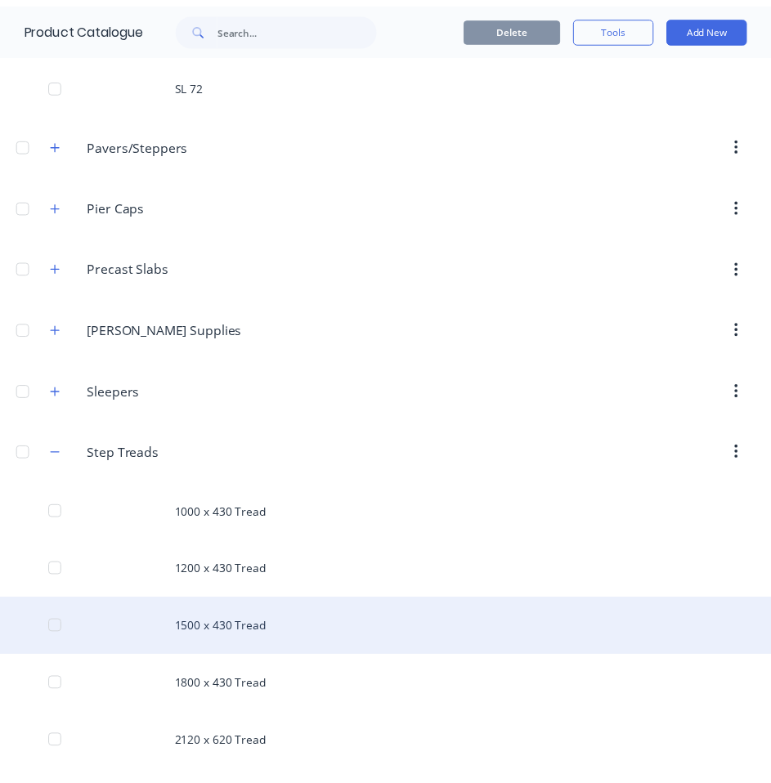
scroll to position [736, 0]
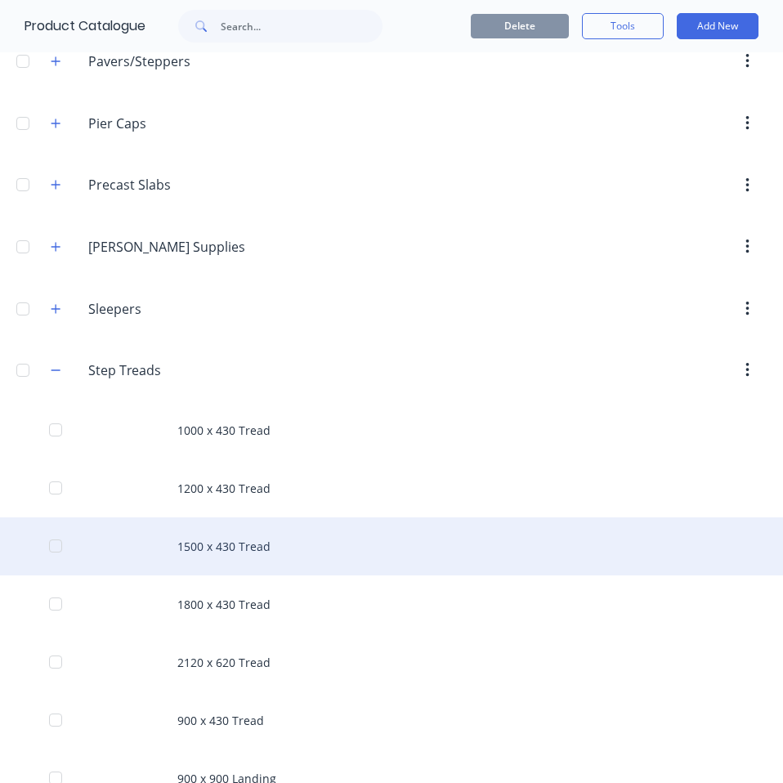
click at [297, 566] on div "1500 x 430 Tread" at bounding box center [391, 546] width 783 height 58
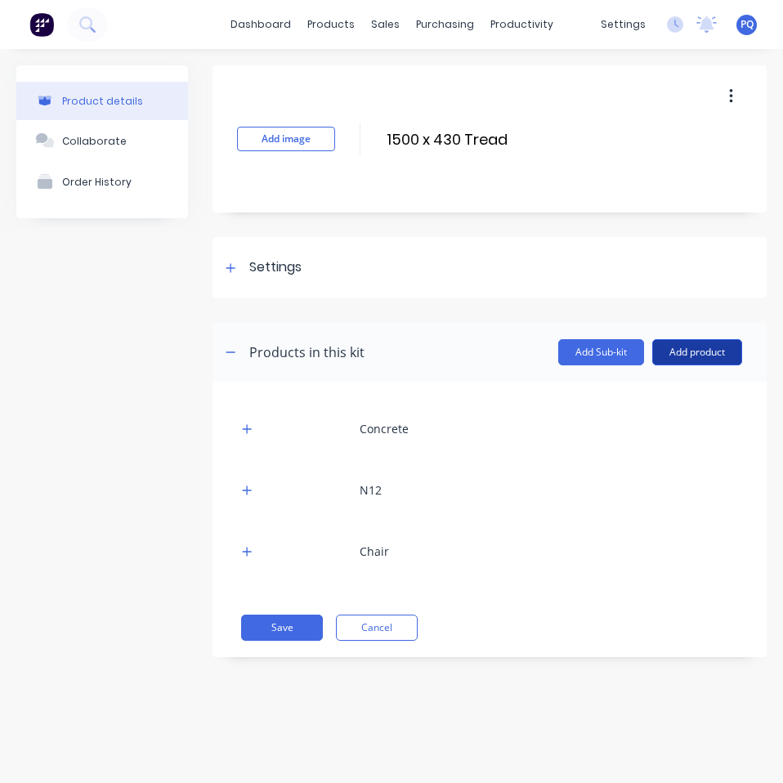
click at [682, 360] on button "Add product" at bounding box center [697, 352] width 90 height 26
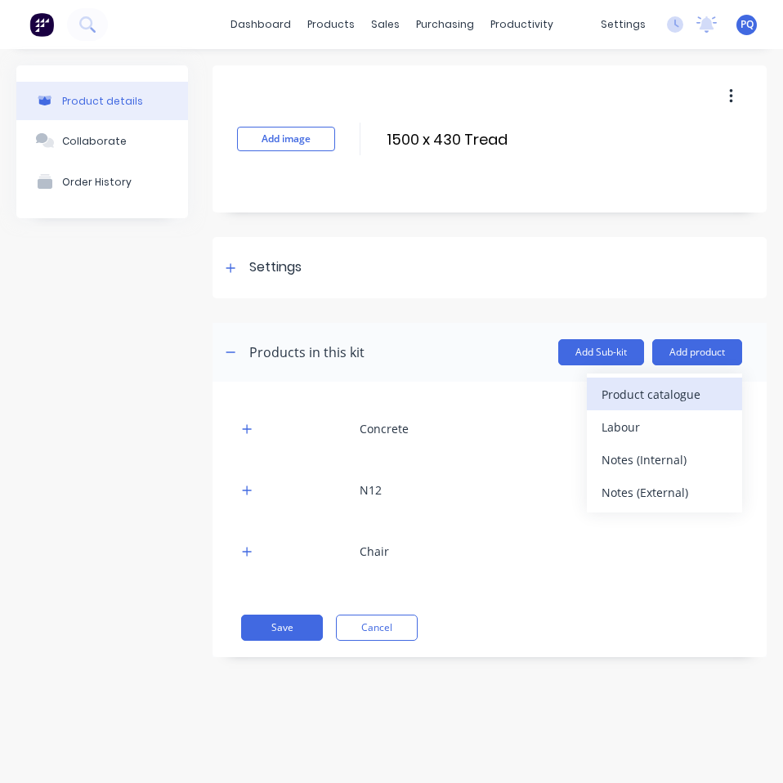
click at [678, 391] on div "Product catalogue" at bounding box center [665, 395] width 126 height 24
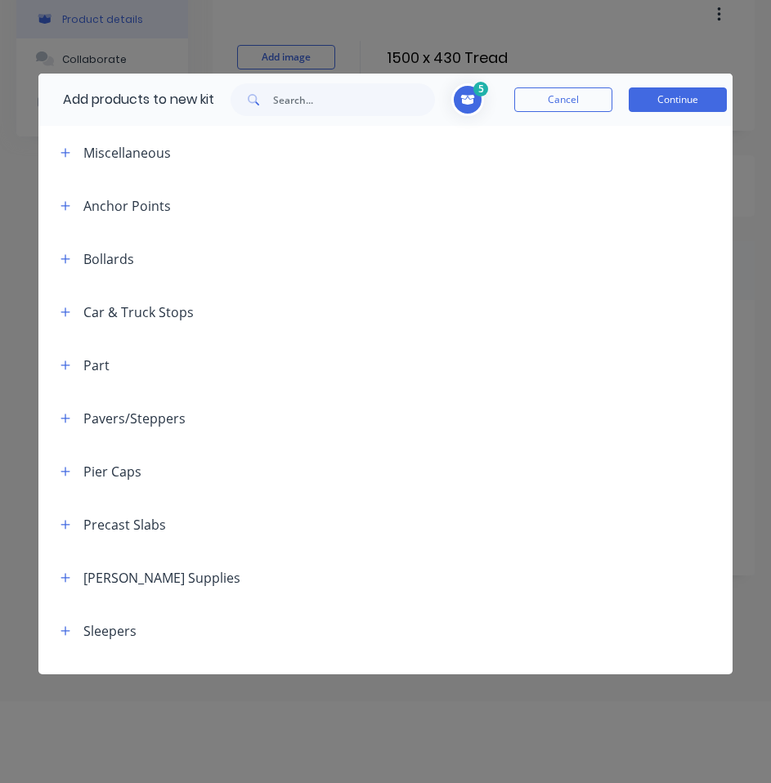
scroll to position [36, 0]
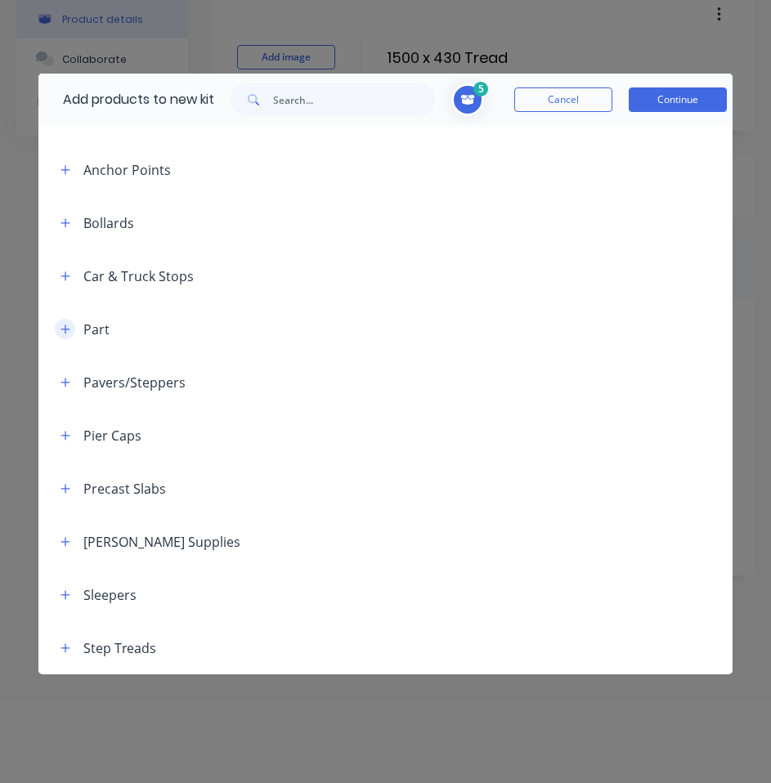
click at [63, 332] on icon "button" at bounding box center [65, 329] width 10 height 11
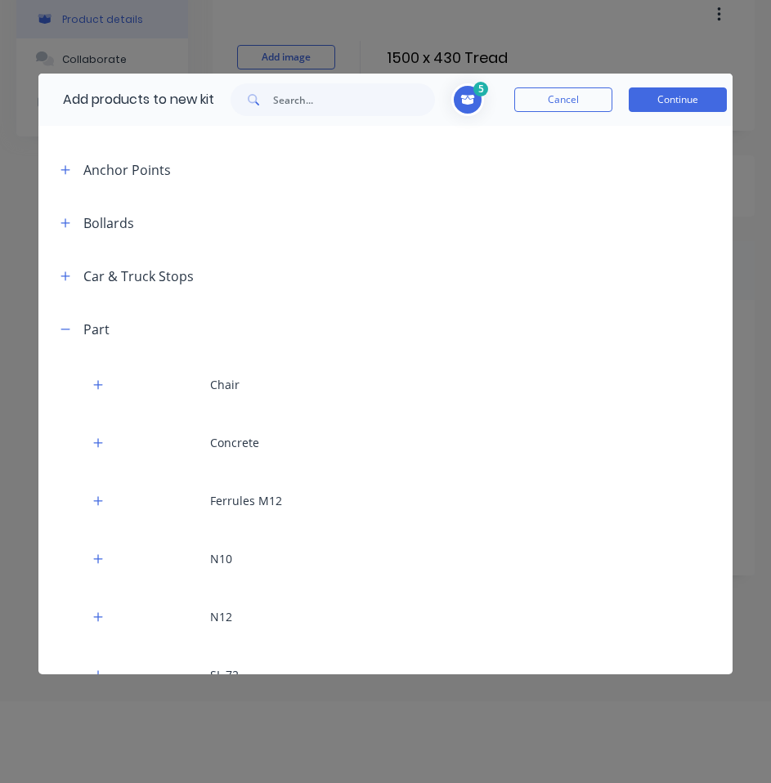
scroll to position [363, 0]
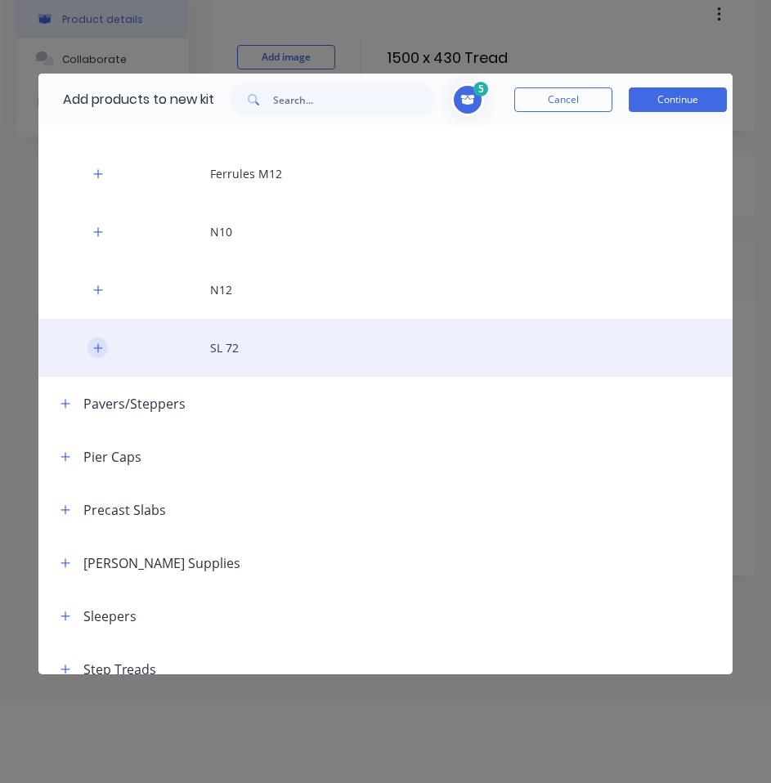
drag, startPoint x: 96, startPoint y: 347, endPoint x: 107, endPoint y: 356, distance: 15.1
click at [96, 347] on icon "button" at bounding box center [98, 347] width 10 height 11
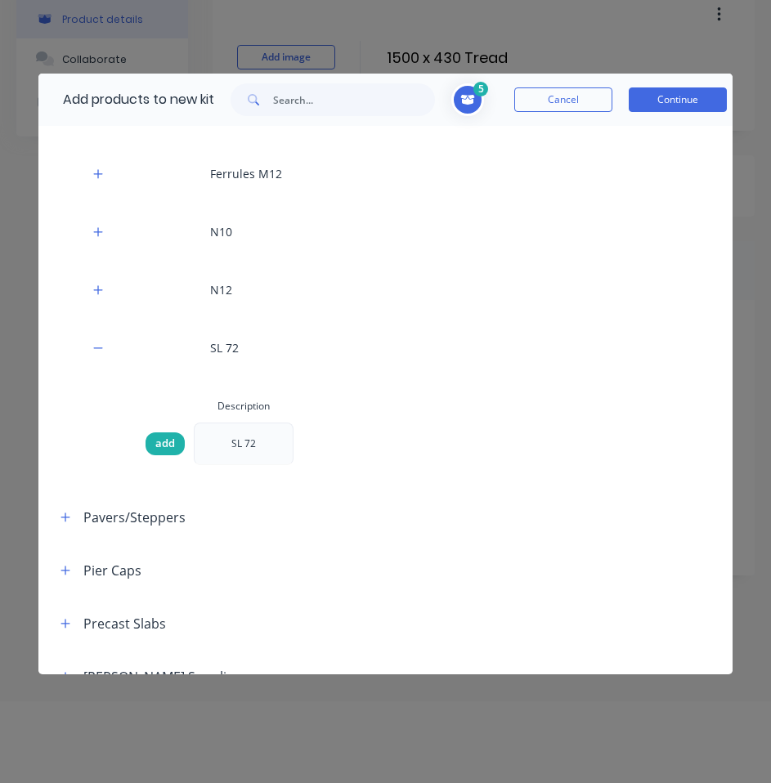
click at [165, 441] on span "add" at bounding box center [165, 444] width 20 height 16
click at [667, 92] on button "Continue" at bounding box center [678, 99] width 98 height 25
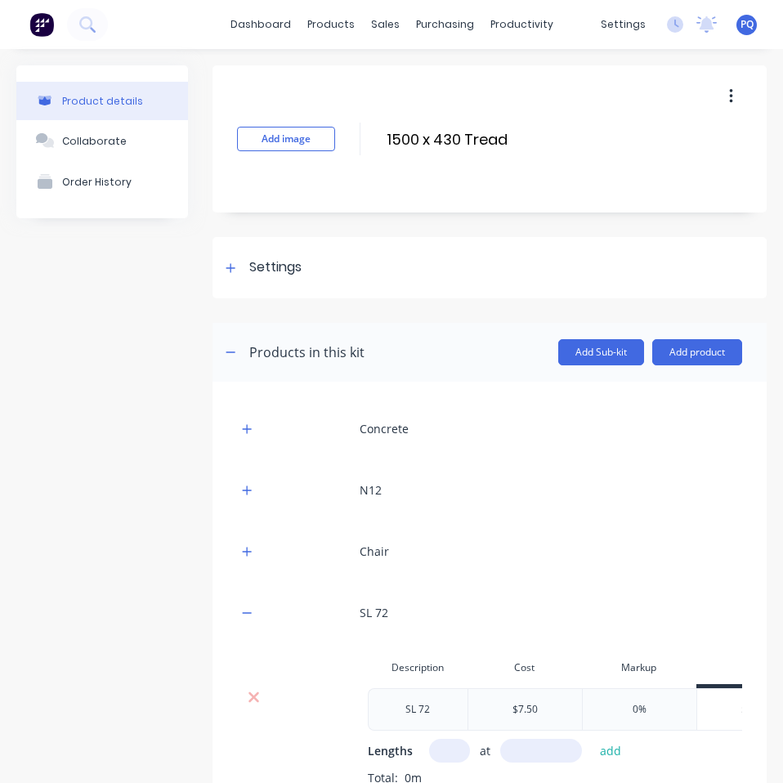
scroll to position [164, 0]
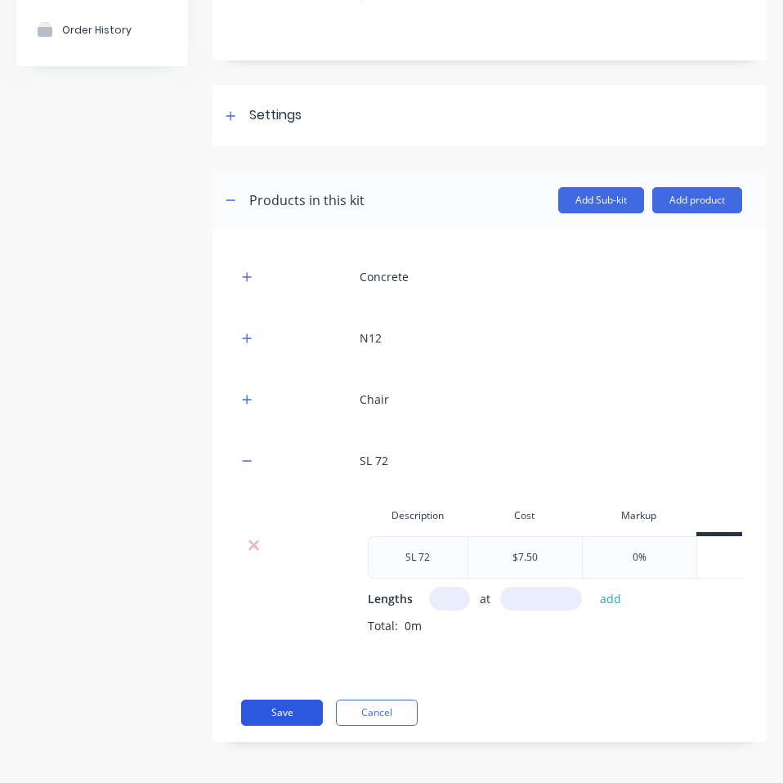
click at [289, 720] on button "Save" at bounding box center [282, 713] width 82 height 26
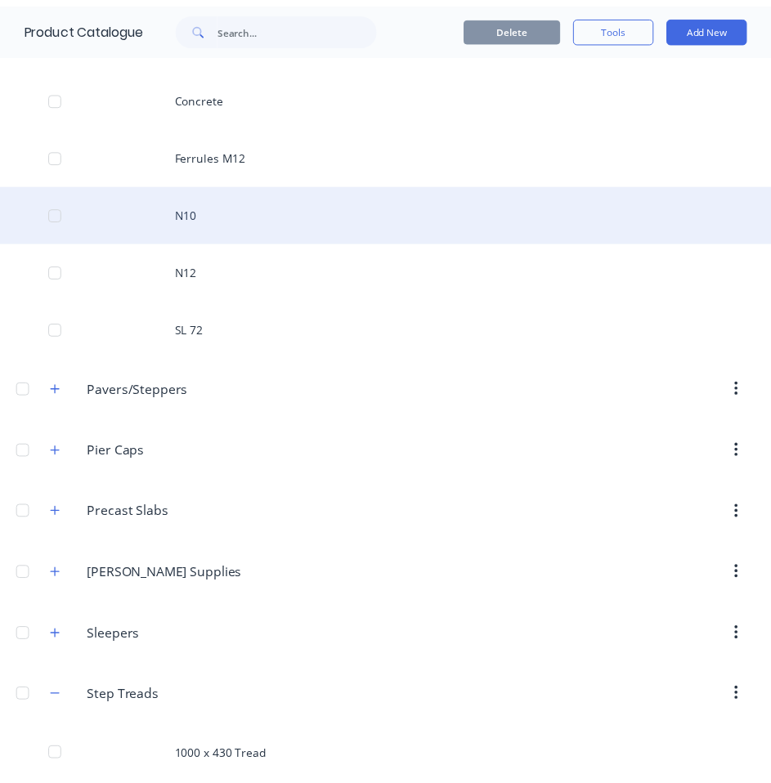
scroll to position [776, 0]
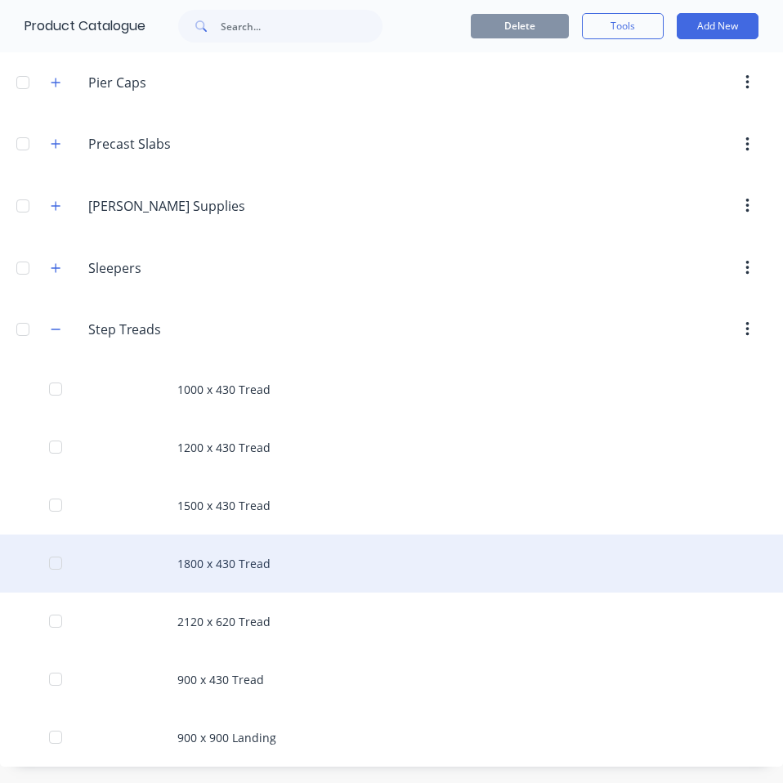
drag, startPoint x: 226, startPoint y: 569, endPoint x: 226, endPoint y: 587, distance: 18.0
click at [226, 587] on div "1800 x 430 Tread" at bounding box center [391, 564] width 783 height 58
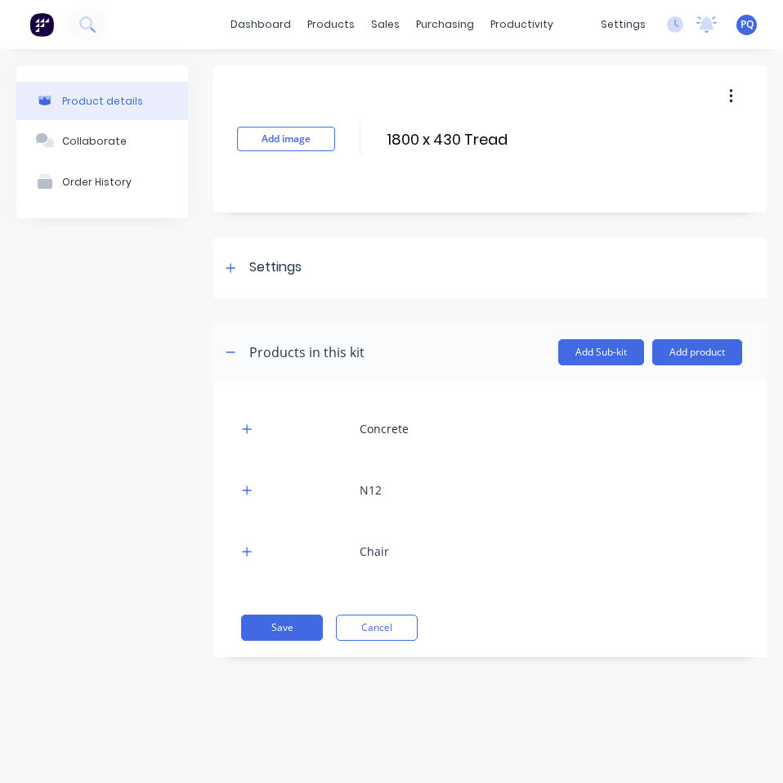
click at [709, 359] on button "Add product" at bounding box center [697, 352] width 90 height 26
drag, startPoint x: 709, startPoint y: 365, endPoint x: 706, endPoint y: 391, distance: 25.5
click at [706, 391] on div "Product catalogue" at bounding box center [665, 395] width 126 height 24
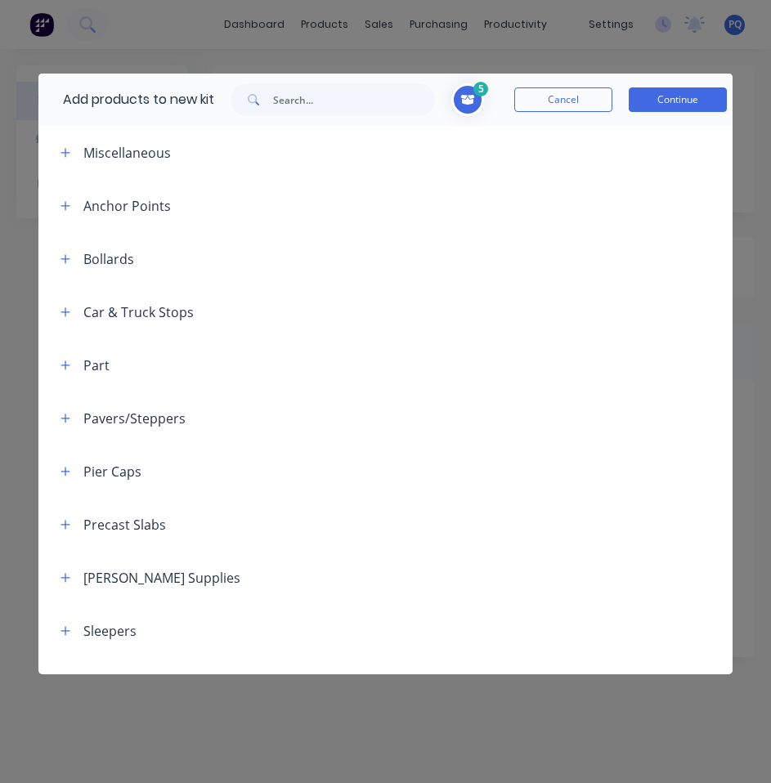
scroll to position [36, 0]
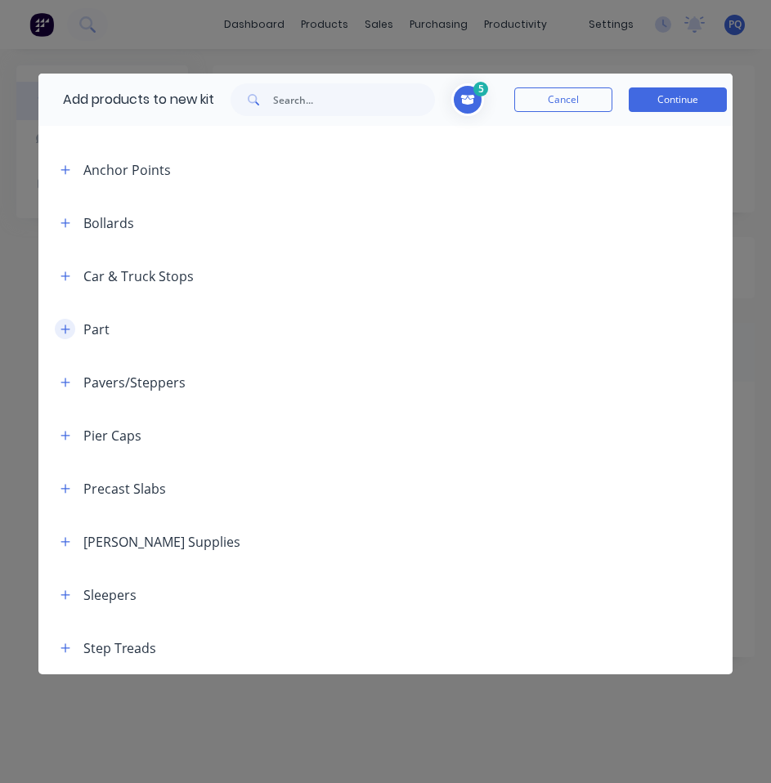
click at [64, 330] on icon "button" at bounding box center [65, 329] width 10 height 11
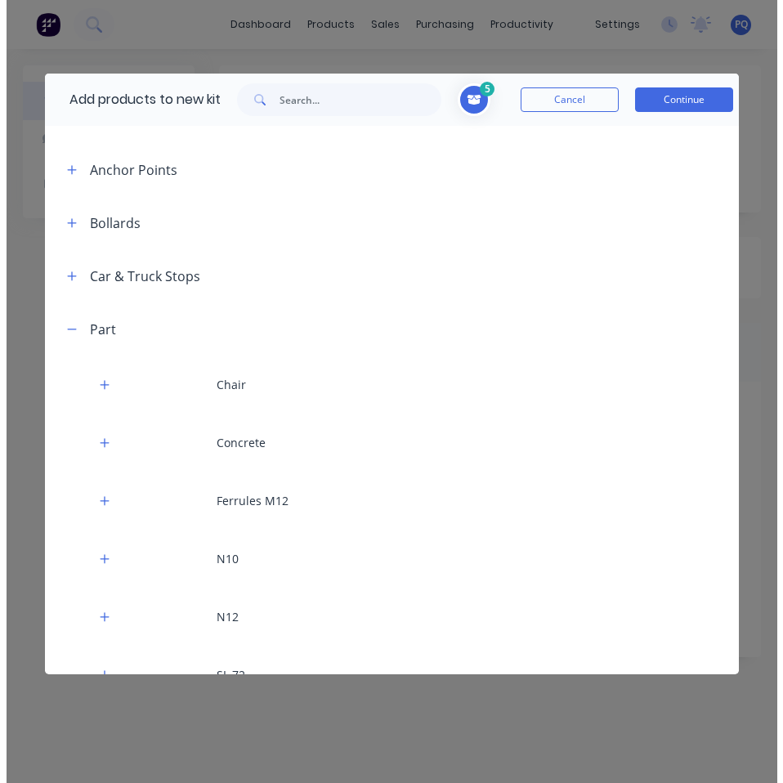
scroll to position [363, 0]
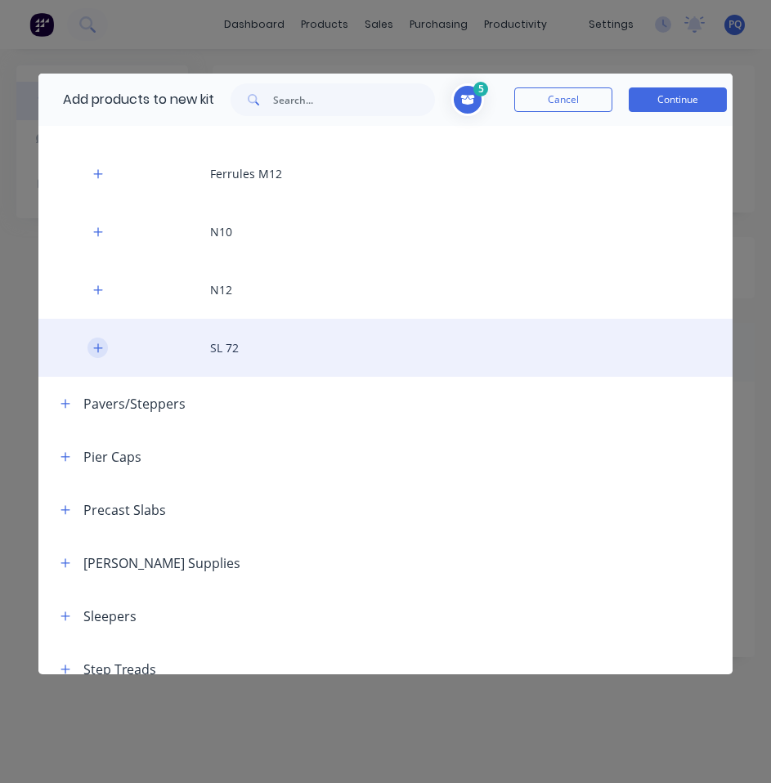
click at [97, 345] on icon "button" at bounding box center [97, 347] width 9 height 9
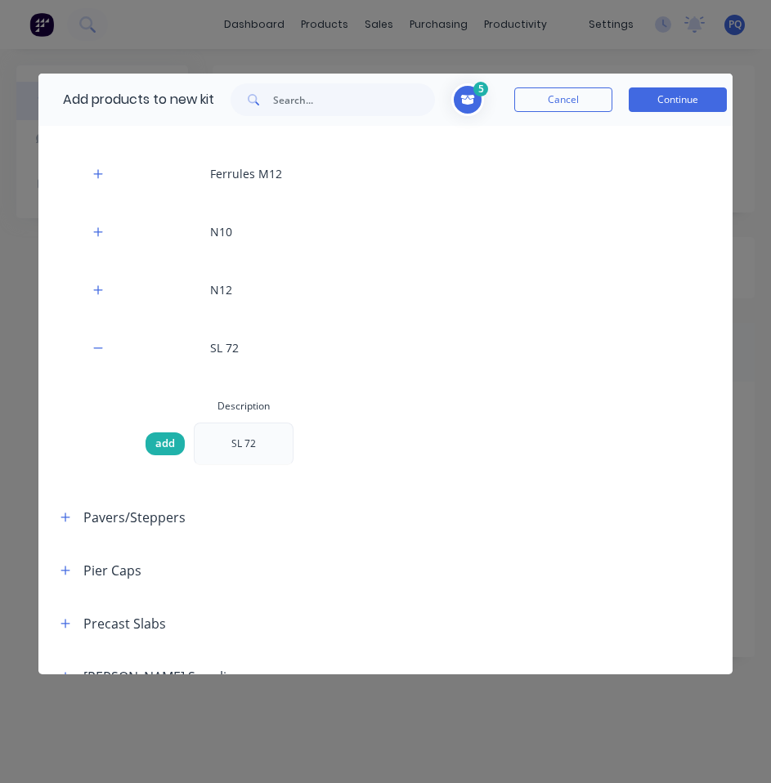
click at [159, 437] on span "add" at bounding box center [165, 444] width 20 height 16
click at [671, 92] on button "Continue" at bounding box center [678, 99] width 98 height 25
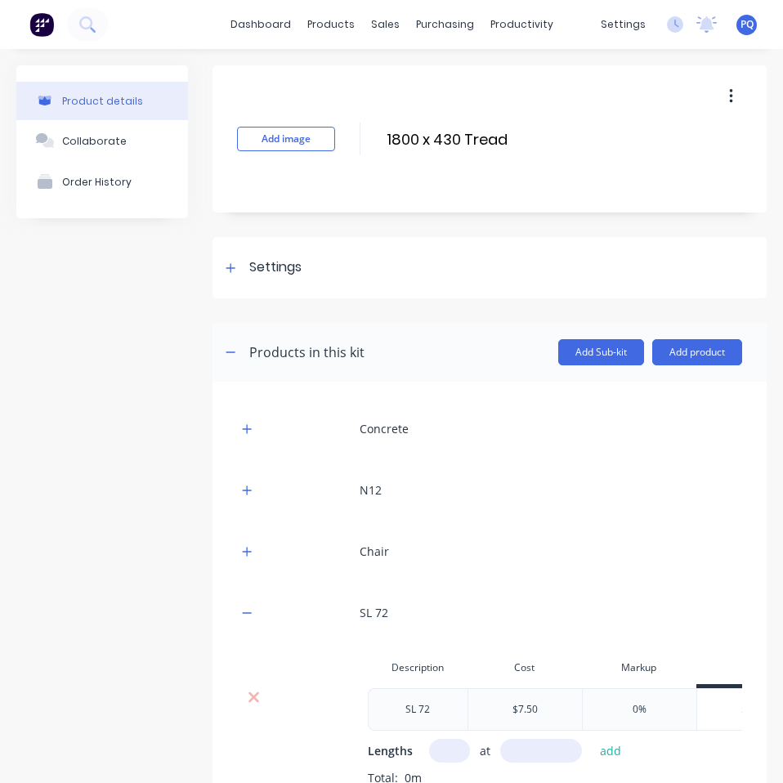
scroll to position [164, 0]
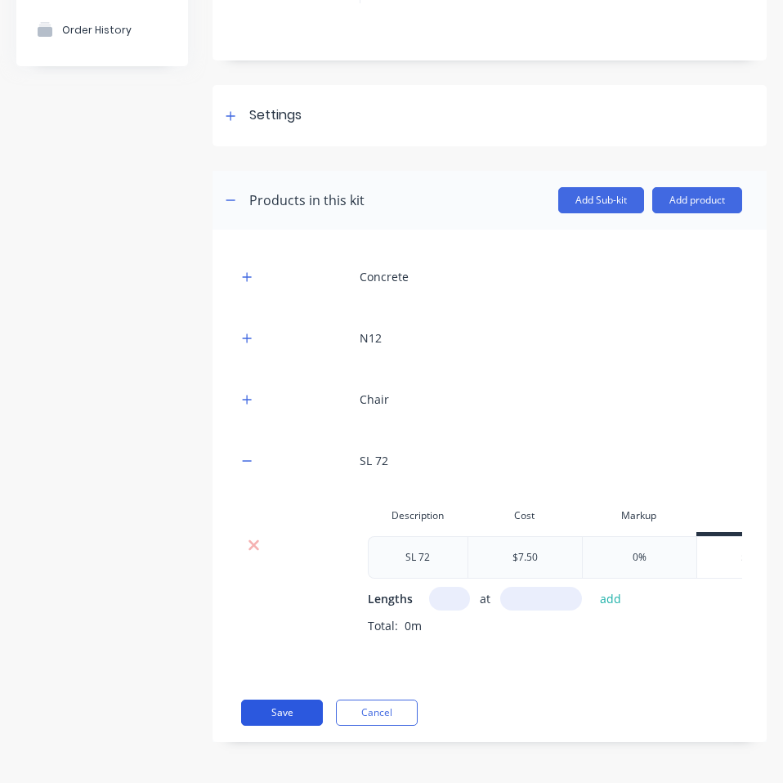
click at [305, 705] on button "Save" at bounding box center [282, 713] width 82 height 26
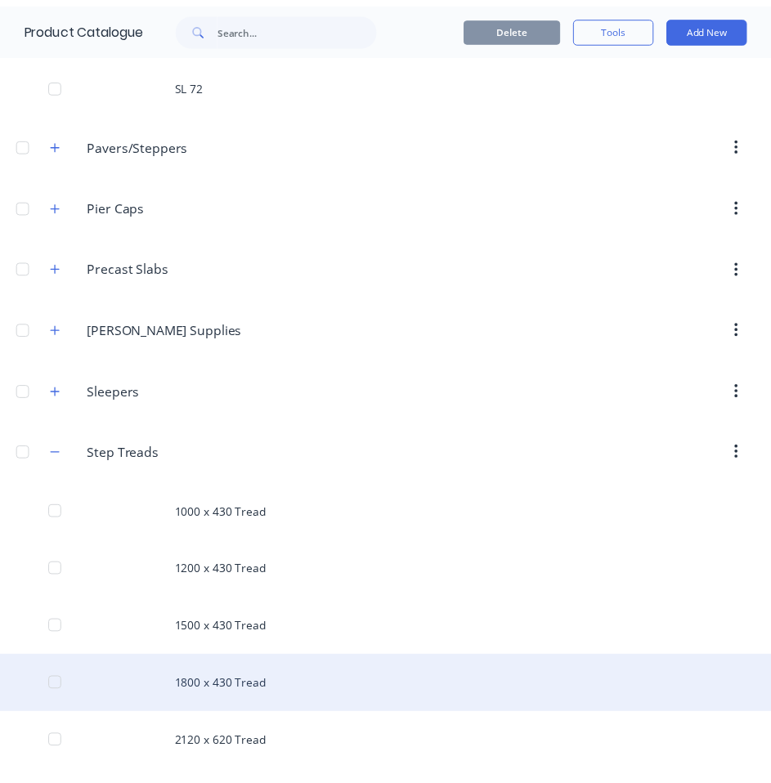
scroll to position [776, 0]
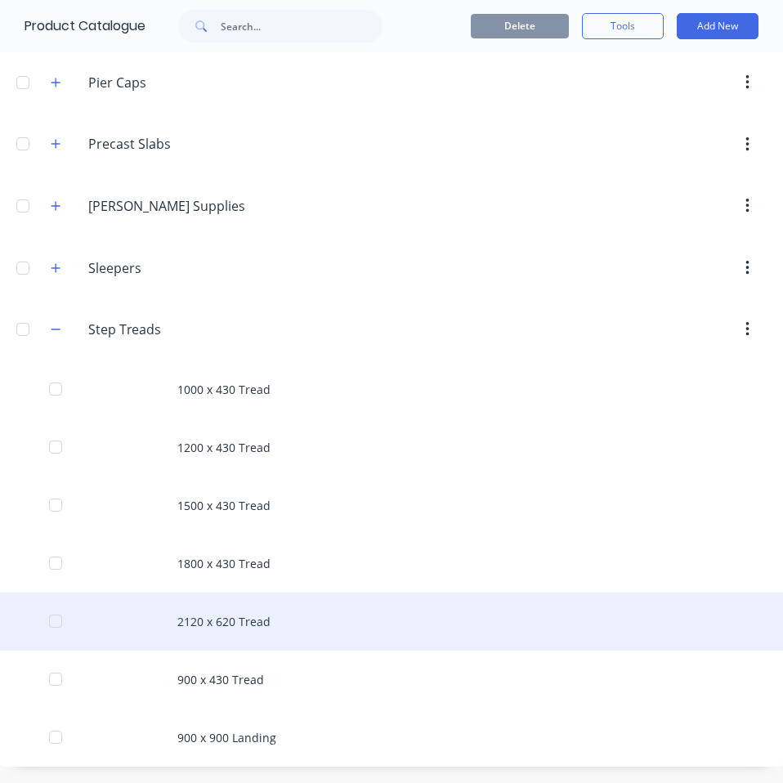
click at [223, 623] on div "2120 x 620 Tread" at bounding box center [391, 622] width 783 height 58
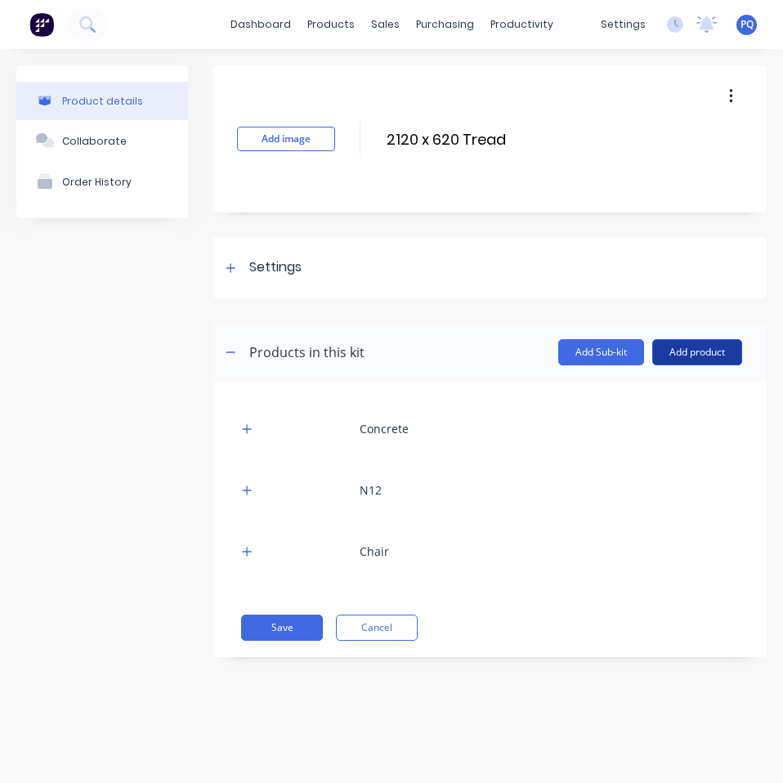
click at [690, 351] on button "Add product" at bounding box center [697, 352] width 90 height 26
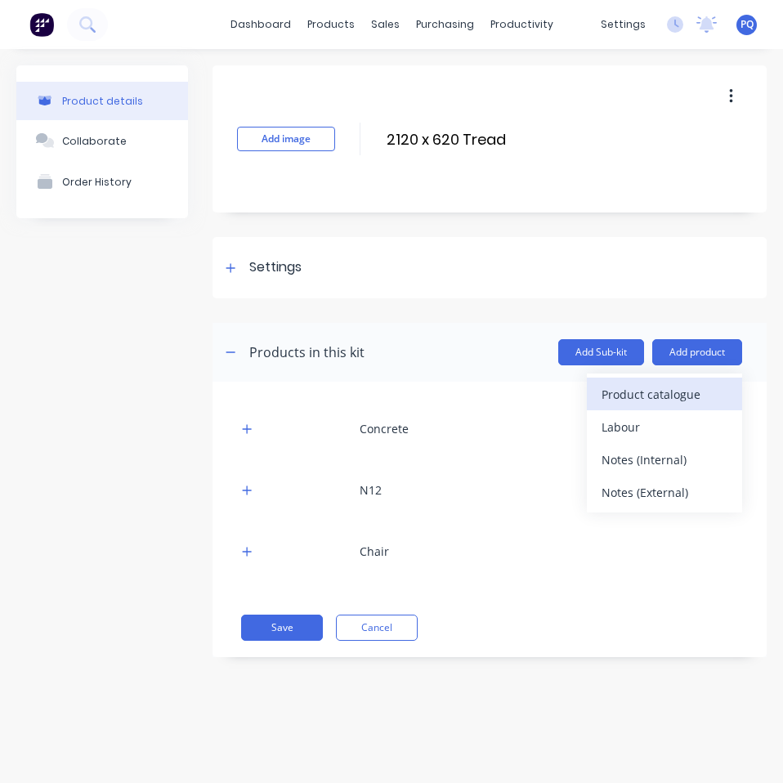
drag, startPoint x: 692, startPoint y: 356, endPoint x: 705, endPoint y: 392, distance: 38.0
click at [705, 392] on div "Product catalogue" at bounding box center [665, 395] width 126 height 24
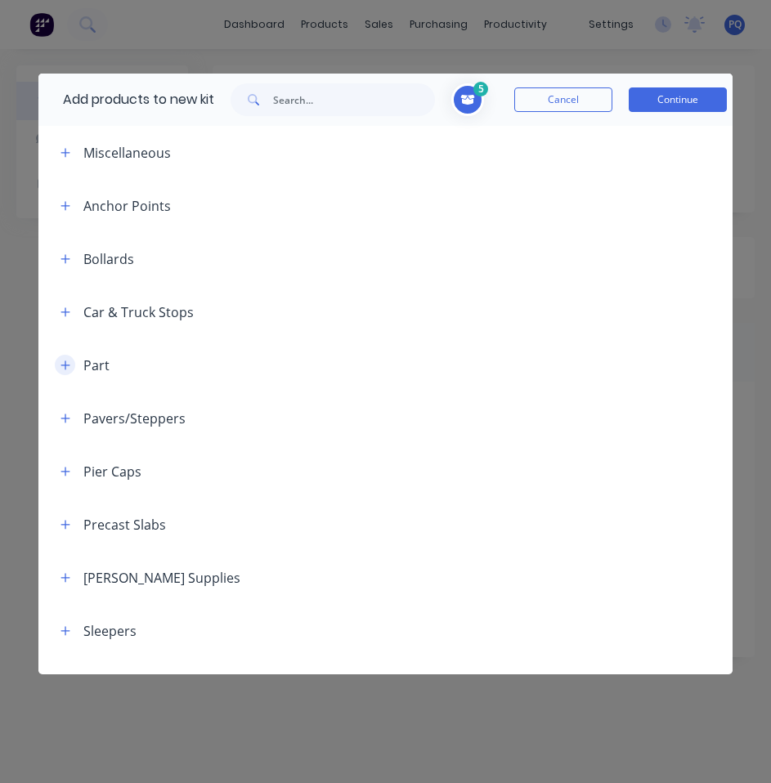
click at [62, 369] on icon "button" at bounding box center [65, 365] width 10 height 11
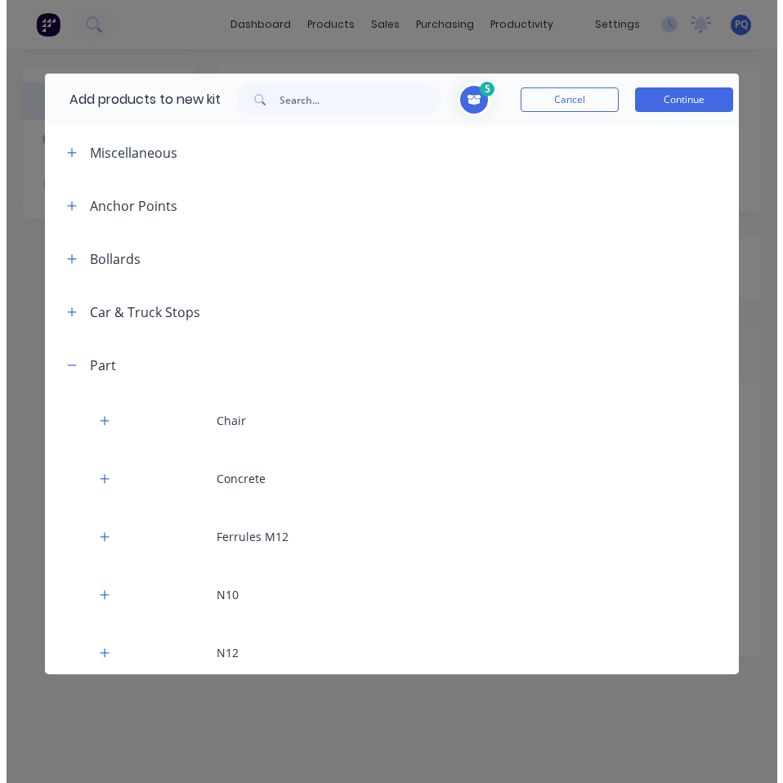
scroll to position [327, 0]
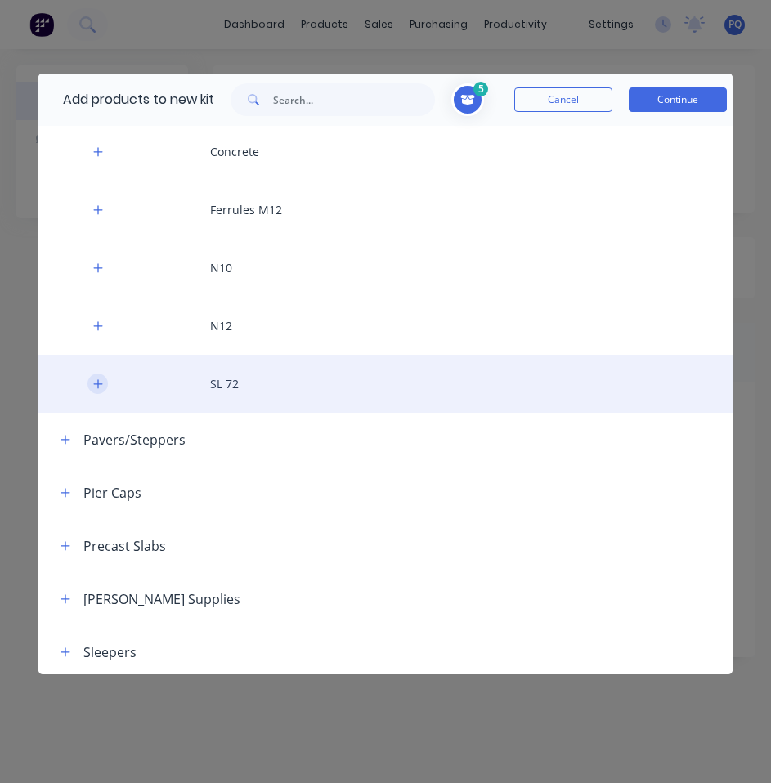
click at [100, 384] on icon "button" at bounding box center [97, 383] width 9 height 9
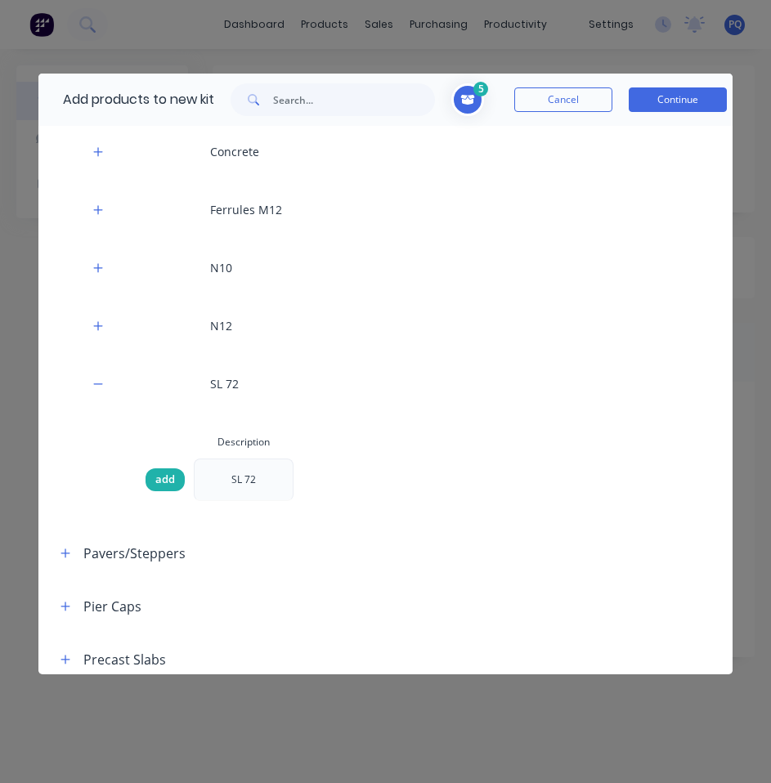
click at [155, 476] on span "add" at bounding box center [165, 480] width 20 height 16
click at [685, 104] on button "Continue" at bounding box center [678, 99] width 98 height 25
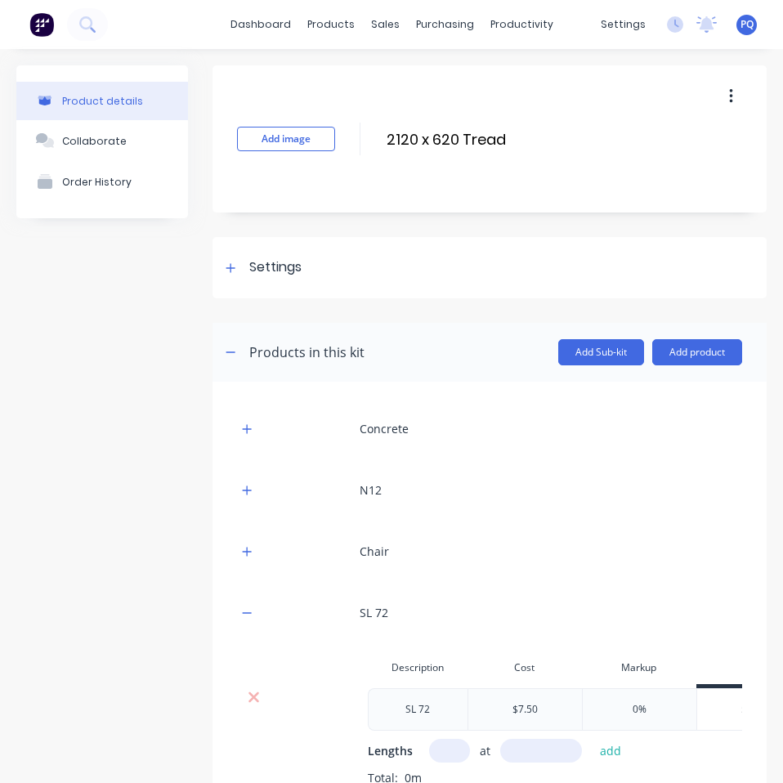
scroll to position [164, 0]
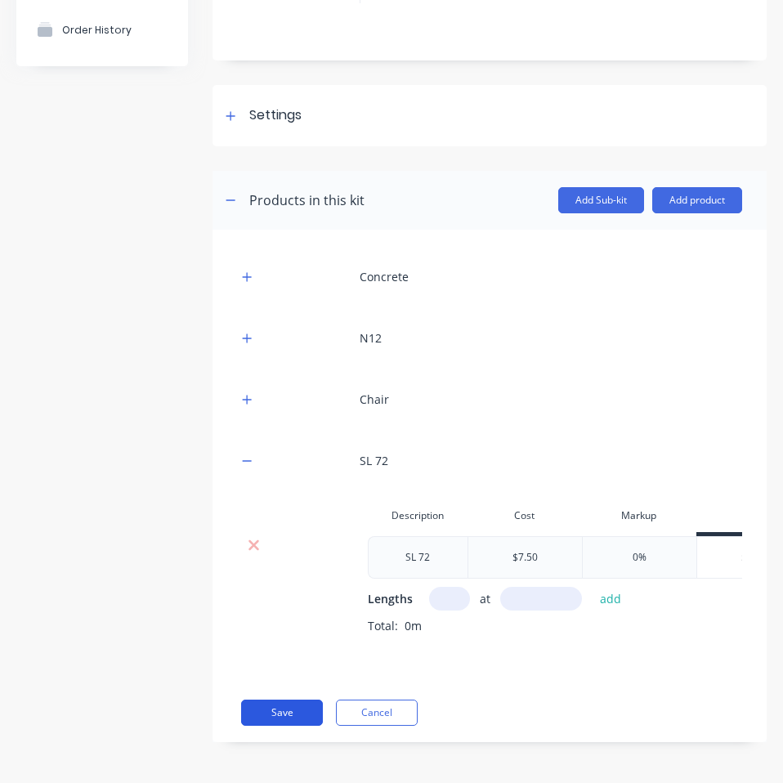
click at [272, 709] on button "Save" at bounding box center [282, 713] width 82 height 26
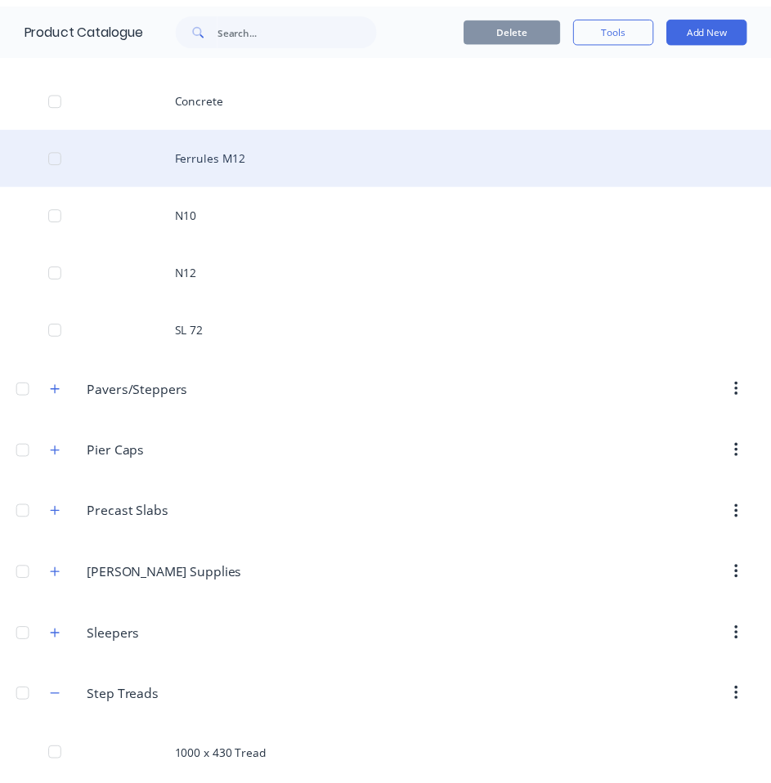
scroll to position [776, 0]
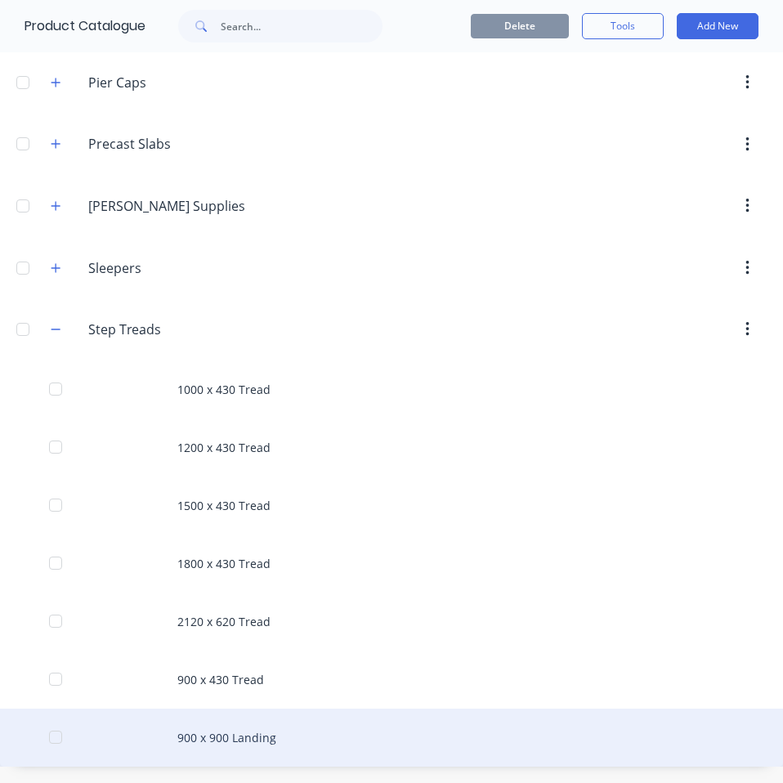
click at [270, 738] on div "900 x 900 Landing" at bounding box center [391, 738] width 783 height 58
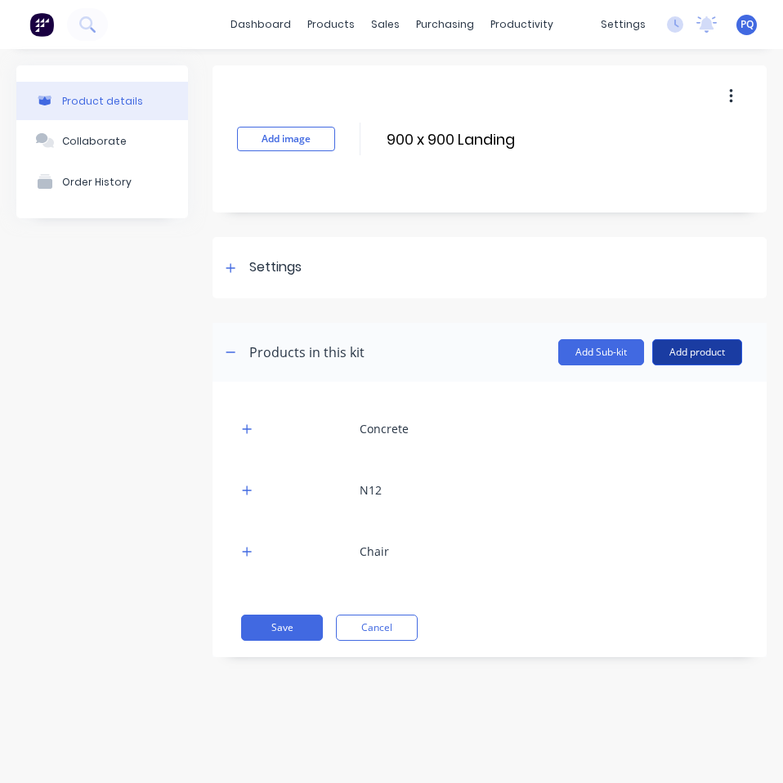
click at [695, 358] on button "Add product" at bounding box center [697, 352] width 90 height 26
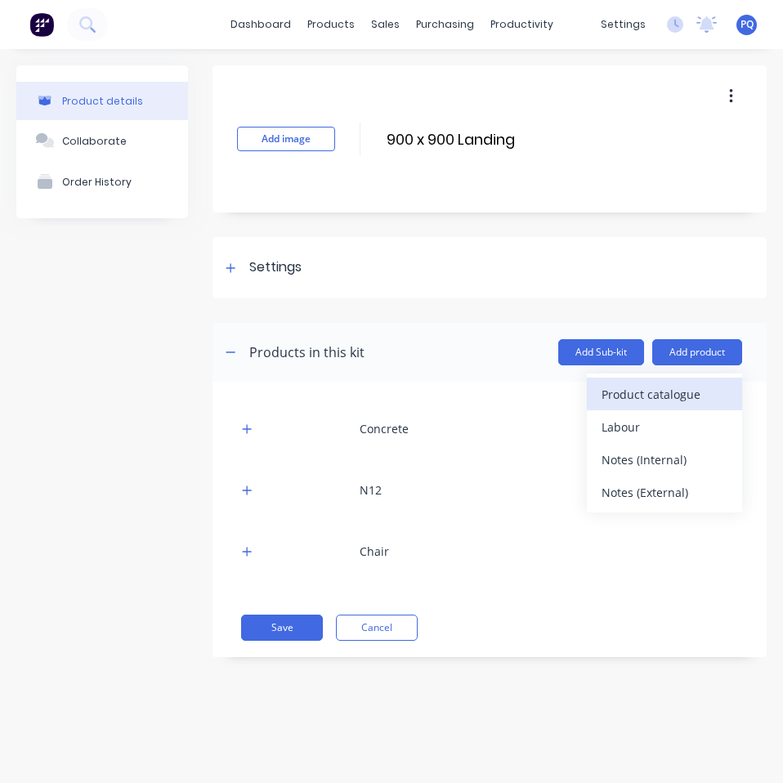
click at [690, 384] on div "Product catalogue" at bounding box center [665, 395] width 126 height 24
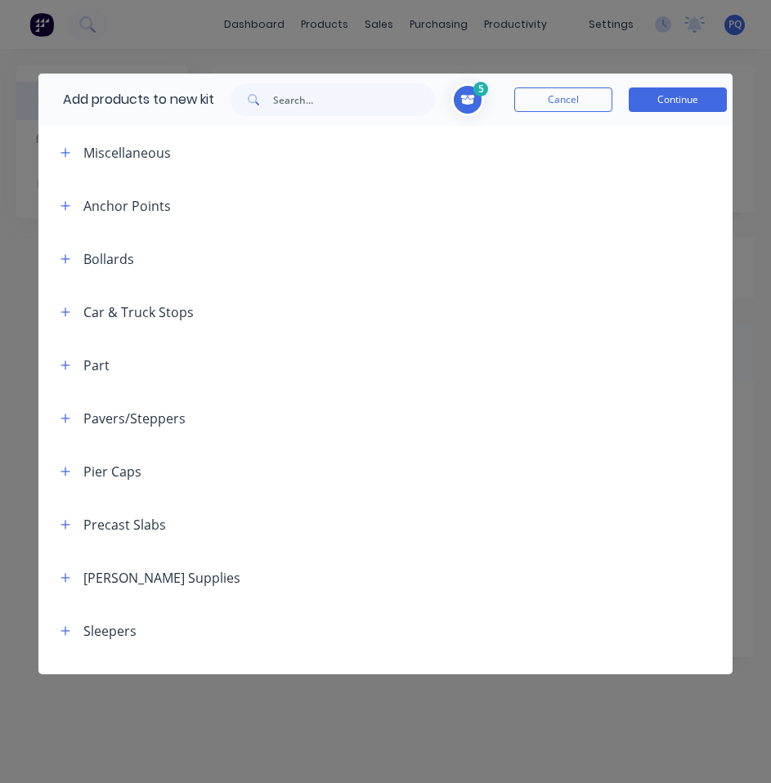
scroll to position [36, 0]
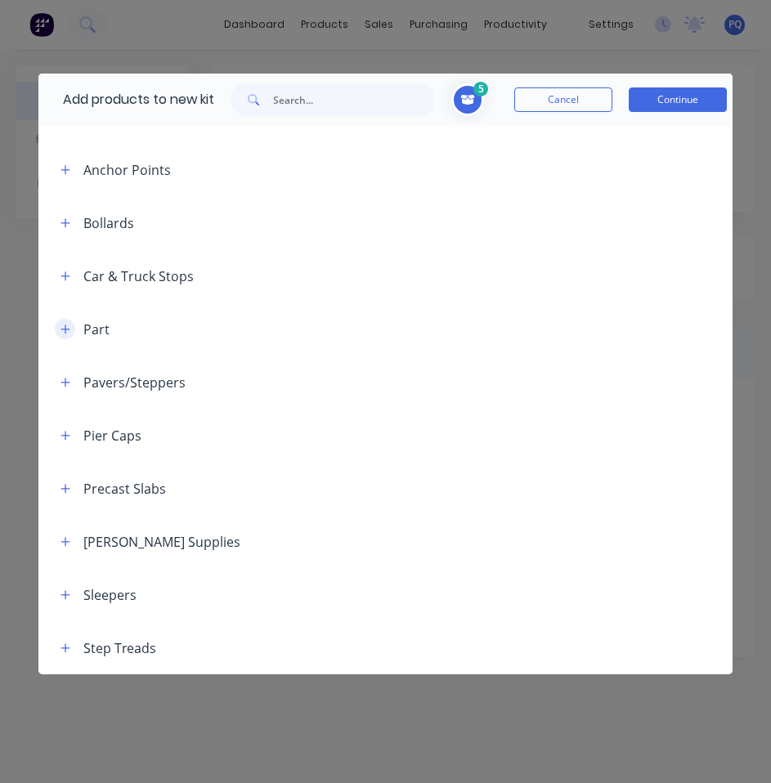
click at [55, 324] on button "button" at bounding box center [65, 329] width 20 height 20
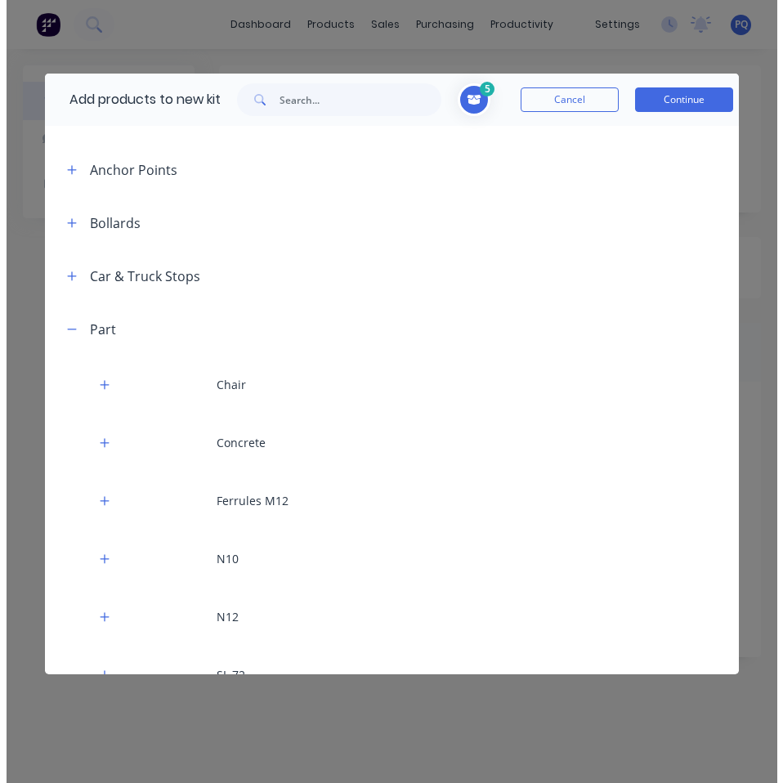
scroll to position [384, 0]
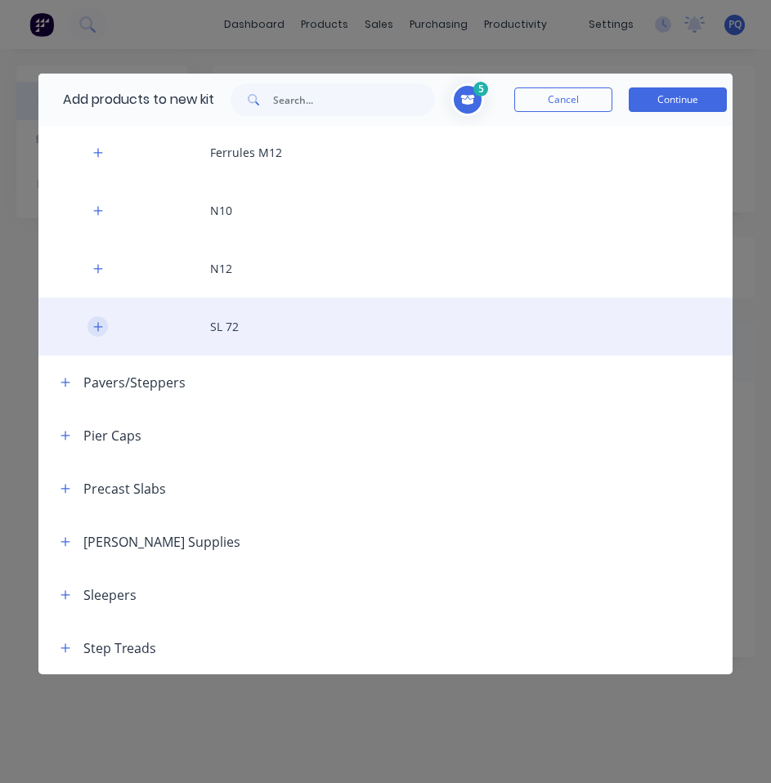
drag, startPoint x: 103, startPoint y: 329, endPoint x: 121, endPoint y: 342, distance: 22.2
click at [102, 329] on button "button" at bounding box center [97, 326] width 20 height 20
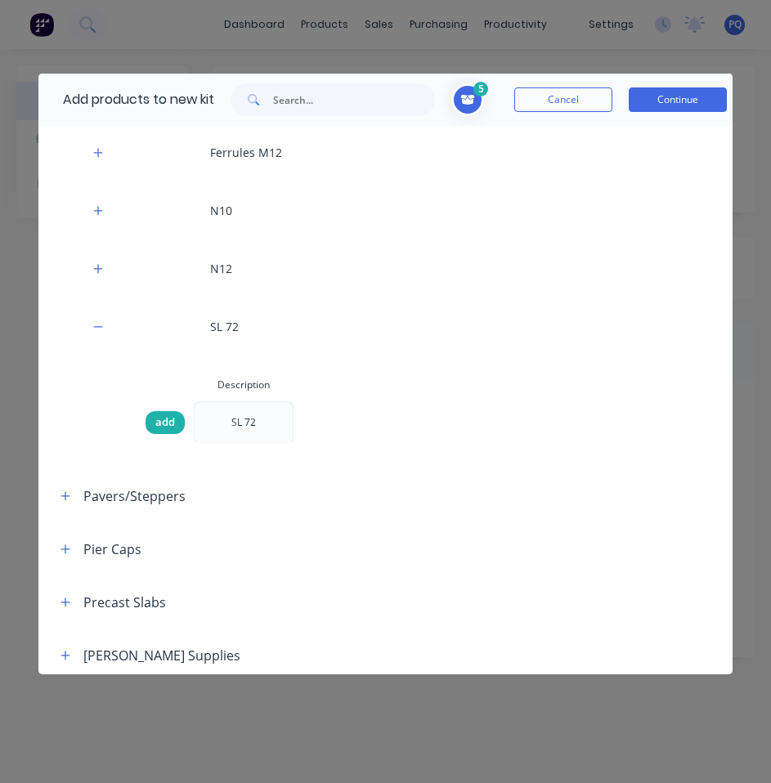
click at [175, 420] on div "add" at bounding box center [164, 422] width 39 height 23
click at [660, 101] on button "Continue" at bounding box center [678, 99] width 98 height 25
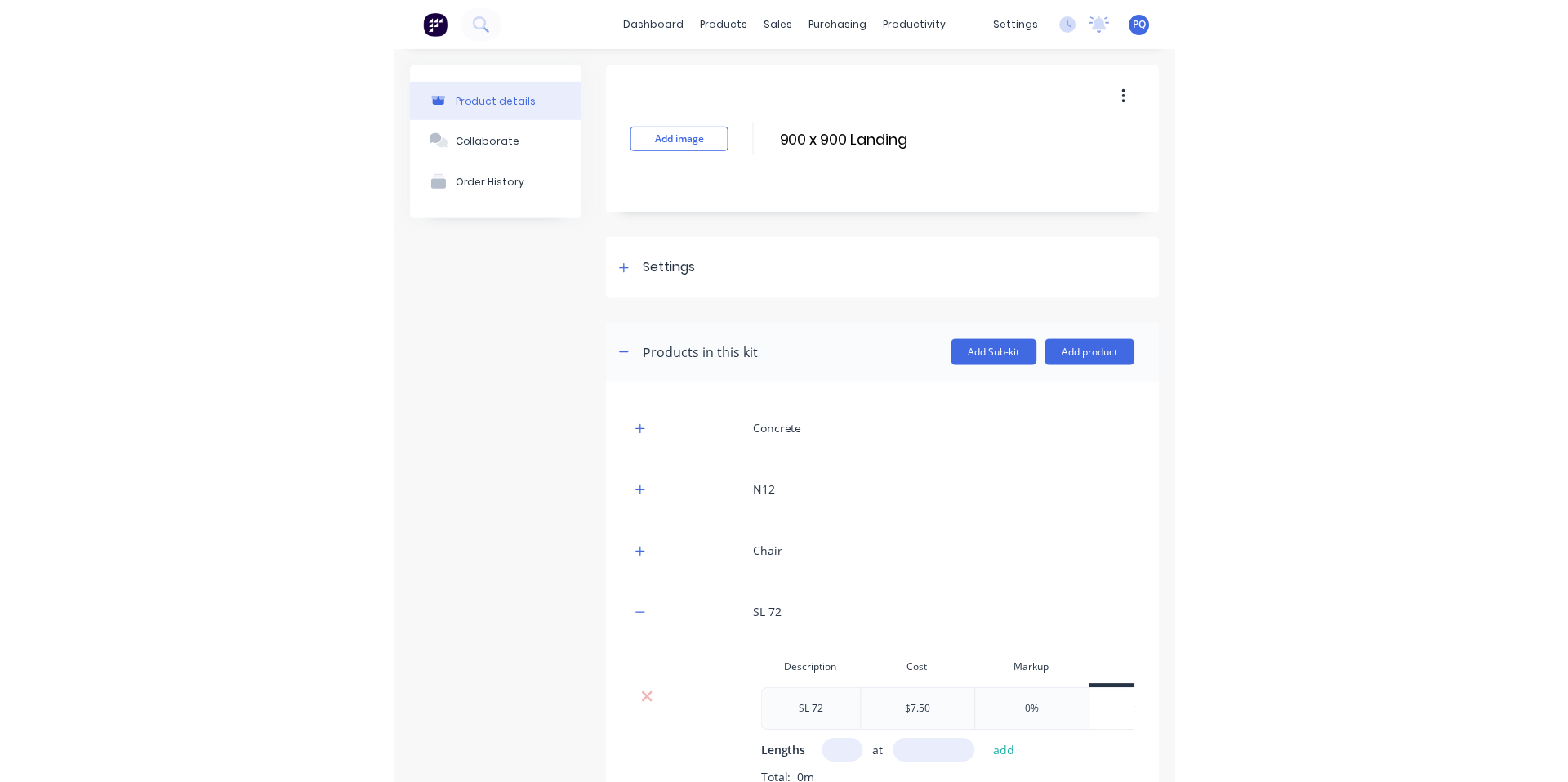
scroll to position [164, 0]
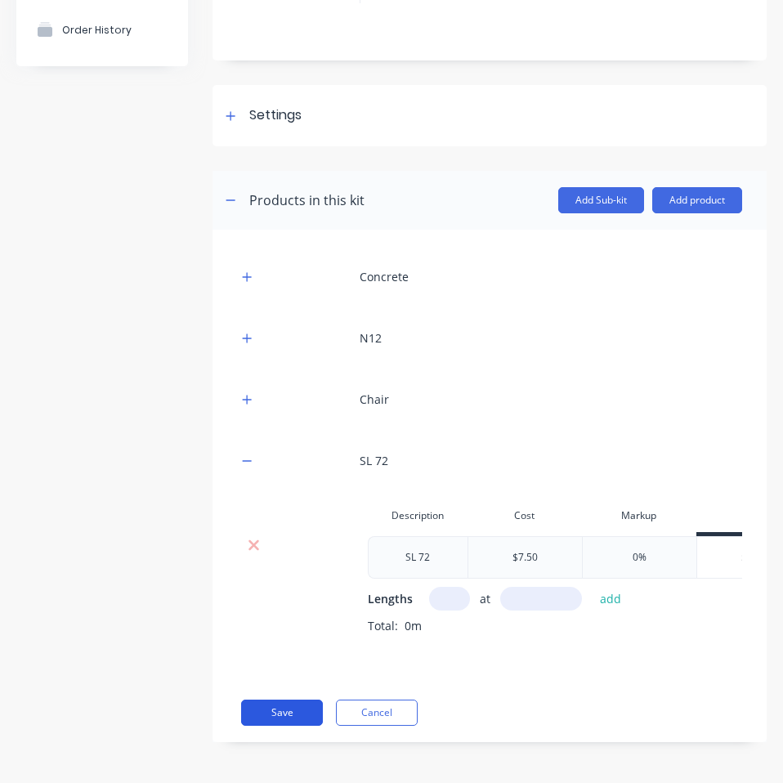
click at [289, 707] on button "Save" at bounding box center [282, 713] width 82 height 26
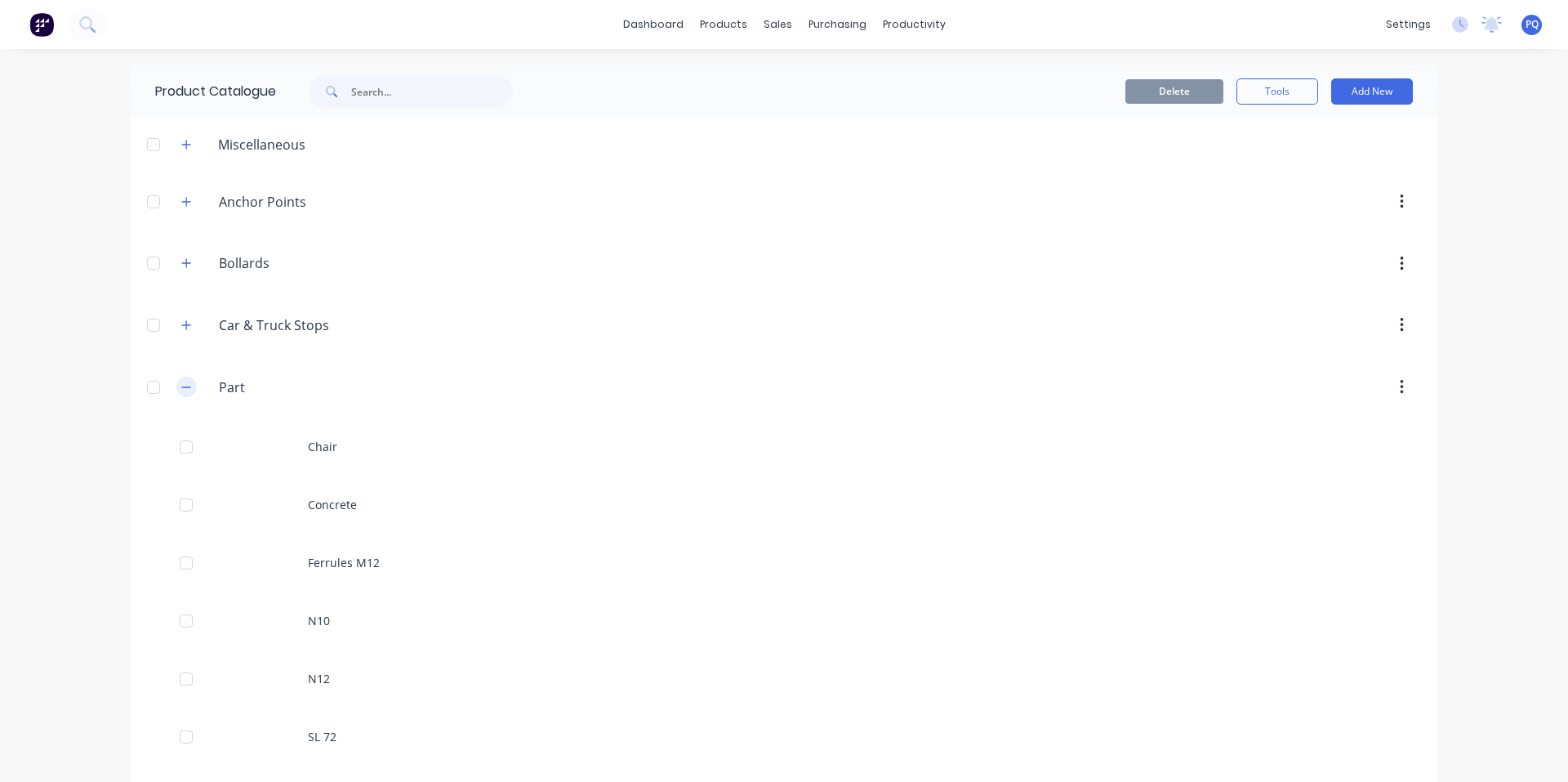
click at [181, 383] on icon "button" at bounding box center [186, 387] width 10 height 11
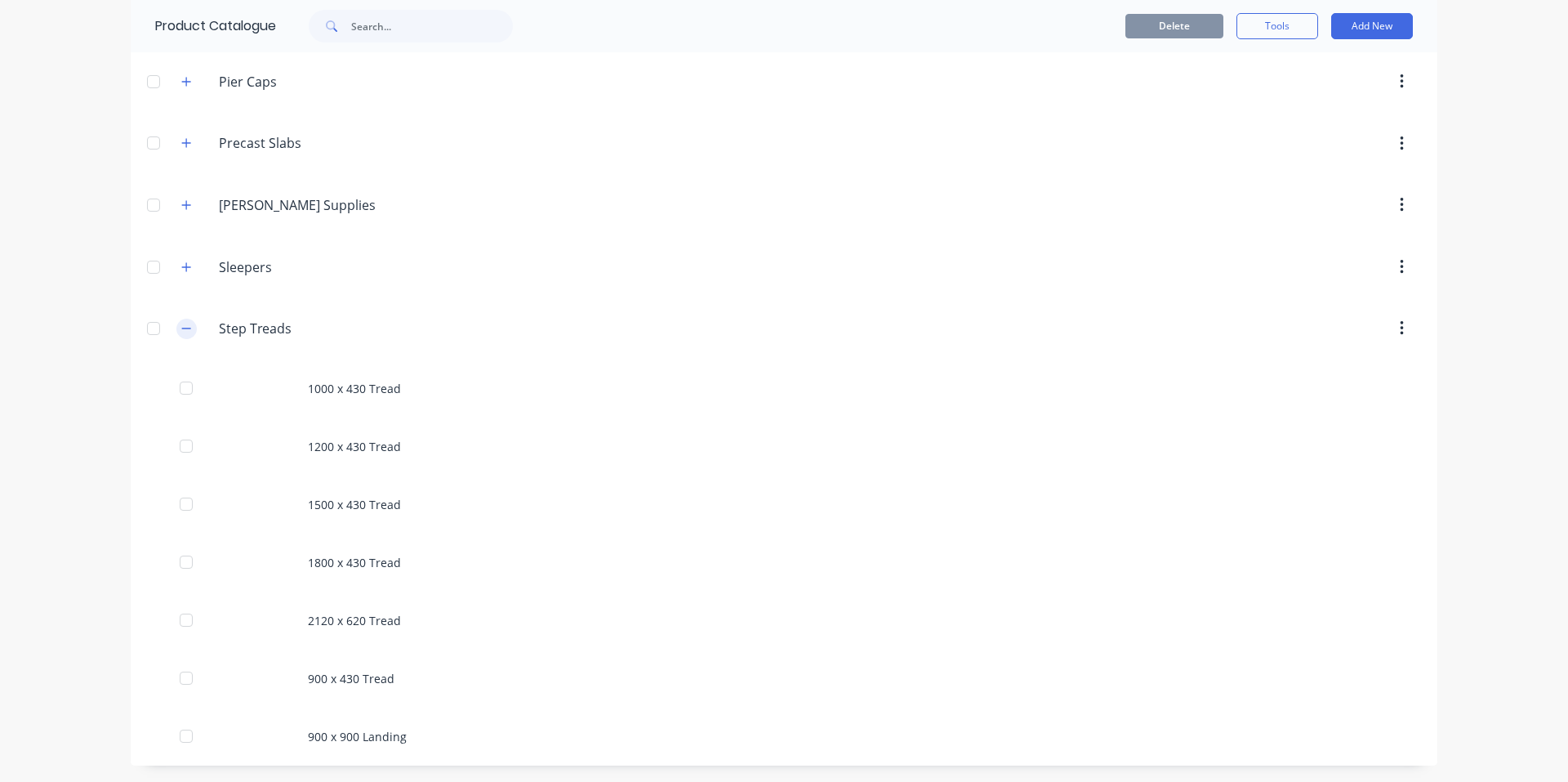
click at [183, 331] on icon "button" at bounding box center [186, 328] width 10 height 11
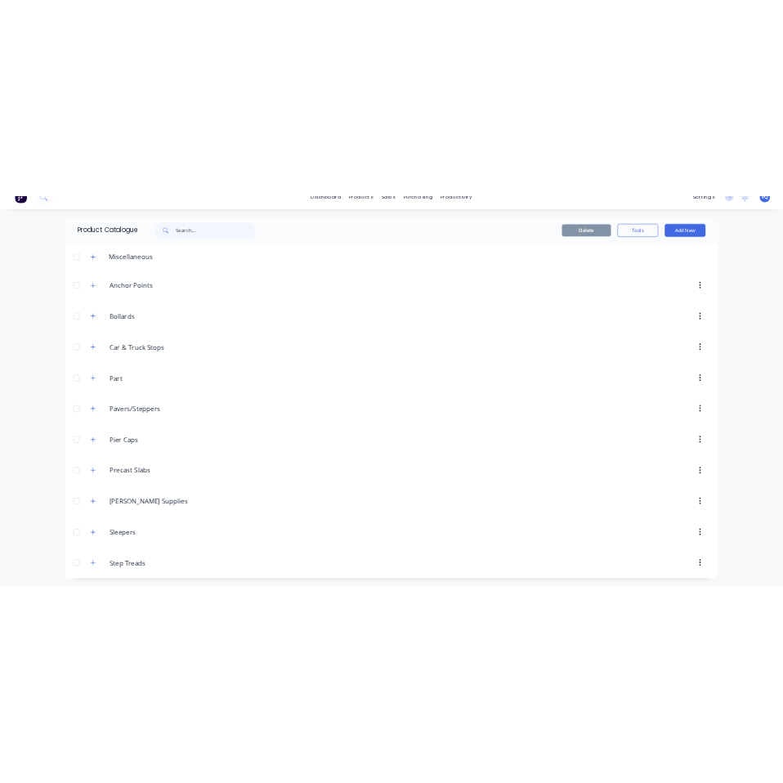
scroll to position [22, 0]
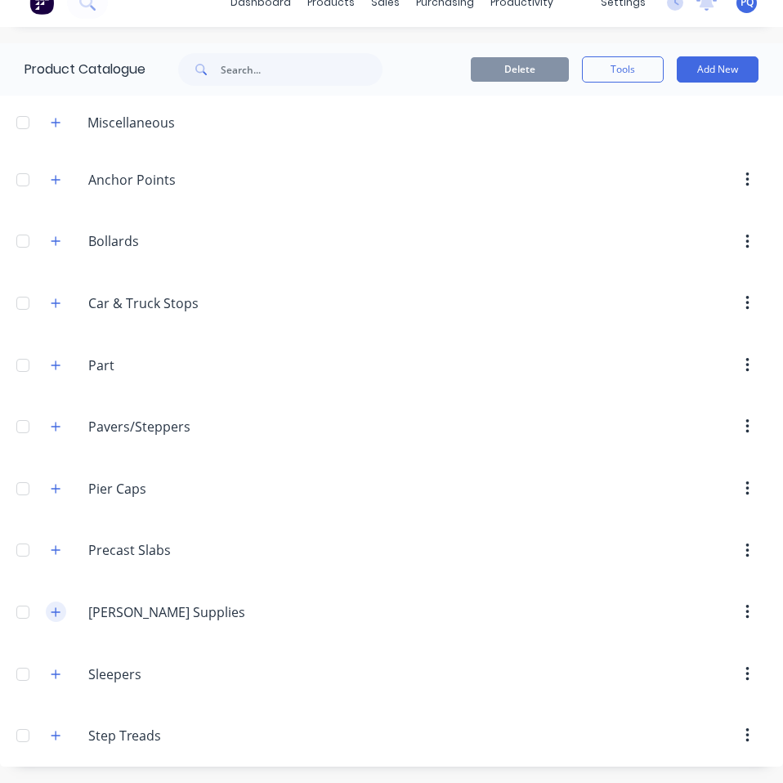
click at [49, 609] on button "button" at bounding box center [56, 612] width 20 height 20
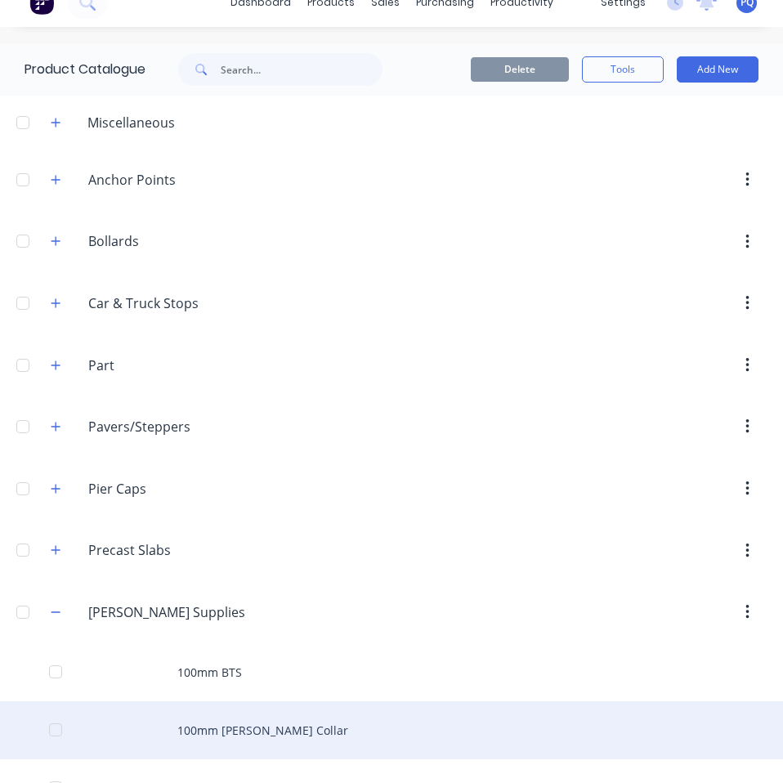
scroll to position [186, 0]
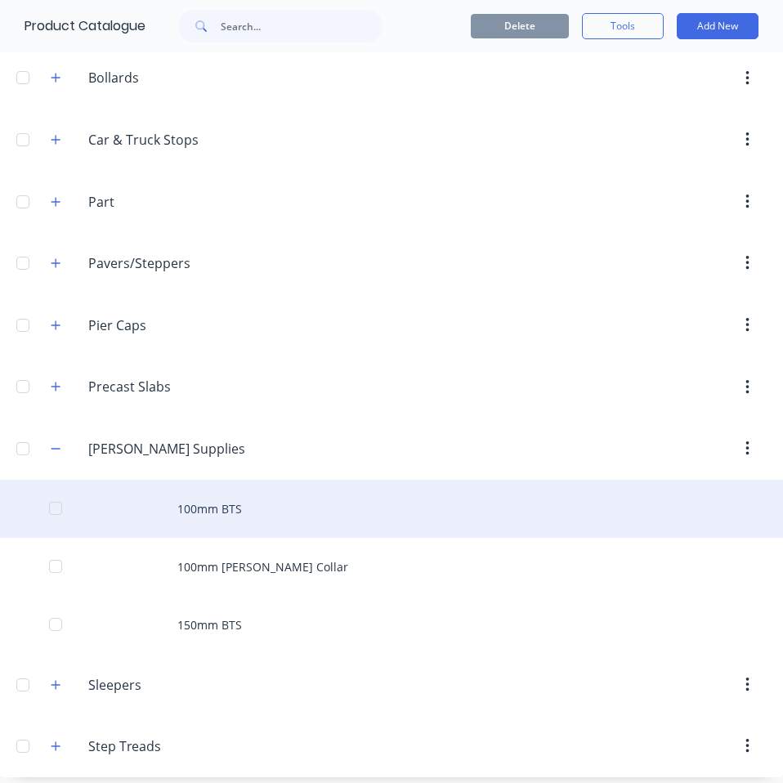
click at [209, 530] on div "100mm BTS" at bounding box center [391, 509] width 783 height 58
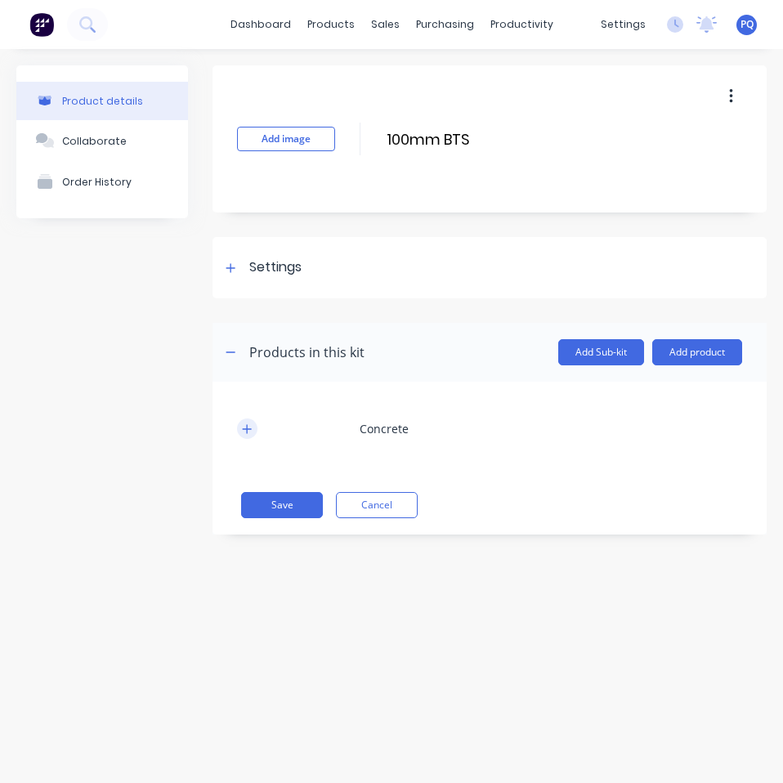
click at [254, 432] on button "button" at bounding box center [247, 428] width 20 height 20
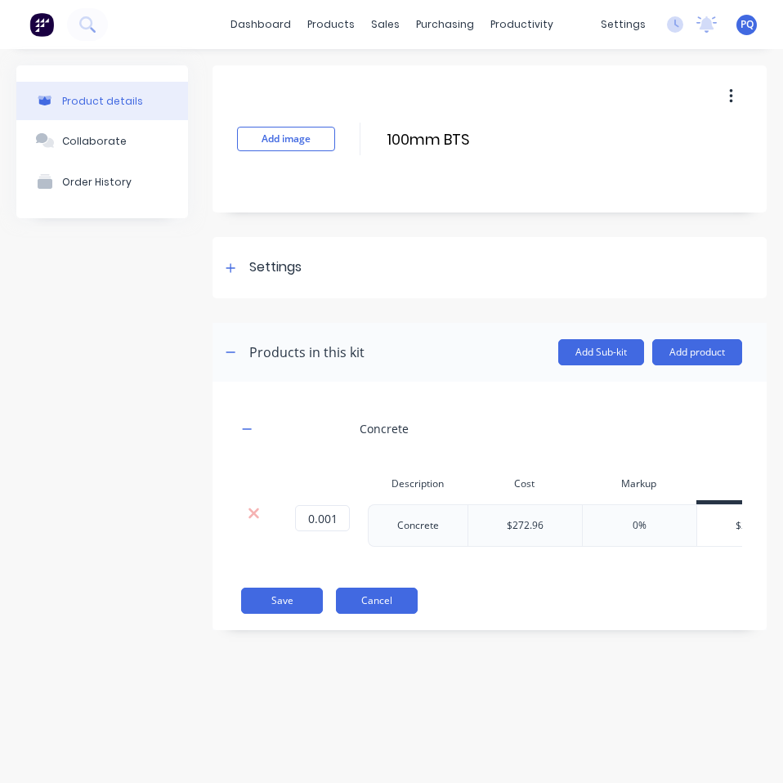
click at [344, 614] on button "Cancel" at bounding box center [377, 601] width 82 height 26
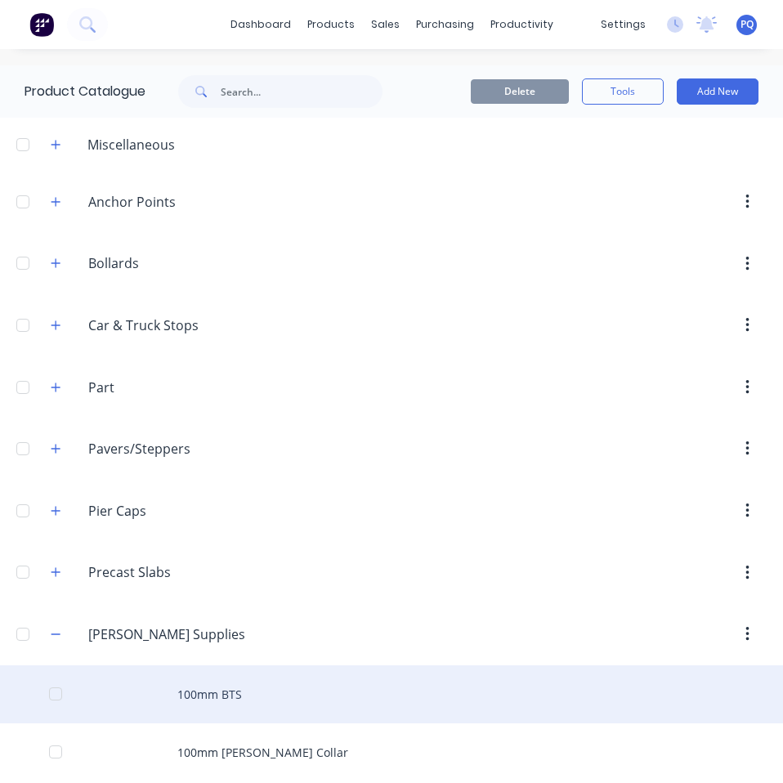
scroll to position [196, 0]
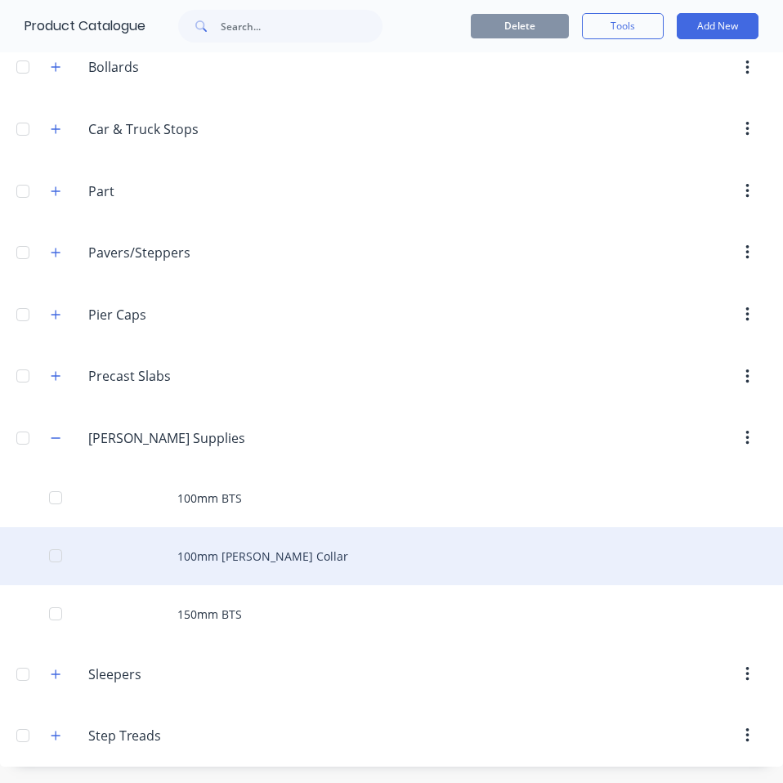
click at [185, 572] on div "100mm [PERSON_NAME] Collar" at bounding box center [391, 556] width 783 height 58
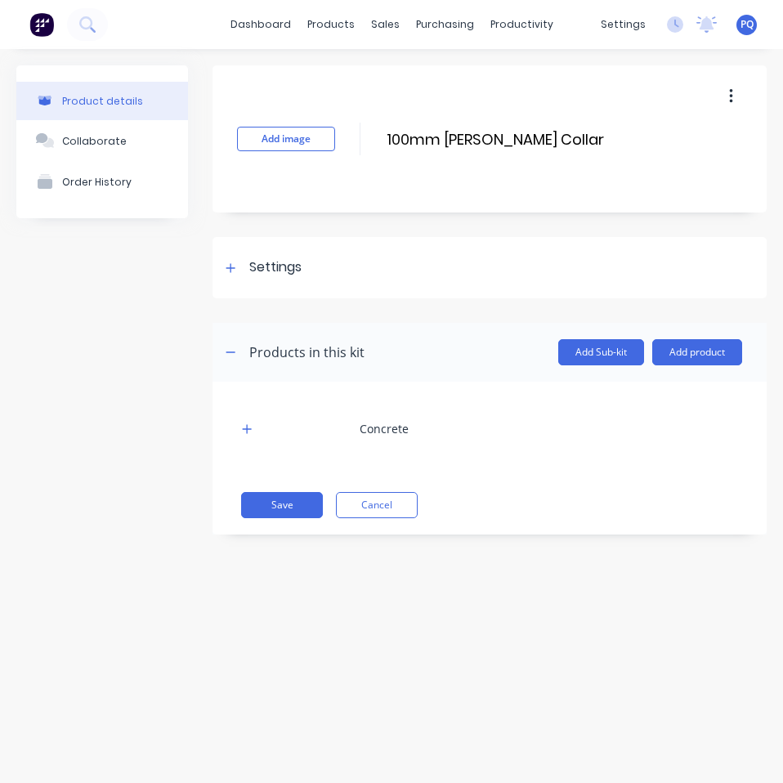
click at [231, 423] on div "Concrete Save Cancel" at bounding box center [490, 458] width 554 height 153
click at [252, 425] on icon "button" at bounding box center [247, 428] width 10 height 11
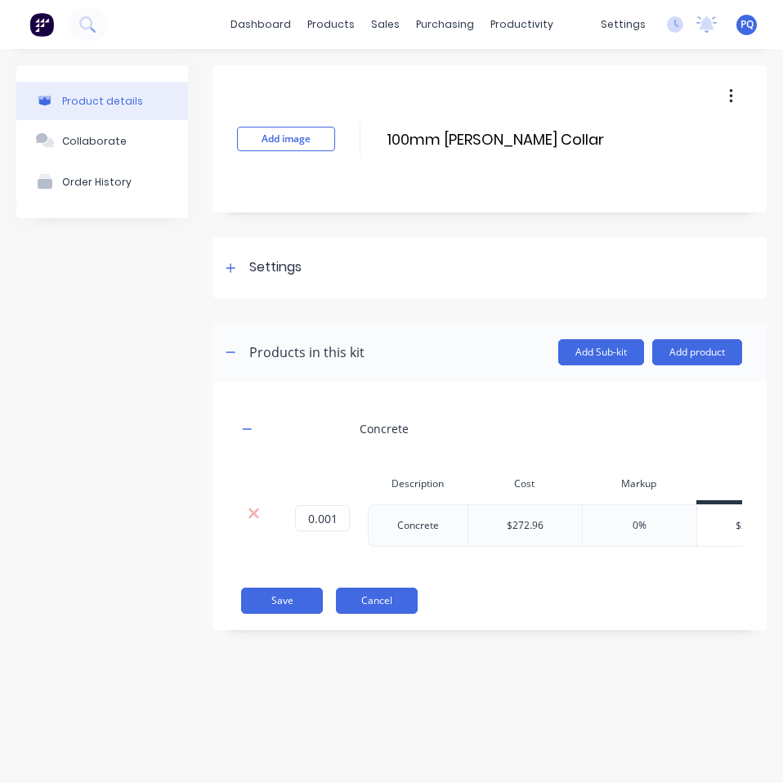
click at [350, 611] on button "Cancel" at bounding box center [377, 601] width 82 height 26
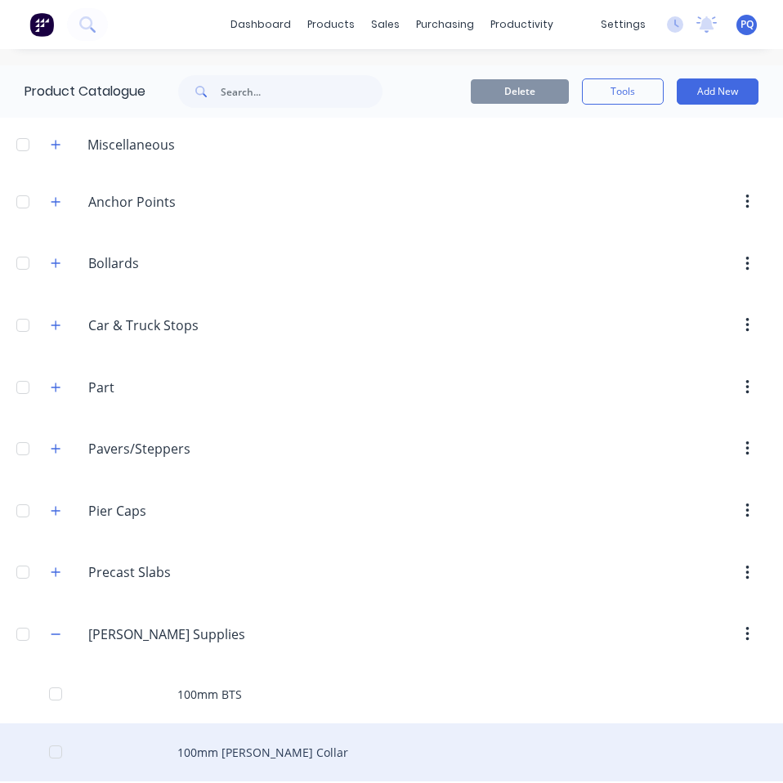
scroll to position [196, 0]
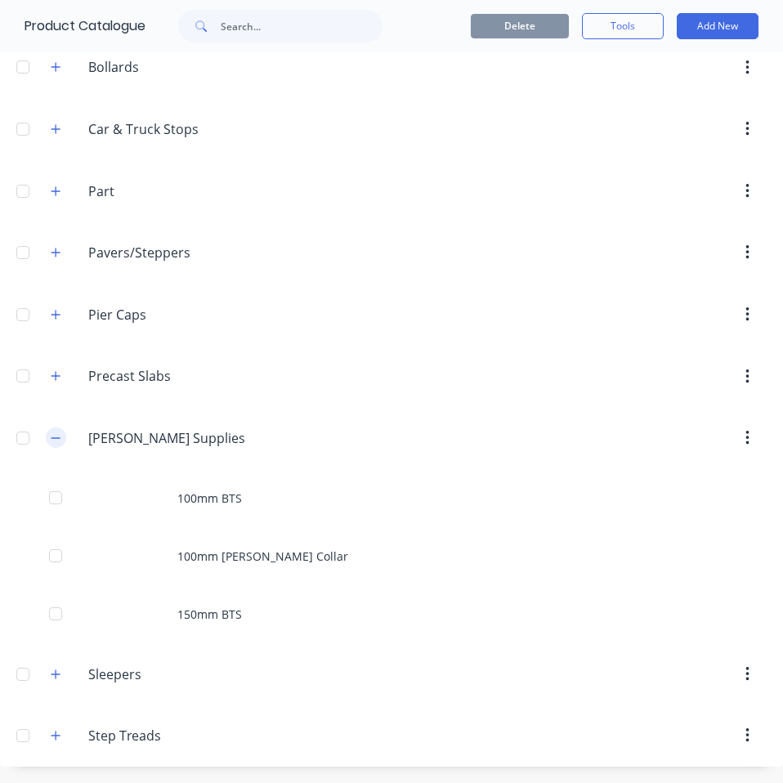
click at [52, 439] on icon "button" at bounding box center [56, 437] width 10 height 11
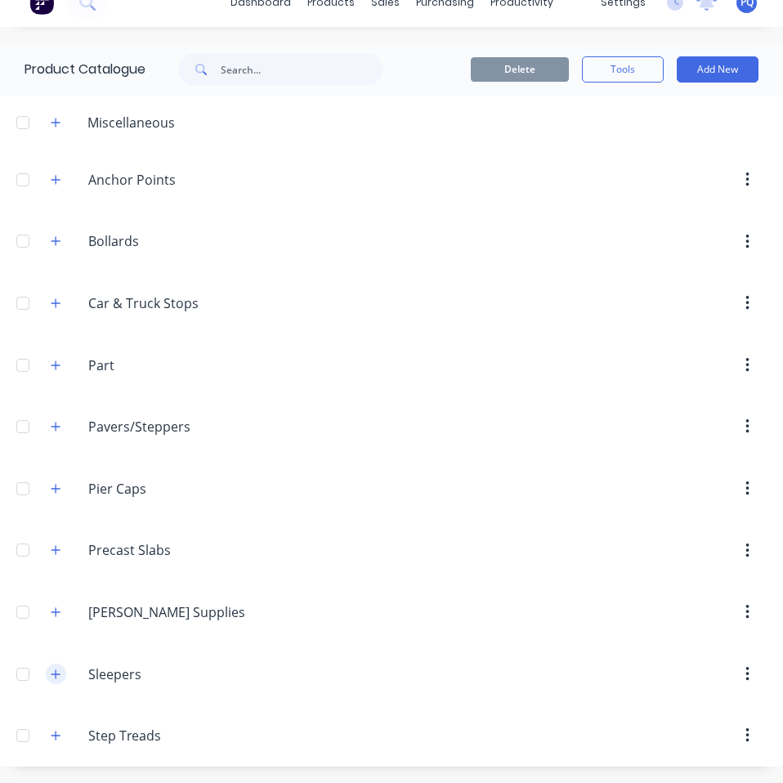
click at [59, 670] on icon "button" at bounding box center [56, 674] width 10 height 11
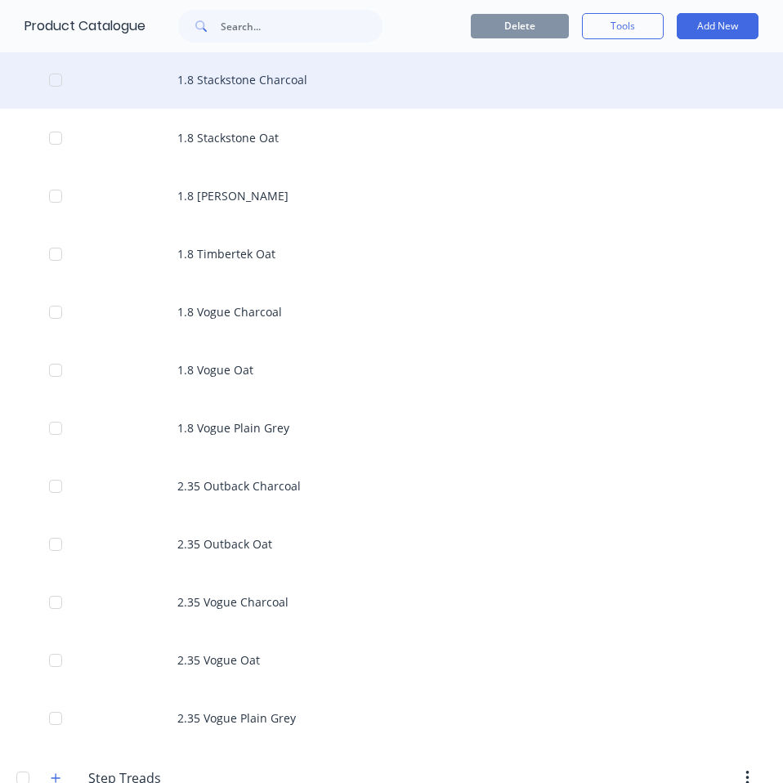
scroll to position [718, 0]
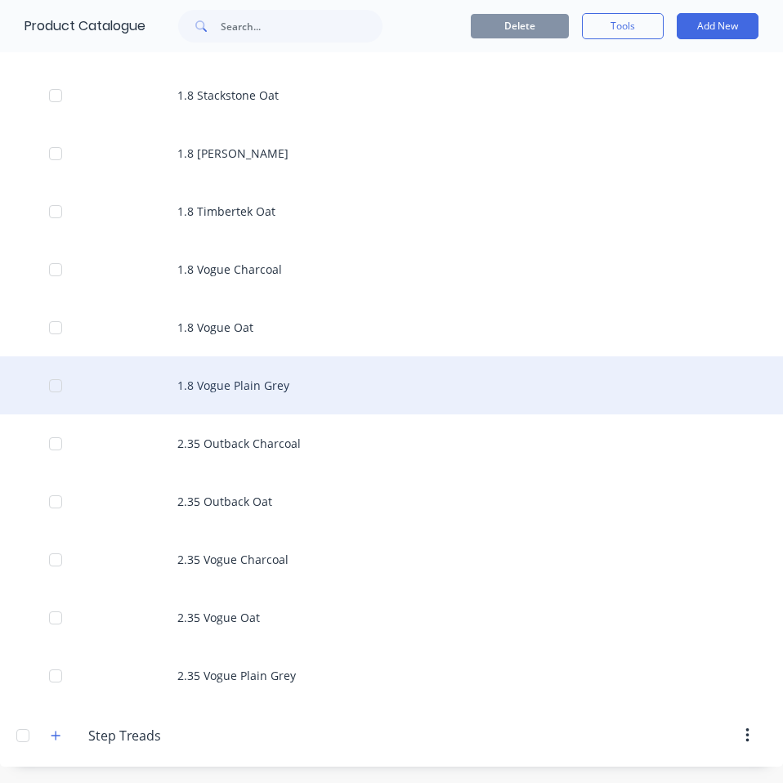
click at [244, 387] on div "1.8 Vogue Plain Grey" at bounding box center [391, 385] width 783 height 58
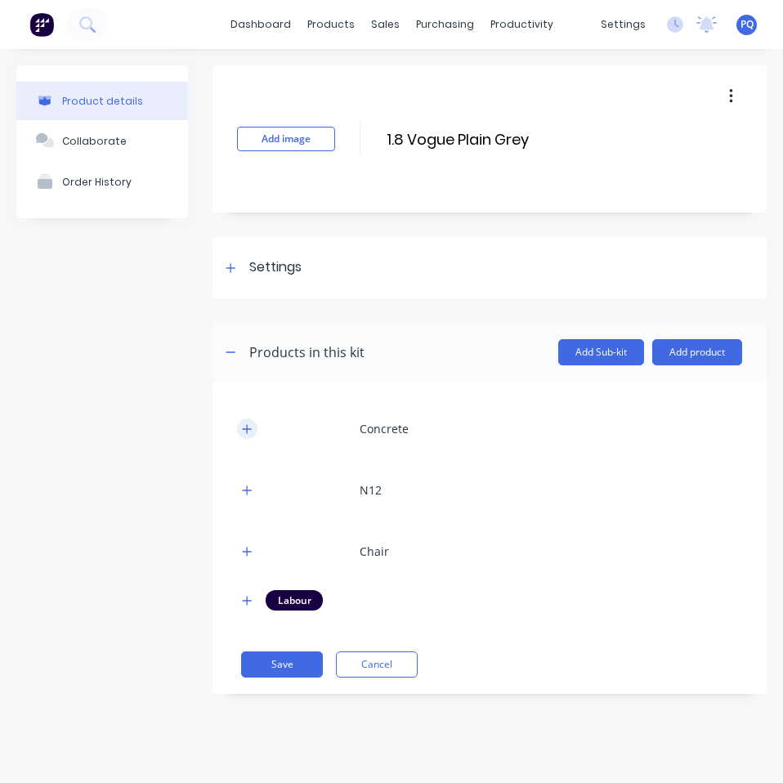
click at [244, 430] on icon "button" at bounding box center [247, 428] width 10 height 11
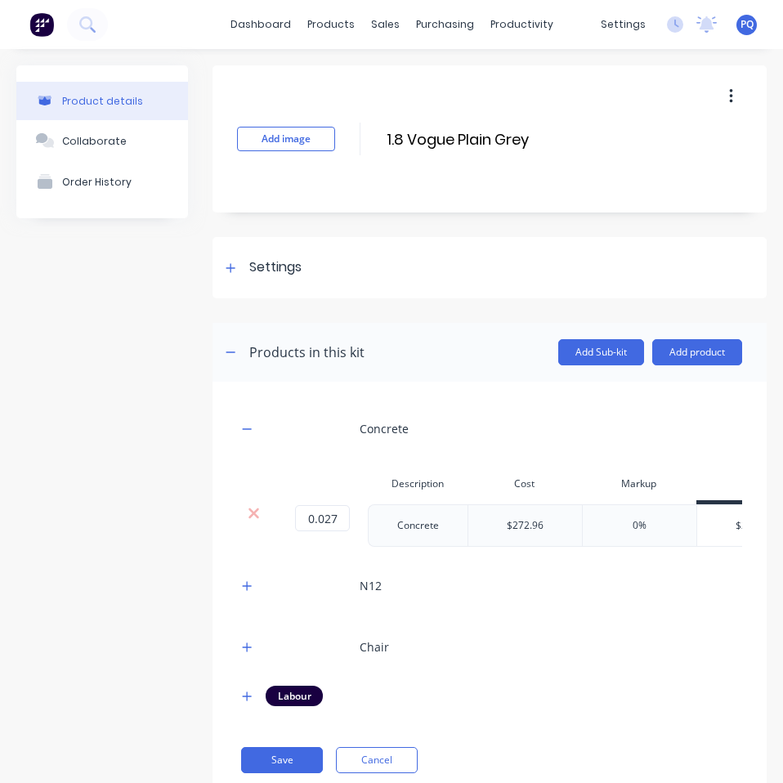
scroll to position [60, 0]
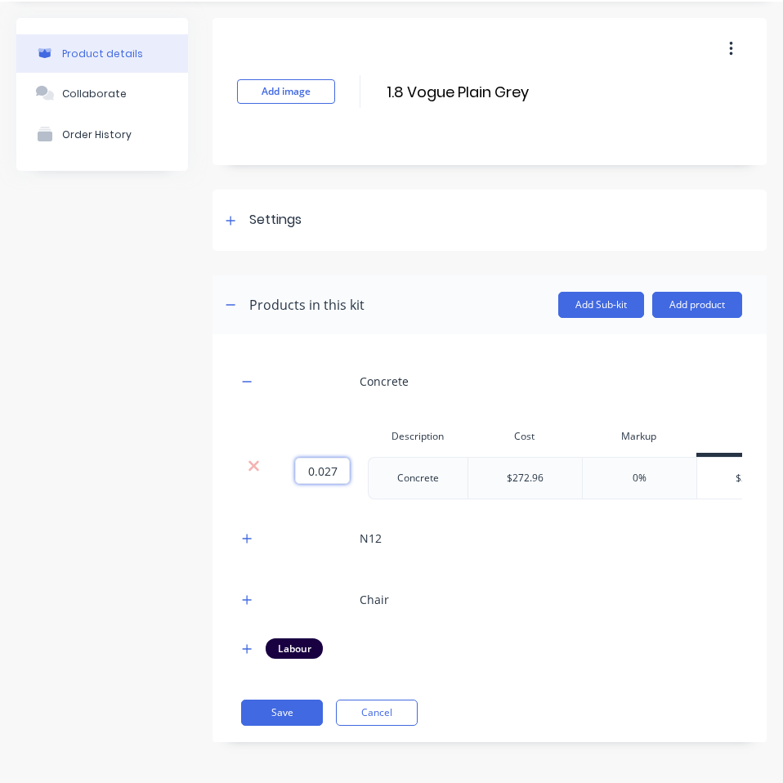
click at [318, 458] on input "0.027" at bounding box center [322, 471] width 55 height 26
click at [332, 460] on input "0.027" at bounding box center [322, 471] width 55 height 26
click at [338, 458] on input "0.027" at bounding box center [322, 471] width 55 height 26
click at [349, 718] on button "Cancel" at bounding box center [377, 713] width 82 height 26
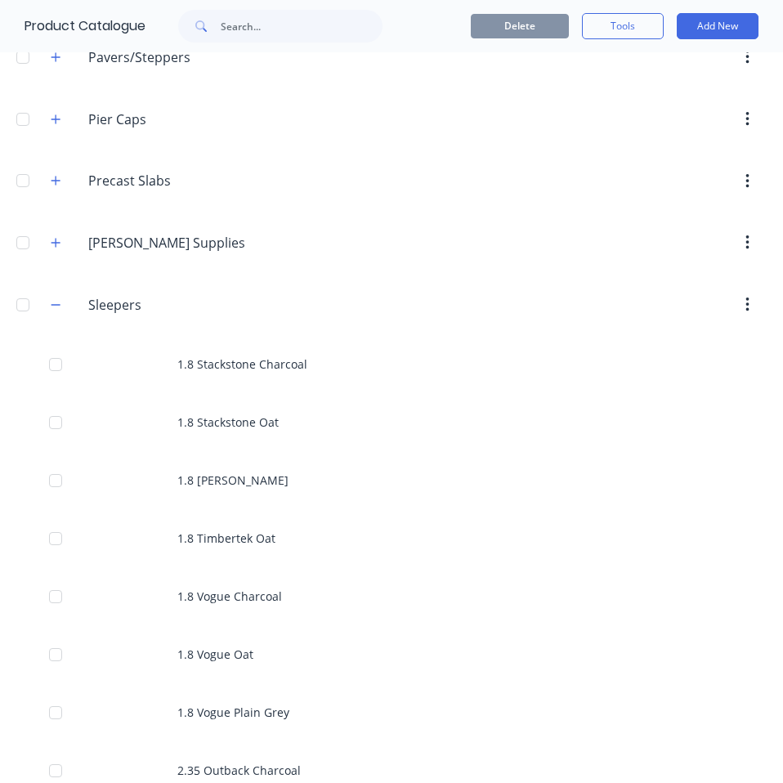
scroll to position [310, 0]
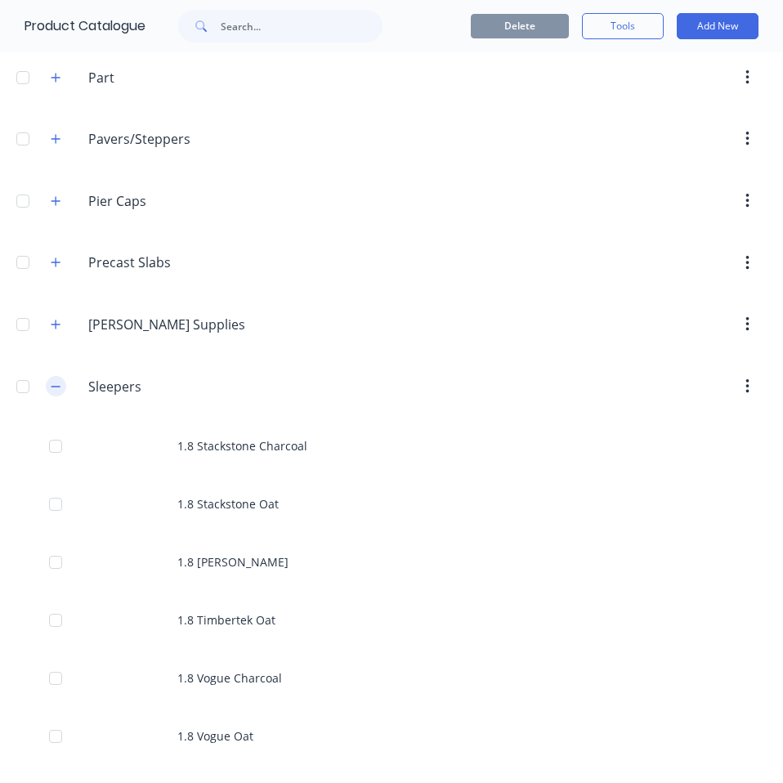
click at [61, 382] on button "button" at bounding box center [56, 386] width 20 height 20
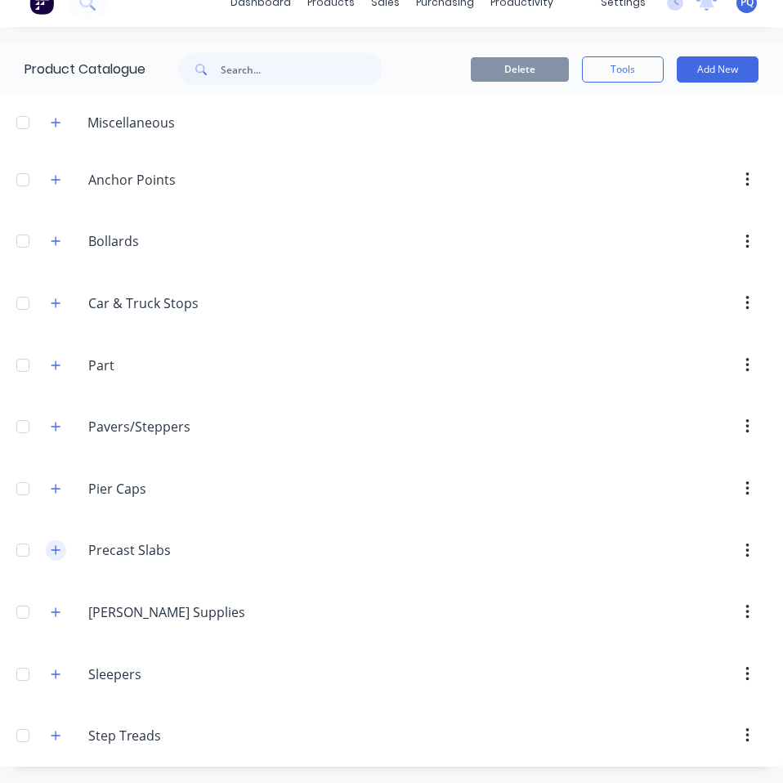
click at [53, 548] on icon "button" at bounding box center [56, 549] width 10 height 11
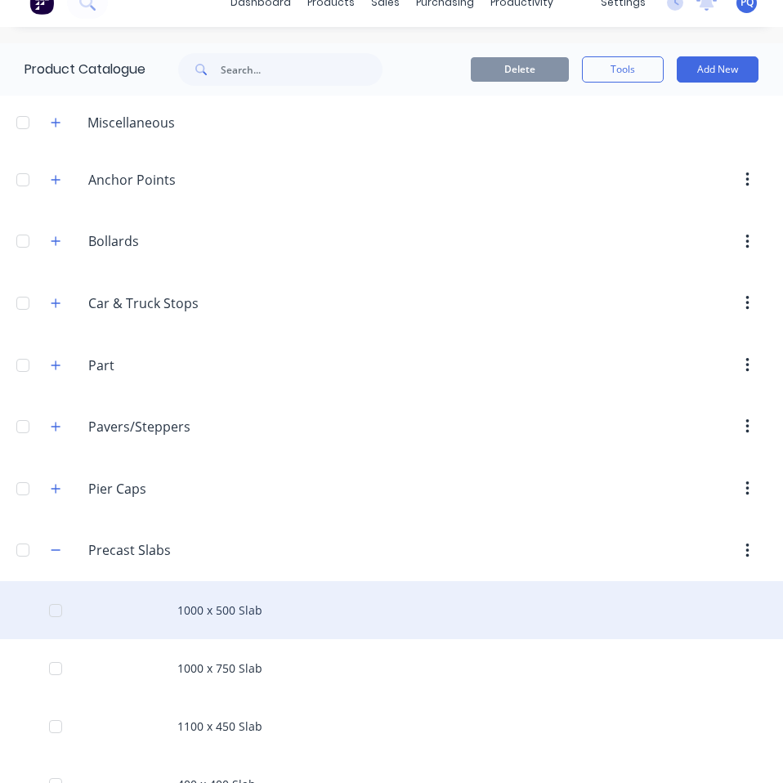
scroll to position [186, 0]
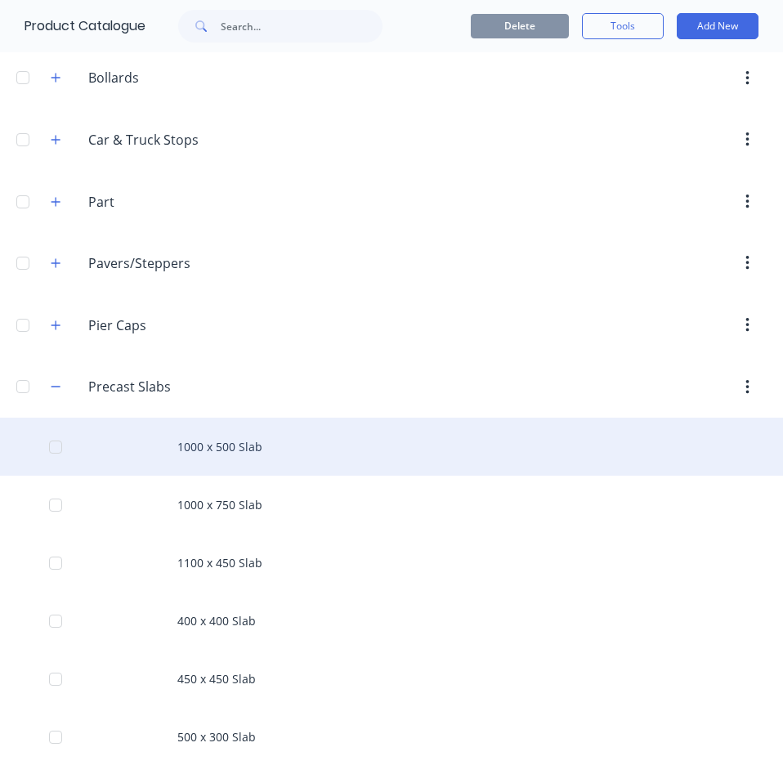
click at [267, 427] on div "1000 x 500 Slab" at bounding box center [391, 447] width 783 height 58
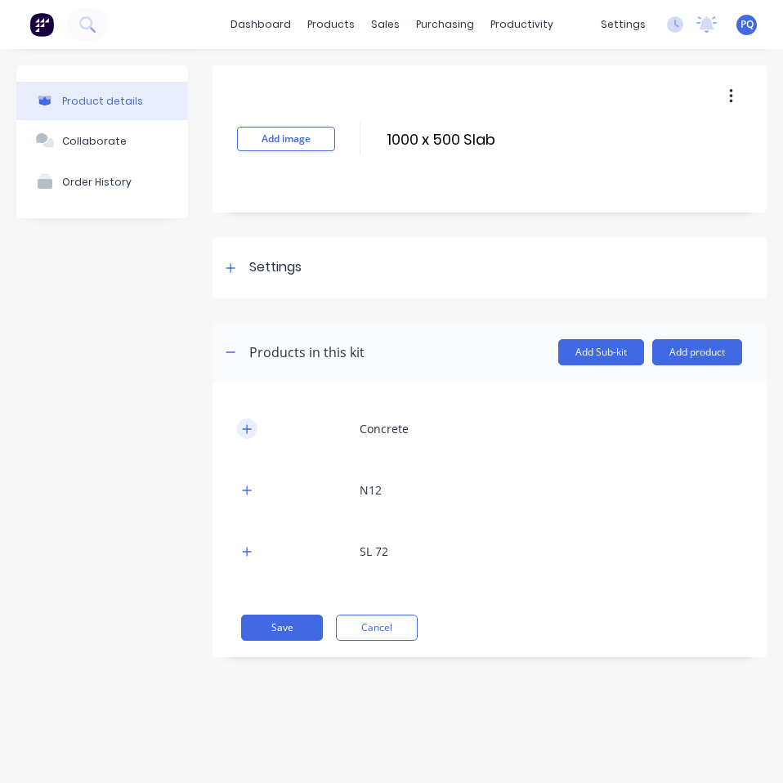
click at [251, 432] on icon "button" at bounding box center [247, 428] width 10 height 11
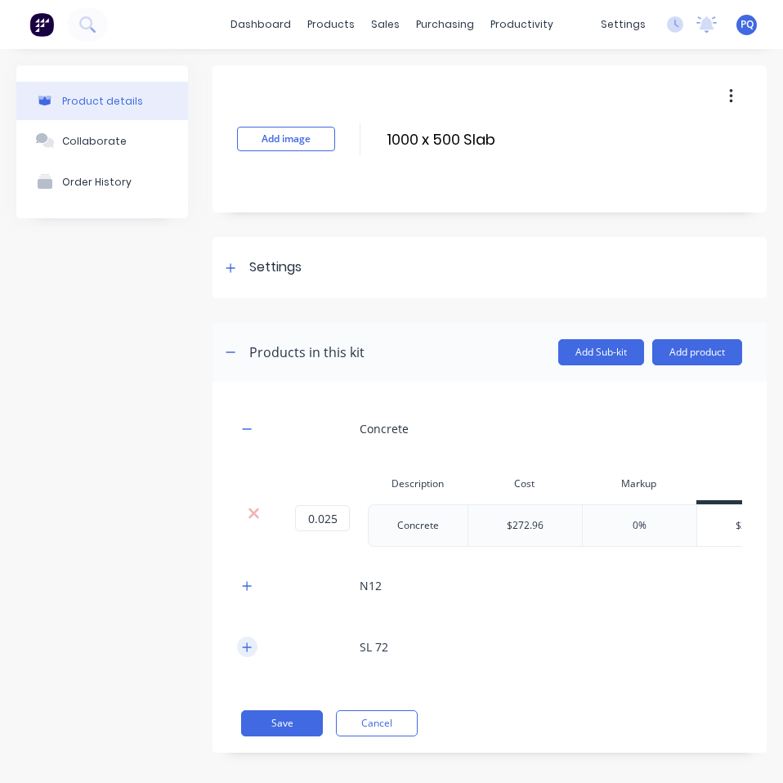
click at [242, 653] on icon "button" at bounding box center [247, 647] width 10 height 11
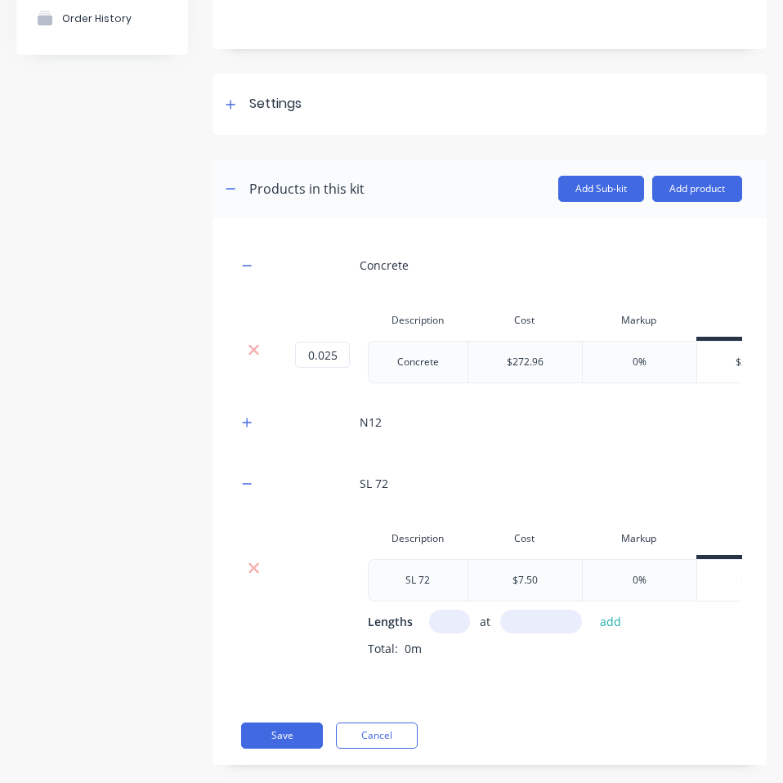
scroll to position [211, 0]
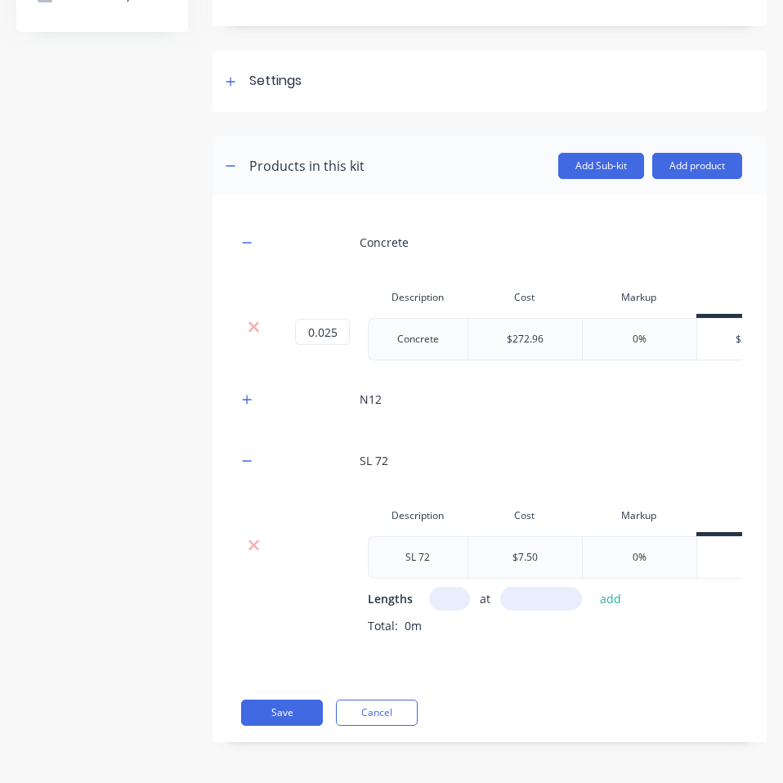
click at [447, 588] on input "text" at bounding box center [449, 599] width 41 height 24
click at [390, 719] on button "Cancel" at bounding box center [377, 713] width 82 height 26
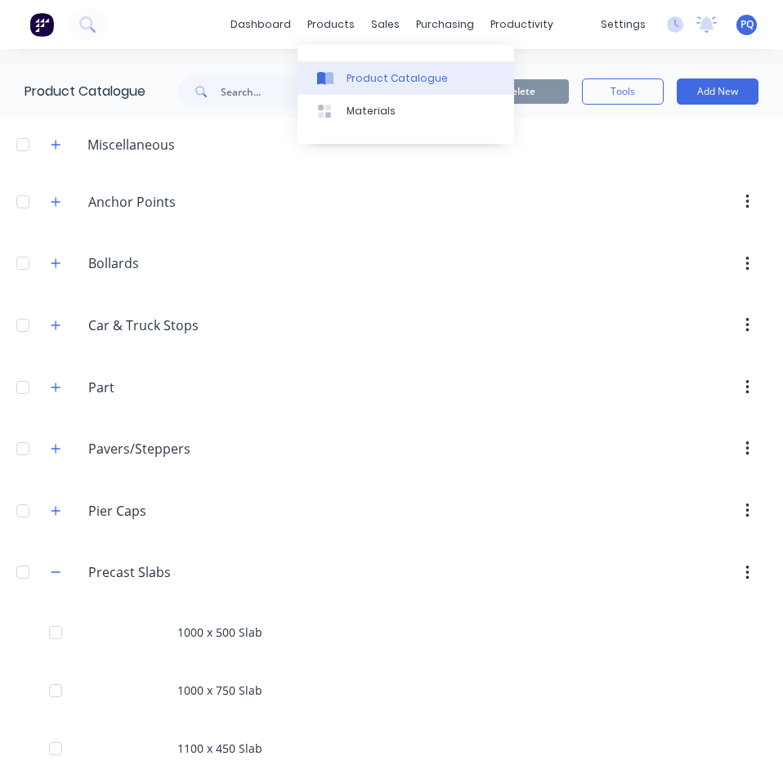
click at [339, 69] on link "Product Catalogue" at bounding box center [406, 77] width 217 height 33
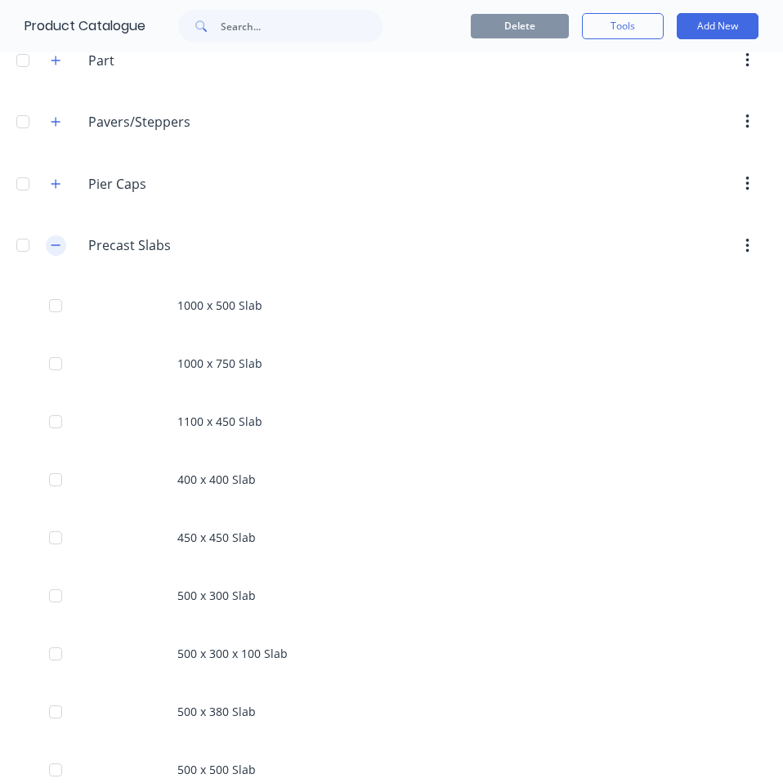
click at [55, 254] on button "button" at bounding box center [56, 245] width 20 height 20
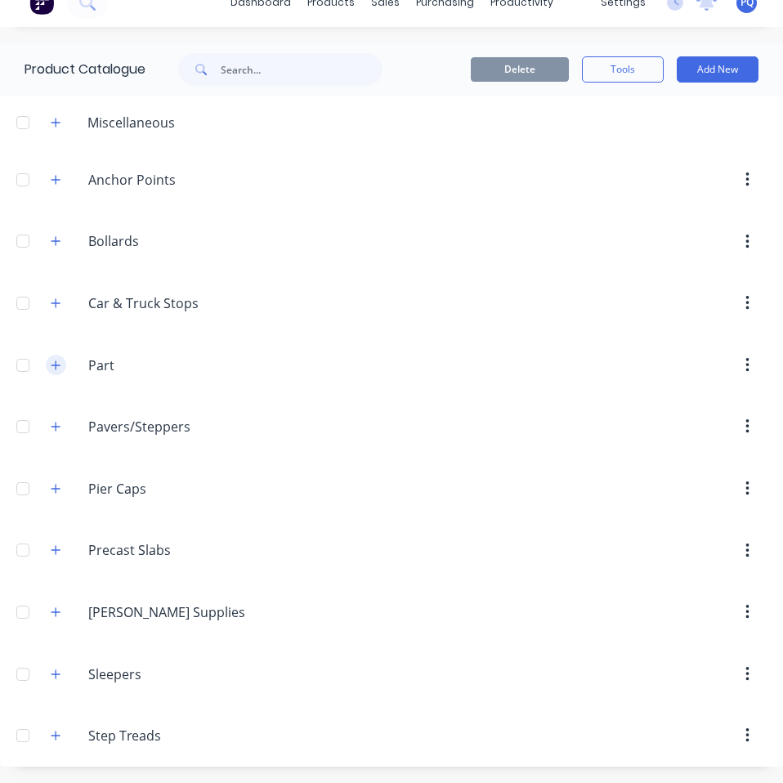
click at [56, 364] on icon "button" at bounding box center [55, 364] width 9 height 9
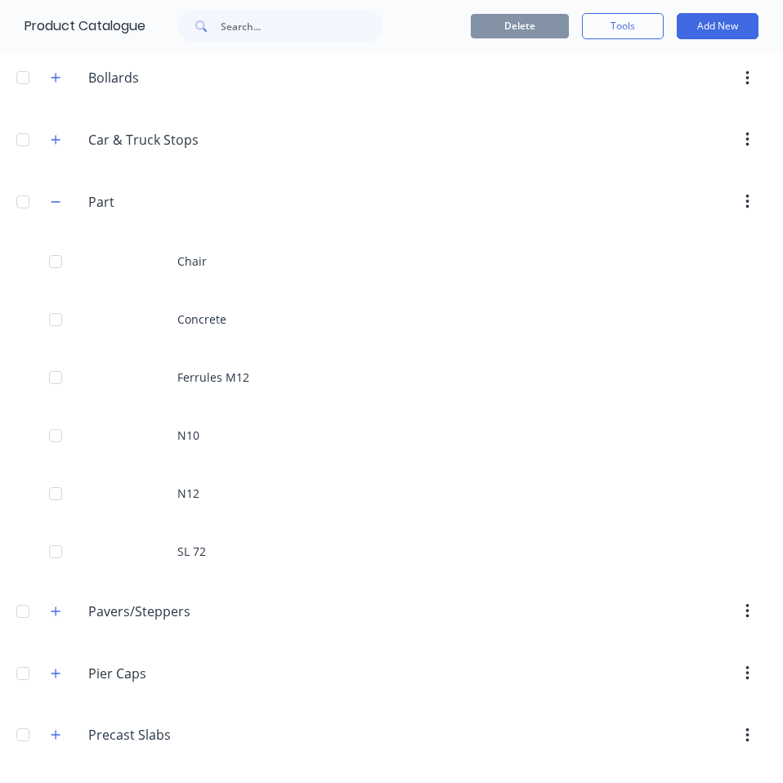
scroll to position [267, 0]
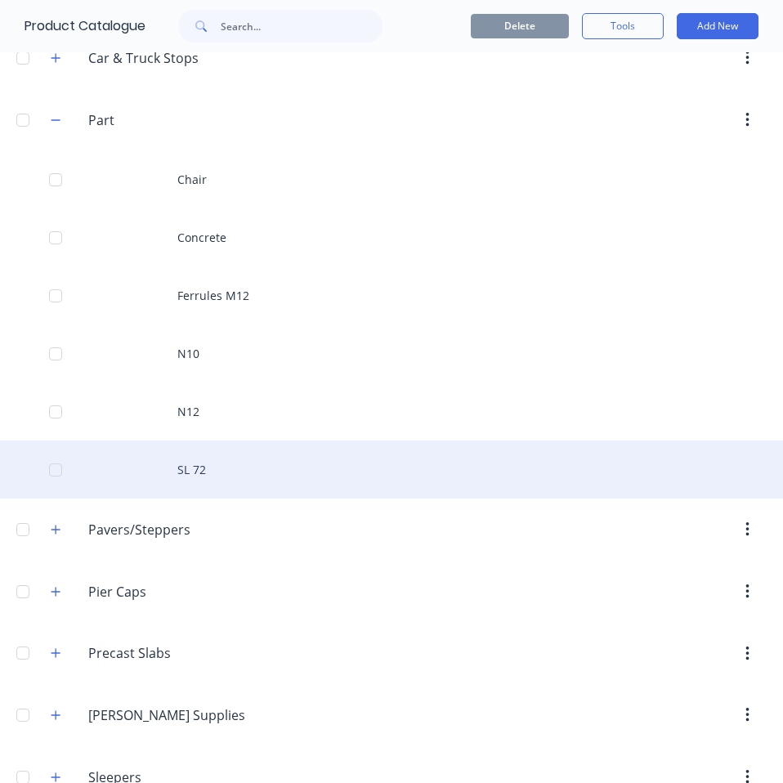
click at [179, 459] on div "SL 72" at bounding box center [391, 470] width 783 height 58
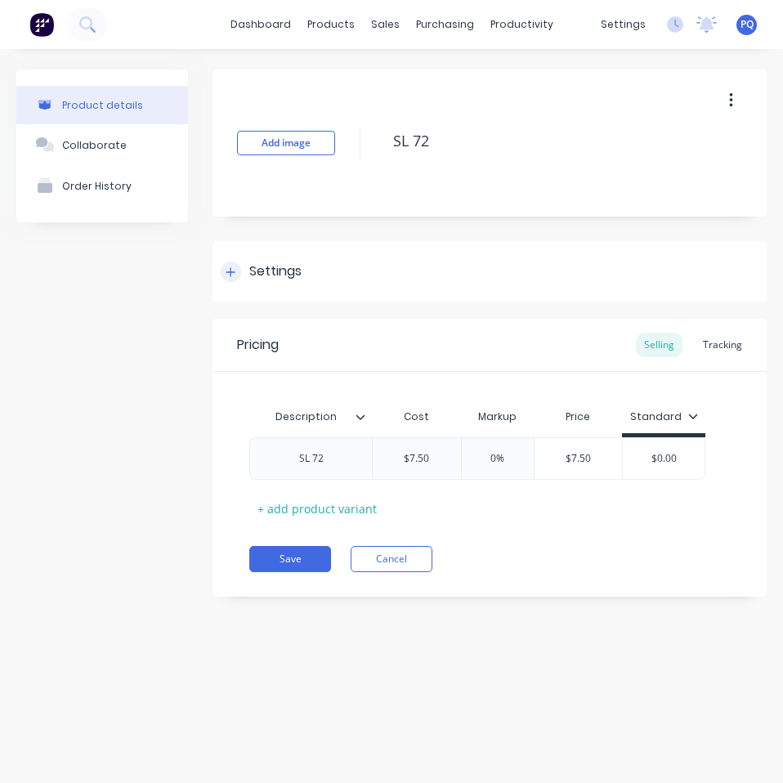
click at [277, 286] on div "Settings" at bounding box center [490, 271] width 554 height 61
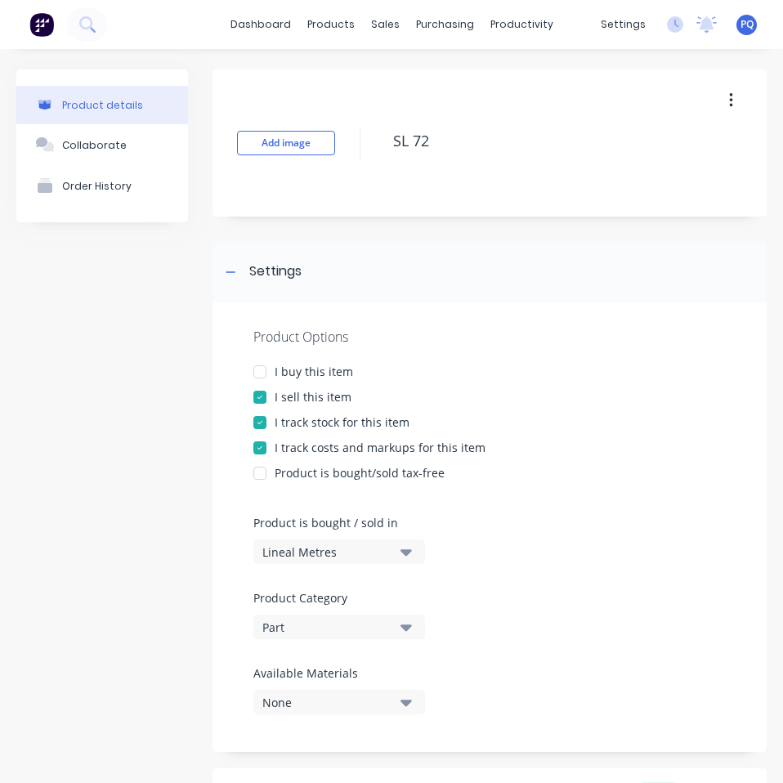
click at [360, 556] on div "Lineal Metres" at bounding box center [327, 552] width 131 height 17
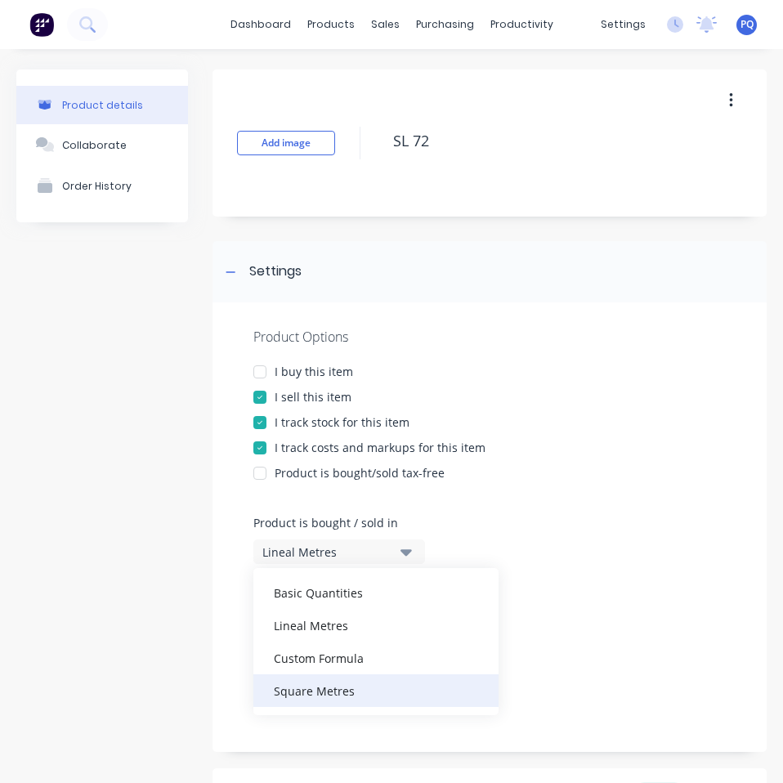
click at [354, 706] on div "Square Metres" at bounding box center [375, 690] width 245 height 33
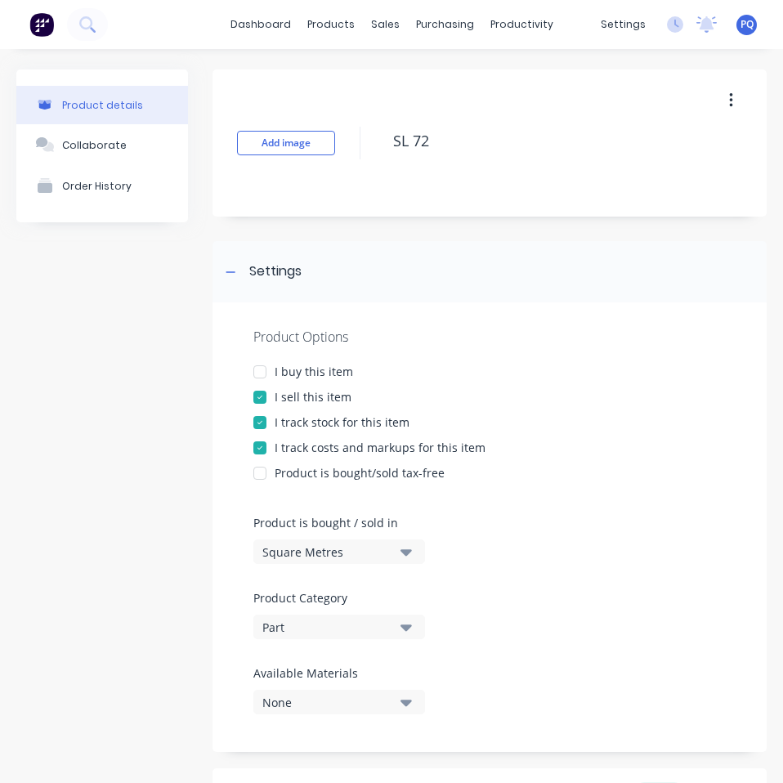
scroll to position [308, 0]
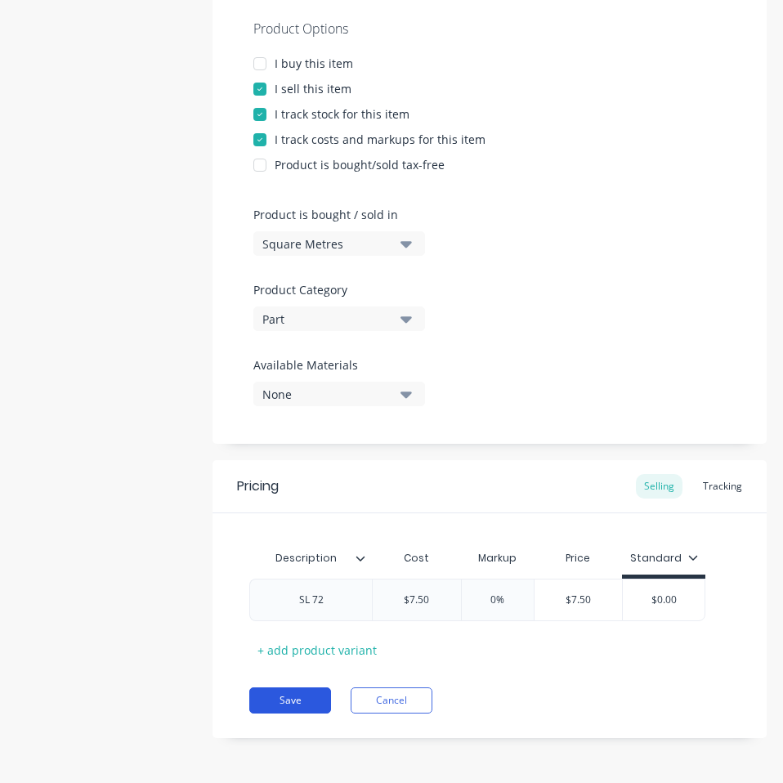
click at [308, 700] on button "Save" at bounding box center [290, 700] width 82 height 26
type textarea "x"
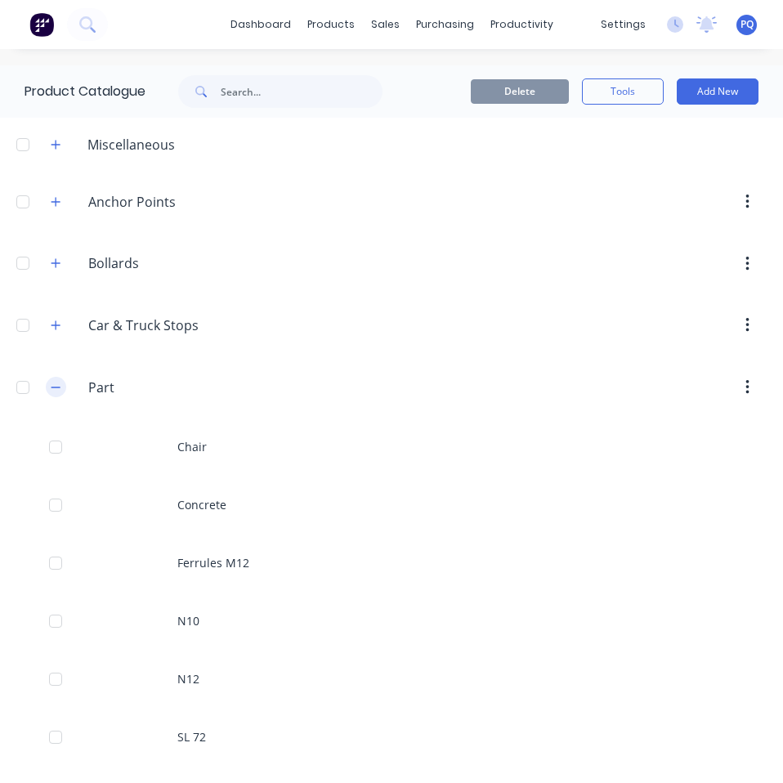
click at [60, 385] on icon "button" at bounding box center [56, 387] width 10 height 11
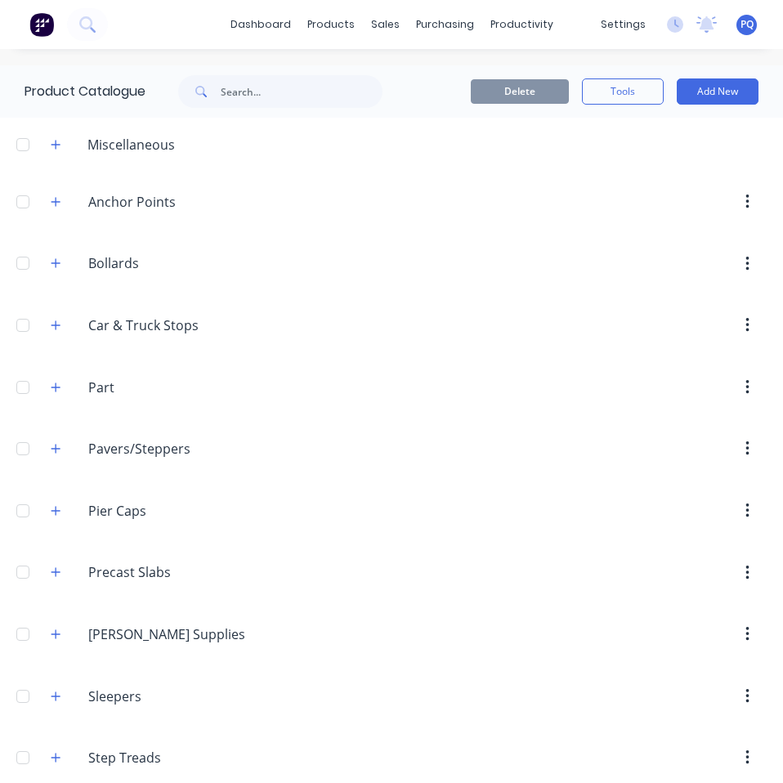
scroll to position [22, 0]
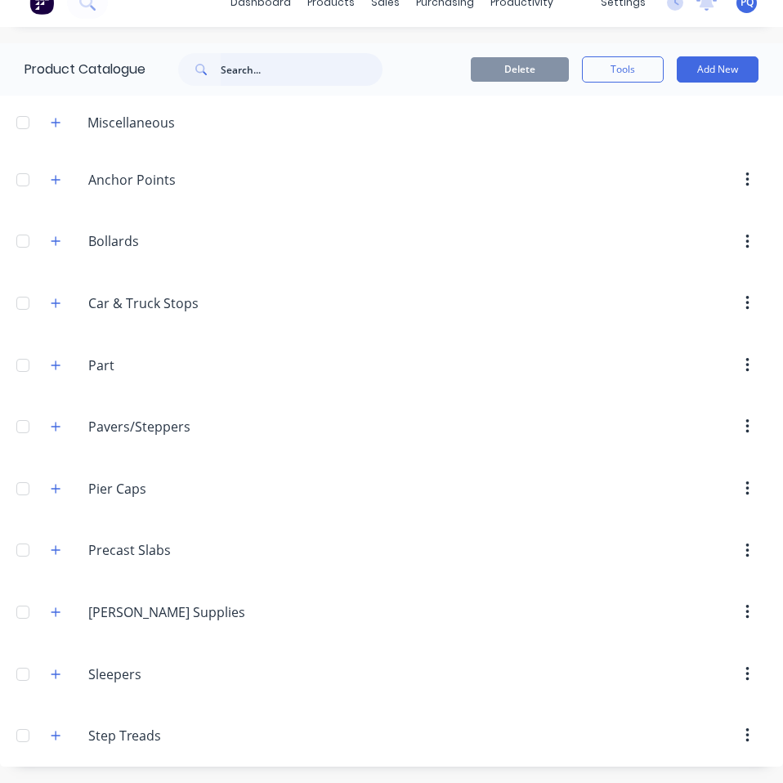
click at [238, 76] on input "text" at bounding box center [302, 69] width 162 height 33
type input "600 x 600 slab"
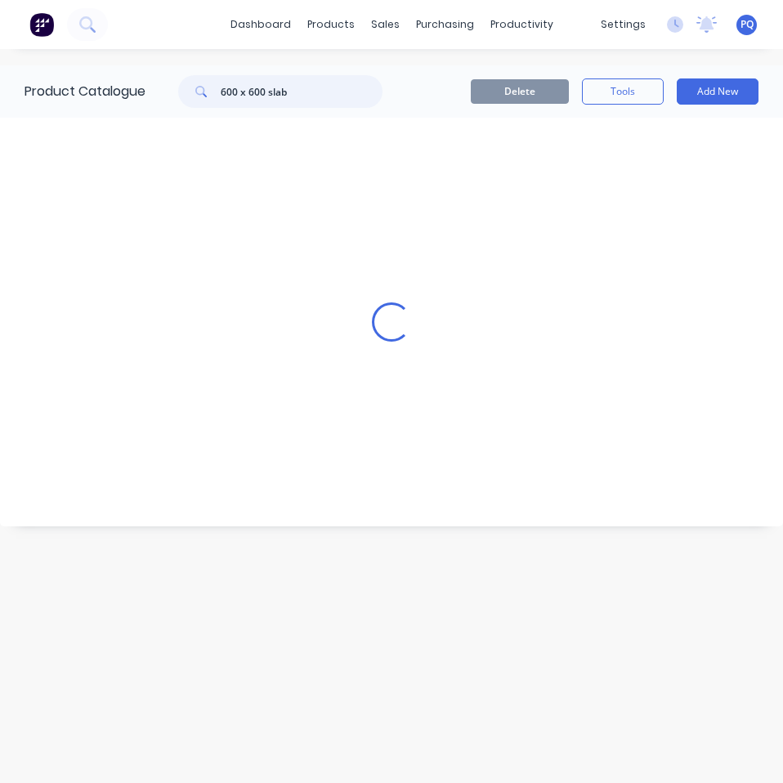
scroll to position [0, 0]
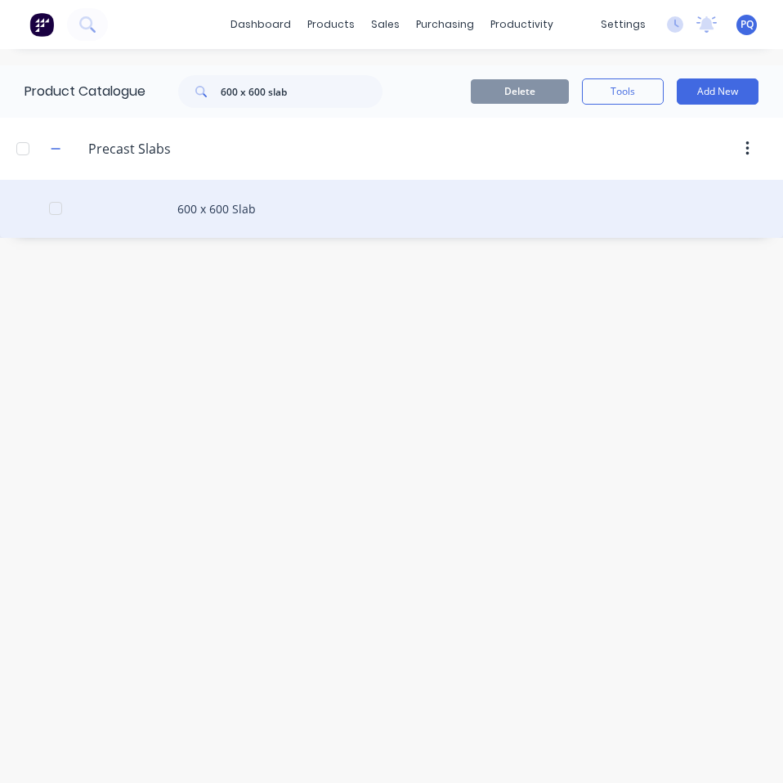
click at [157, 224] on div "600 x 600 Slab" at bounding box center [391, 209] width 783 height 58
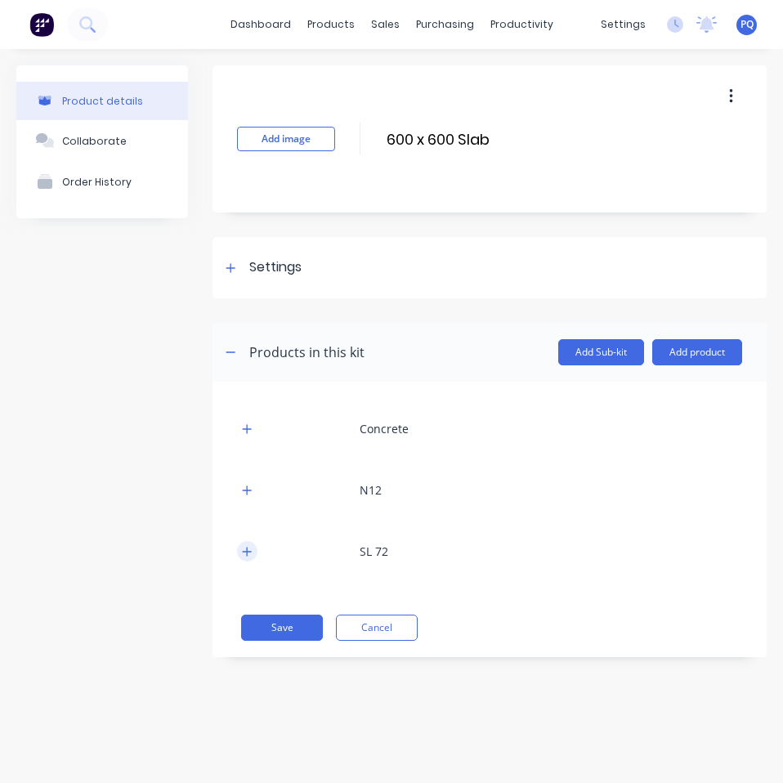
click at [239, 548] on button "button" at bounding box center [247, 551] width 20 height 20
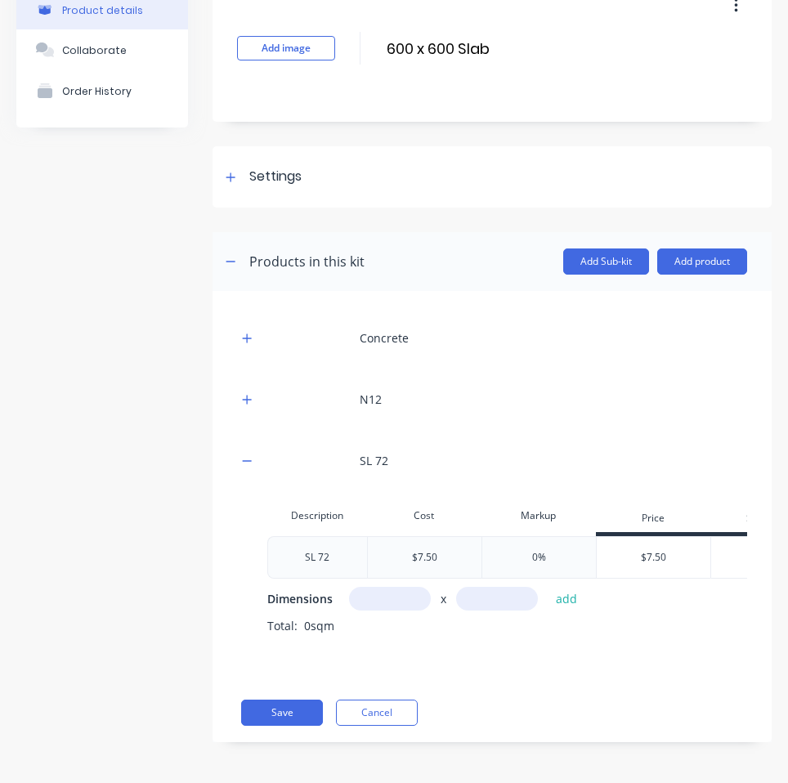
scroll to position [0, 100]
click at [382, 705] on button "Cancel" at bounding box center [377, 713] width 82 height 26
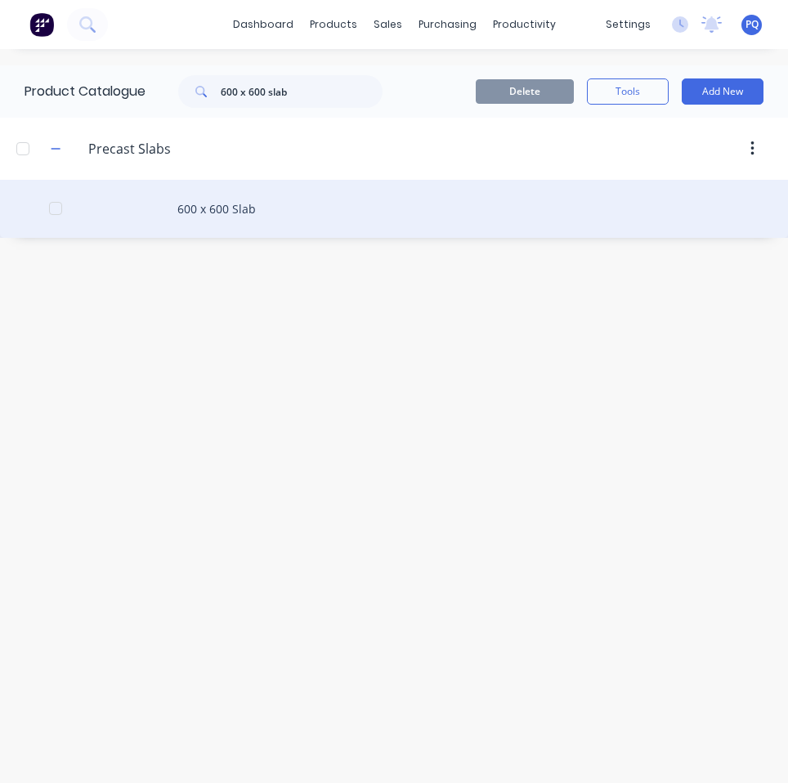
click at [169, 222] on div "600 x 600 Slab" at bounding box center [394, 209] width 788 height 58
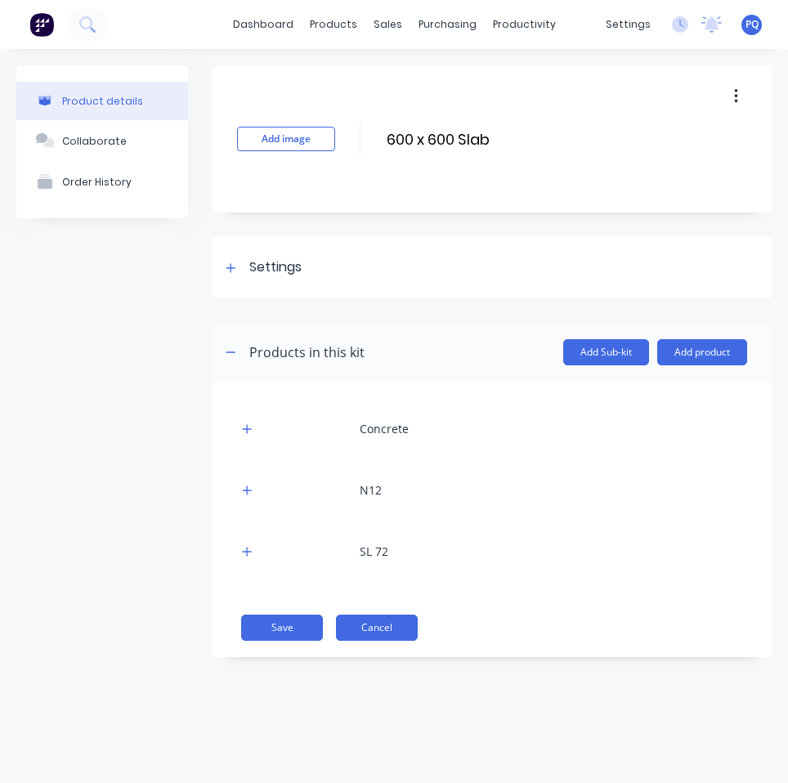
click at [367, 634] on button "Cancel" at bounding box center [377, 628] width 82 height 26
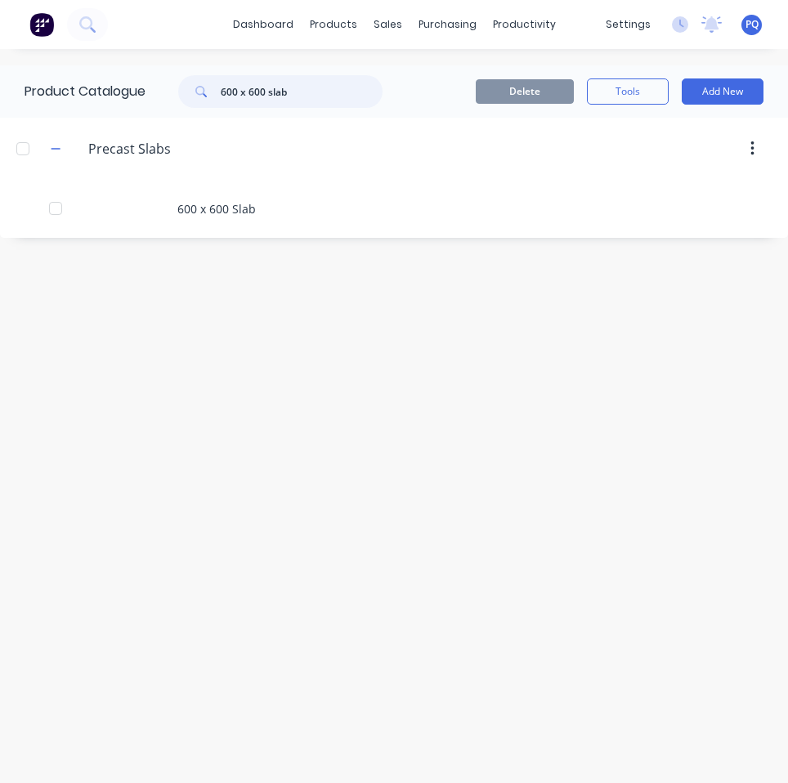
drag, startPoint x: 297, startPoint y: 100, endPoint x: 114, endPoint y: 80, distance: 184.1
click at [114, 80] on div "Product Catalogue 600 x 600 slab" at bounding box center [211, 91] width 423 height 52
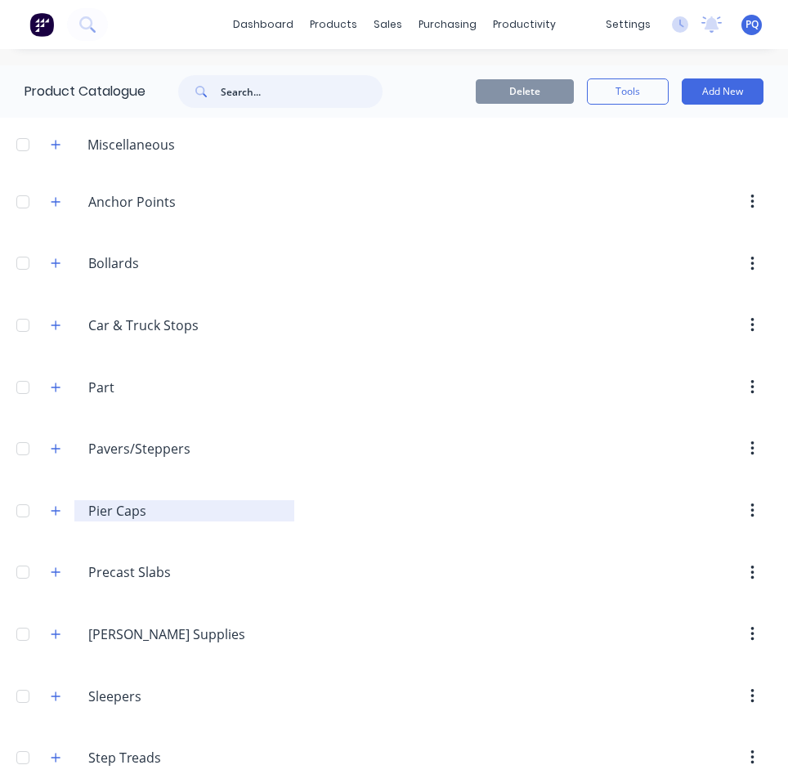
scroll to position [22, 0]
